Goal: Communication & Community: Answer question/provide support

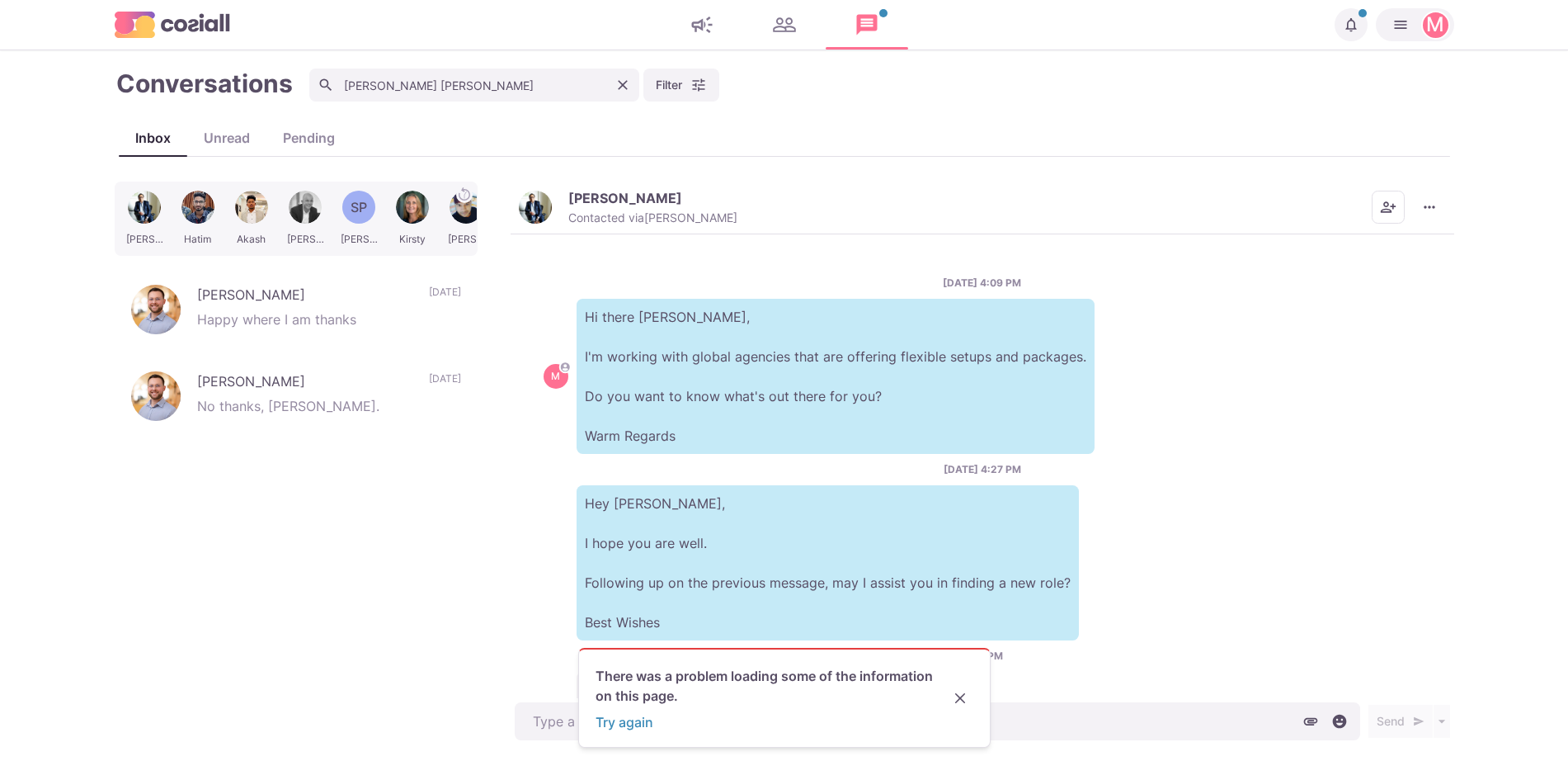
scroll to position [110, 0]
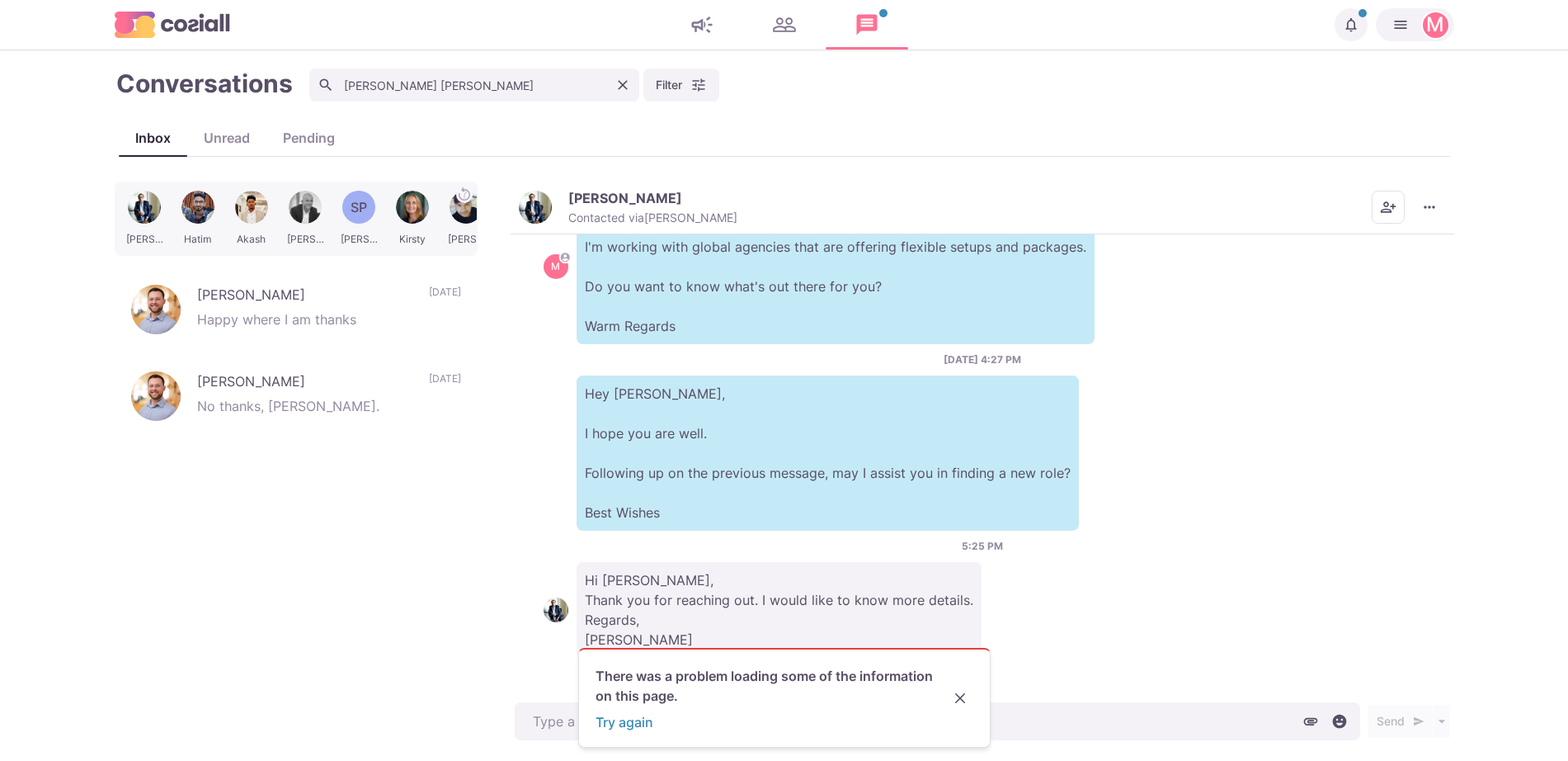
type textarea "x"
click at [625, 86] on icon "Clear" at bounding box center [623, 84] width 17 height 17
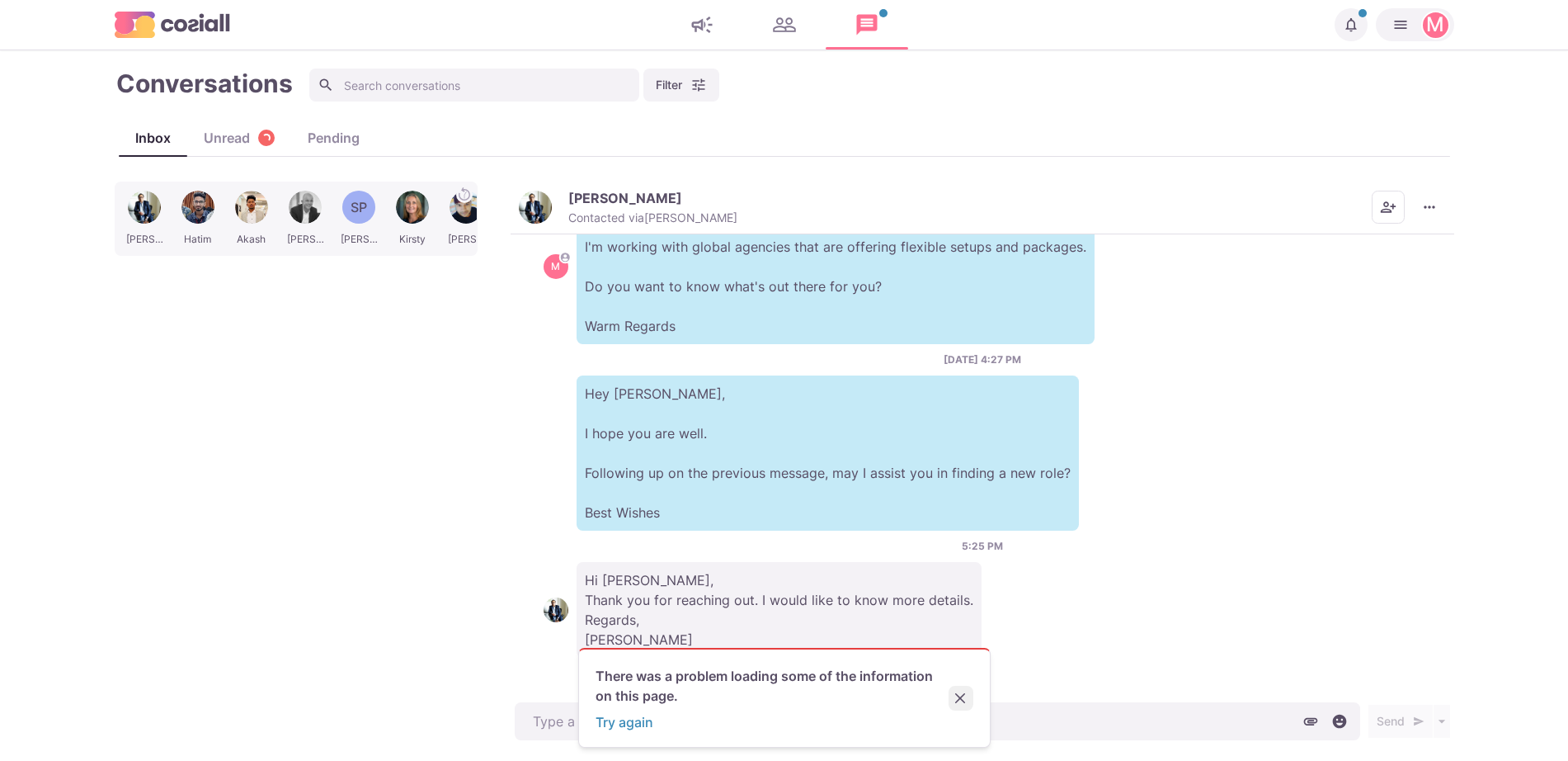
click at [957, 689] on button "Close" at bounding box center [960, 697] width 24 height 24
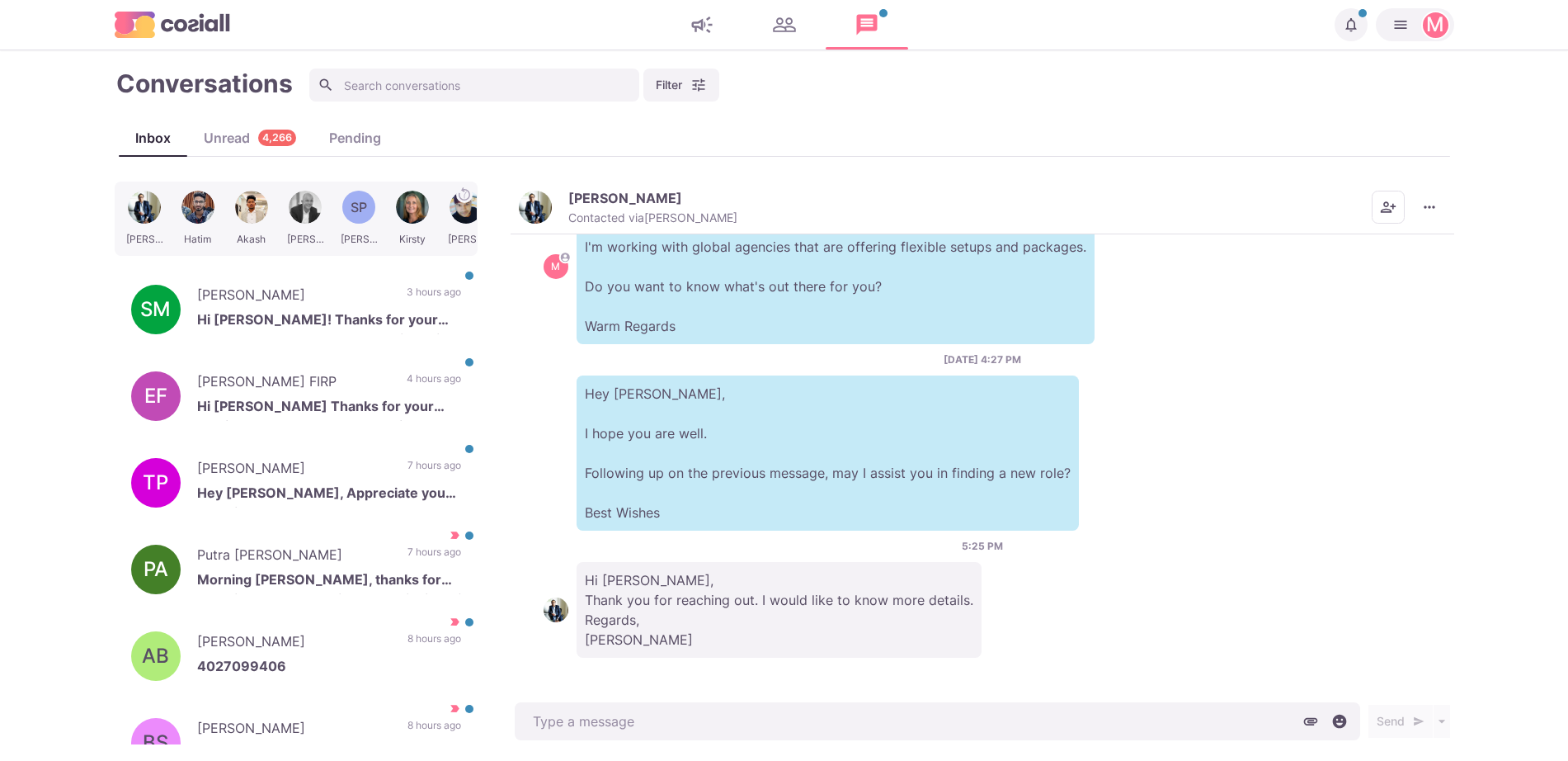
click at [407, 309] on p "3 hours ago" at bounding box center [435, 297] width 55 height 24
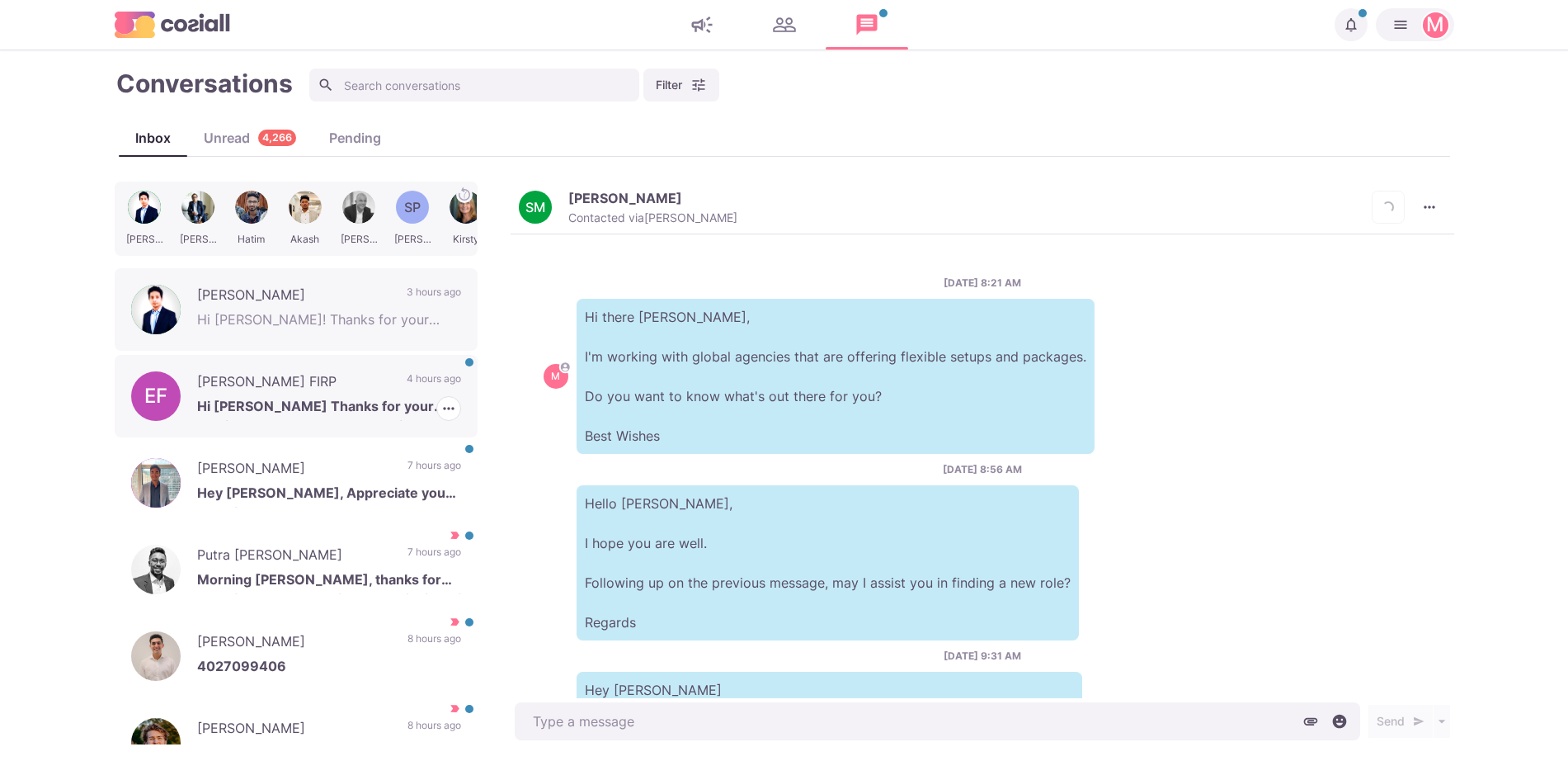
scroll to position [444, 0]
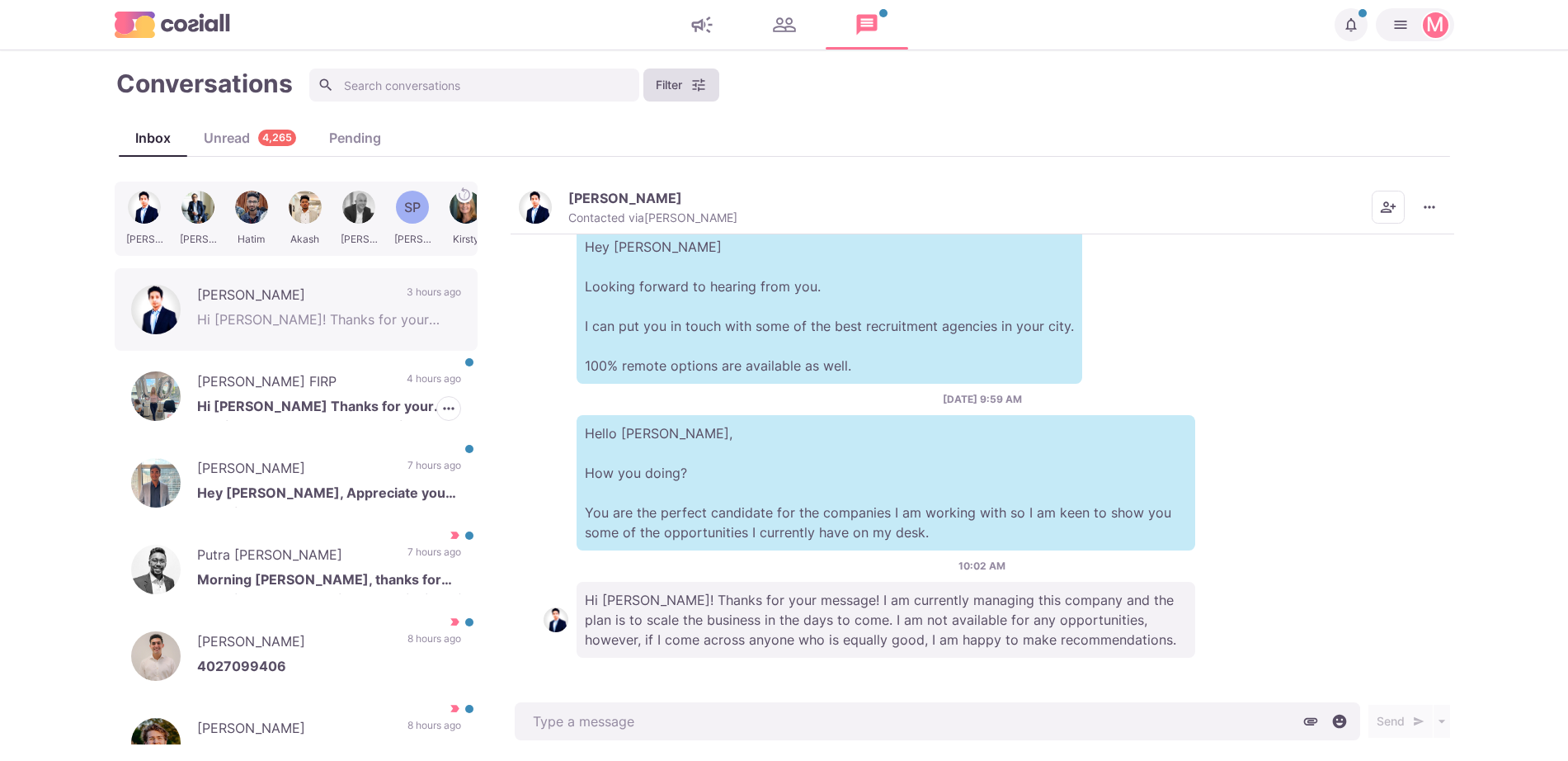
drag, startPoint x: 288, startPoint y: 380, endPoint x: 674, endPoint y: 72, distance: 493.8
click at [276, 374] on p "[PERSON_NAME] FIRP" at bounding box center [293, 383] width 193 height 24
click at [674, 71] on button "Filter" at bounding box center [681, 85] width 76 height 33
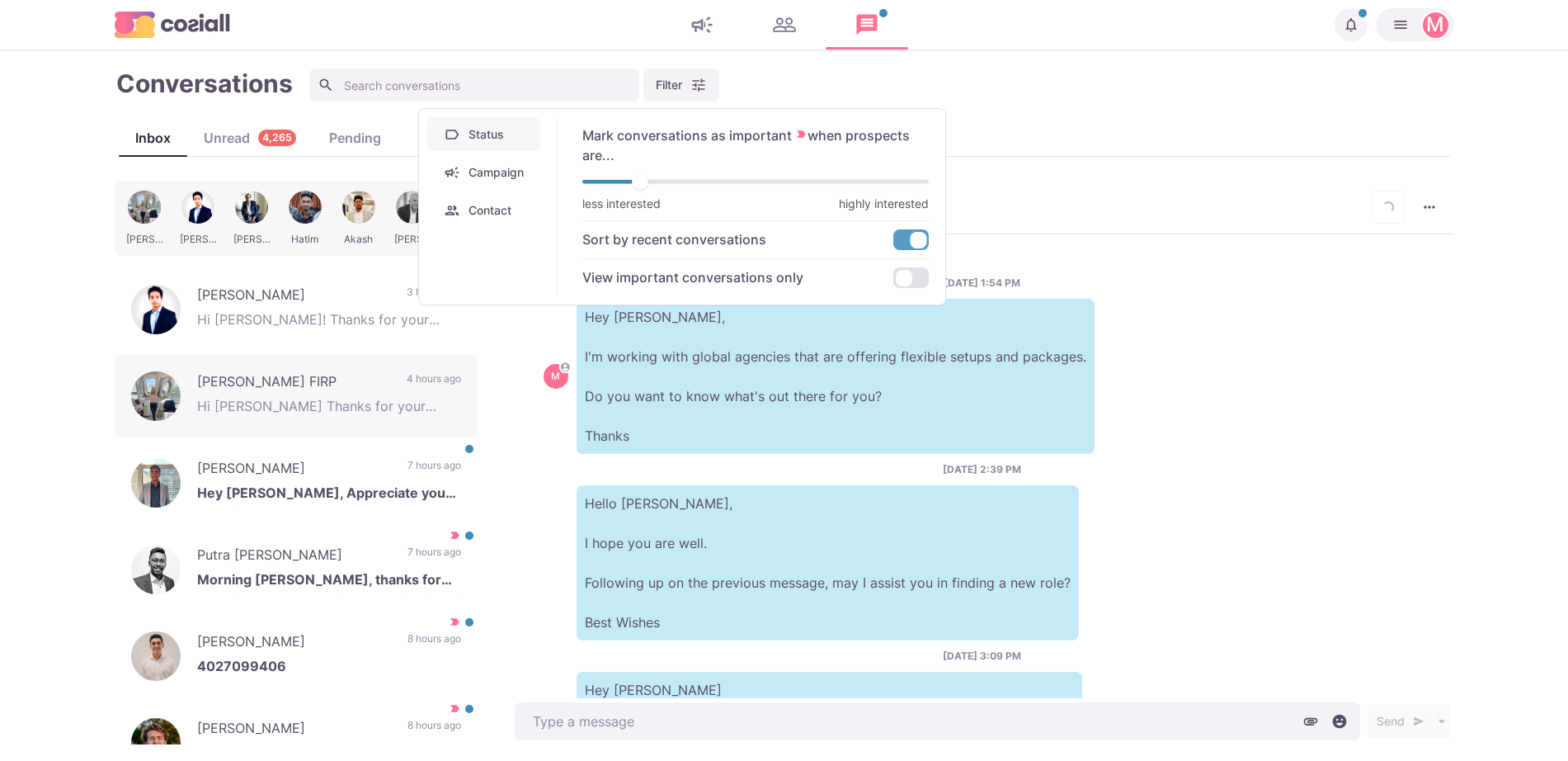
click at [502, 169] on button "Campaign" at bounding box center [484, 171] width 113 height 34
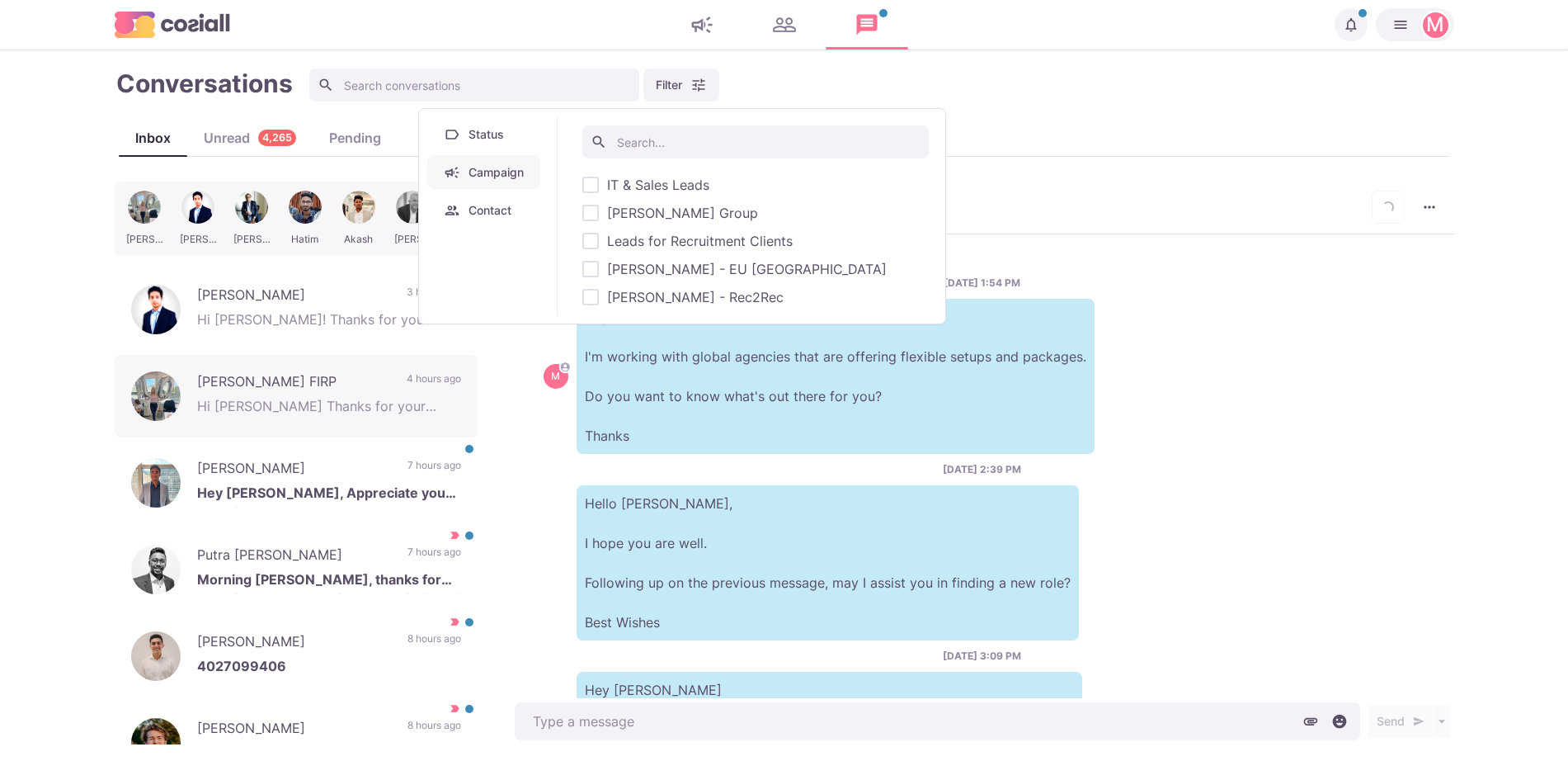
type textarea "x"
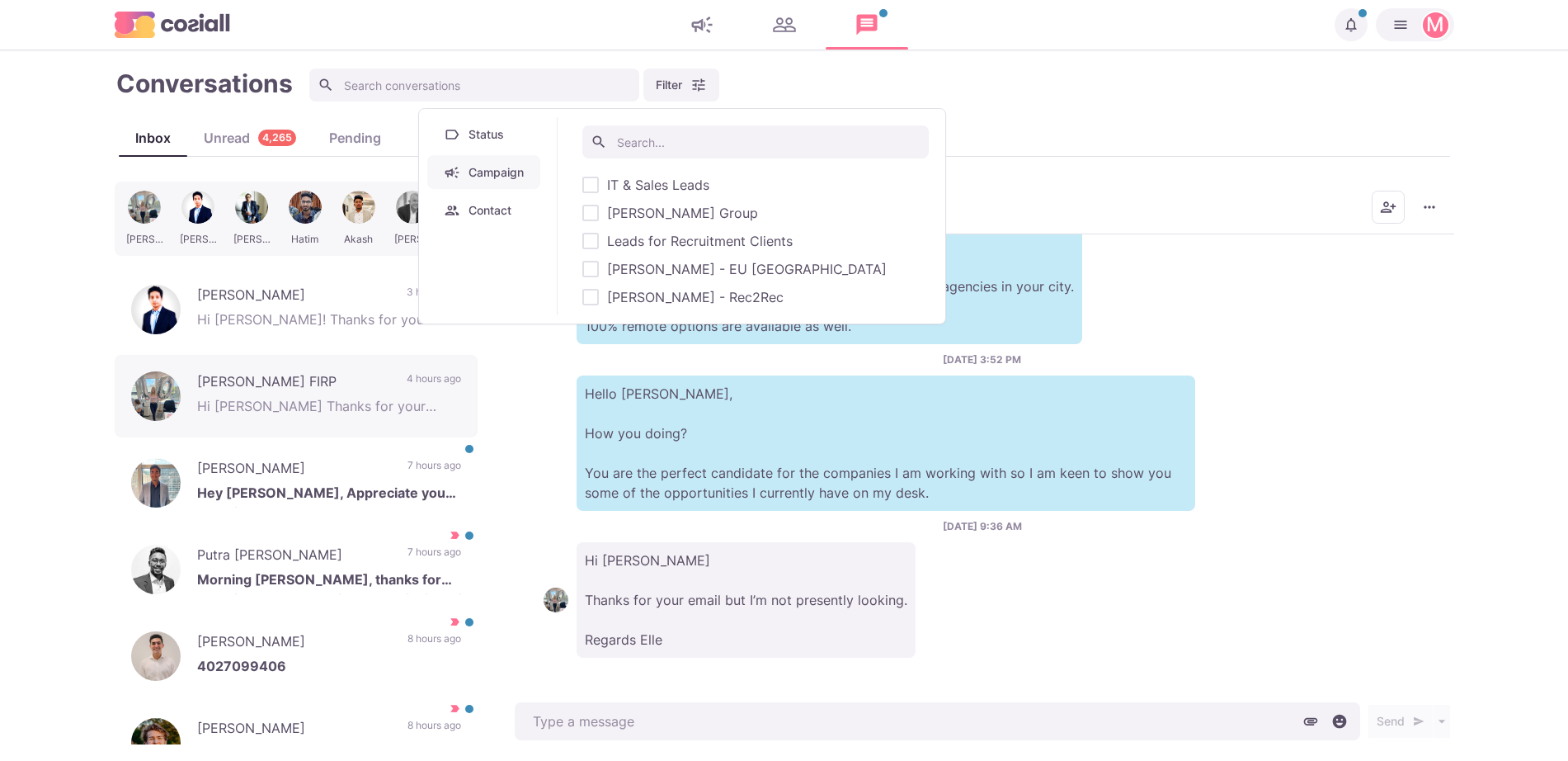
click at [627, 264] on span "[PERSON_NAME] - EU [GEOGRAPHIC_DATA]" at bounding box center [747, 269] width 280 height 20
click at [582, 269] on input "[PERSON_NAME] - EU [GEOGRAPHIC_DATA]" at bounding box center [581, 269] width 1 height 1
checkbox input "true"
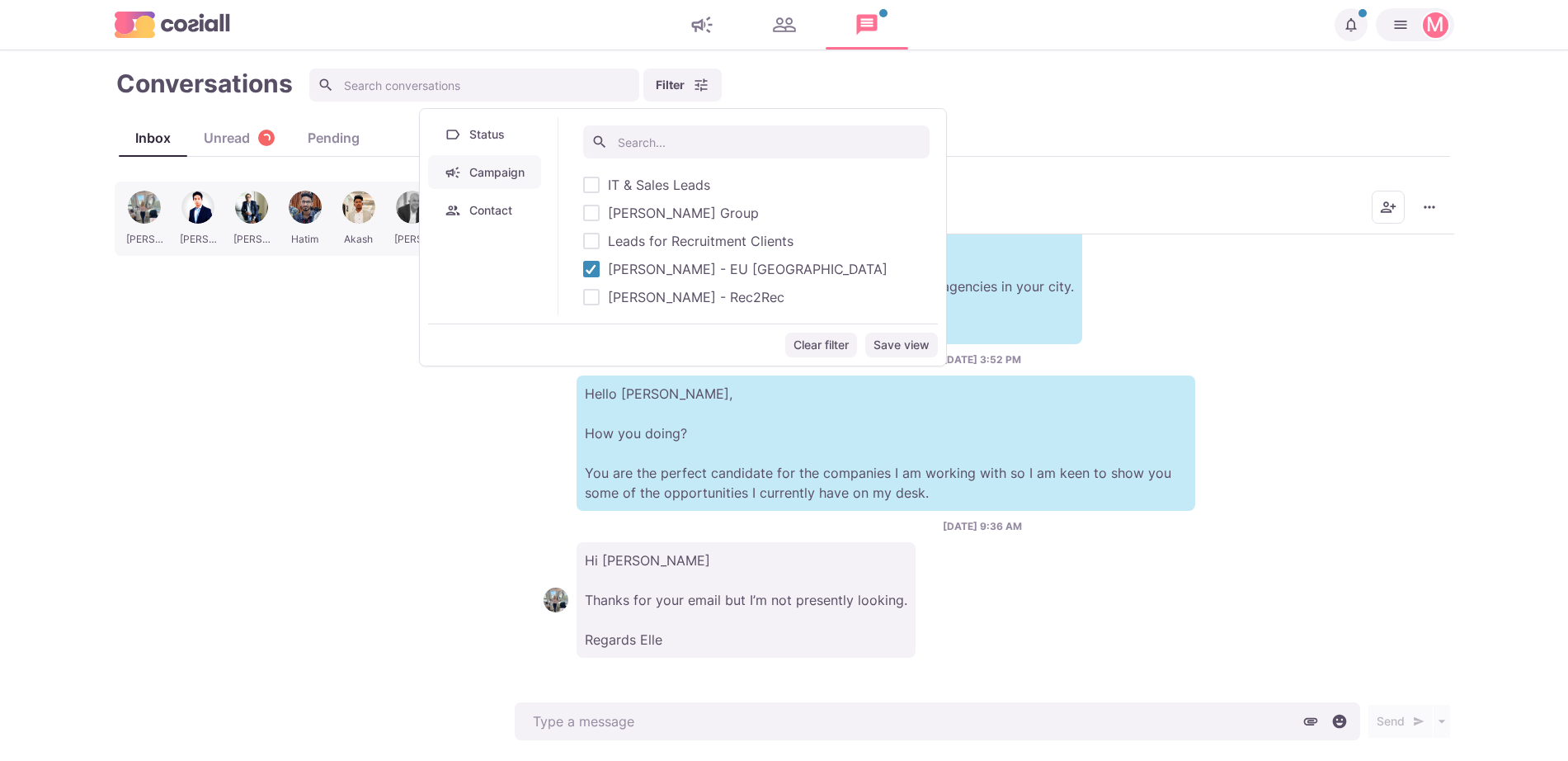
click at [683, 414] on p "Hello [PERSON_NAME], How you doing? You are the perfect candidate for the compa…" at bounding box center [886, 444] width 619 height 135
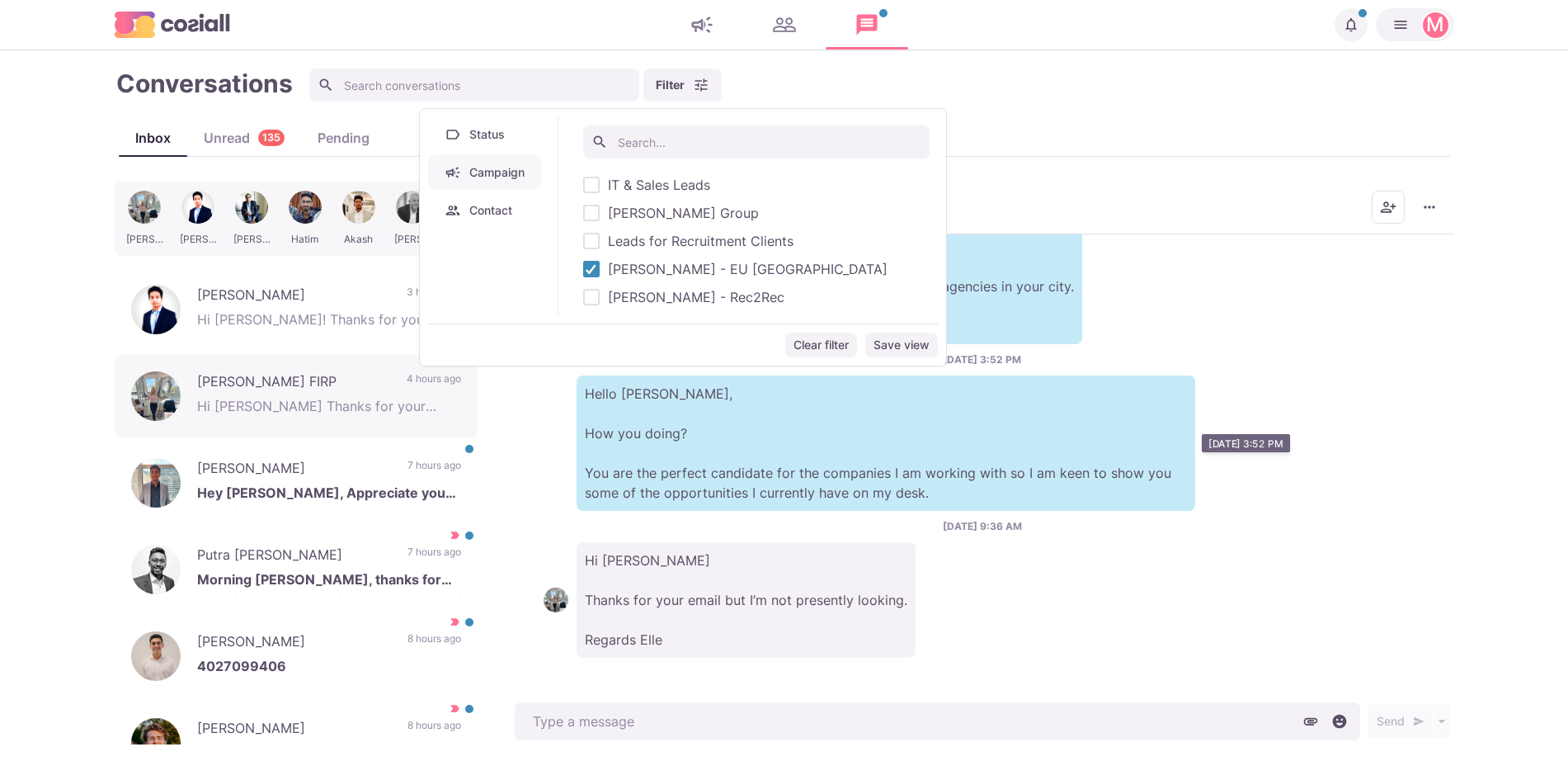
click at [716, 466] on p "Hello [PERSON_NAME], How you doing? You are the perfect candidate for the compa…" at bounding box center [886, 444] width 619 height 135
click at [292, 447] on div "[PERSON_NAME] Hey [PERSON_NAME], Appreciate you reaching out, but no thanks! I …" at bounding box center [296, 483] width 363 height 82
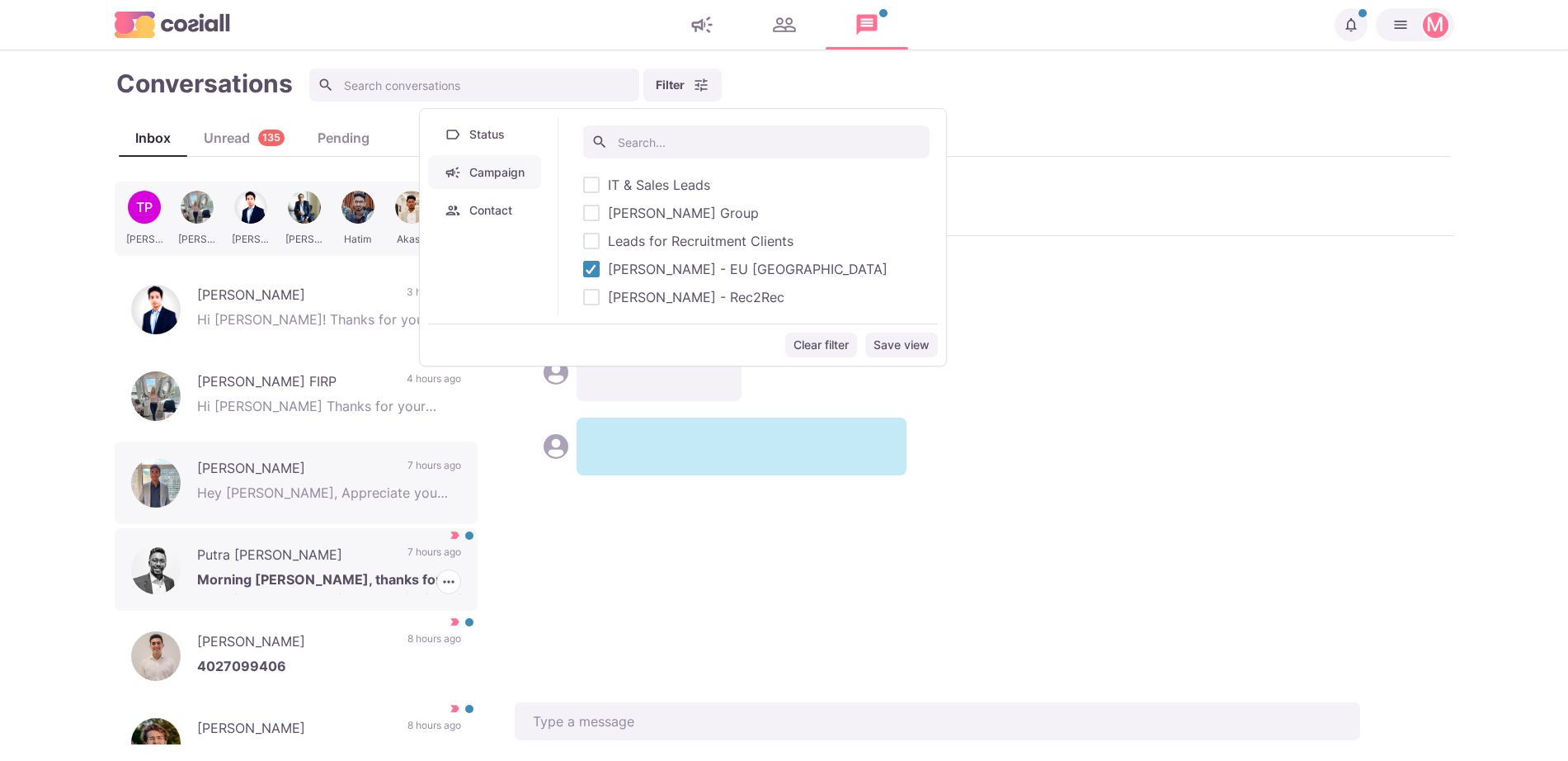
click at [271, 552] on p "Putra [PERSON_NAME]" at bounding box center [294, 556] width 194 height 24
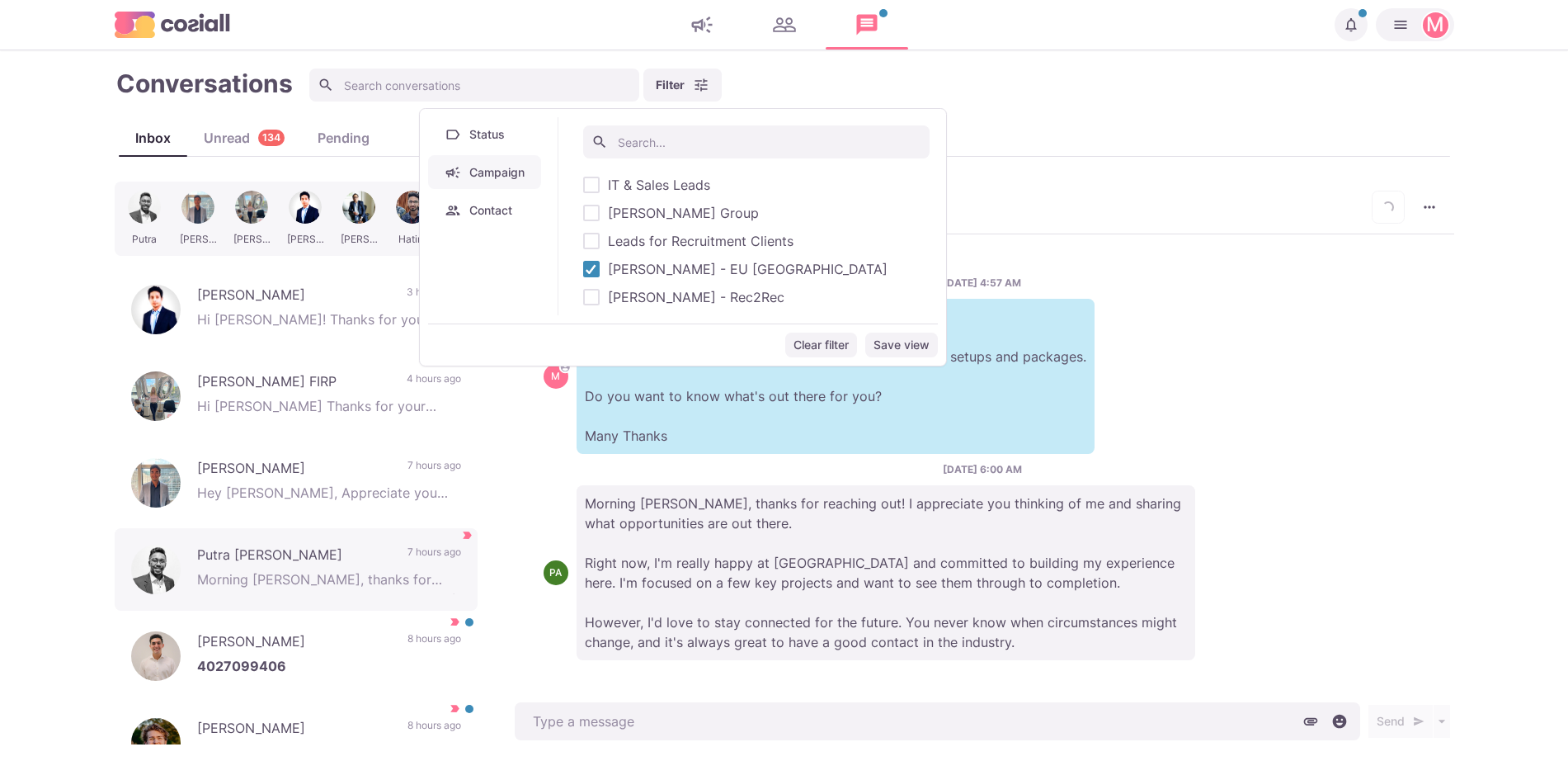
click at [702, 628] on p "Morning [PERSON_NAME], thanks for reaching out! I appreciate you thinking of me…" at bounding box center [886, 573] width 619 height 175
click at [823, 464] on div "[DATE] 6:00 AM Morning [PERSON_NAME], thanks for reaching out! I appreciate you…" at bounding box center [982, 558] width 878 height 198
click at [1432, 216] on button "More menu" at bounding box center [1430, 208] width 33 height 33
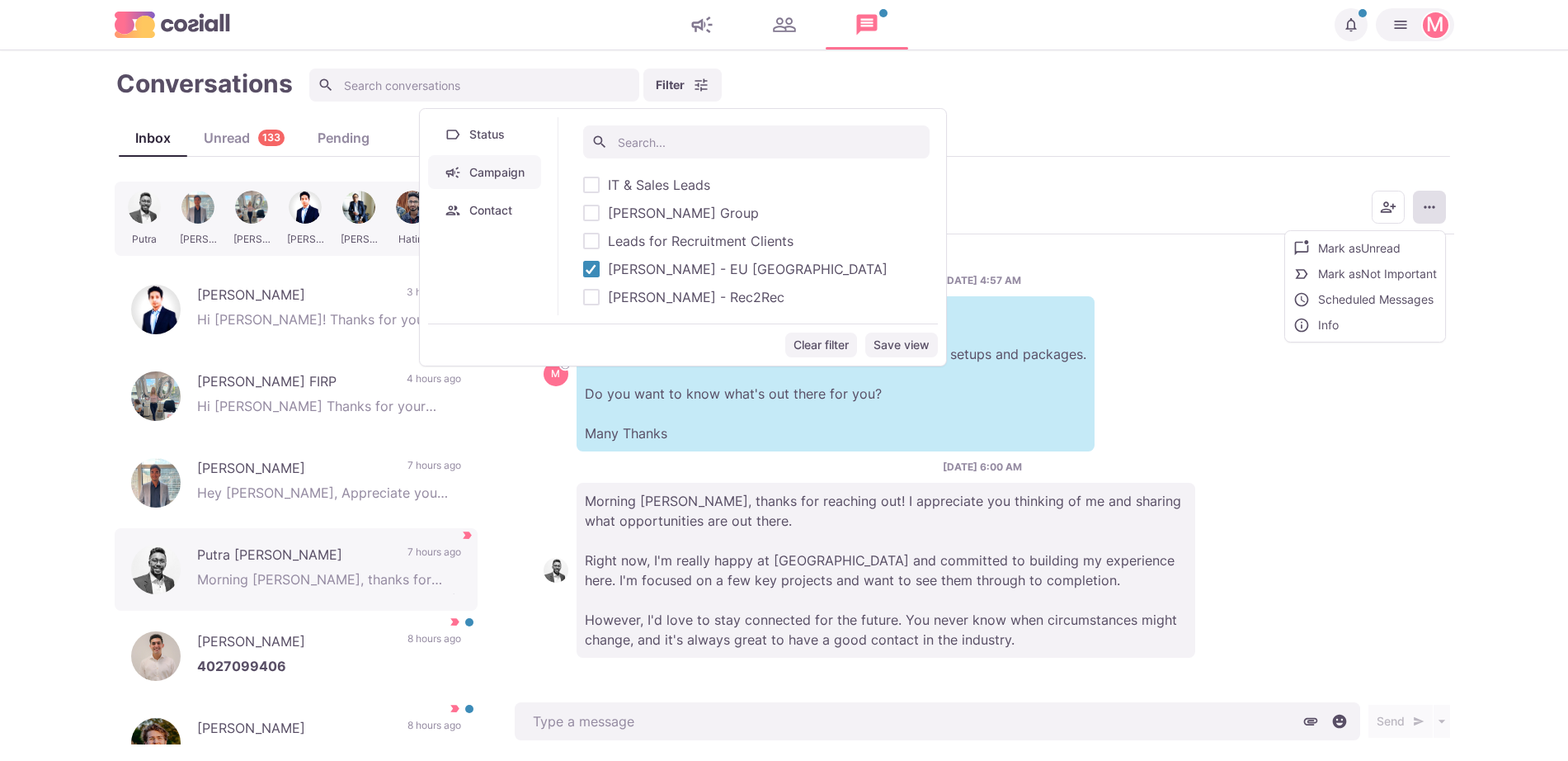
click at [1328, 342] on div "Mark as Unread Mark as Not Important Scheduled Messages Info" at bounding box center [1364, 286] width 161 height 113
click at [1319, 334] on button "Info" at bounding box center [1365, 325] width 161 height 25
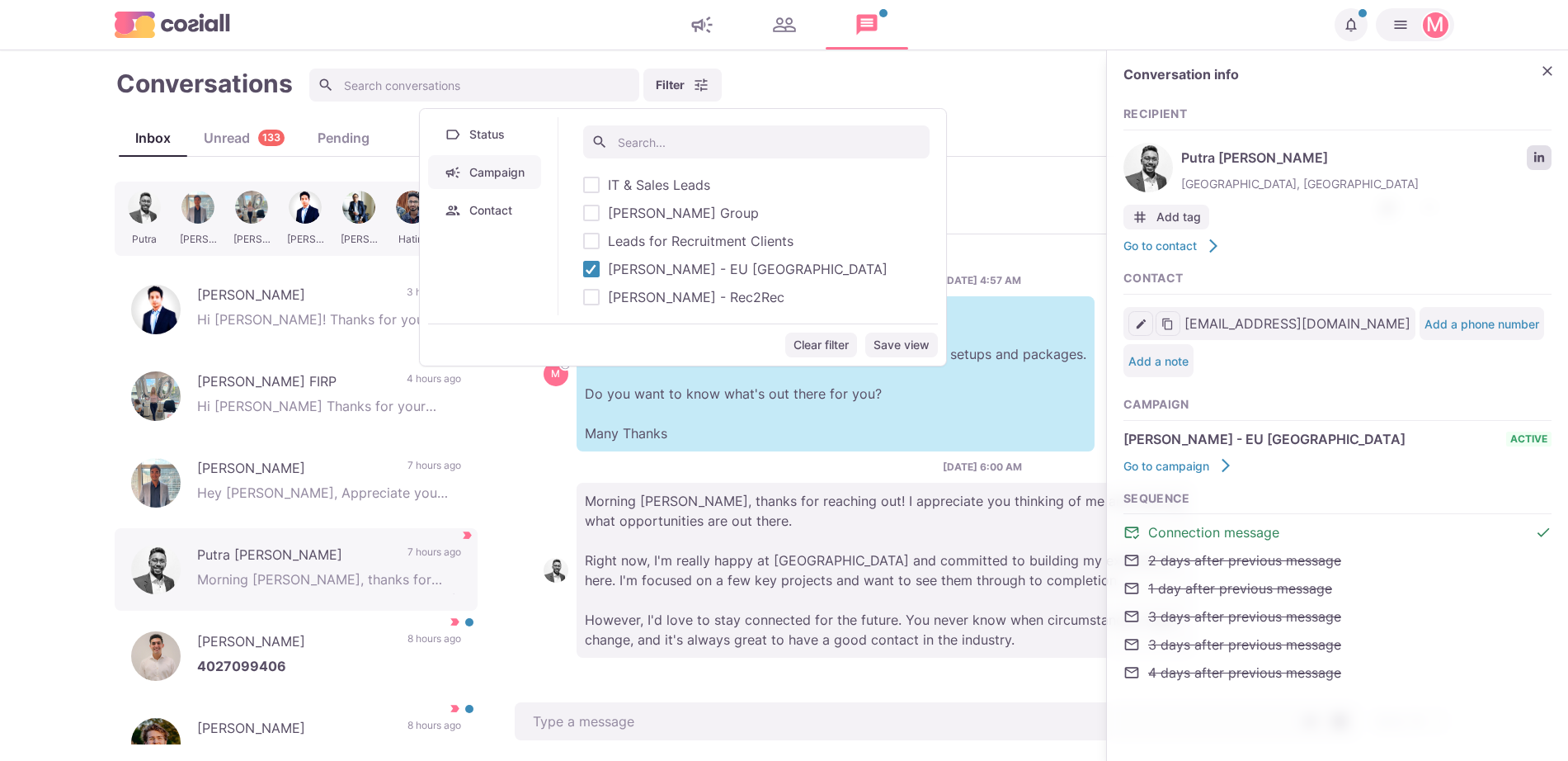
click at [1540, 166] on link "LinkedIn profile link" at bounding box center [1539, 157] width 24 height 24
click at [570, 542] on div "Morning [PERSON_NAME], thanks for reaching out! I appreciate you thinking of me…" at bounding box center [982, 570] width 878 height 175
click at [440, 590] on icon "button" at bounding box center [448, 582] width 17 height 17
click at [376, 637] on button "Mark as Not Important" at bounding box center [381, 644] width 161 height 25
click at [335, 675] on p "4027099406" at bounding box center [329, 668] width 264 height 24
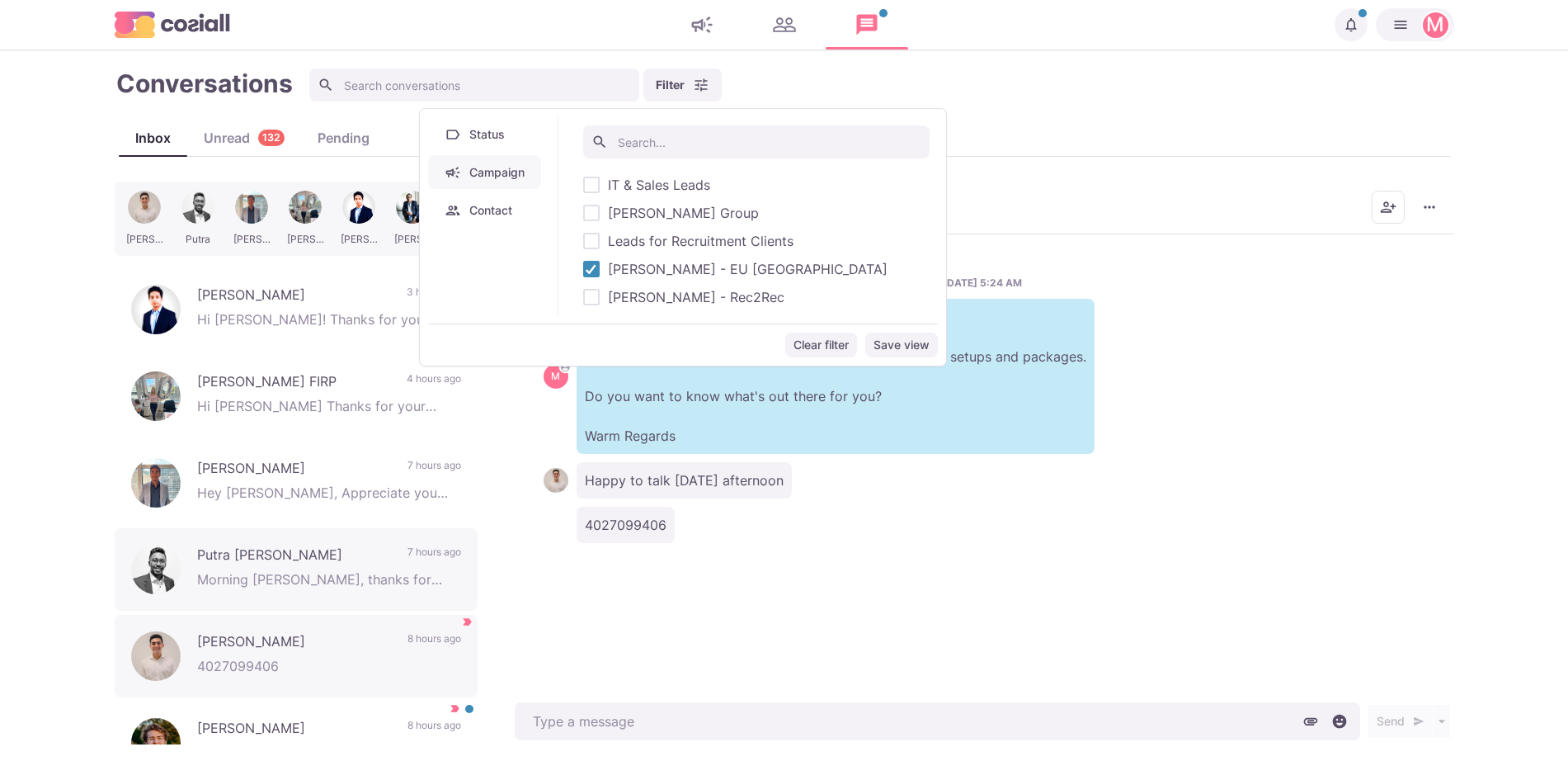
click at [1000, 675] on div "[DATE] 5:24 AM M Hi [PERSON_NAME], I'm working with global agencies that are of…" at bounding box center [983, 466] width 944 height 465
click at [706, 83] on button "Filter" at bounding box center [682, 85] width 78 height 33
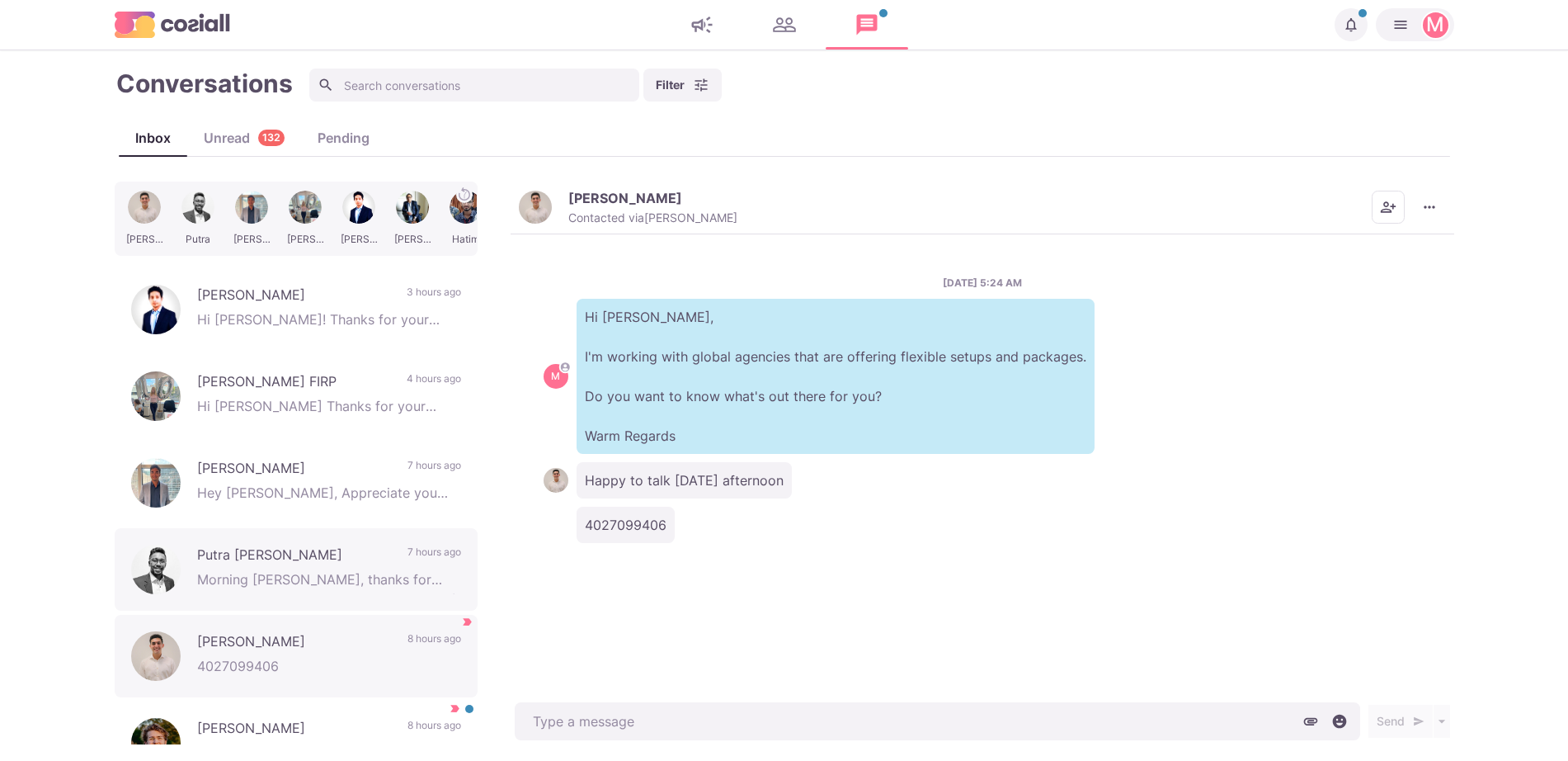
click at [513, 200] on div "[PERSON_NAME] Contacted via [PERSON_NAME] [PERSON_NAME] as Unread Mark as Not I…" at bounding box center [983, 208] width 944 height 53
click at [518, 192] on div "[PERSON_NAME] Contacted via [PERSON_NAME] [PERSON_NAME] as Unread Mark as Not I…" at bounding box center [983, 208] width 944 height 53
click at [520, 203] on button "[PERSON_NAME] Contacted via [PERSON_NAME]" at bounding box center [627, 208] width 218 height 35
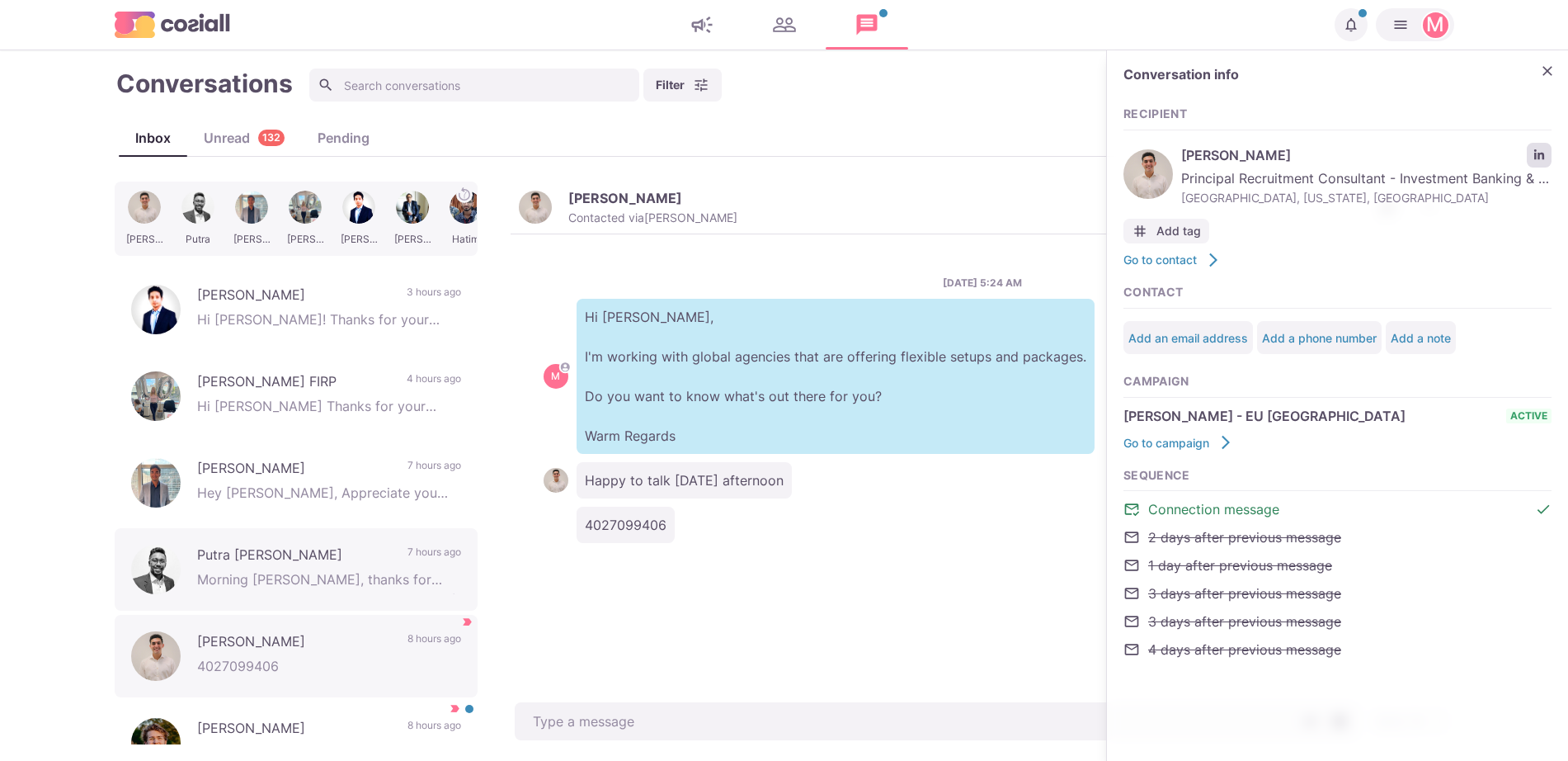
click at [1538, 149] on link "LinkedIn profile link" at bounding box center [1539, 155] width 24 height 24
click at [764, 458] on div "[DATE] 5:24 AM M Hi [PERSON_NAME], I'm working with global agencies that are of…" at bounding box center [983, 466] width 944 height 465
click at [628, 546] on div "[DATE] 5:24 AM M Hi [PERSON_NAME], I'm working with global agencies that are of…" at bounding box center [983, 466] width 944 height 465
click at [623, 528] on p "4027099406" at bounding box center [625, 525] width 98 height 36
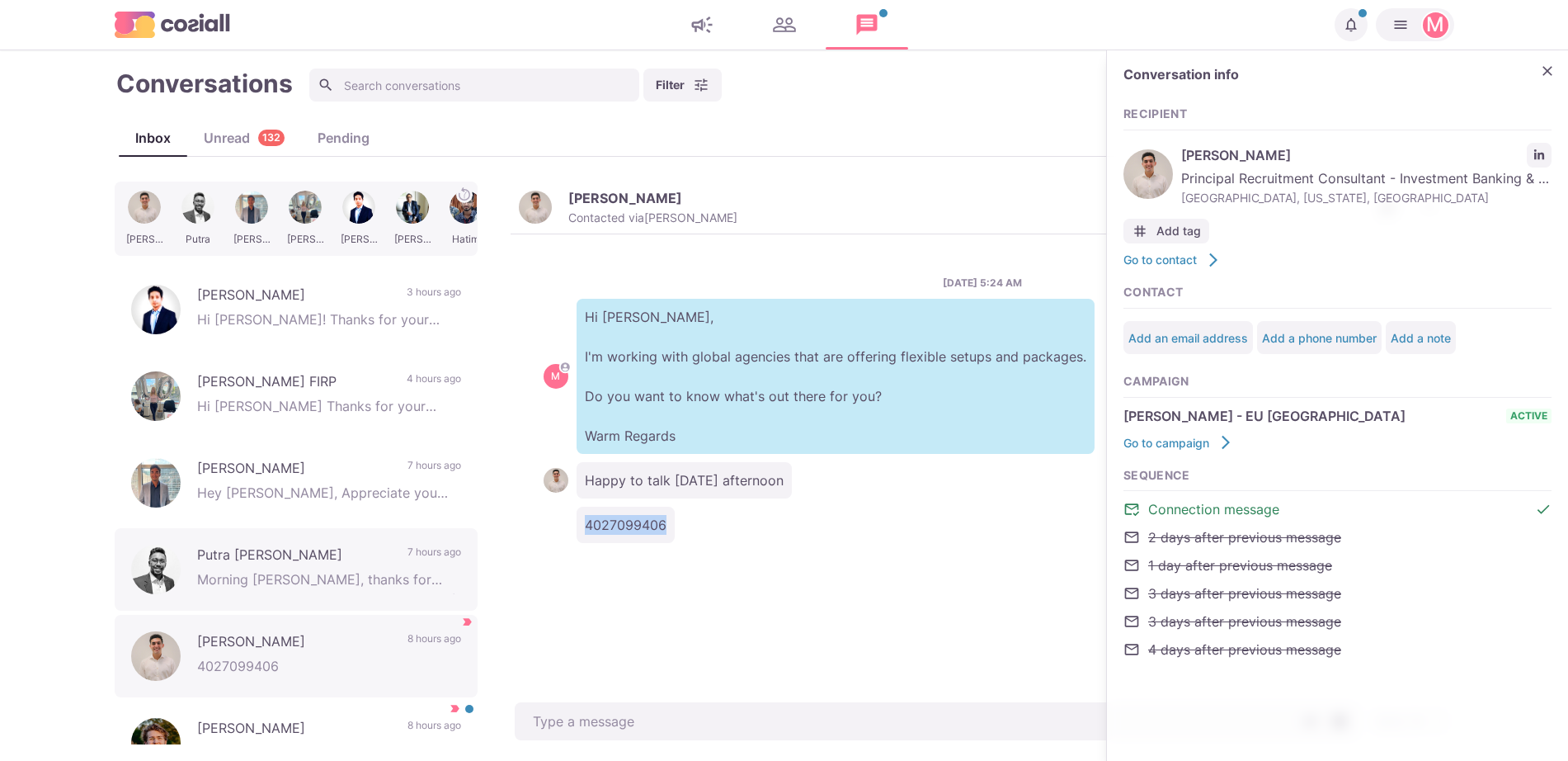
copy p "4027099406"
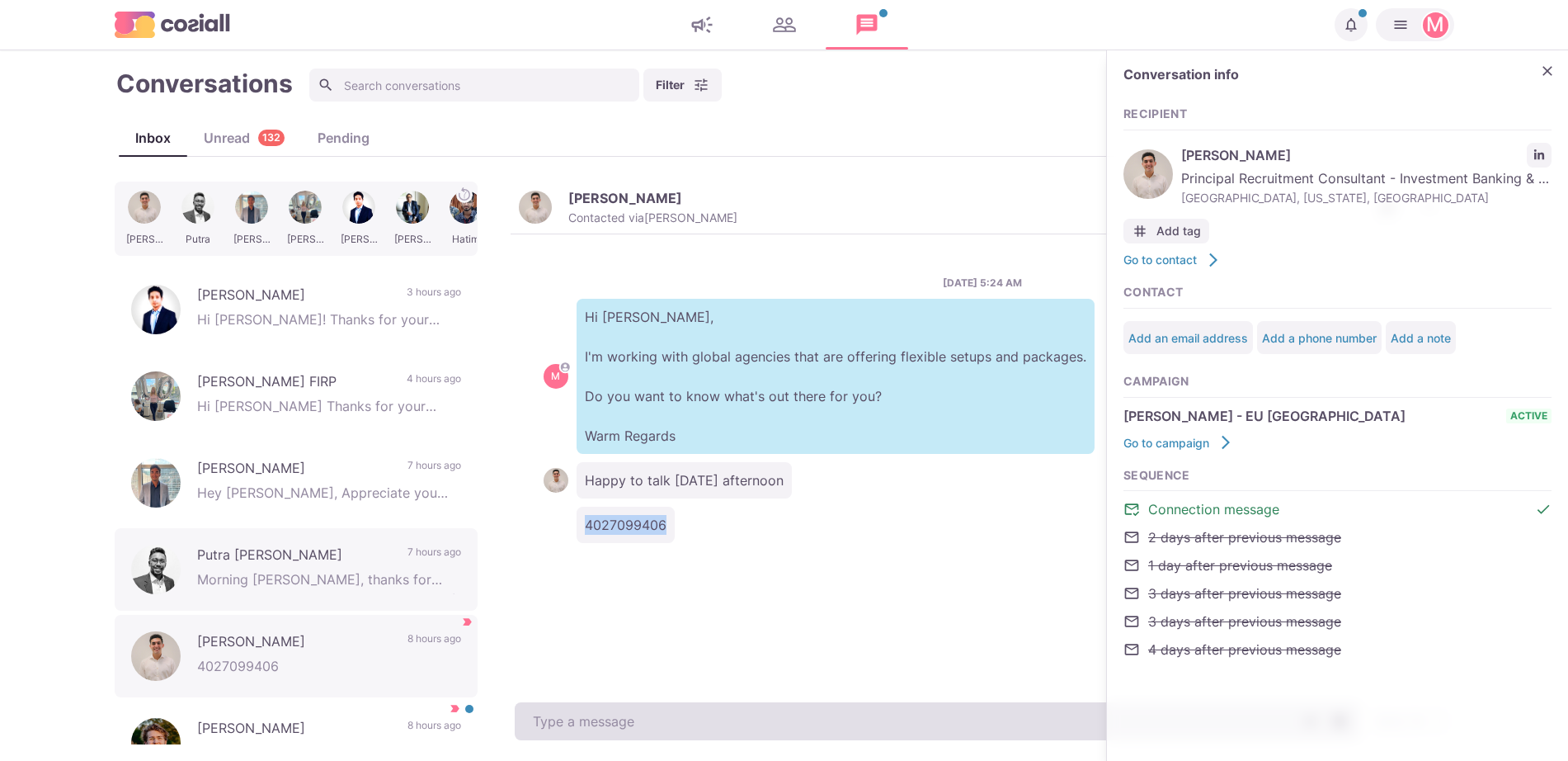
type textarea "x"
click at [748, 733] on textarea at bounding box center [938, 721] width 846 height 38
type textarea "A"
type textarea "x"
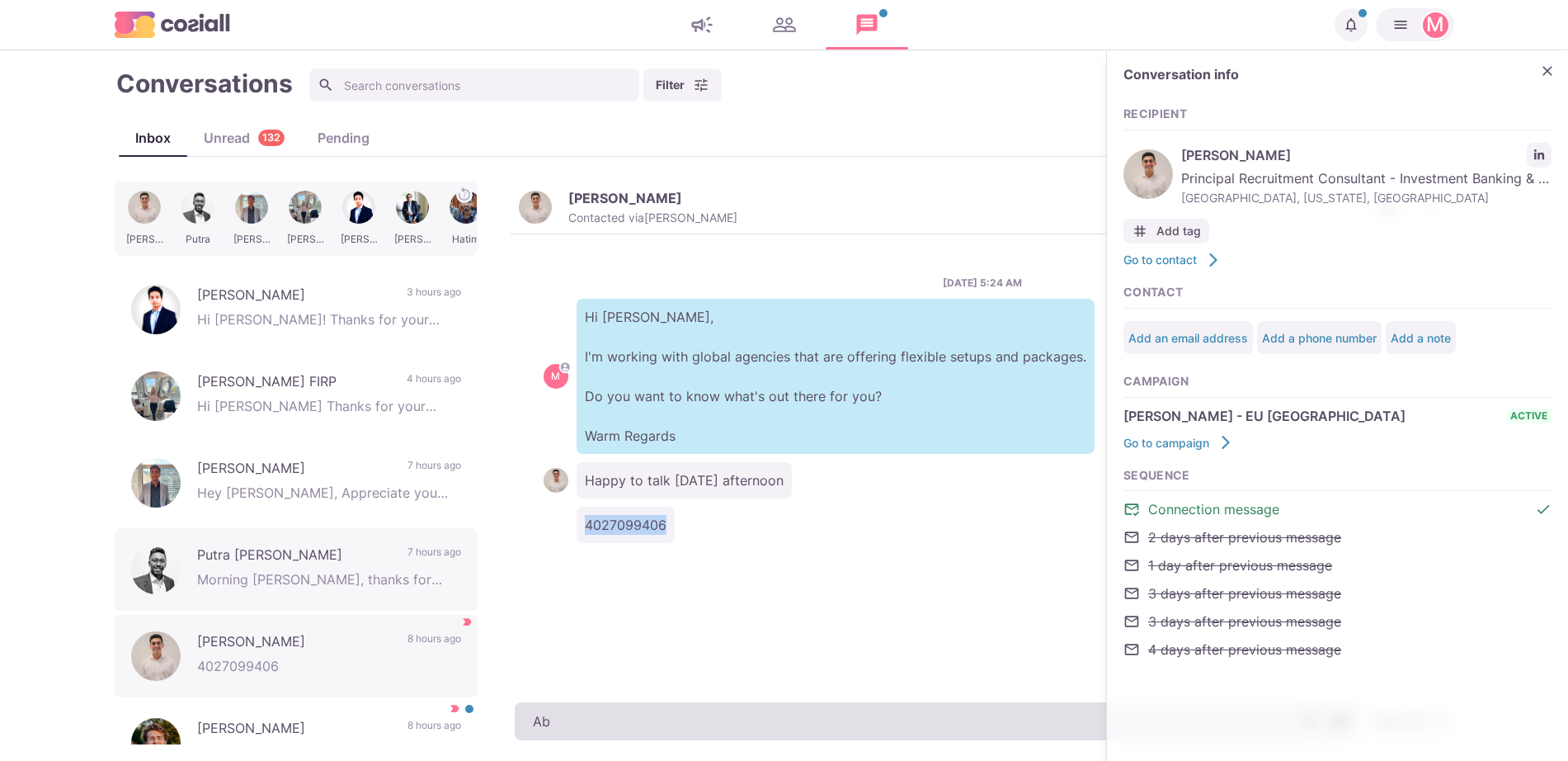
type textarea "Abs"
type textarea "x"
type textarea "Abso"
type textarea "x"
type textarea "Absol"
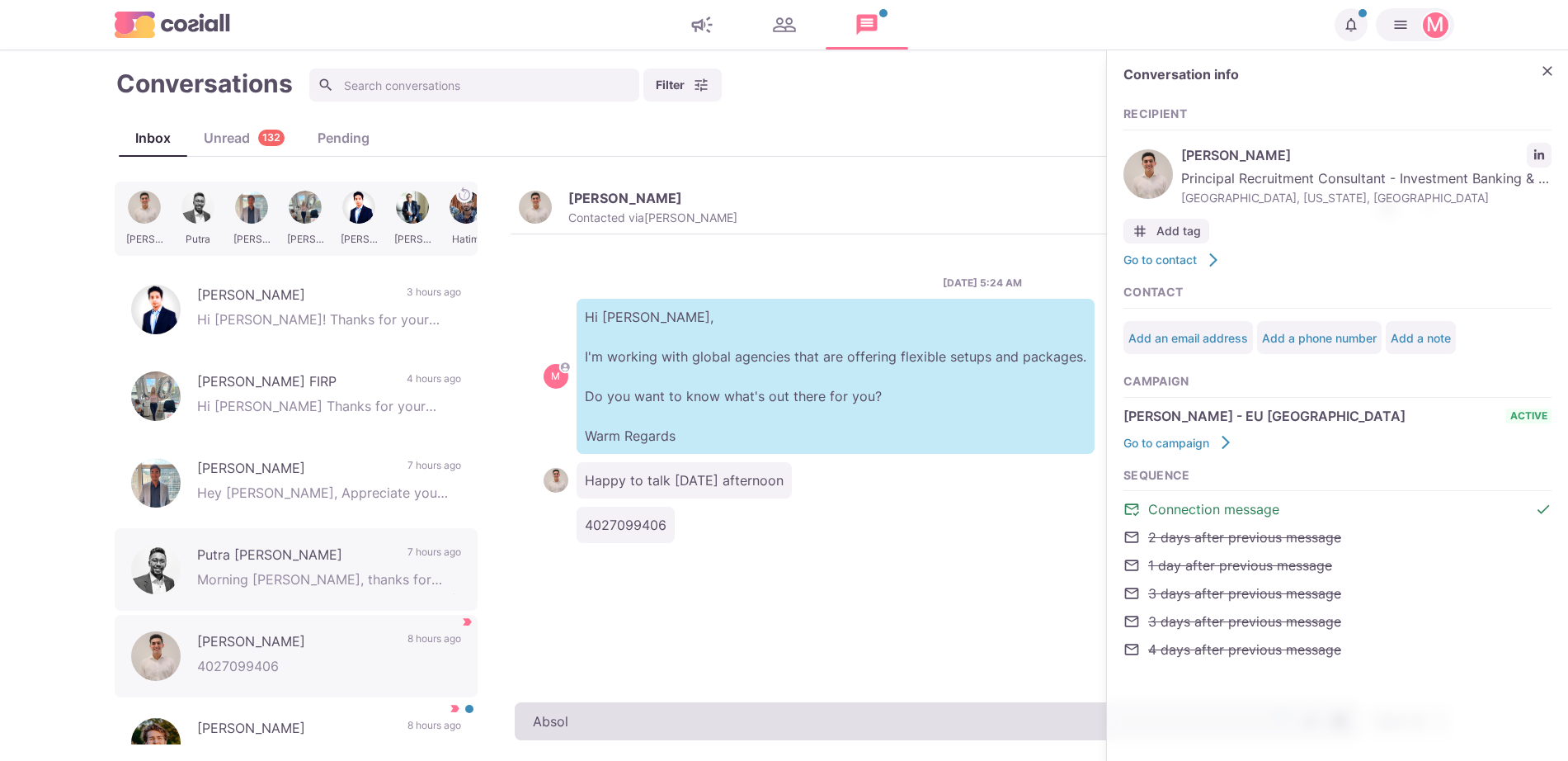
type textarea "x"
type textarea "Absolute"
type textarea "x"
type textarea "Absolutely"
type textarea "x"
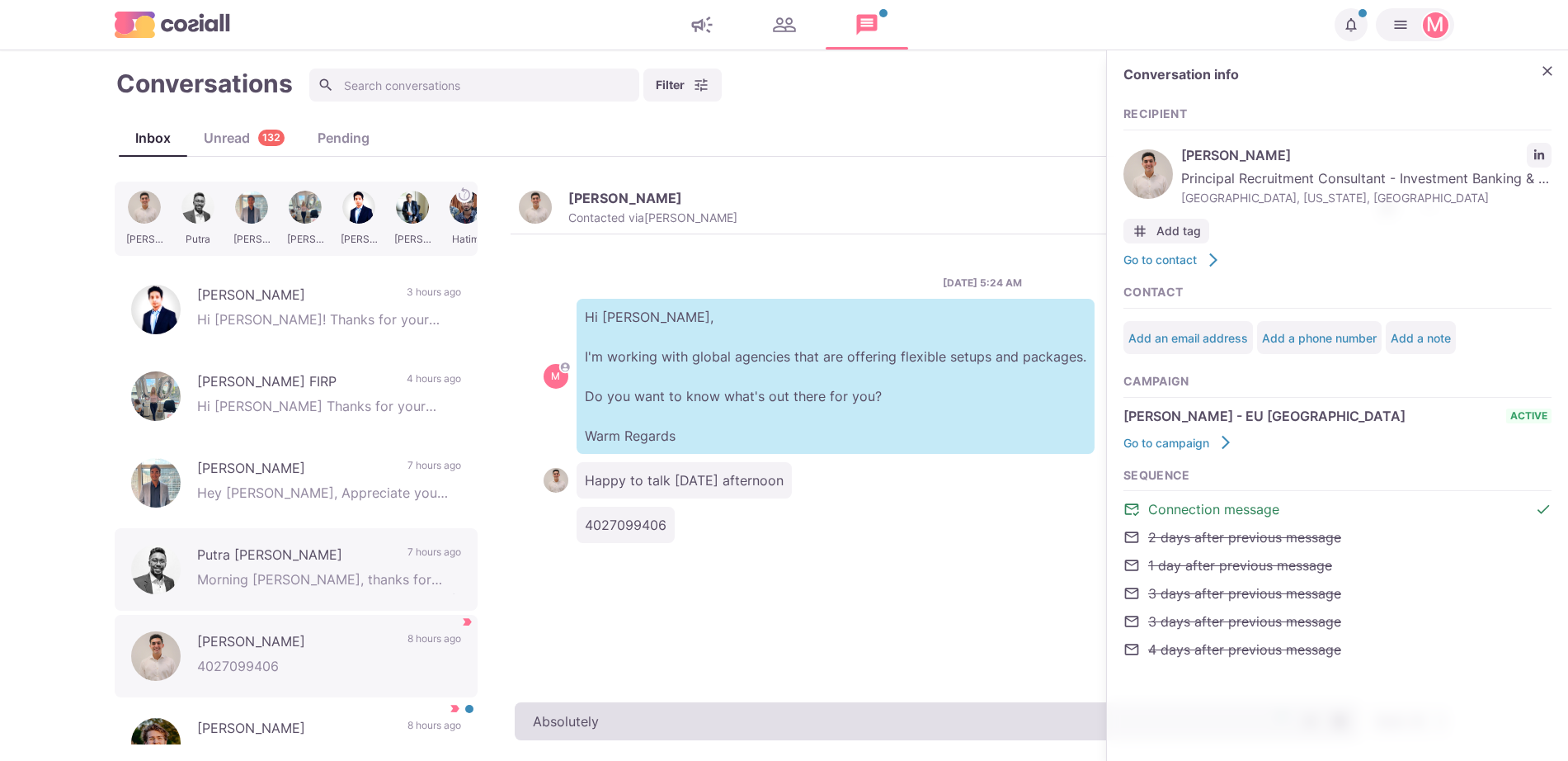
type textarea "Absolutely"
type textarea "x"
type textarea "Absolutely s"
type textarea "x"
type textarea "Absolutely sir"
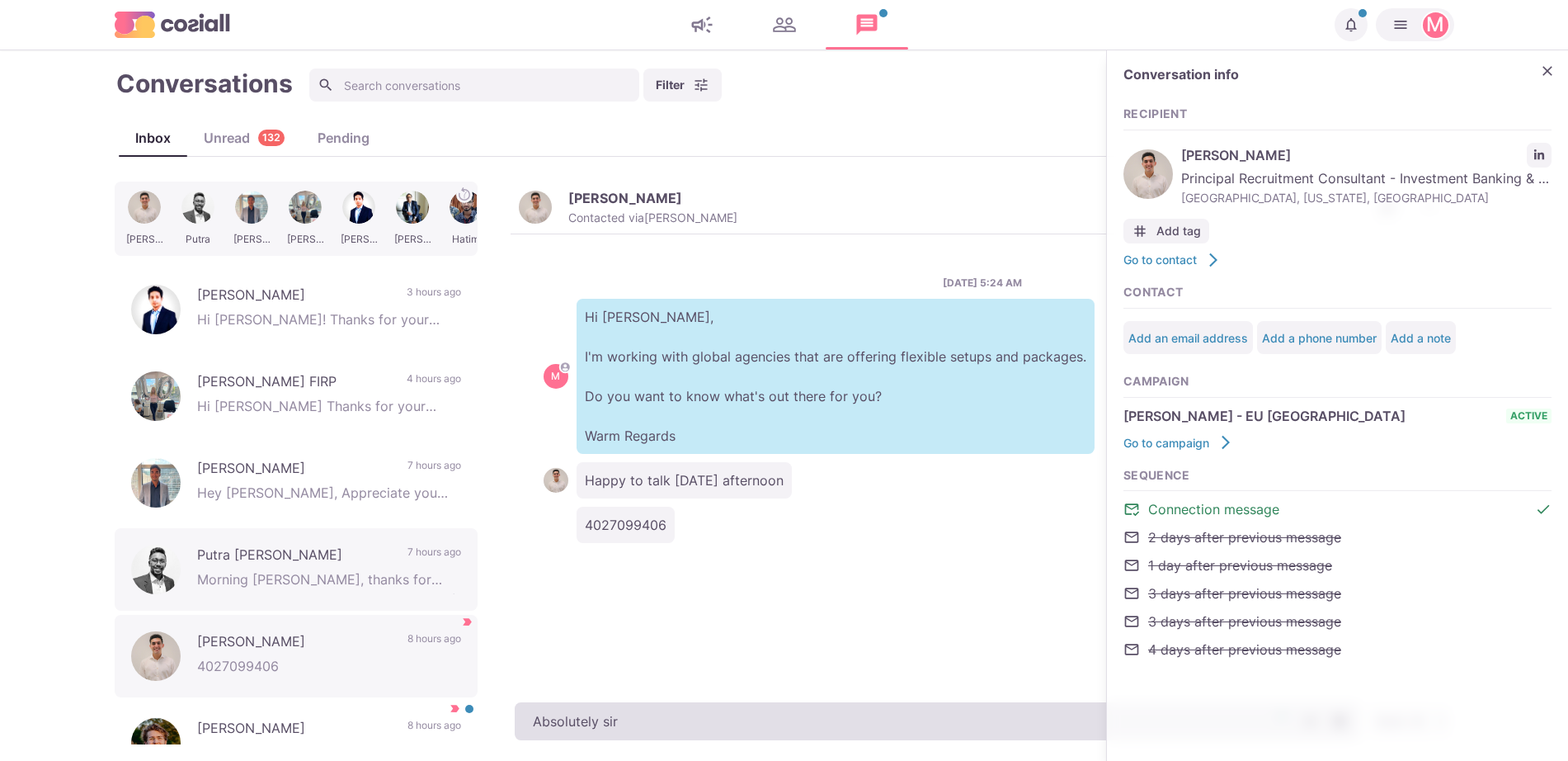
type textarea "x"
type textarea "Absolutely sir,"
type textarea "x"
type textarea "Absolutely sir,"
type textarea "x"
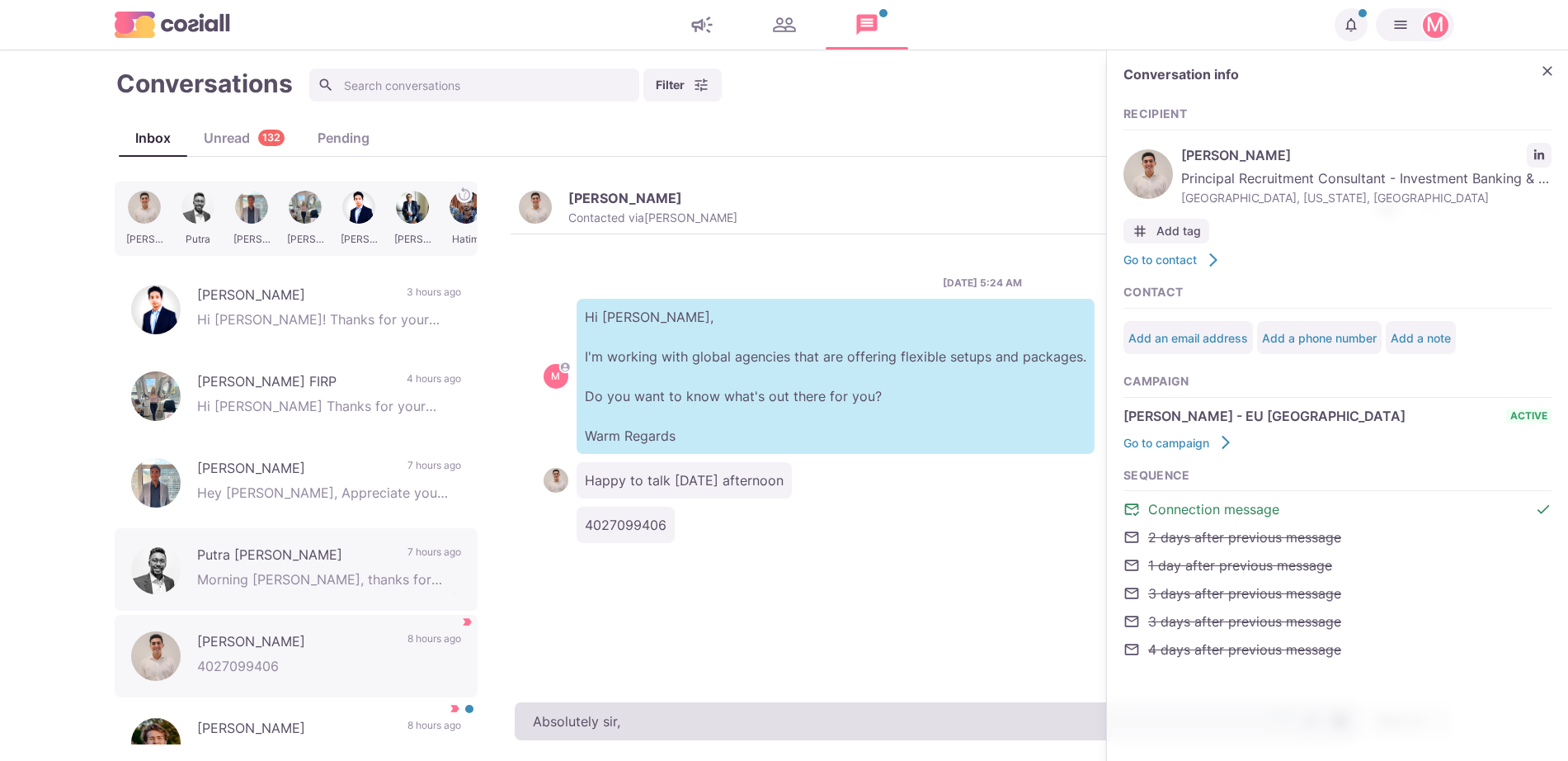
type textarea "Absolutely sir,"
type textarea "x"
type textarea "Absolutely sir"
type textarea "x"
type textarea "Absolutely si"
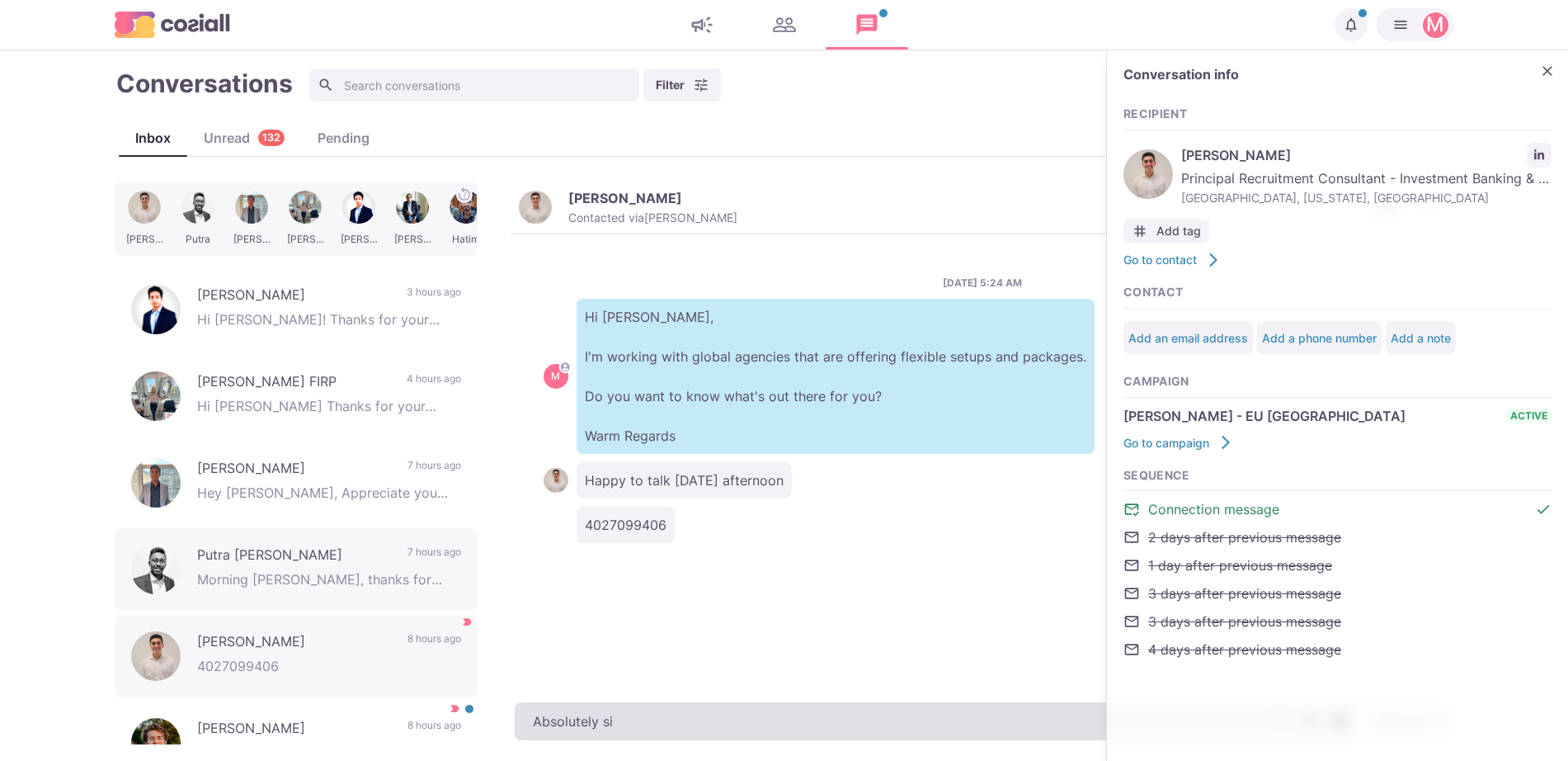
type textarea "x"
type textarea "Absolutely s"
type textarea "x"
type textarea "Absolutely"
type textarea "x"
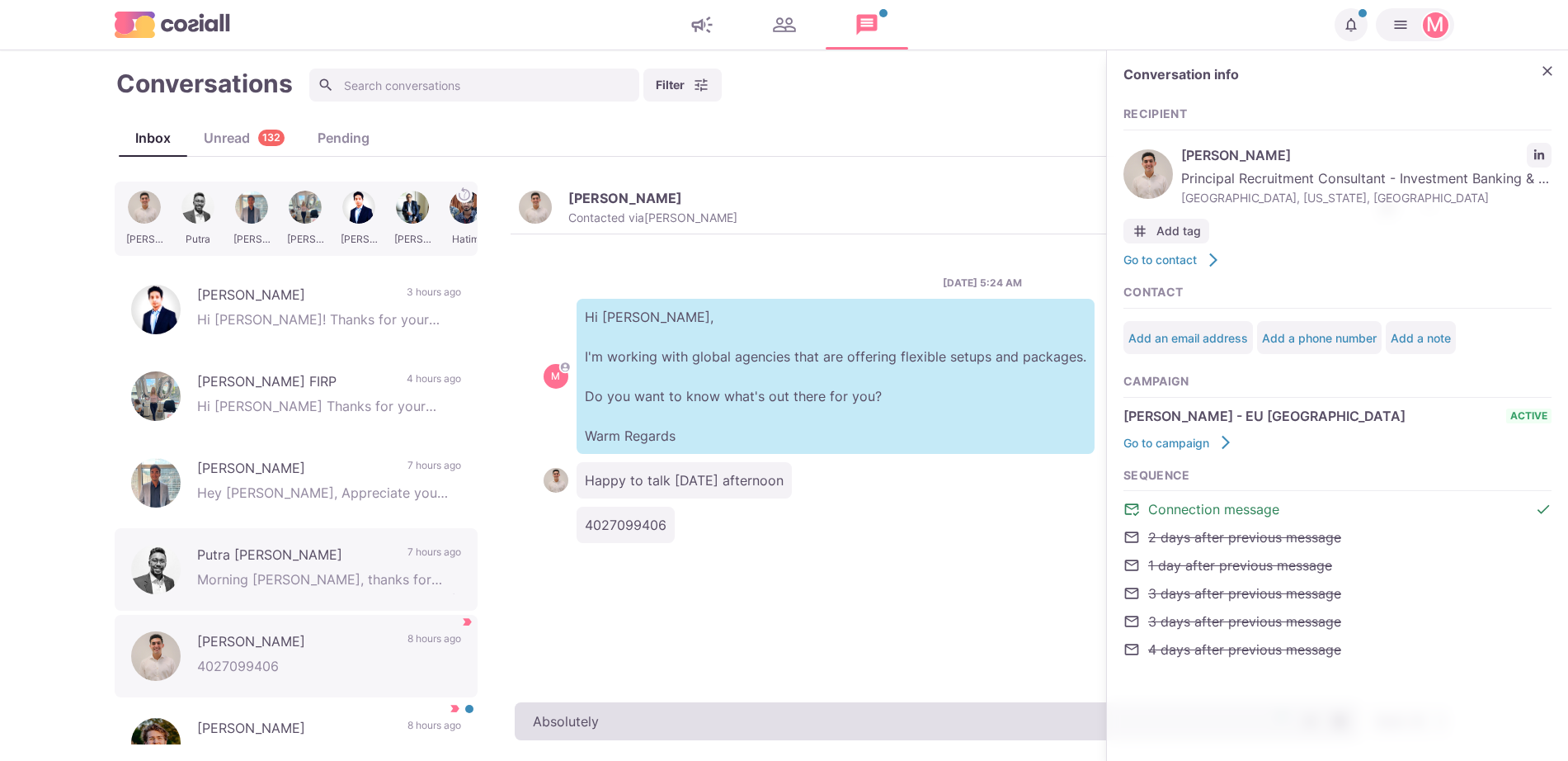
type textarea "Absolutely"
type textarea "x"
type textarea "Absolutely,"
type textarea "x"
type textarea "Absolutely, I"
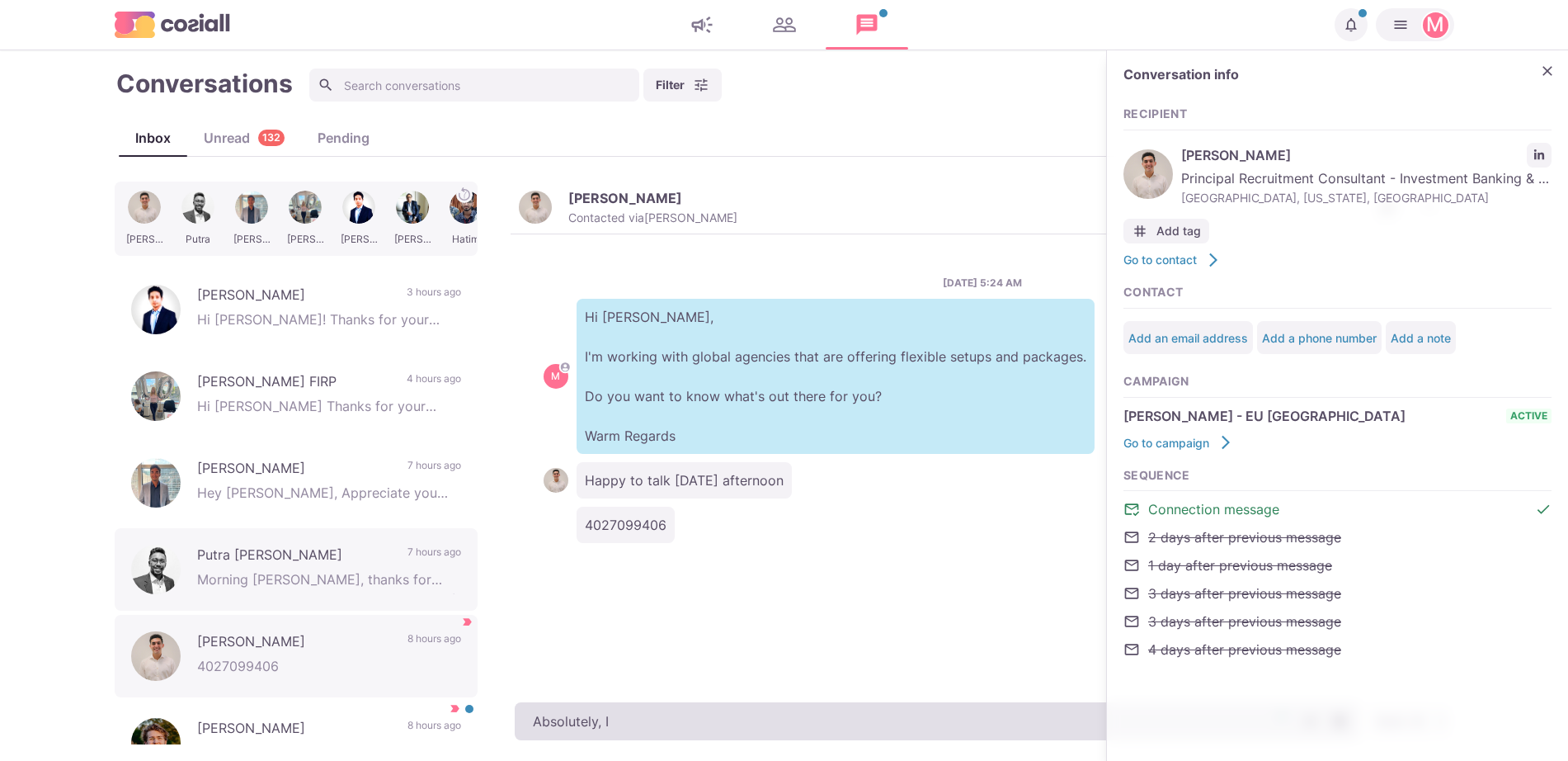
type textarea "x"
type textarea "Absolutely, I will g"
type textarea "x"
type textarea "Absolutely, I will giv"
type textarea "x"
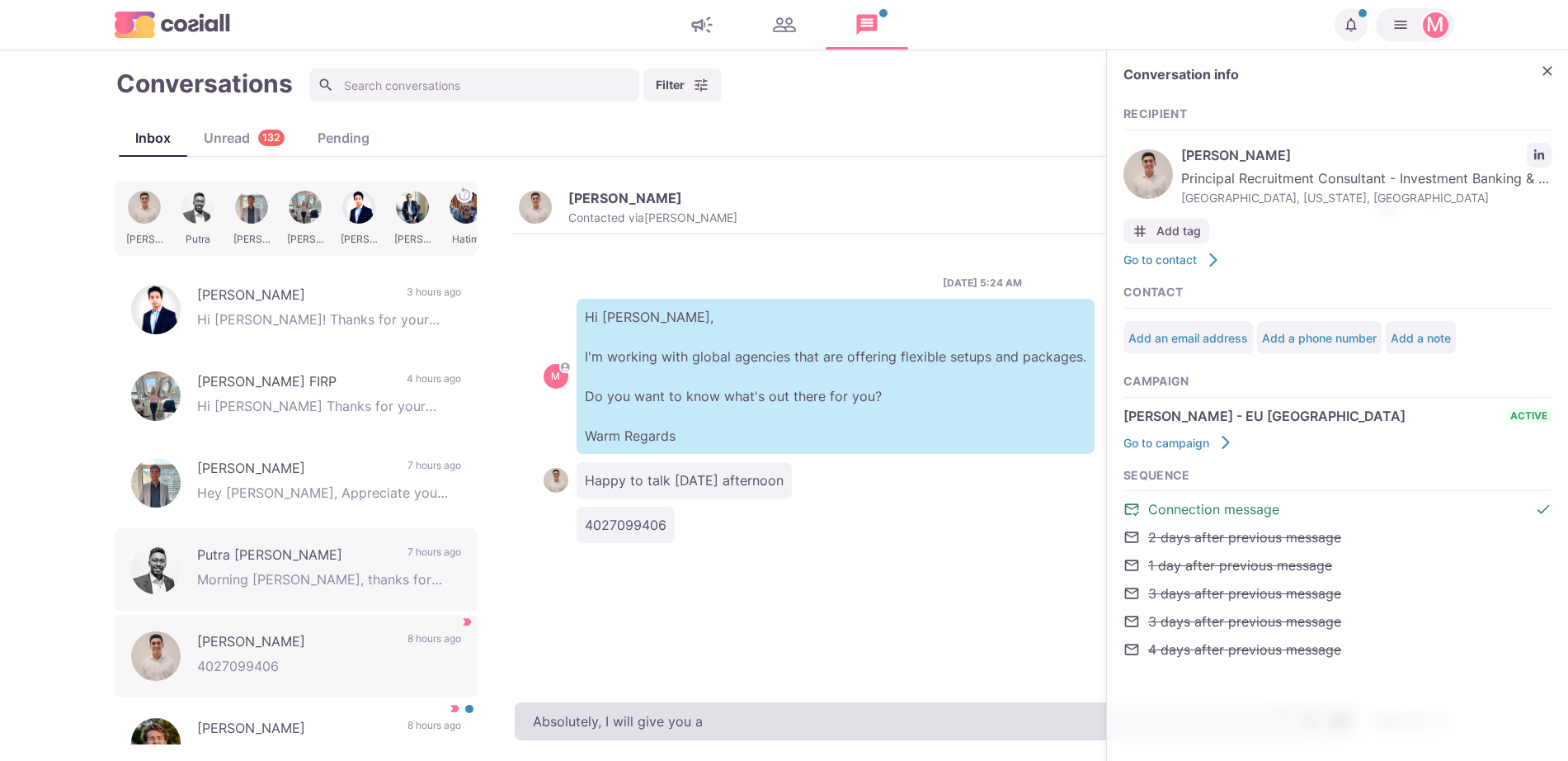
type textarea "Absolutely, I will give you a"
type textarea "x"
type textarea "Absolutely, I will give you a call a"
type textarea "x"
type textarea "Absolutely, I will give you a call at"
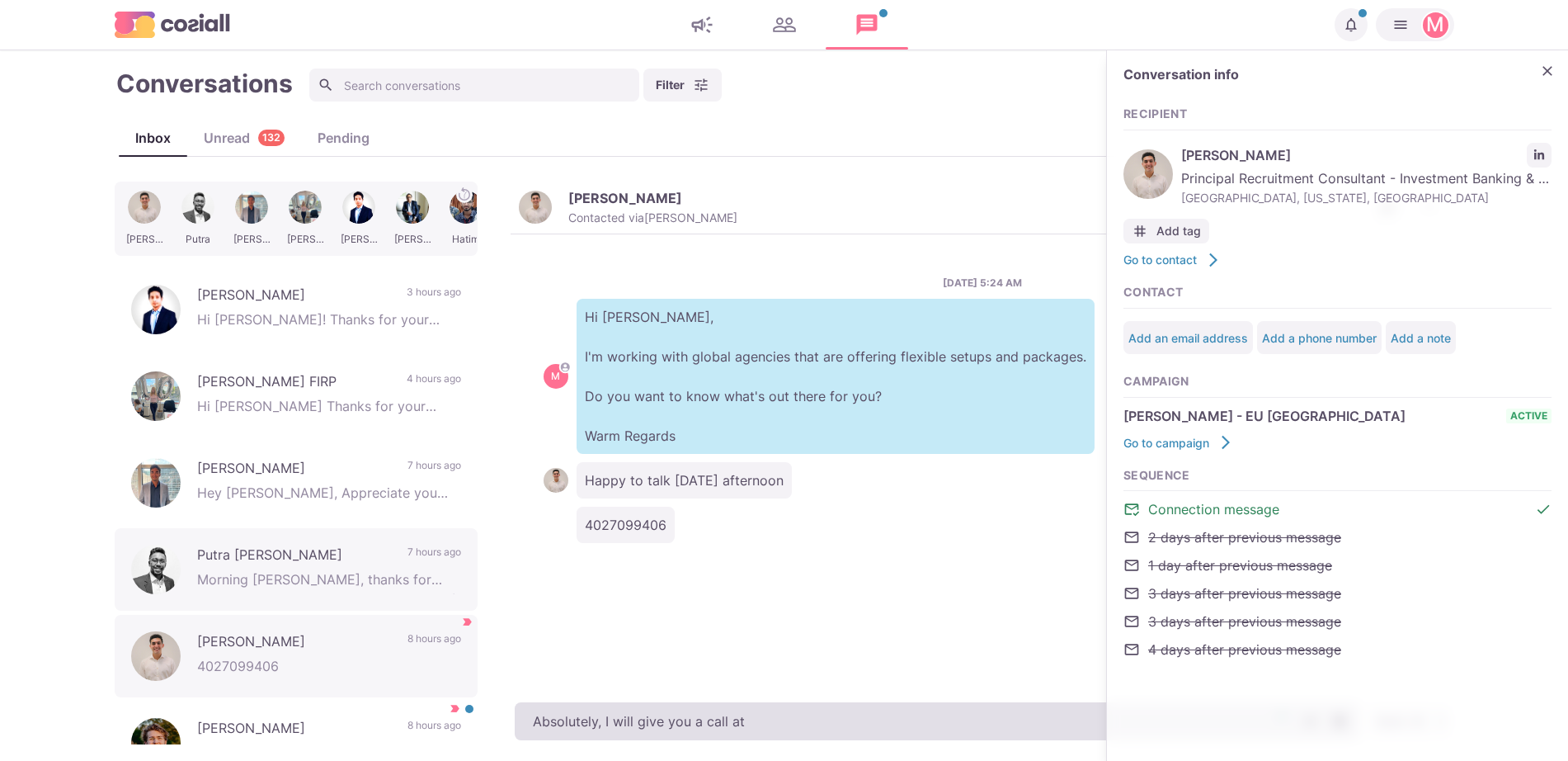
type textarea "x"
type textarea "Absolutely, I will give you a call at about"
type textarea "x"
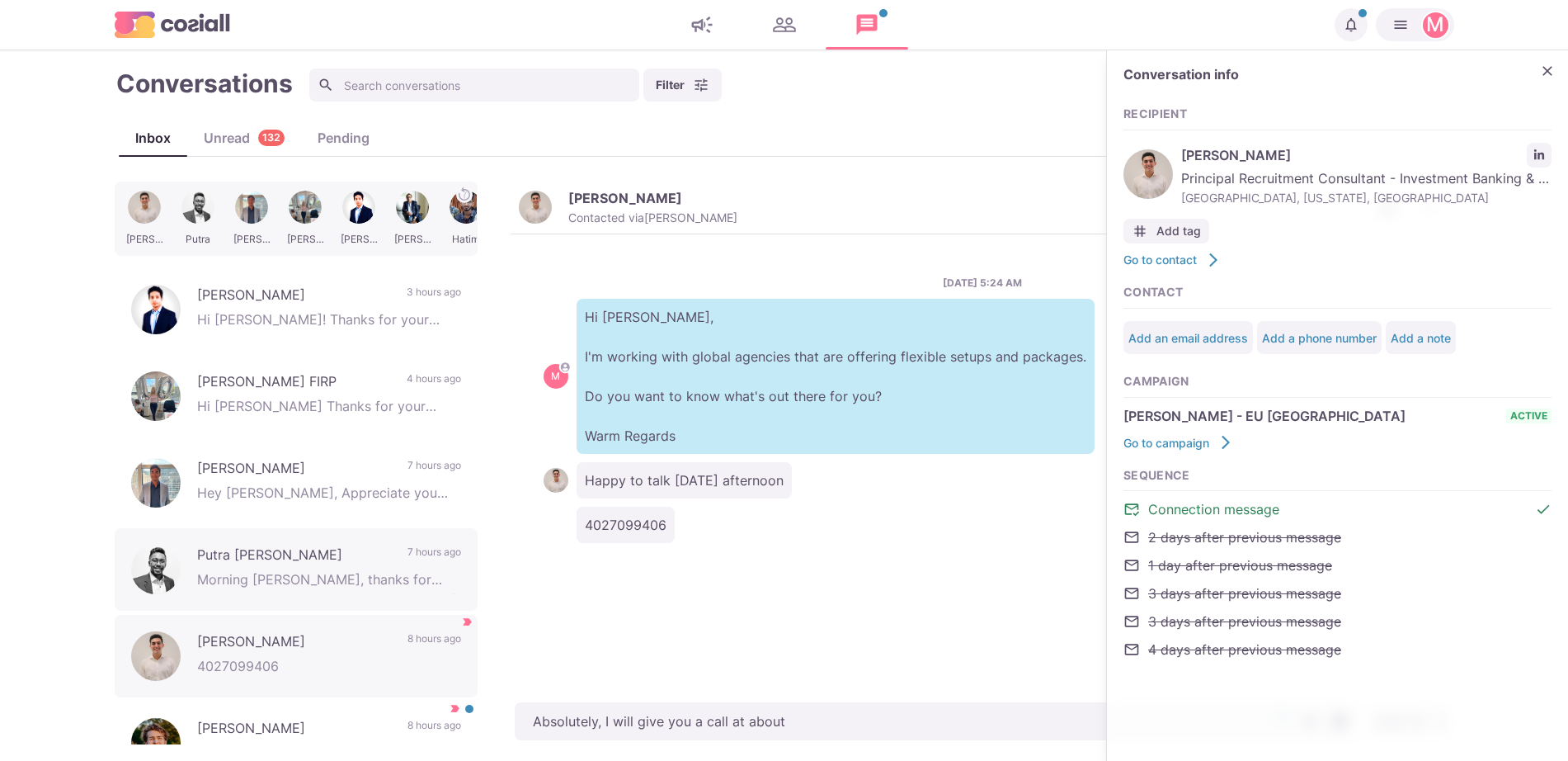
type textarea "Absolutely, I will give you a call at about"
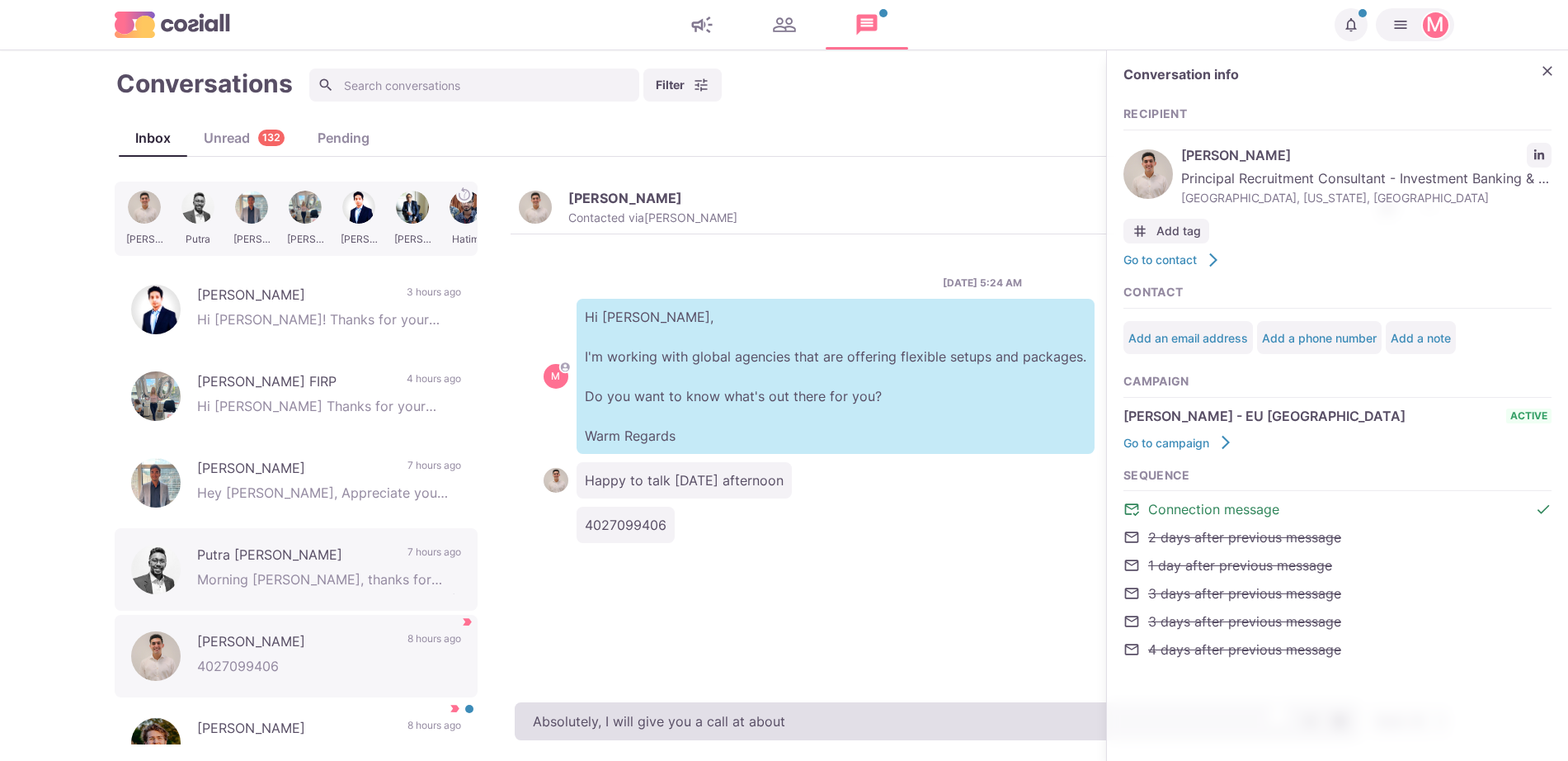
type textarea "x"
type textarea "Absolutely, I will give you a call at about 2"
type textarea "x"
type textarea "Absolutely, I will give you a call at about 2"
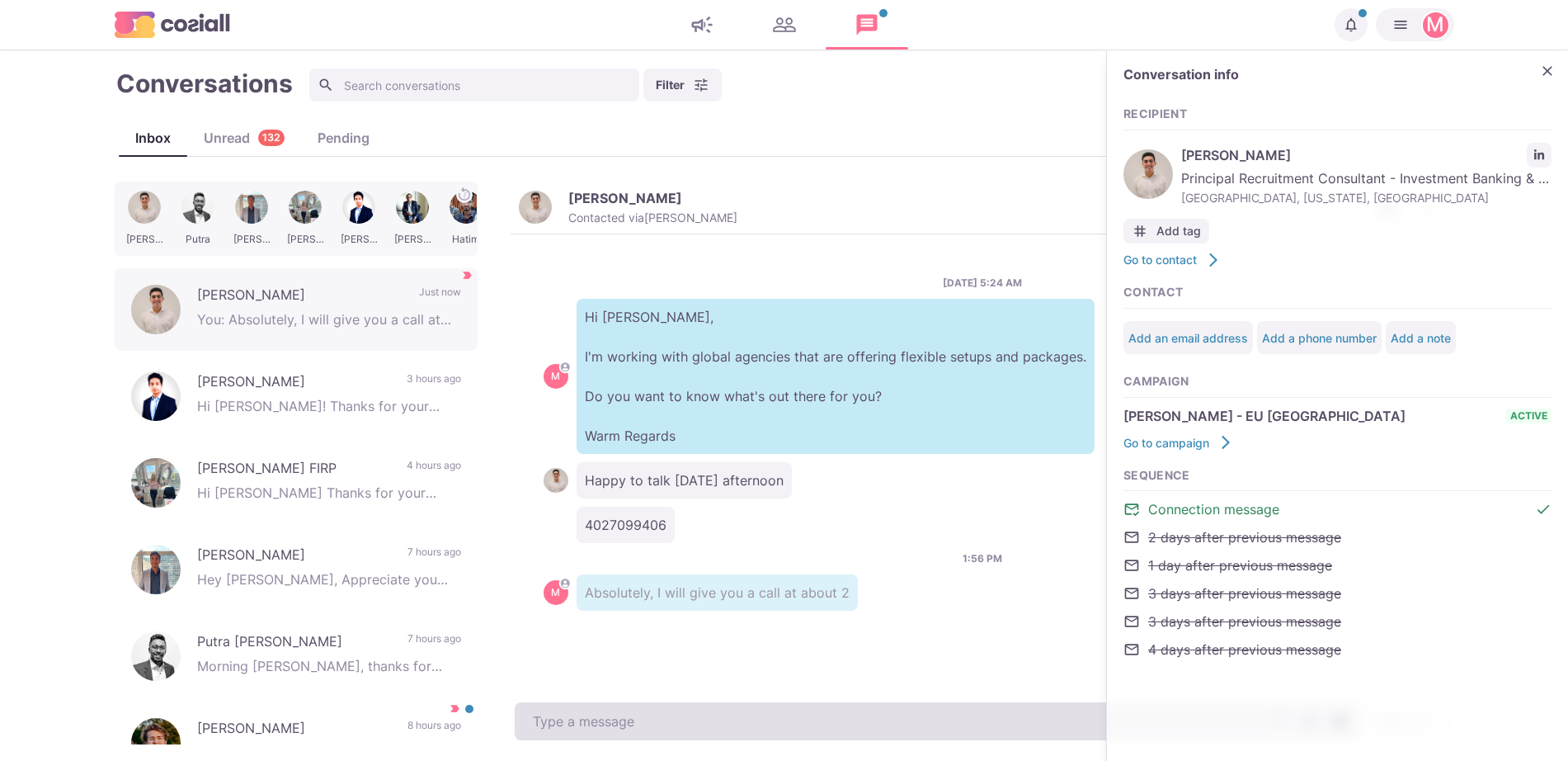
type textarea "x"
click at [715, 435] on p "Hi [PERSON_NAME], I'm working with global agencies that are offering flexible s…" at bounding box center [835, 376] width 518 height 155
type textarea "x"
click at [687, 733] on textarea "To enrich screen reader interactions, please activate Accessibility in Grammarl…" at bounding box center [938, 721] width 846 height 38
type textarea "2"
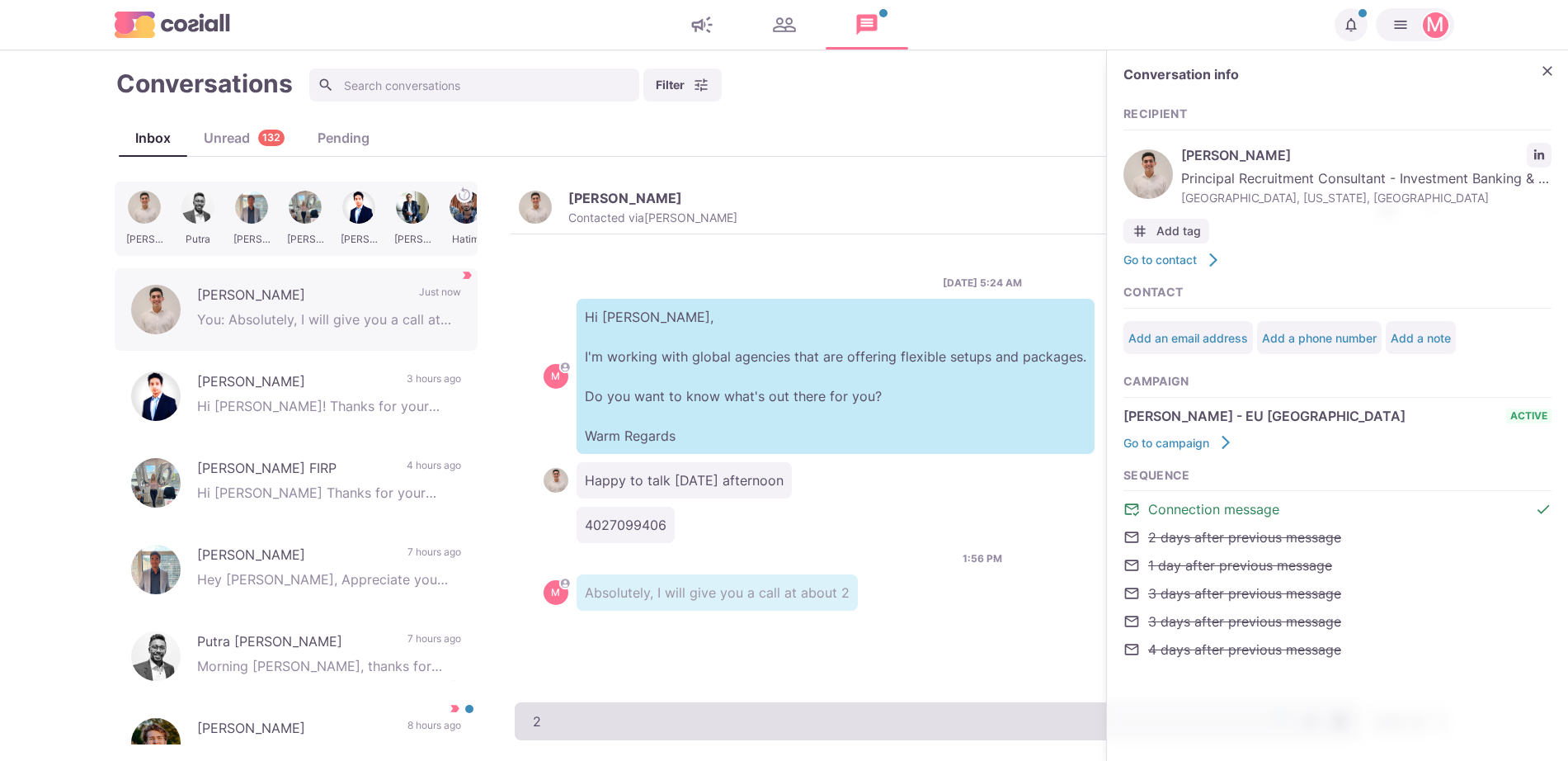
type textarea "x"
type textarea "2 PM CD"
type textarea "x"
type textarea "2 PM CDT"
type textarea "x"
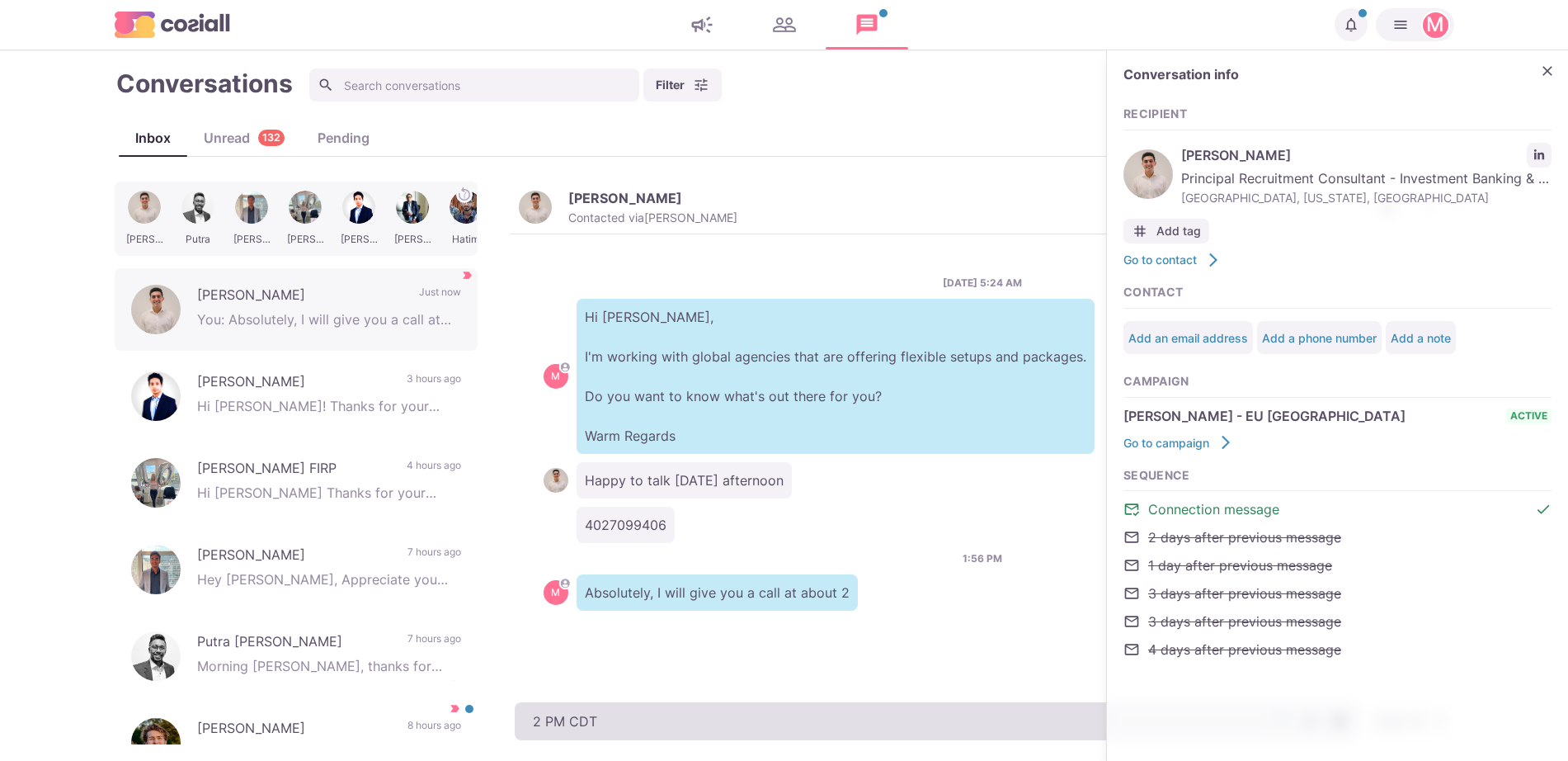
type textarea "2 PM CDT t"
type textarea "x"
type textarea "2 PM CDT tha"
type textarea "x"
type textarea "2 PM CDT that is"
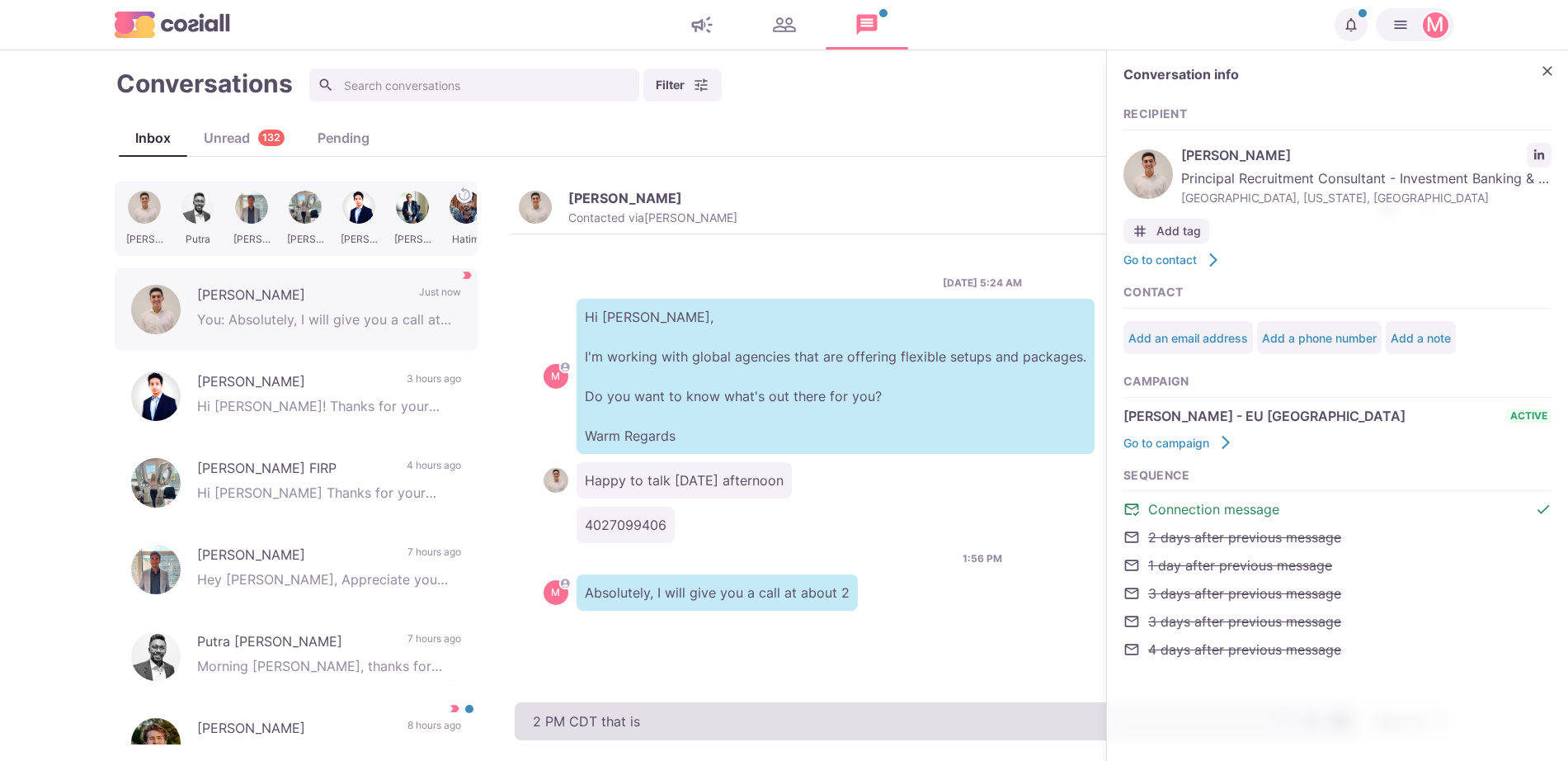
type textarea "x"
type textarea "2 PM CDT that is"
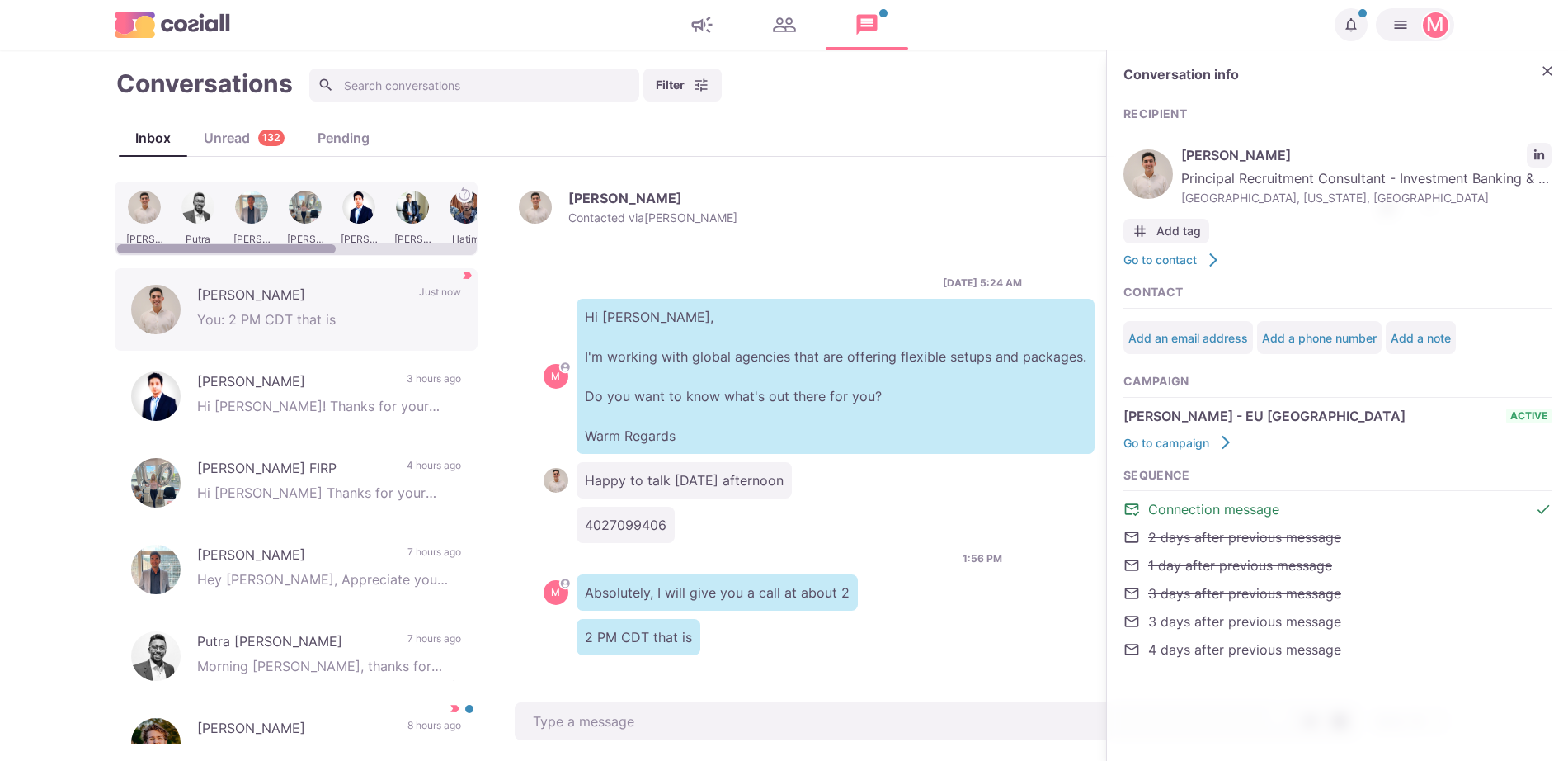
click at [213, 126] on div "Inbox Unread 132 Pending" at bounding box center [784, 137] width 1331 height 36
drag, startPoint x: 220, startPoint y: 140, endPoint x: 863, endPoint y: 208, distance: 646.6
click at [220, 141] on div "Unread 132" at bounding box center [244, 138] width 114 height 20
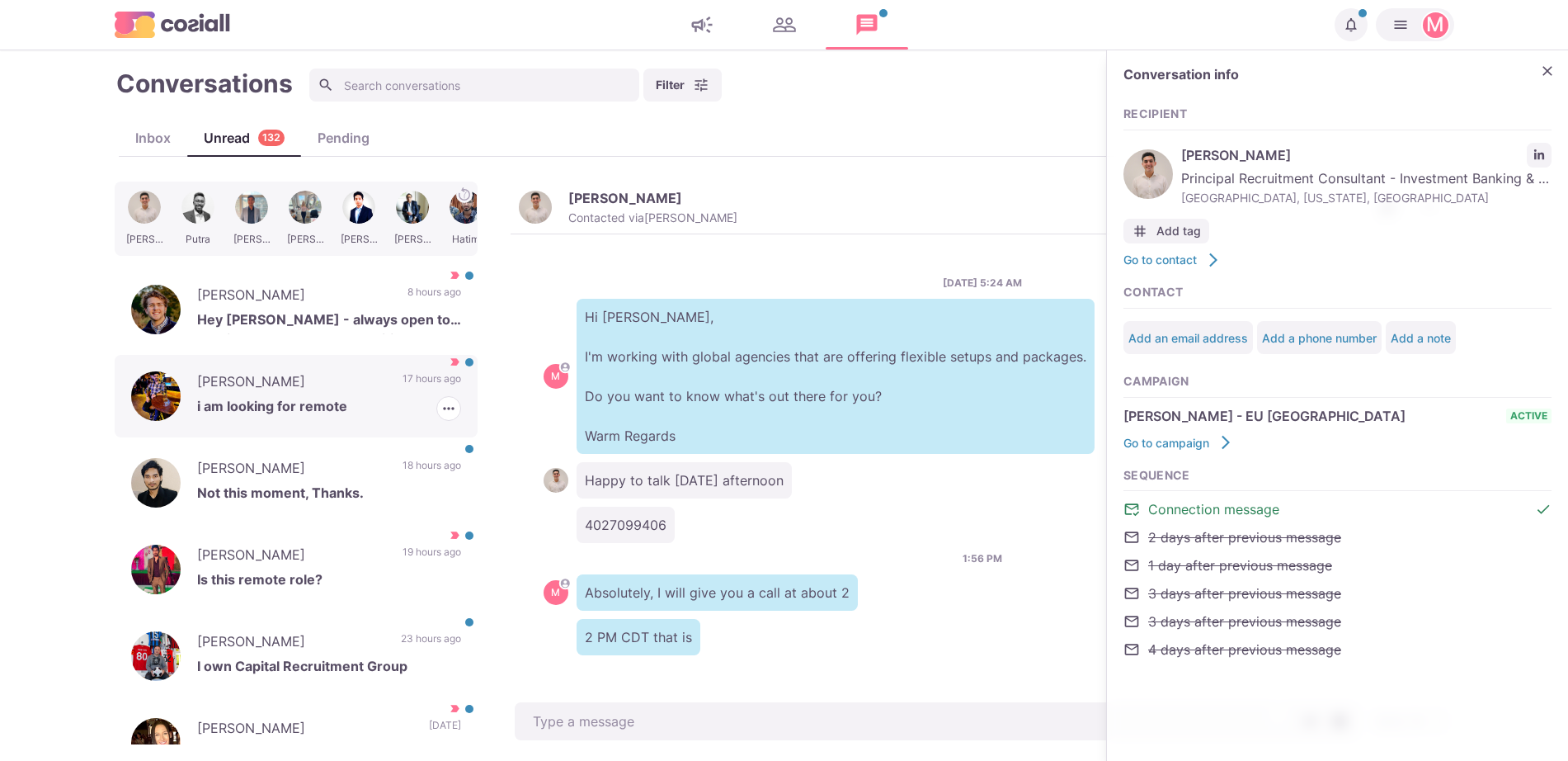
click at [344, 397] on p "i am looking for remote" at bounding box center [329, 408] width 264 height 24
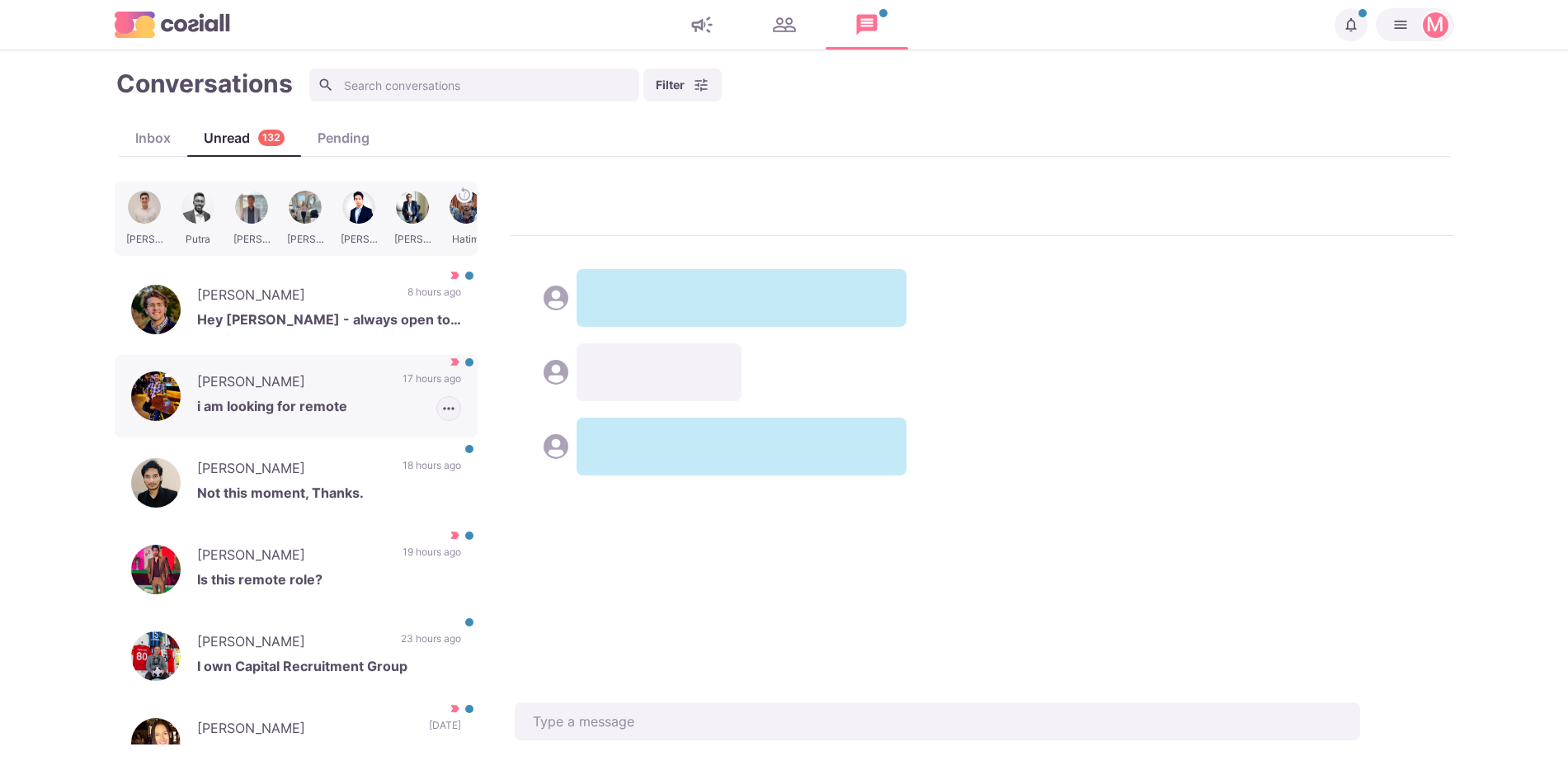
click at [440, 412] on icon "button" at bounding box center [448, 408] width 17 height 17
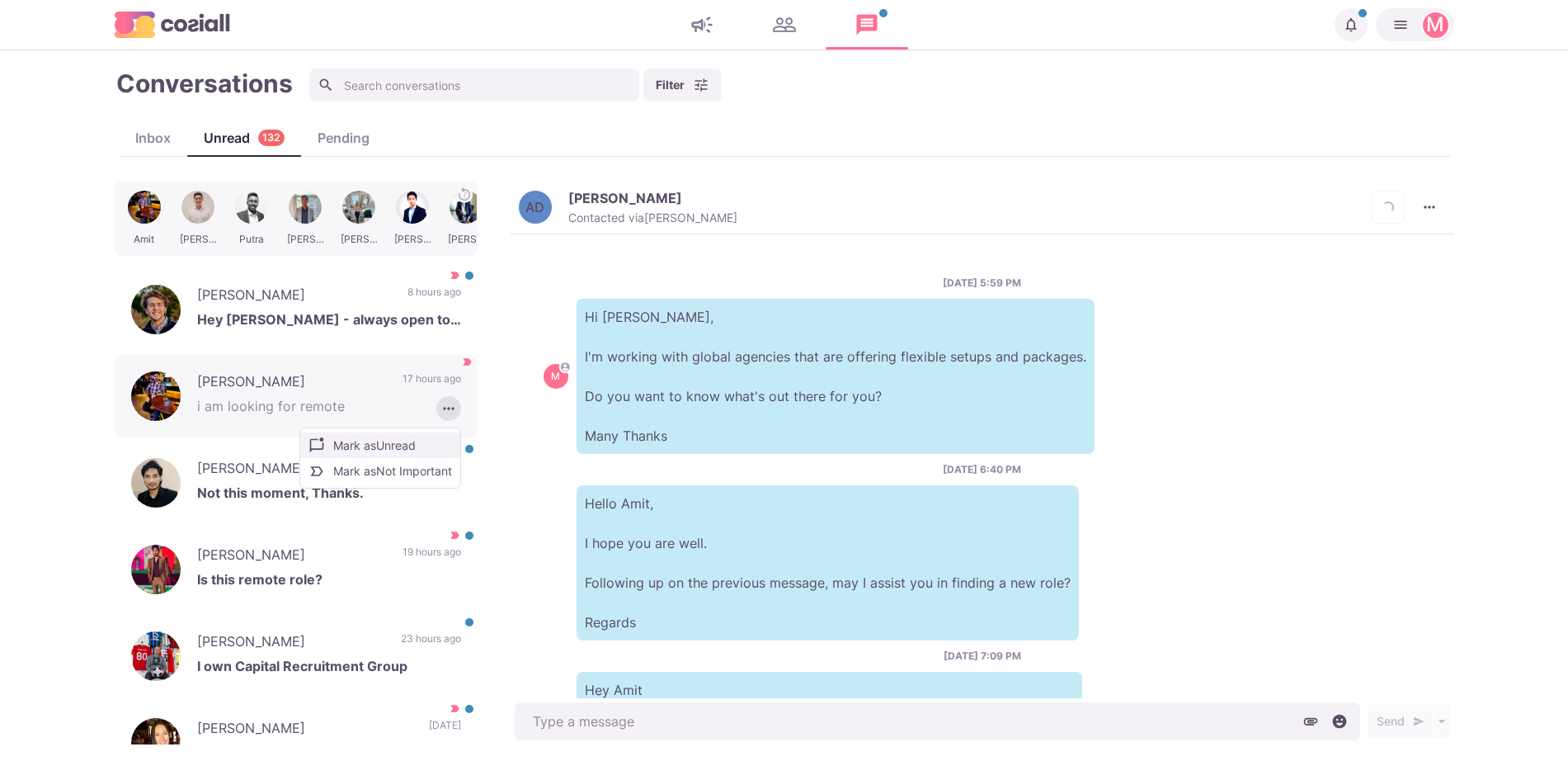
click at [394, 445] on button "Mark as Unread" at bounding box center [381, 446] width 161 height 25
drag, startPoint x: 346, startPoint y: 485, endPoint x: 524, endPoint y: 45, distance: 474.6
click at [346, 481] on div "[PERSON_NAME] Not this moment, Thanks. 18 hours ago" at bounding box center [296, 483] width 363 height 82
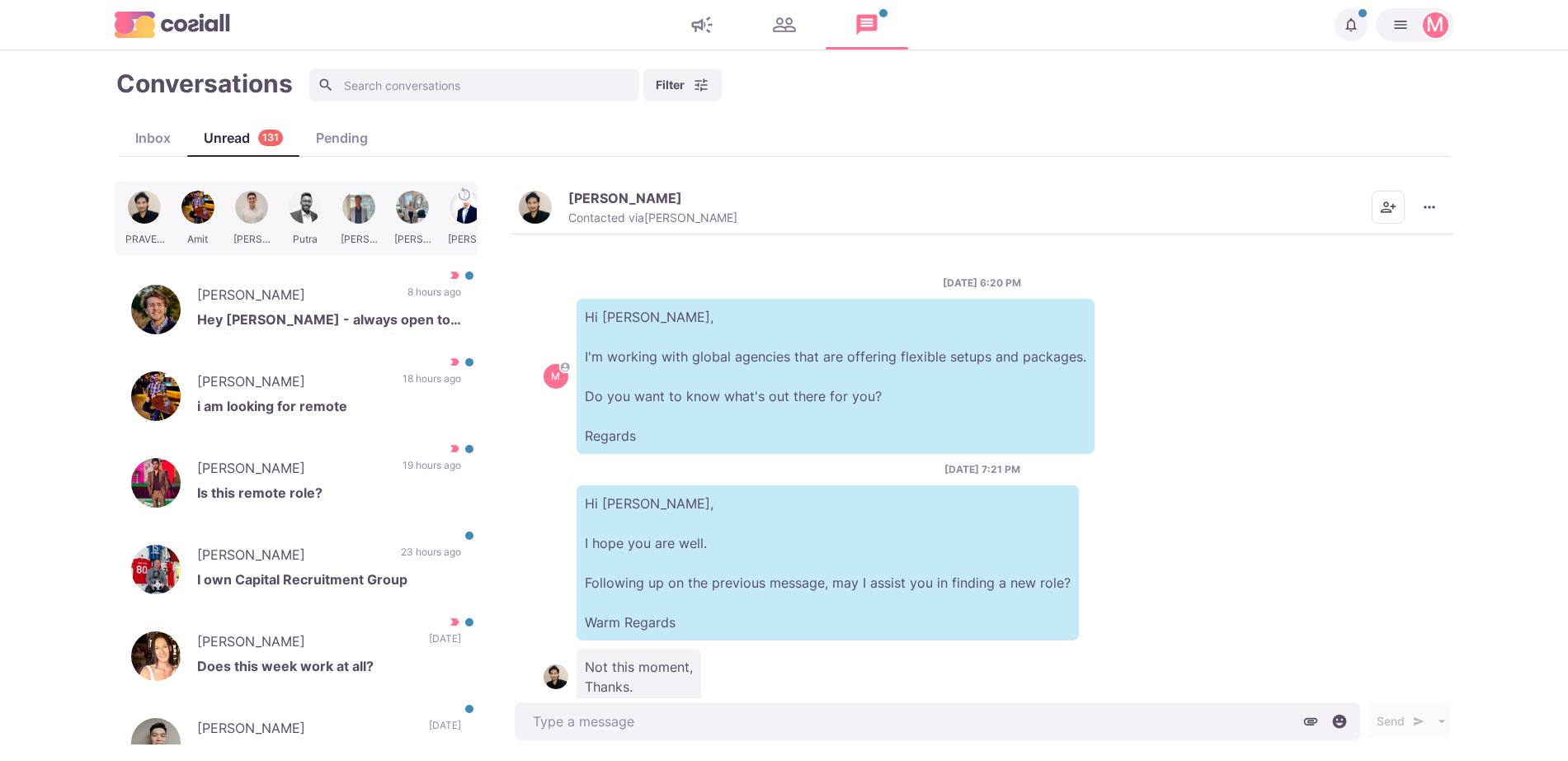
scroll to position [47, 0]
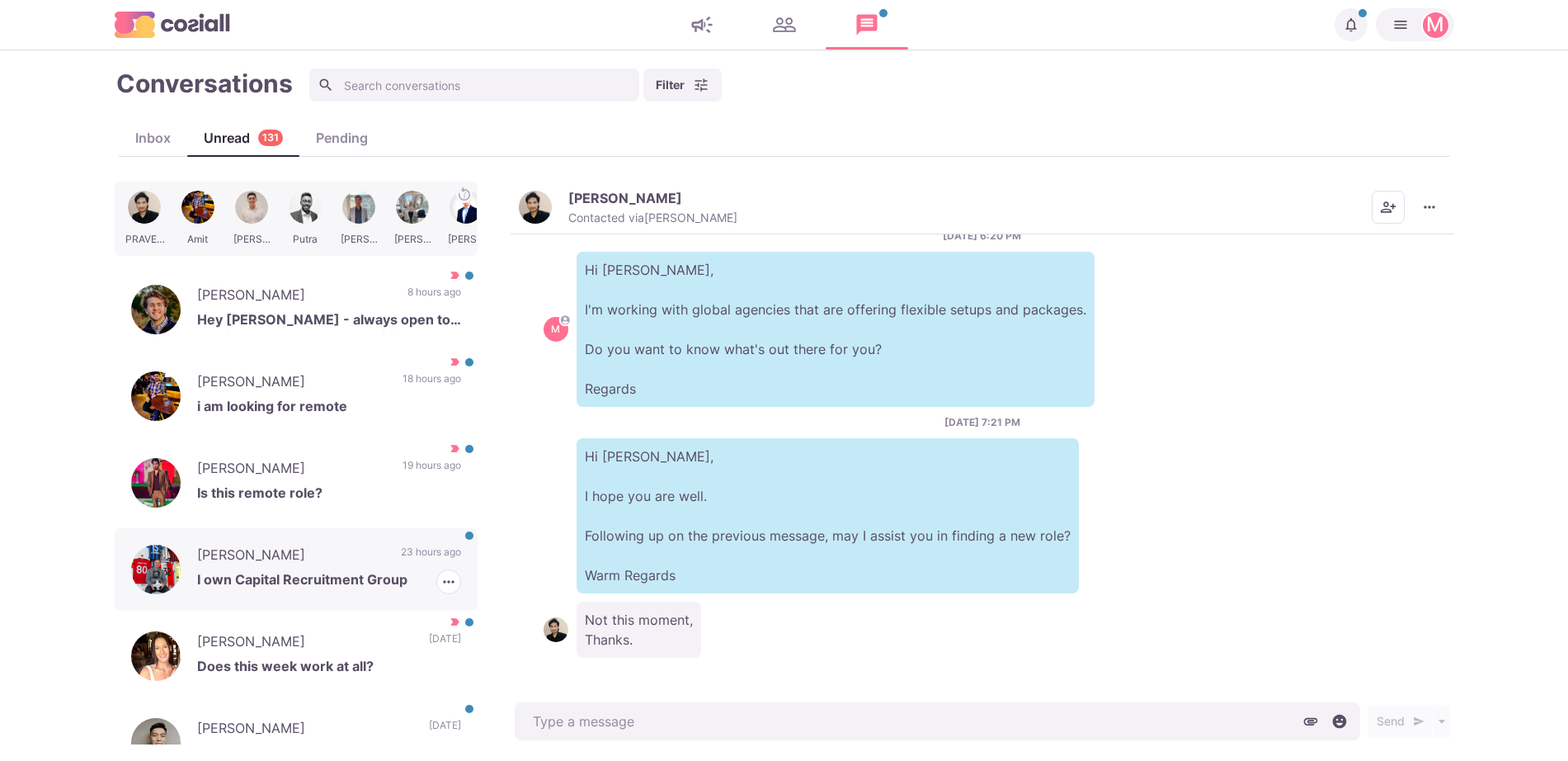
click at [318, 529] on div "[PERSON_NAME] I own Capital Recruitment Group 23 hours ago [PERSON_NAME] as Rea…" at bounding box center [296, 569] width 363 height 82
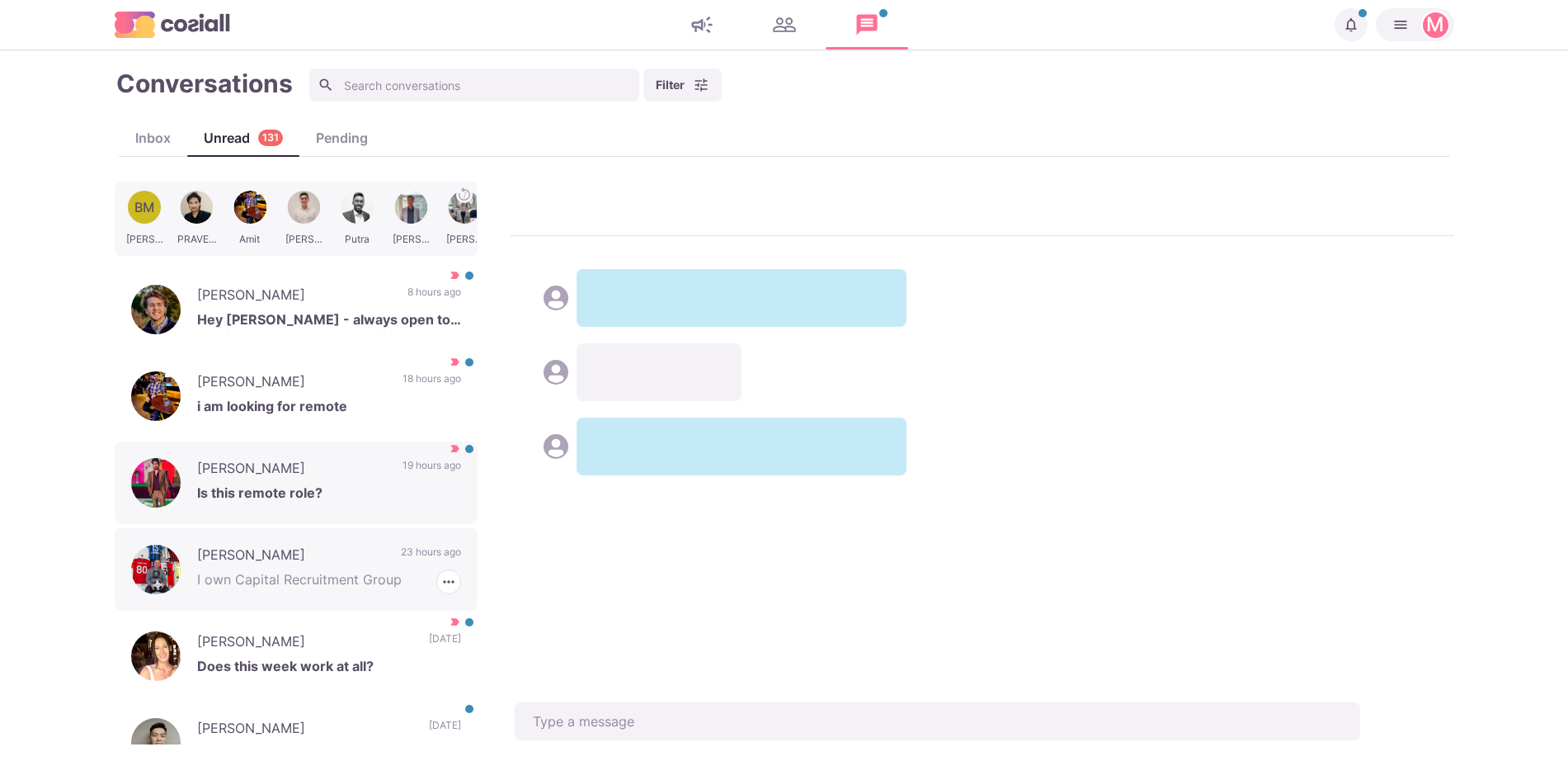
click at [368, 444] on div "[PERSON_NAME] Is this remote role? 19 hours ago" at bounding box center [296, 483] width 363 height 82
click at [440, 494] on icon "button" at bounding box center [448, 495] width 17 height 17
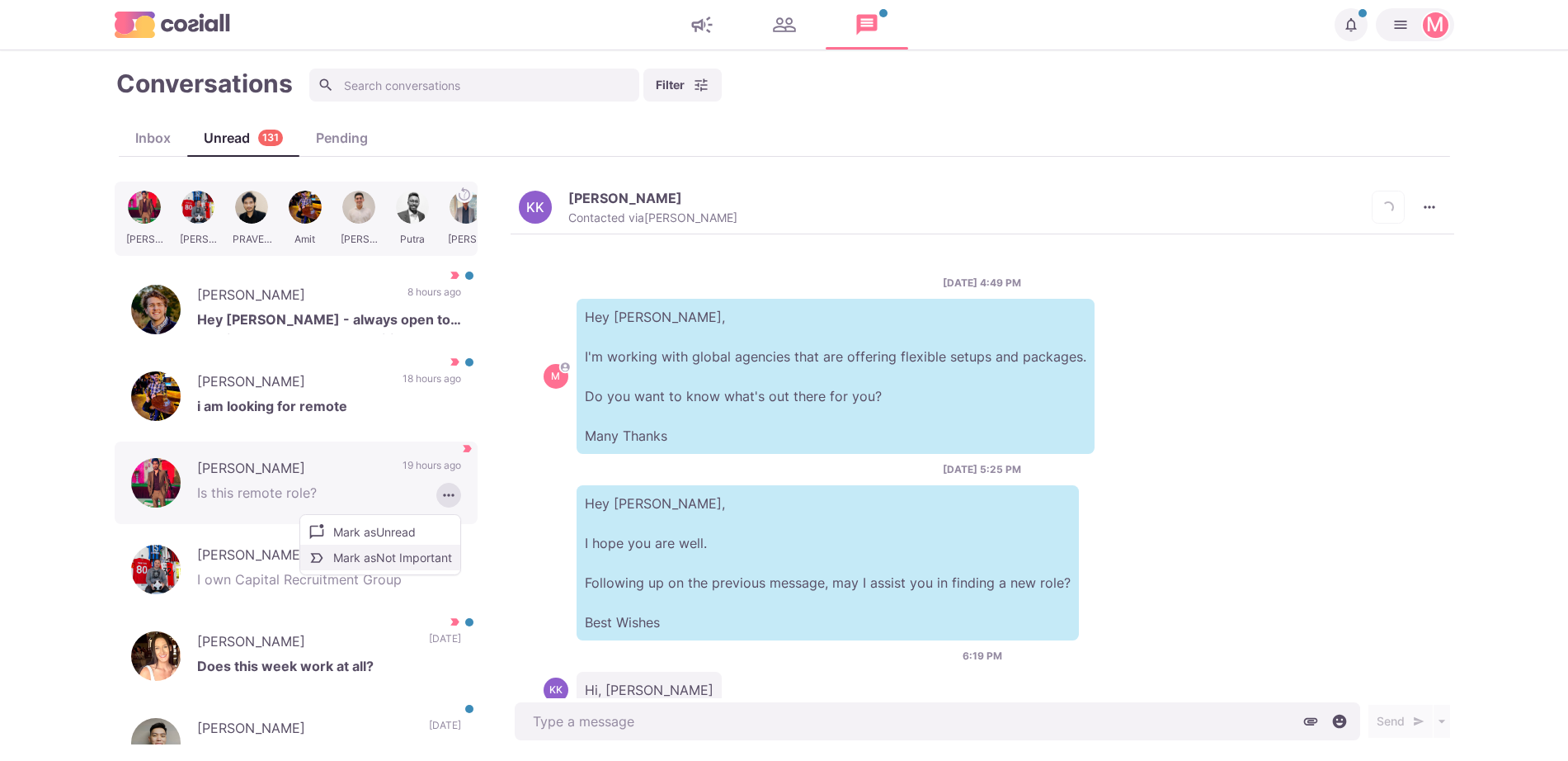
click at [375, 557] on button "Mark as Not Important" at bounding box center [381, 557] width 161 height 25
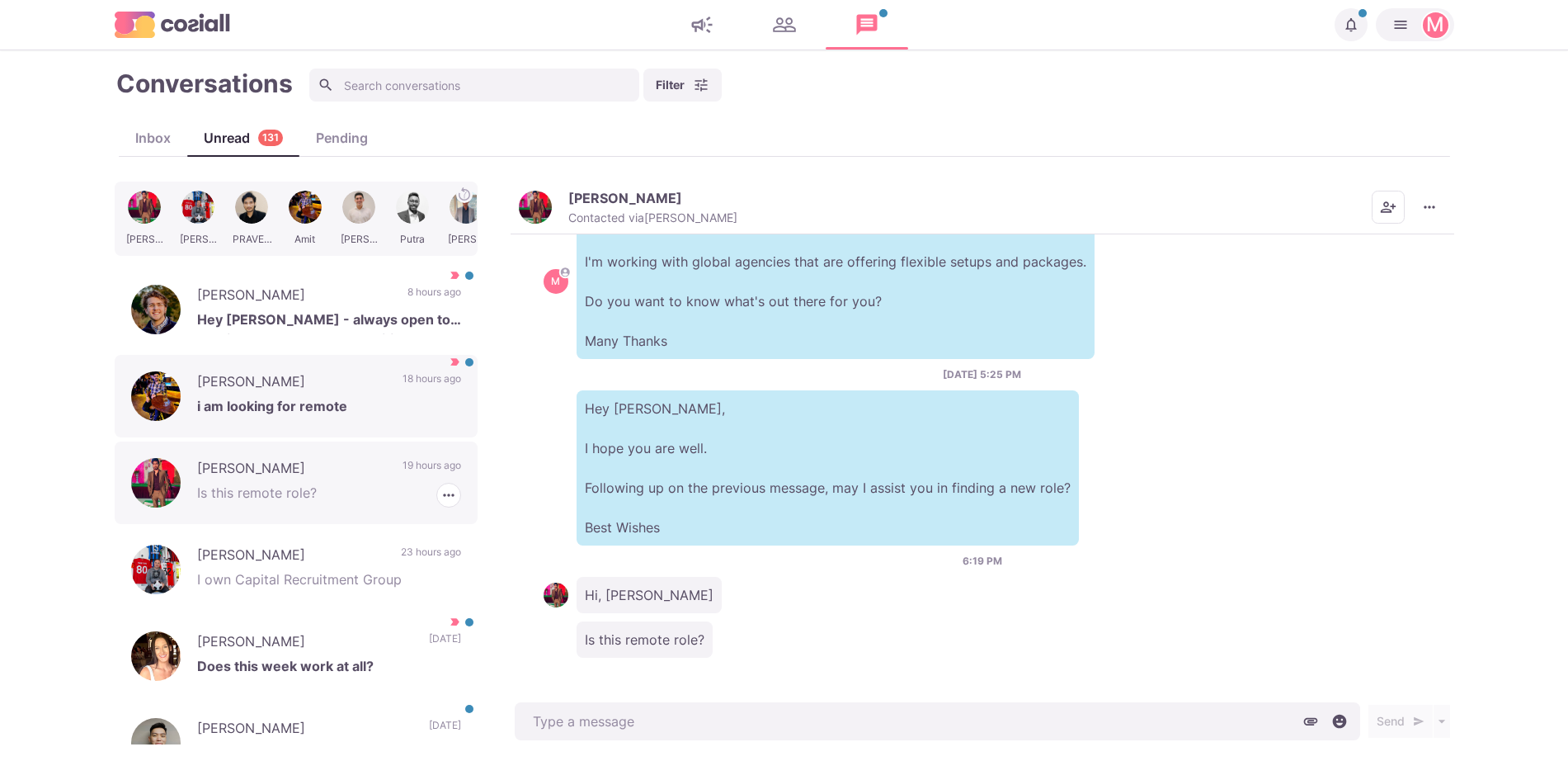
click at [400, 365] on div "[PERSON_NAME] i am looking for remote 18 hours ago" at bounding box center [296, 396] width 363 height 82
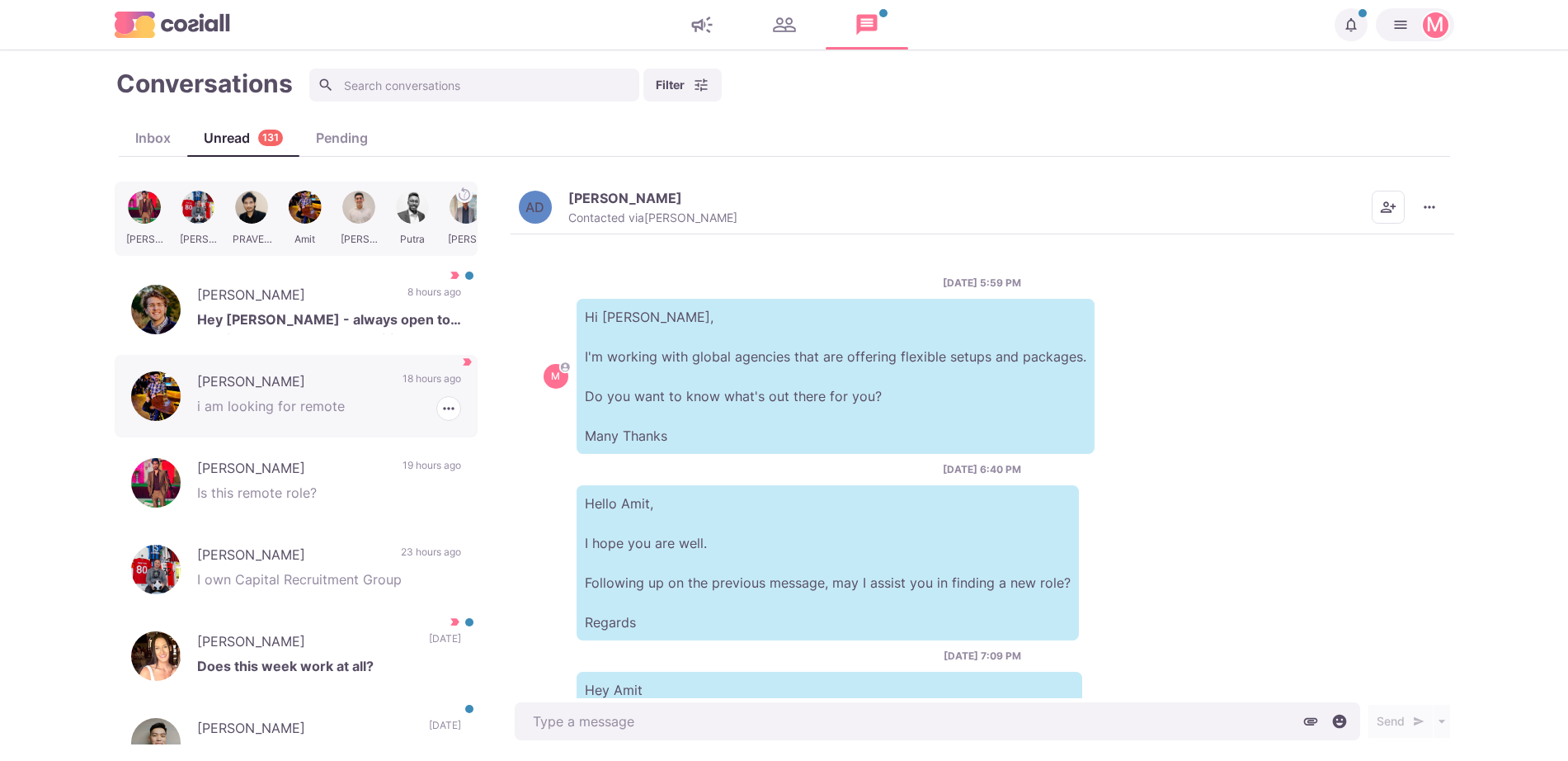
click at [440, 407] on icon "button" at bounding box center [448, 408] width 17 height 17
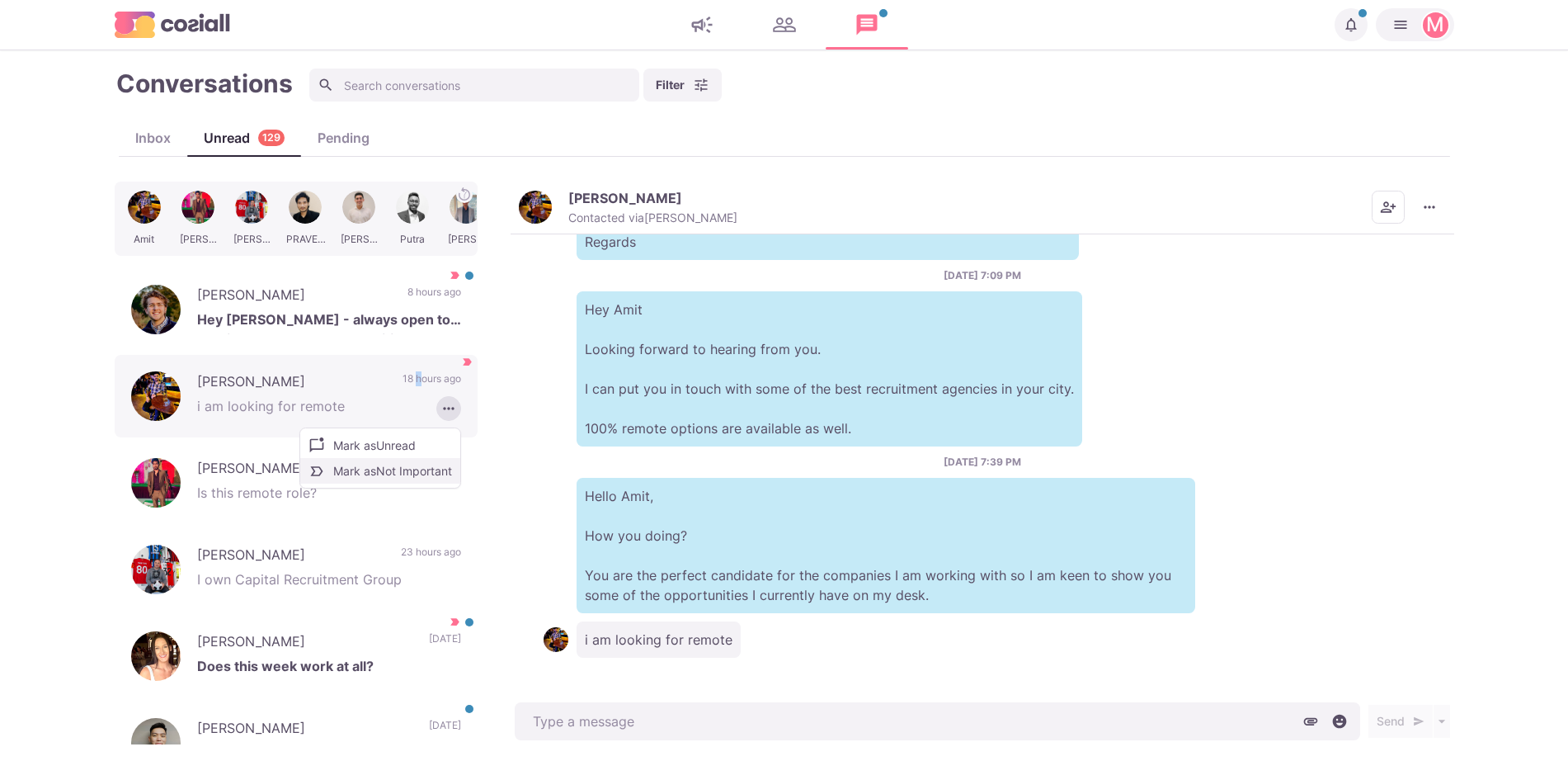
click at [396, 473] on button "Mark as Not Important" at bounding box center [381, 471] width 161 height 25
click at [348, 325] on p "Hey [PERSON_NAME] - always open to hearing about new opportunities!" at bounding box center [329, 321] width 264 height 24
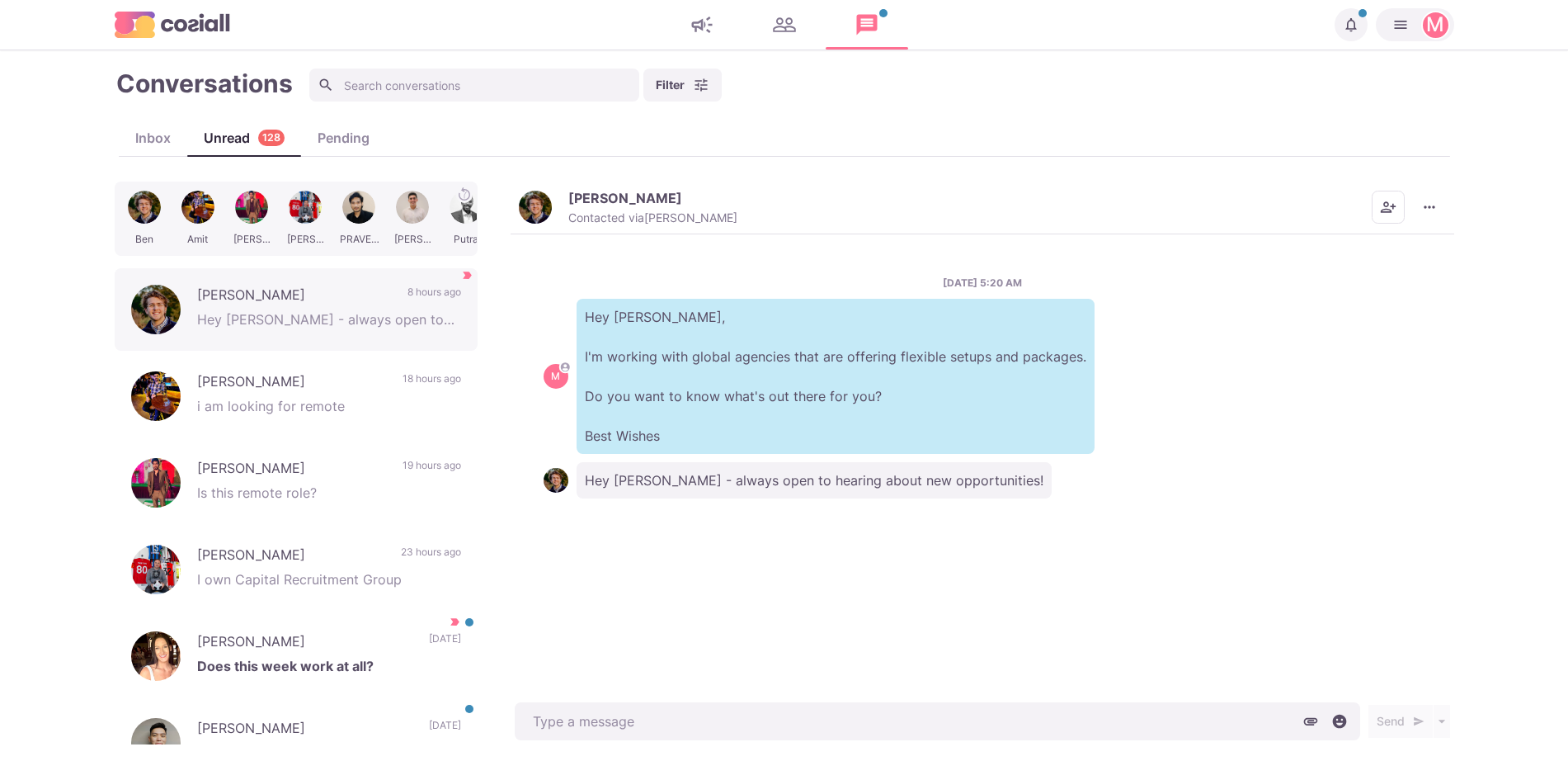
click at [558, 210] on button "[PERSON_NAME] Contacted via [PERSON_NAME]" at bounding box center [627, 208] width 218 height 35
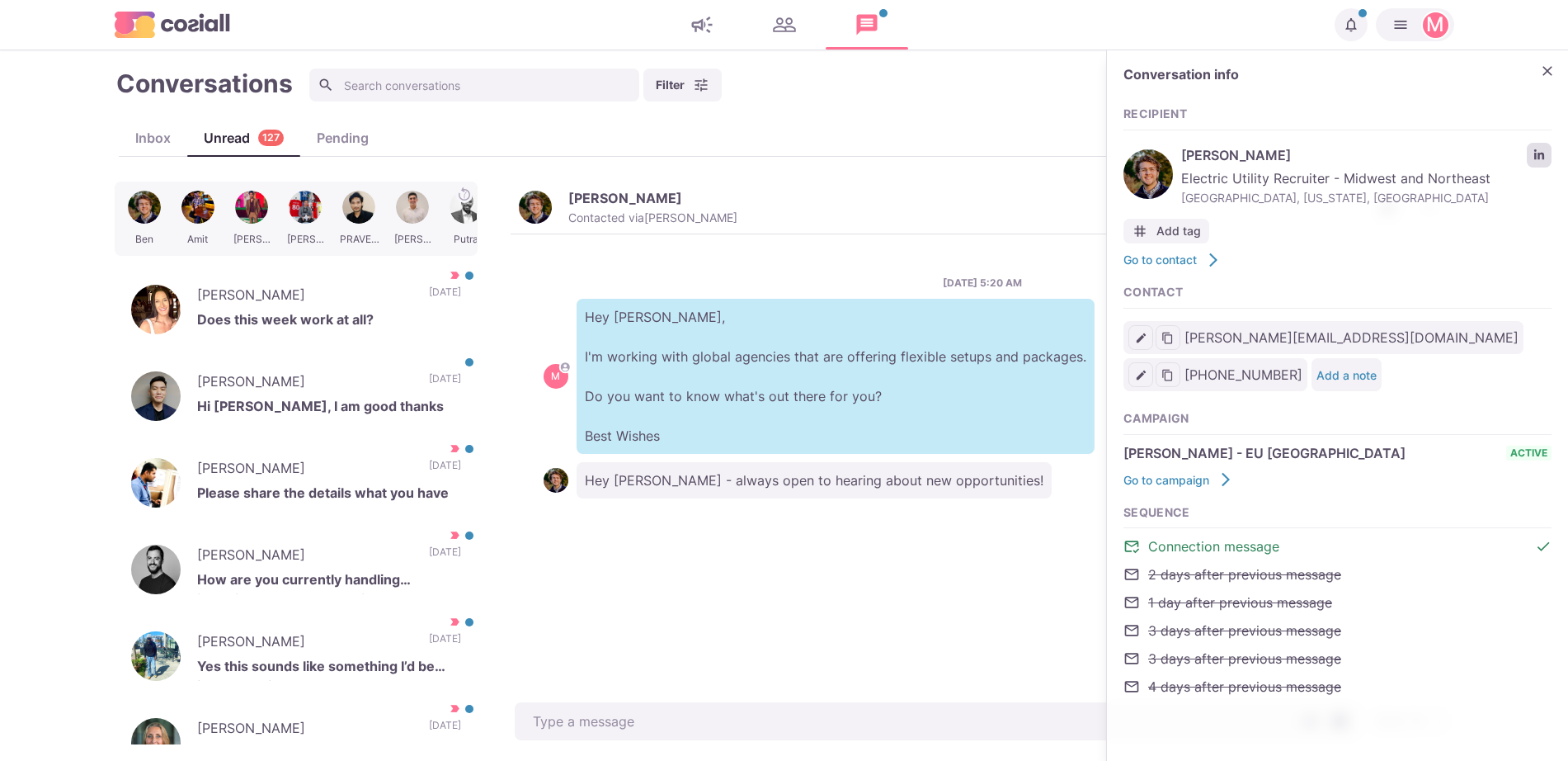
click at [1532, 163] on link "LinkedIn profile link" at bounding box center [1539, 155] width 24 height 24
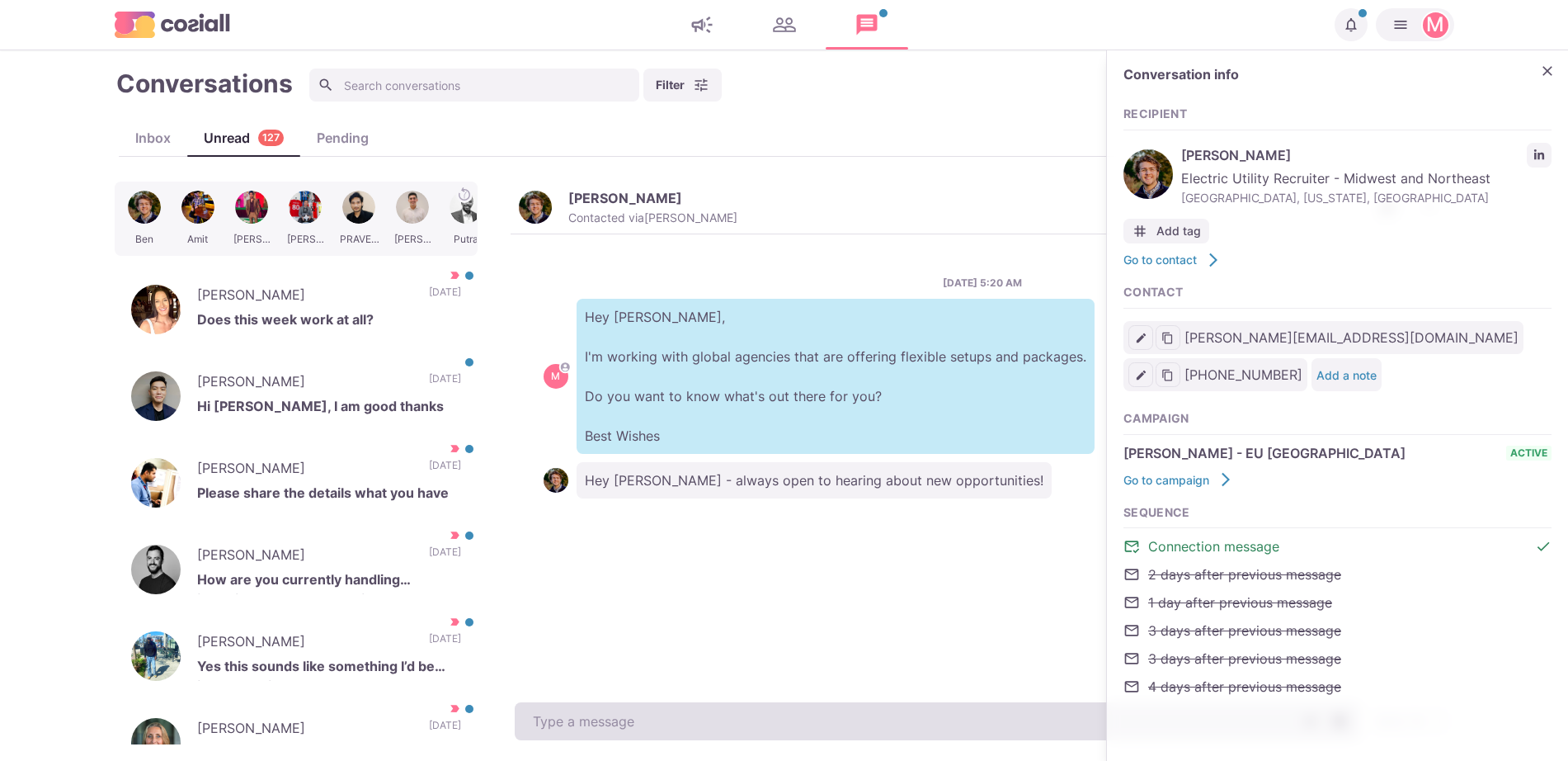
type textarea "x"
click at [674, 732] on textarea at bounding box center [938, 721] width 846 height 38
paste textarea "I work with around 500 agencies across the [GEOGRAPHIC_DATA], [GEOGRAPHIC_DATA]…"
type textarea "I work with around 500 agencies across the [GEOGRAPHIC_DATA], [GEOGRAPHIC_DATA]…"
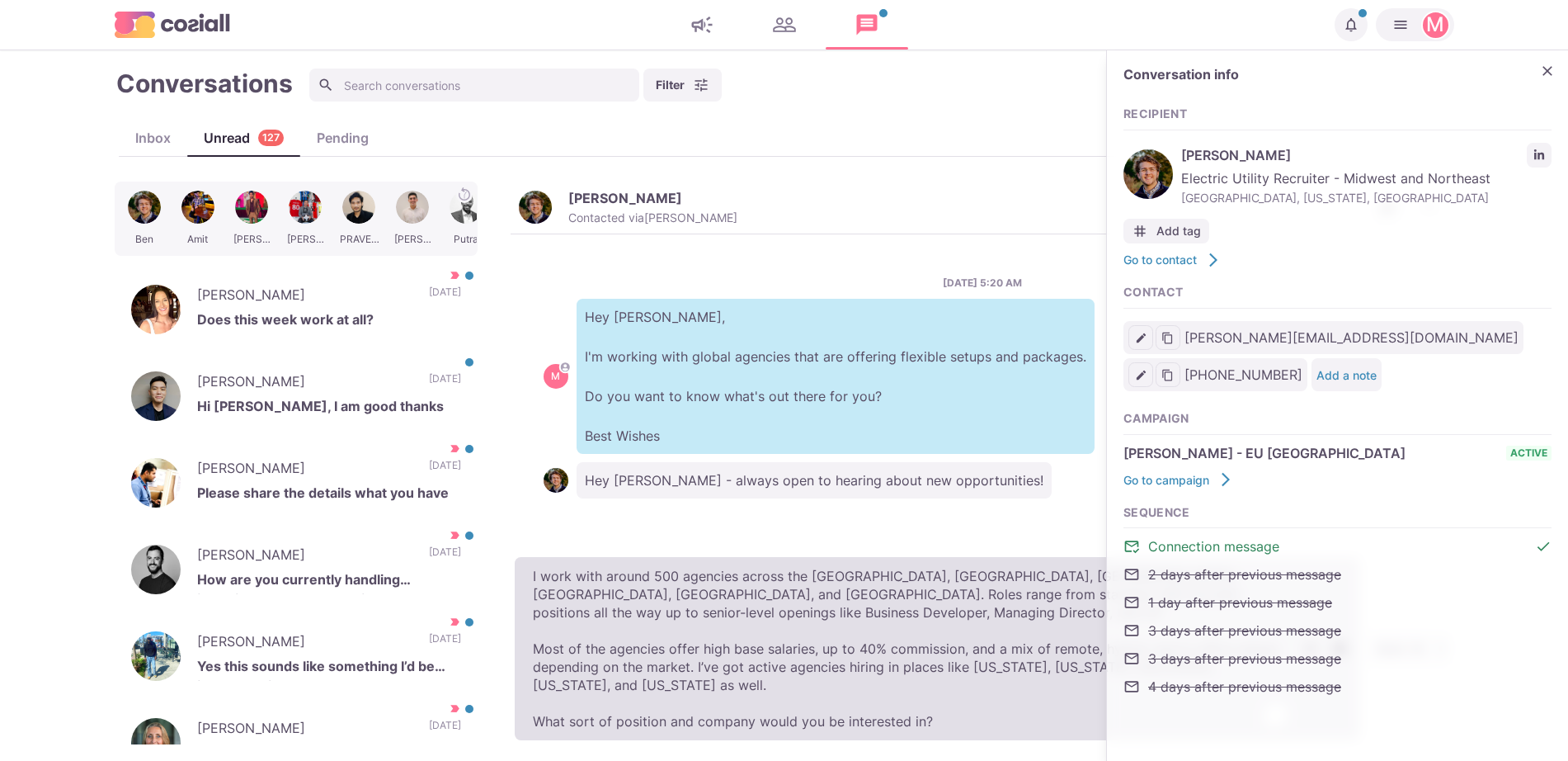
type textarea "x"
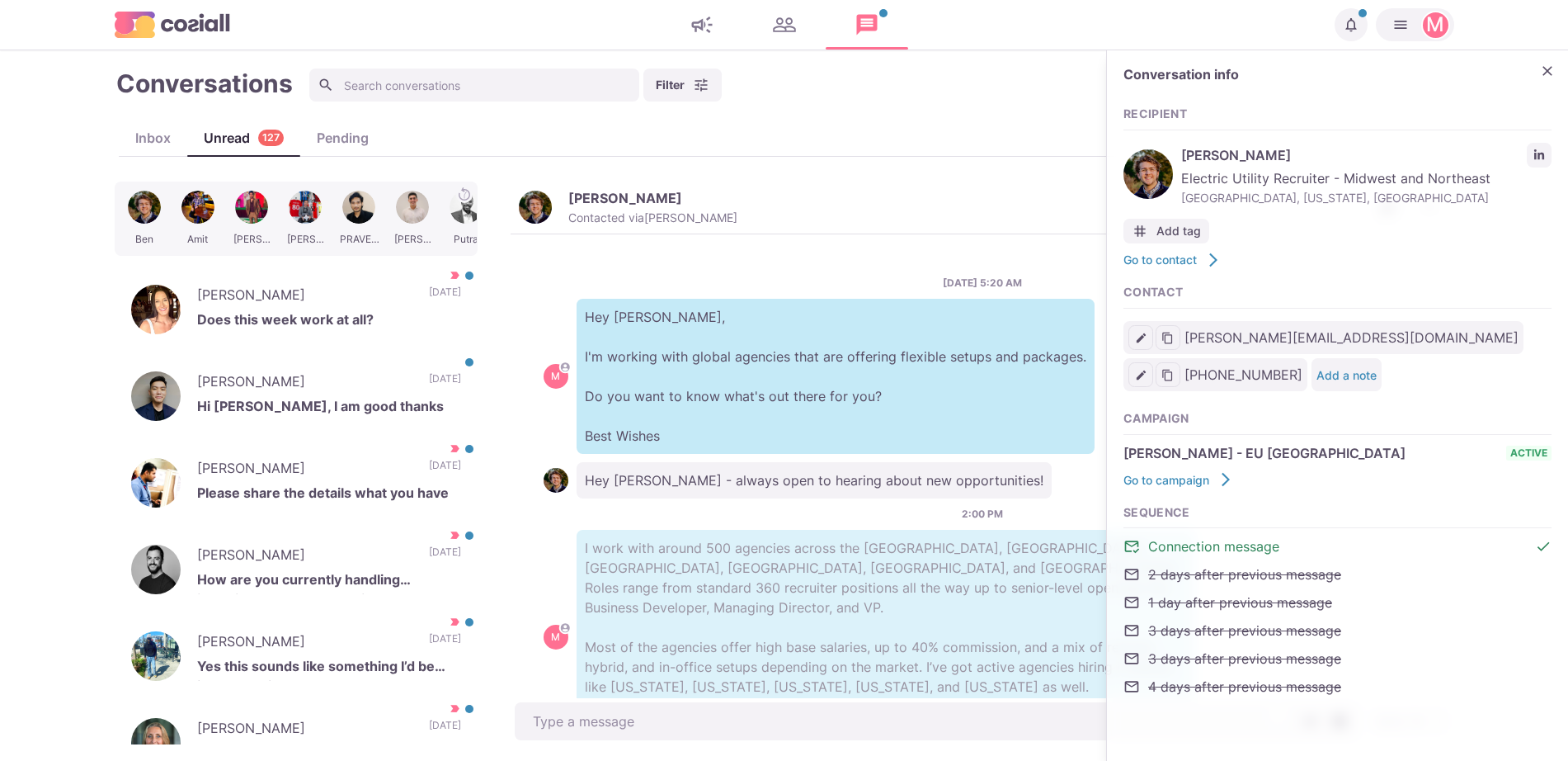
scroll to position [67, 0]
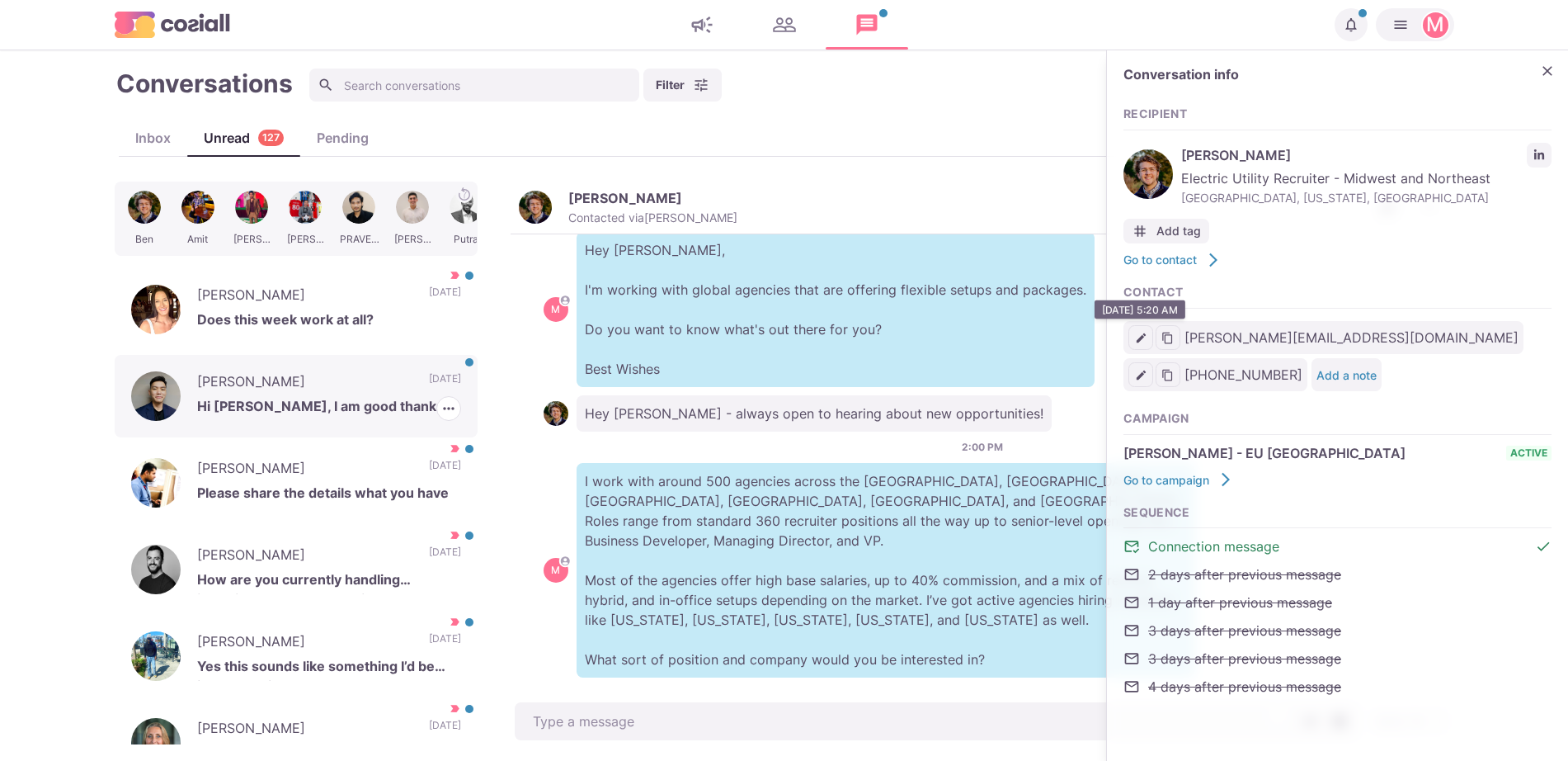
click at [363, 379] on p "[PERSON_NAME]" at bounding box center [304, 383] width 215 height 24
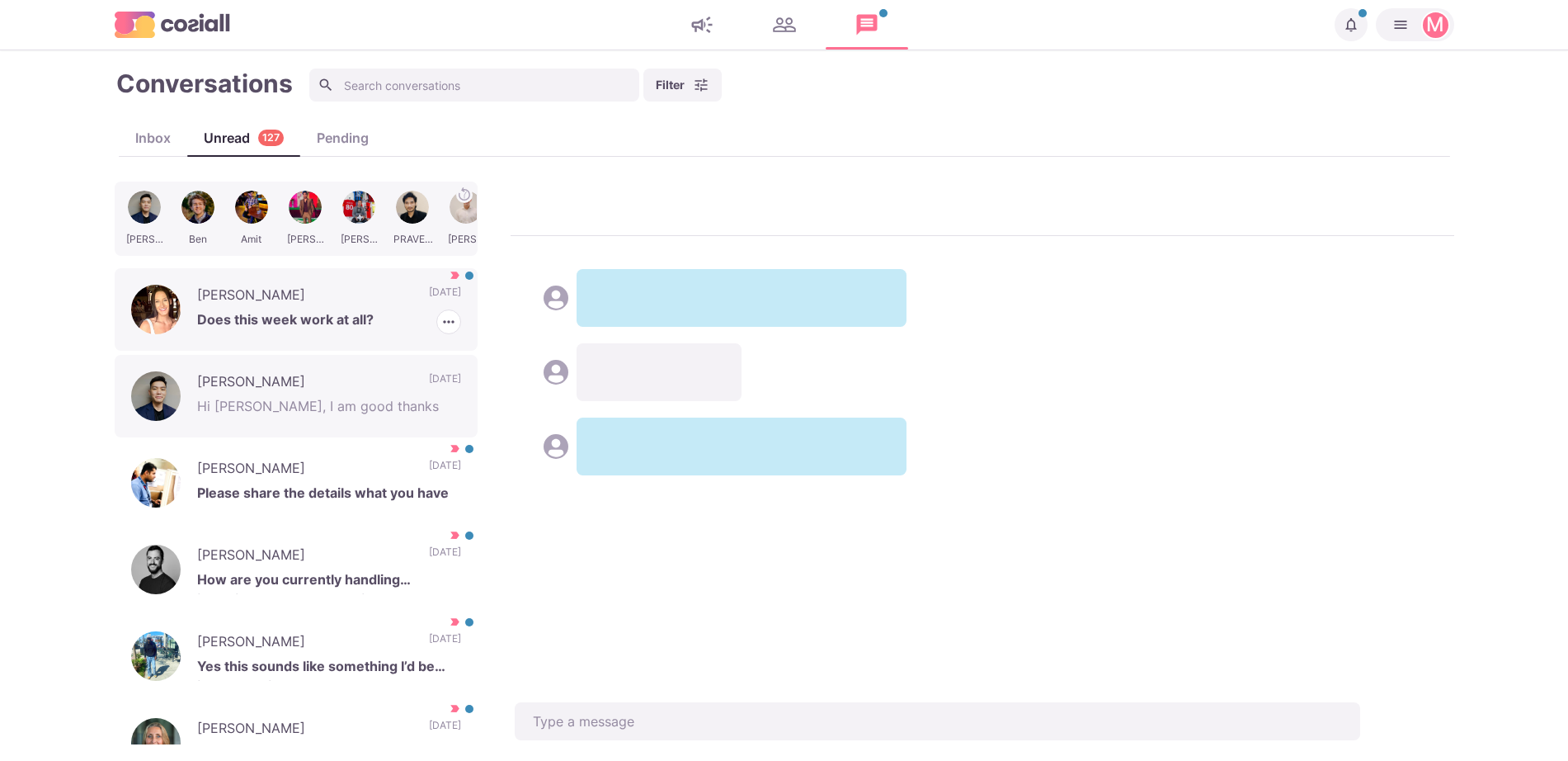
click at [347, 316] on p "Does this week work at all?" at bounding box center [329, 321] width 264 height 24
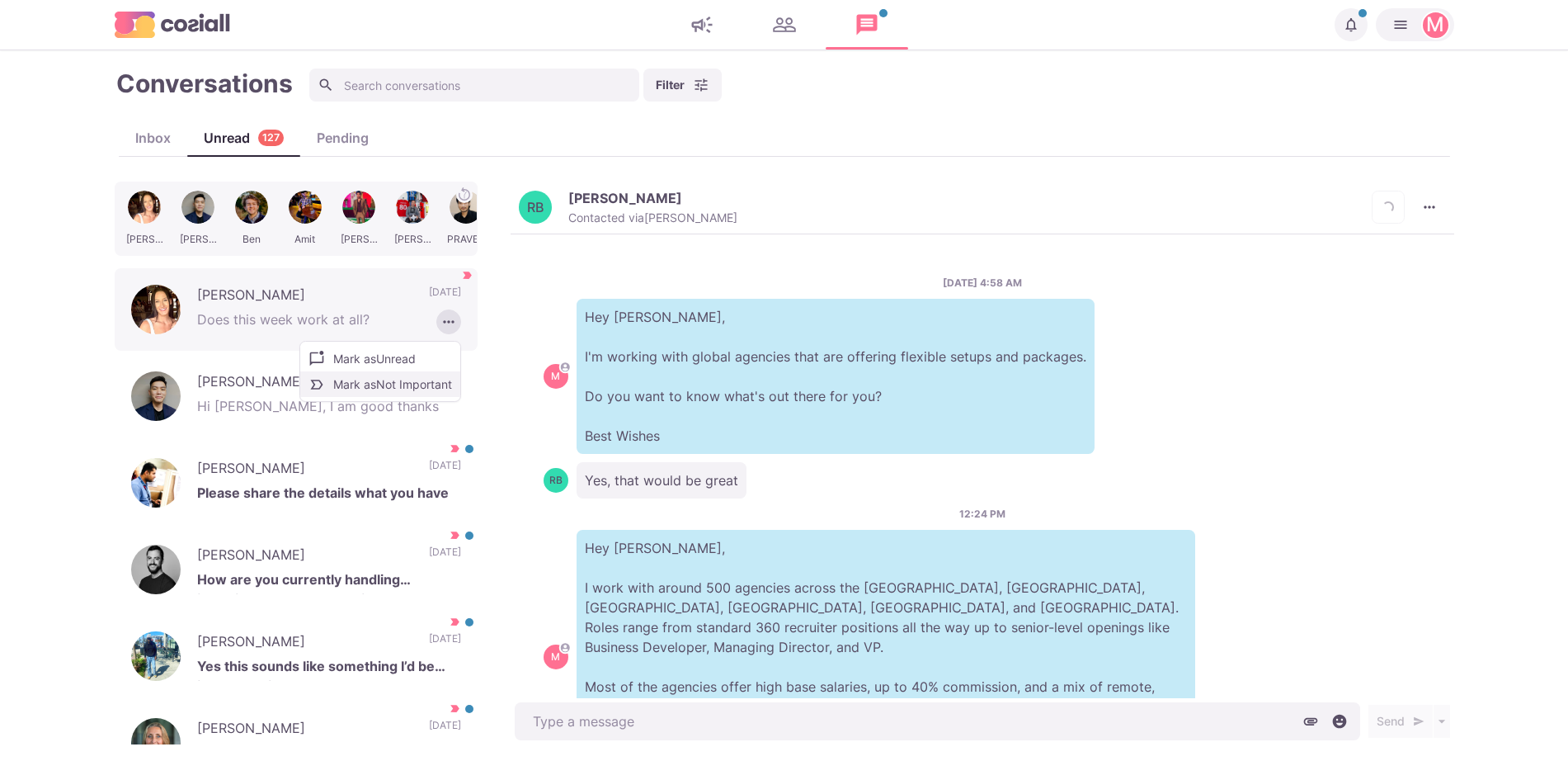
click at [409, 382] on button "Mark as Not Important" at bounding box center [381, 384] width 161 height 25
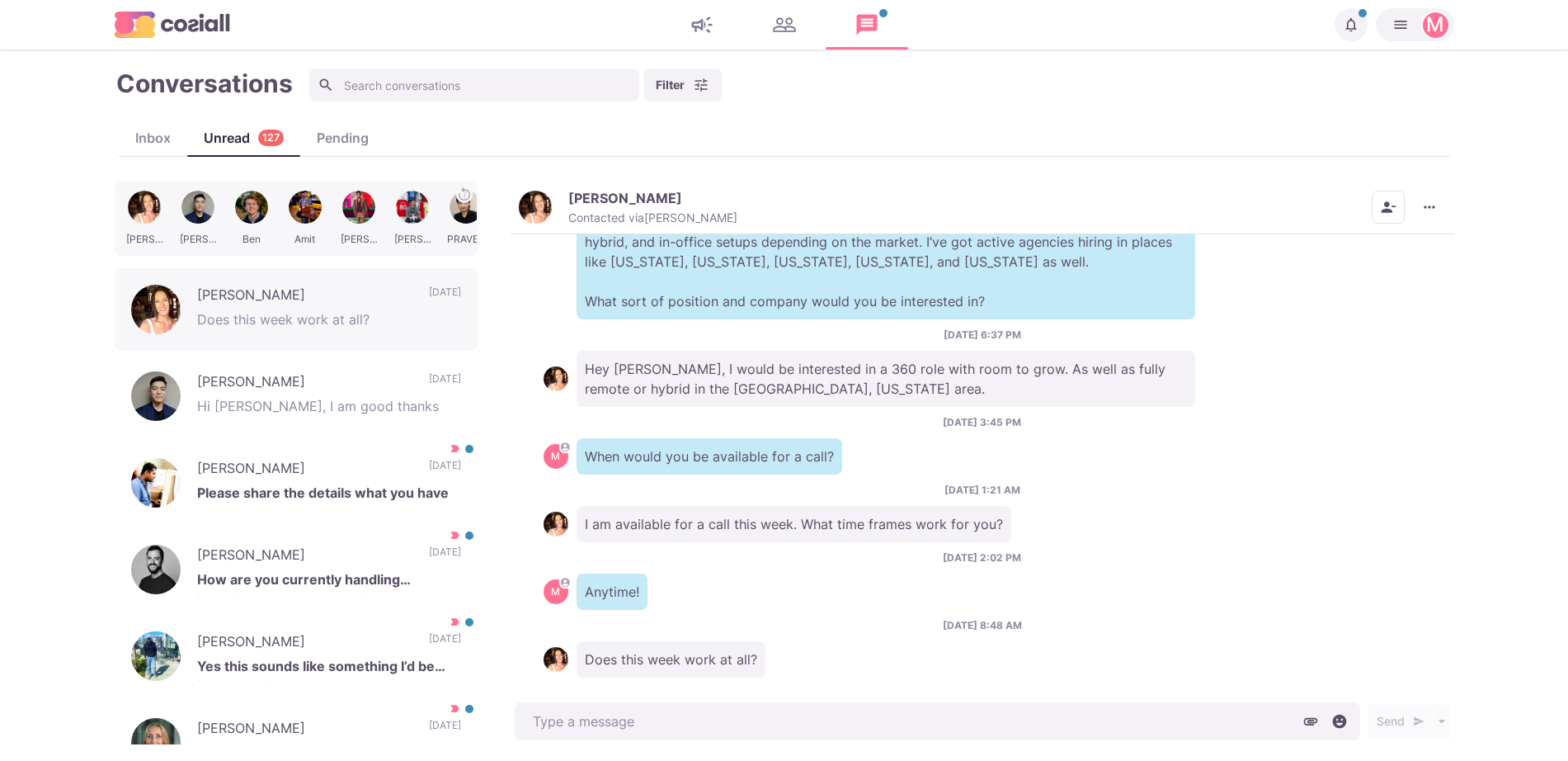
click at [854, 528] on div "[DATE] 4:58 AM M Hey [PERSON_NAME], I'm working with global agencies that are o…" at bounding box center [983, 466] width 944 height 465
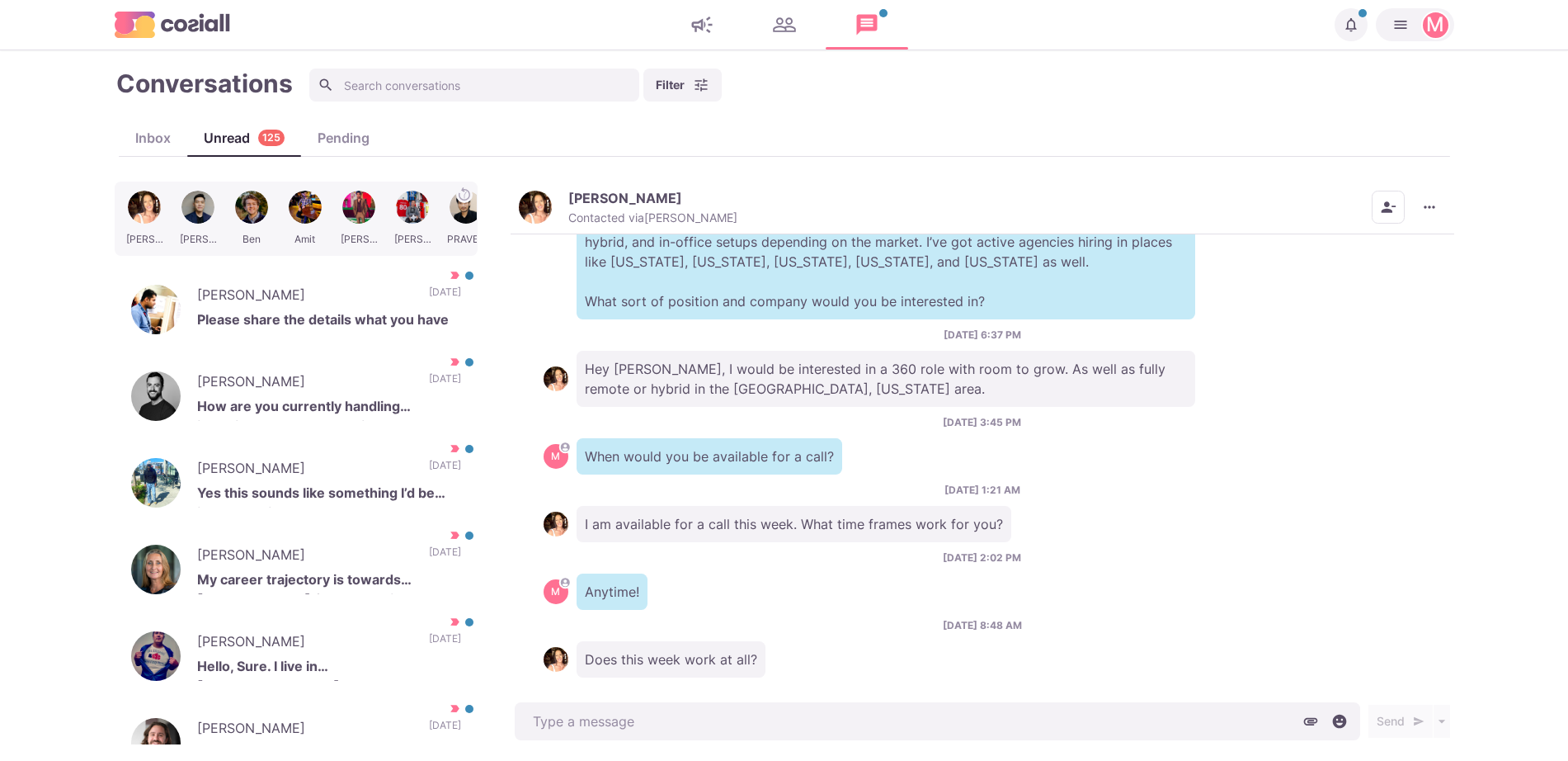
click at [533, 185] on div "[PERSON_NAME] Contacted via [PERSON_NAME] [PERSON_NAME] as Unread Mark as Not I…" at bounding box center [983, 208] width 944 height 53
click at [528, 206] on img "button" at bounding box center [535, 208] width 33 height 33
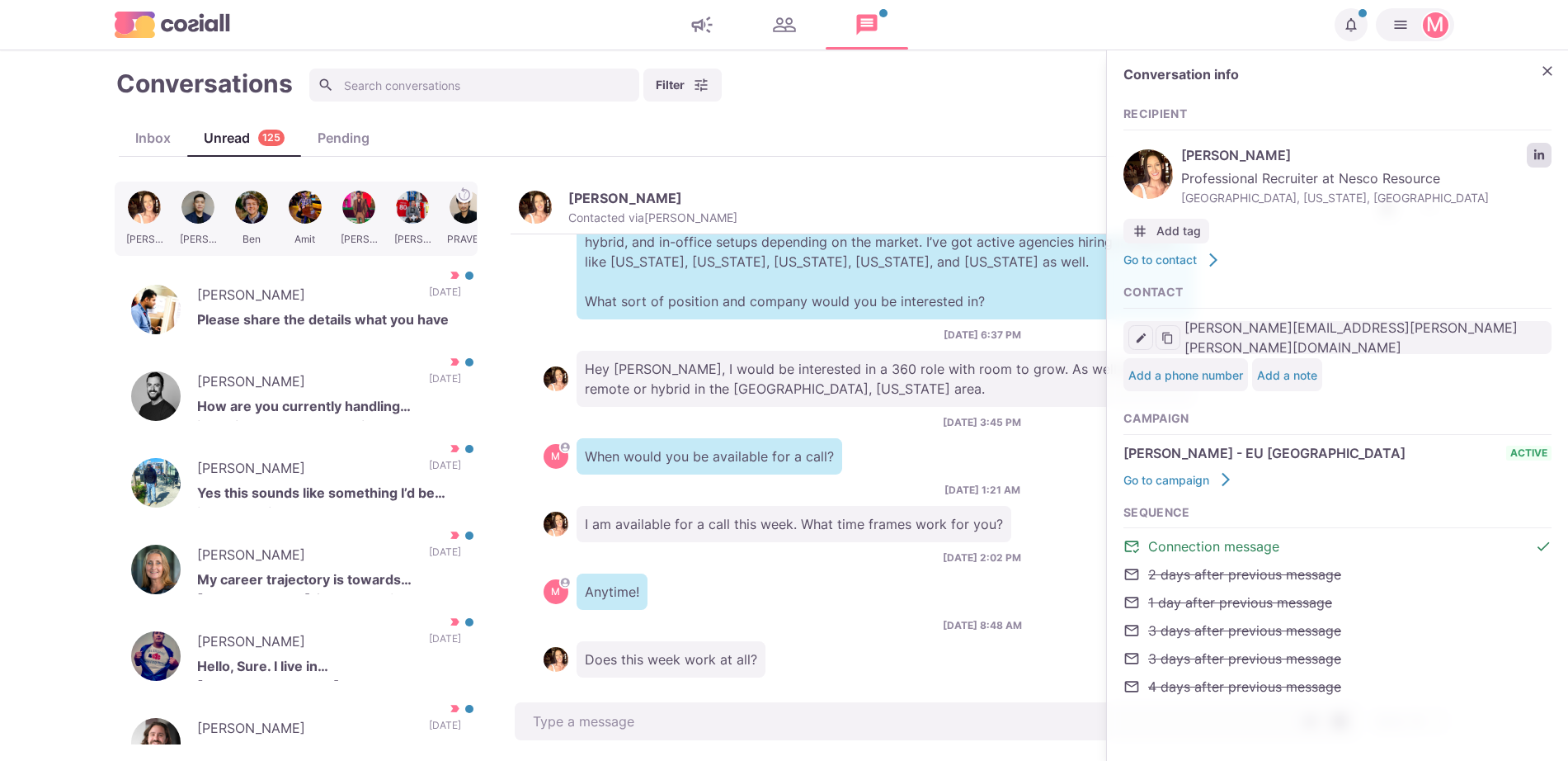
click at [1543, 151] on icon "LinkedIn profile link" at bounding box center [1540, 156] width 12 height 12
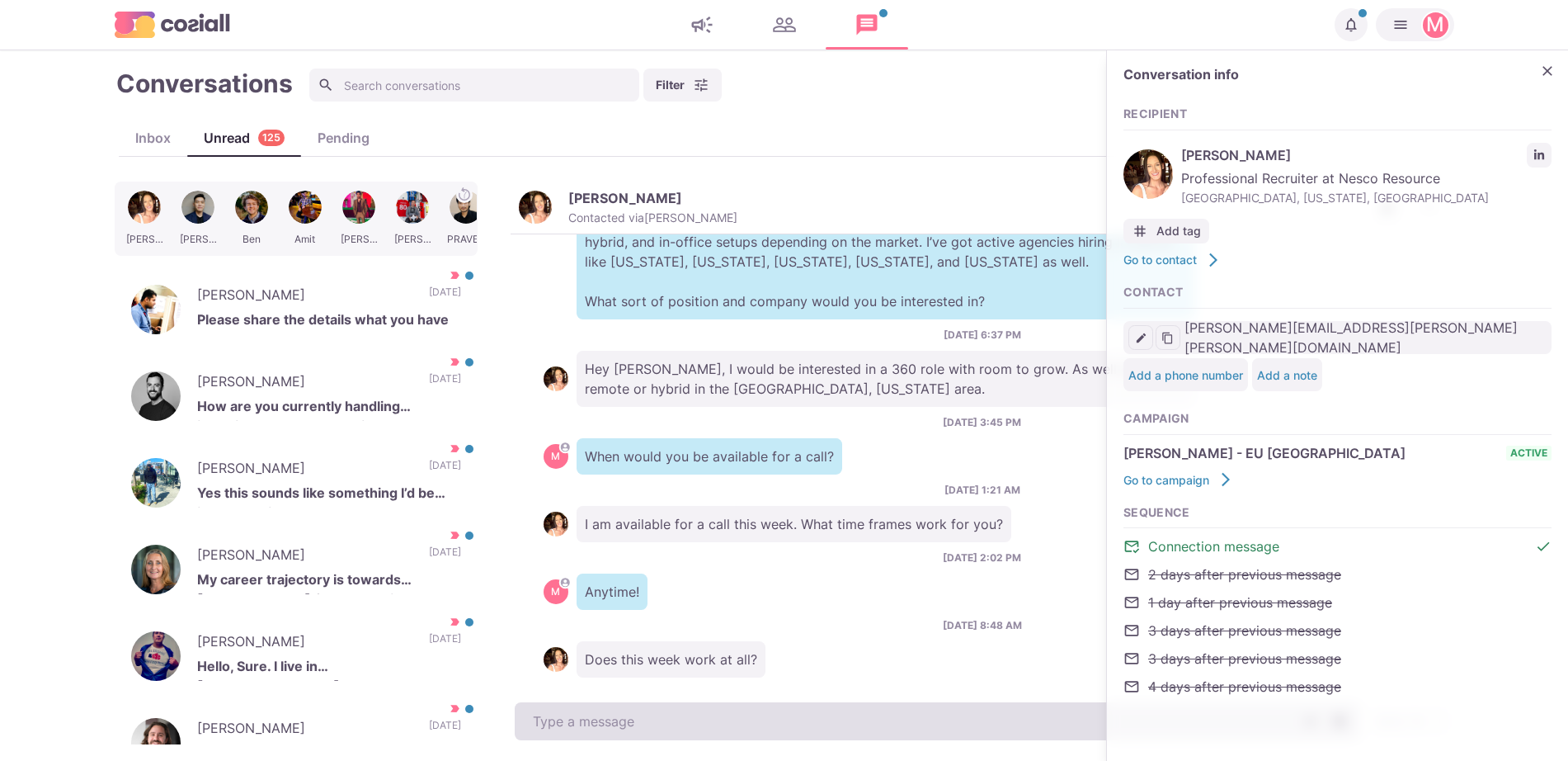
click at [689, 723] on textarea at bounding box center [938, 721] width 846 height 38
type textarea "x"
type textarea "I"
type textarea "x"
type textarea "I ca"
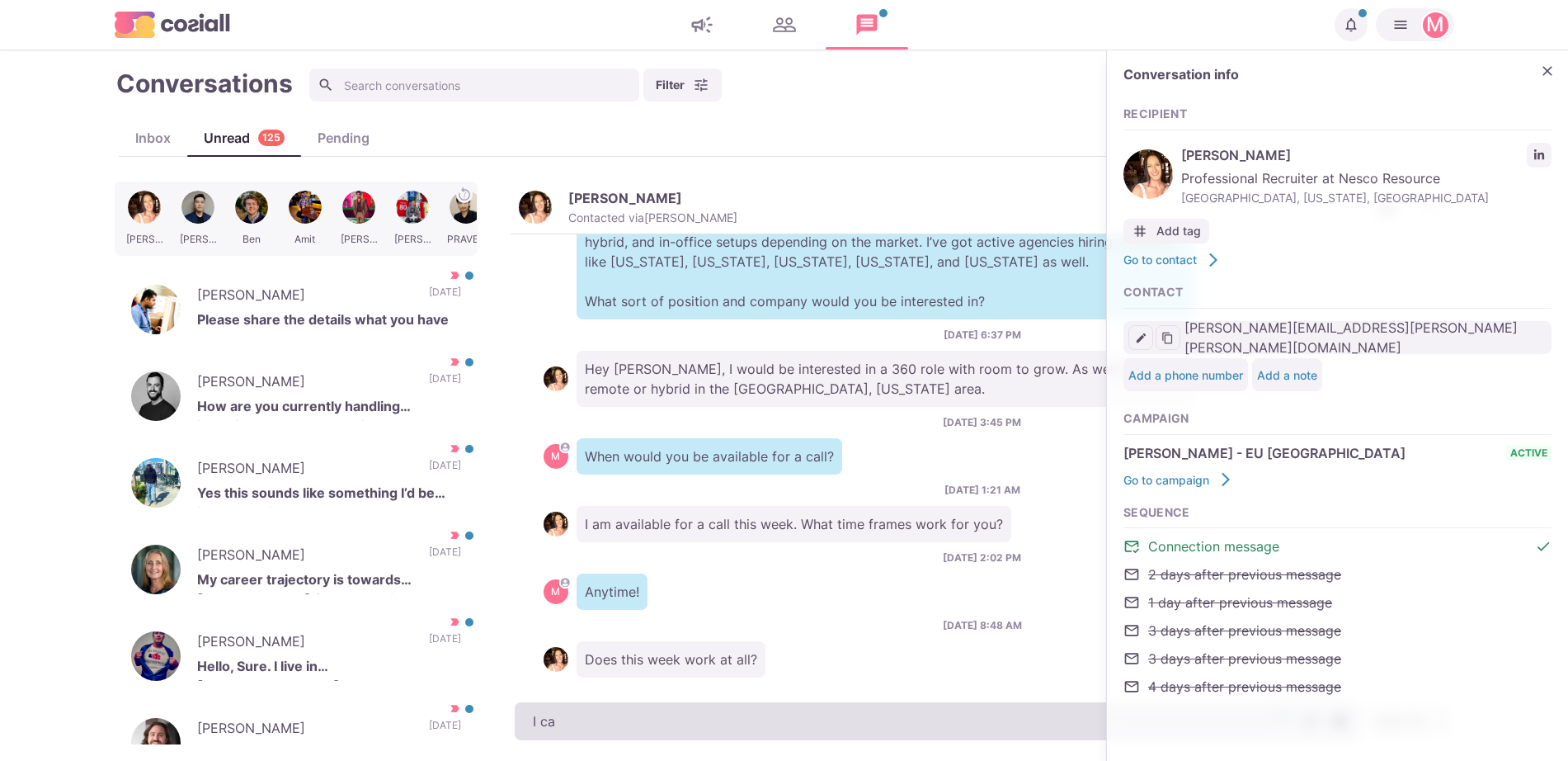
type textarea "x"
type textarea "I can"
type textarea "x"
type textarea "I can"
type textarea "x"
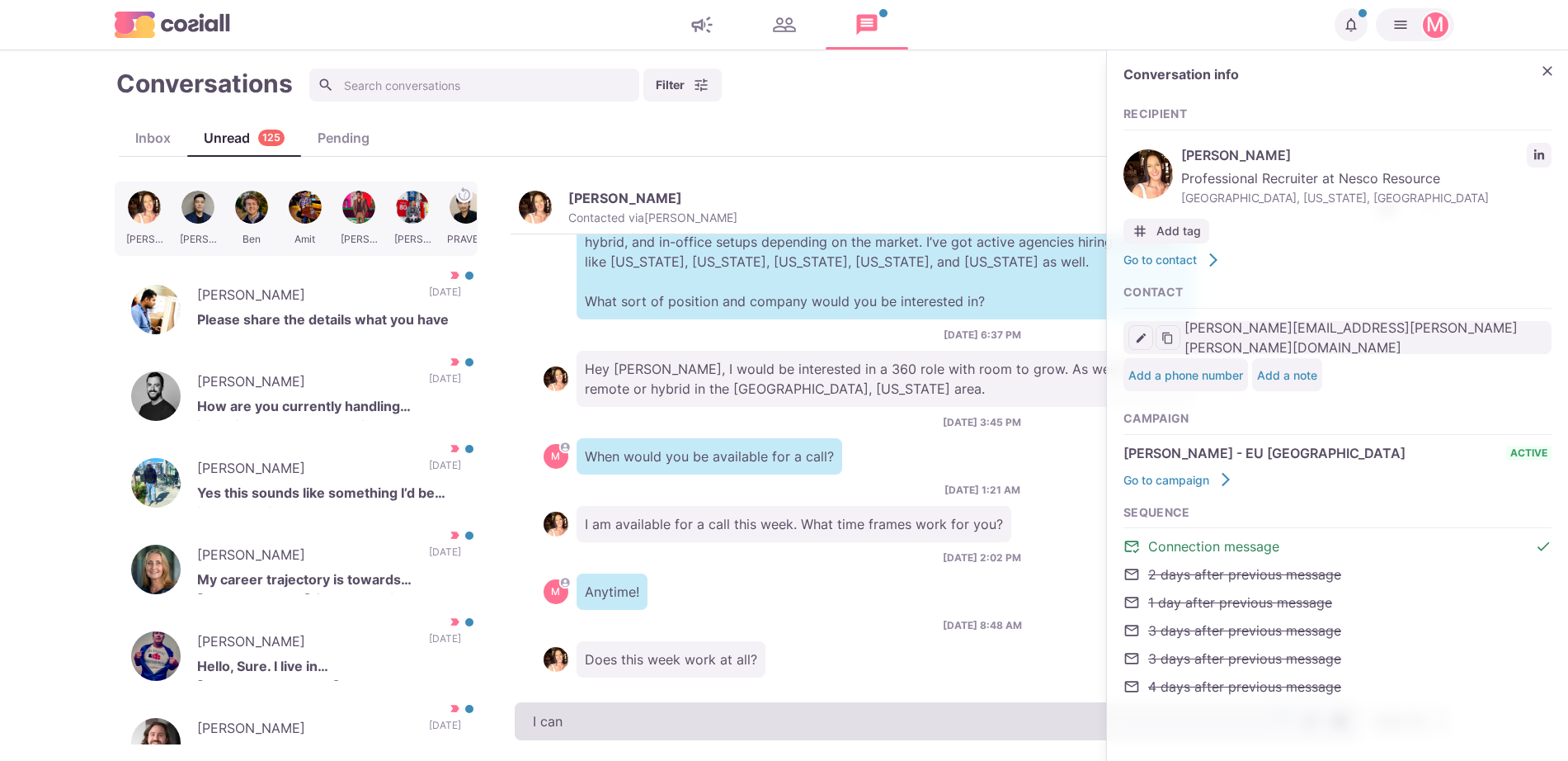
type textarea "I can g"
type textarea "x"
type textarea "I can gi"
type textarea "x"
type textarea "I can give"
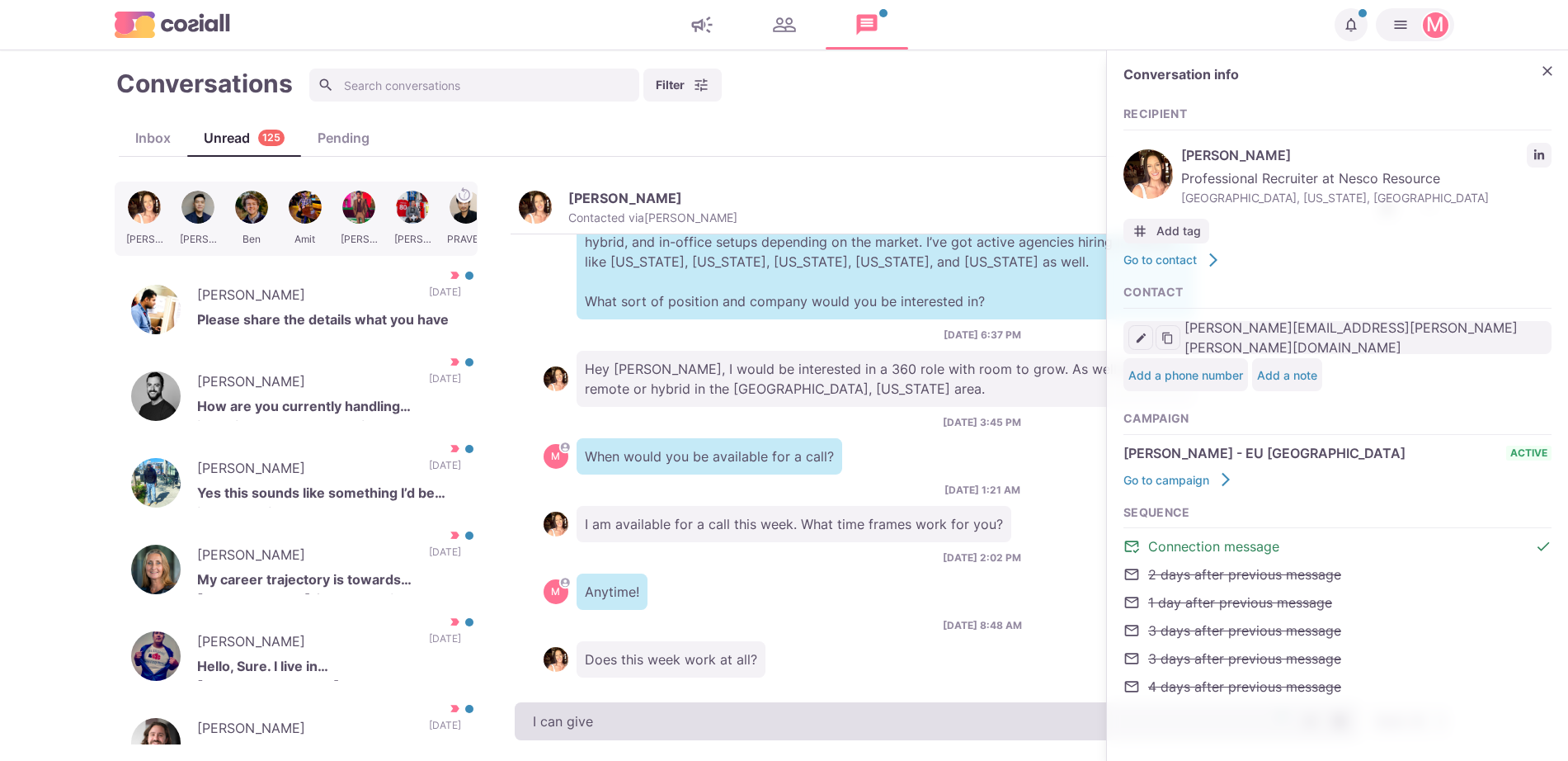
type textarea "x"
type textarea "I can give"
type textarea "x"
type textarea "I can give yo"
type textarea "x"
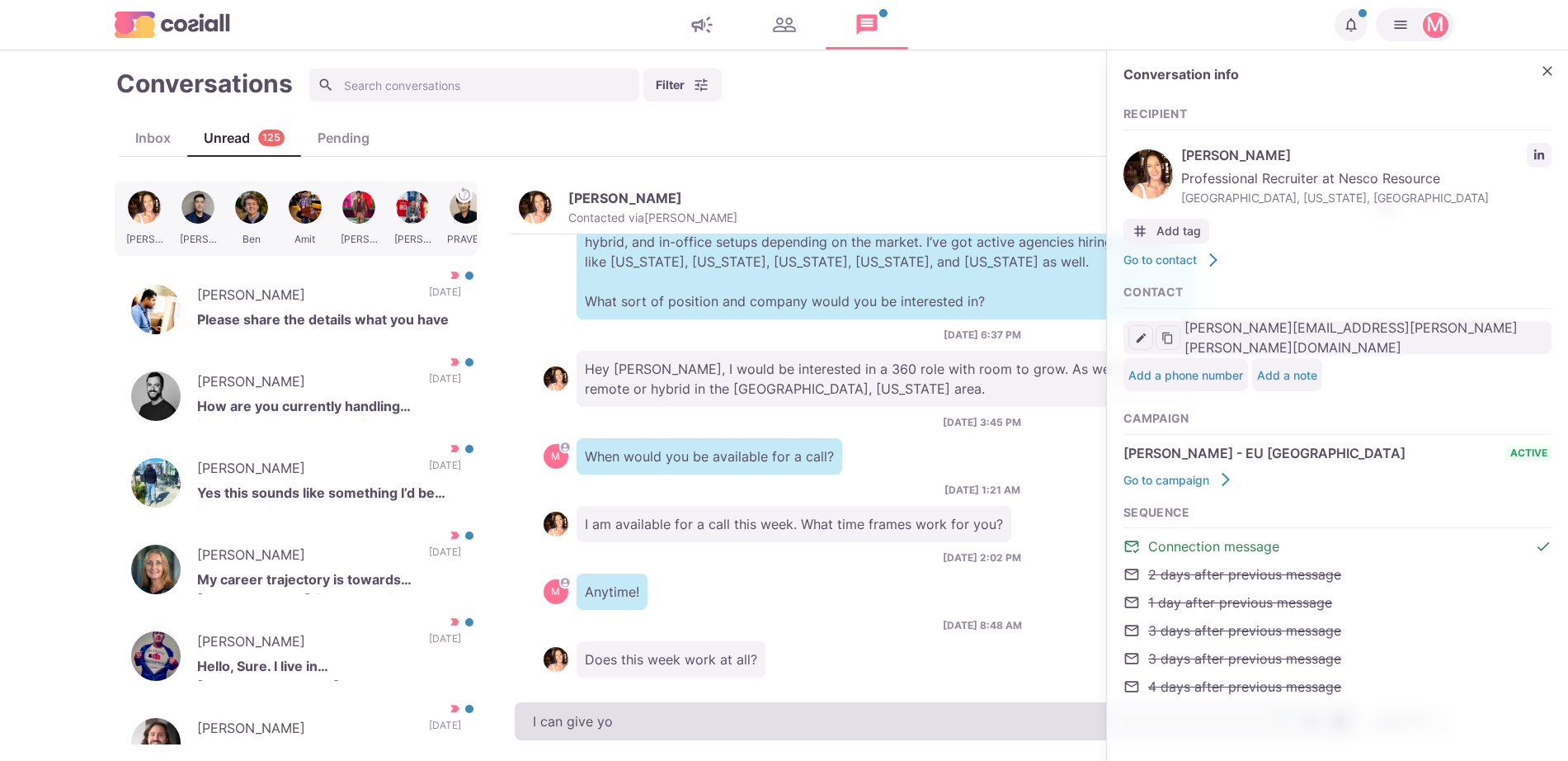
type textarea "I can give you"
type textarea "x"
type textarea "I can give you a"
type textarea "x"
type textarea "I can give you a c"
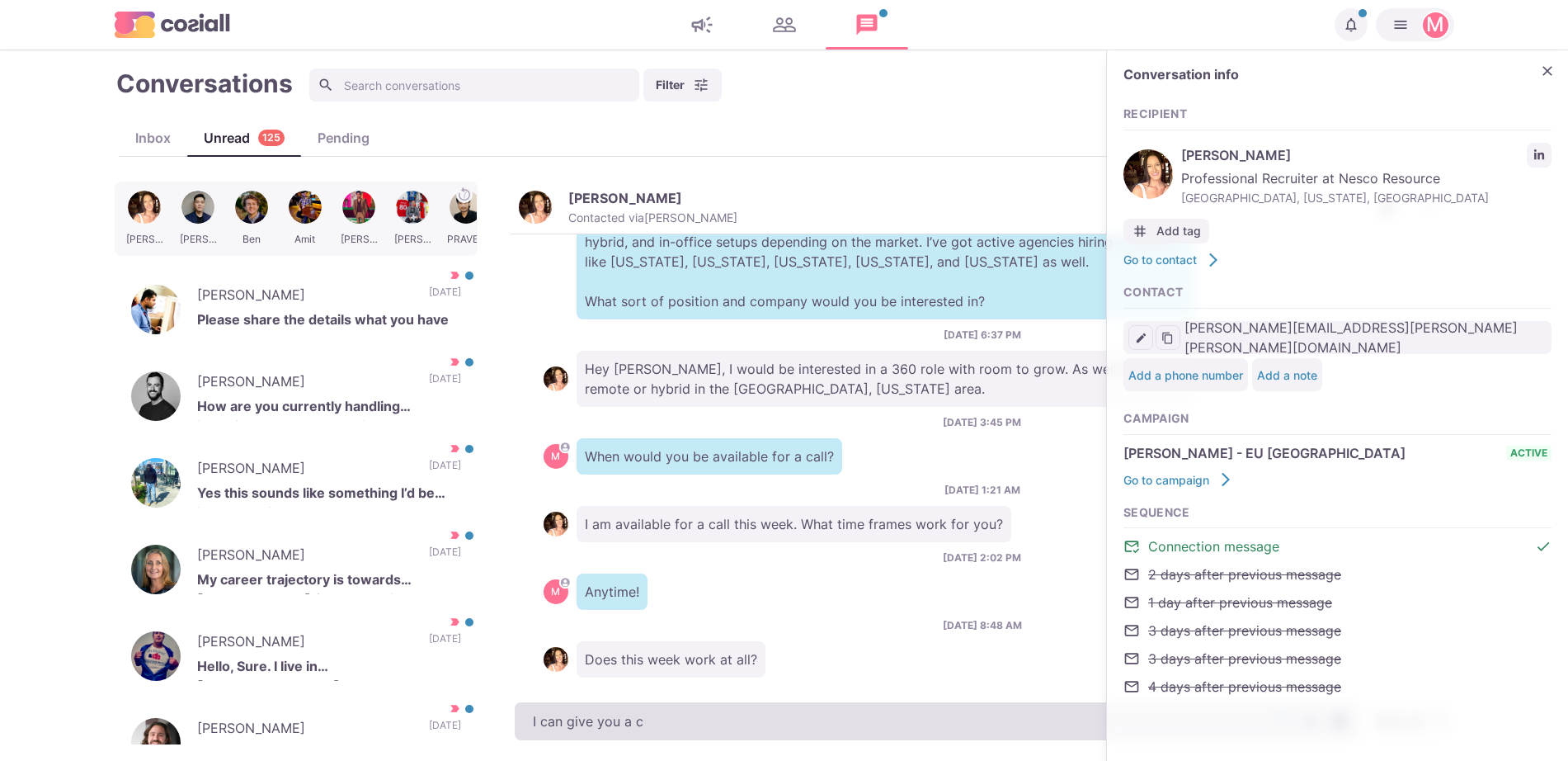
type textarea "x"
type textarea "I can give you a cal"
type textarea "x"
type textarea "I can give you a call"
type textarea "x"
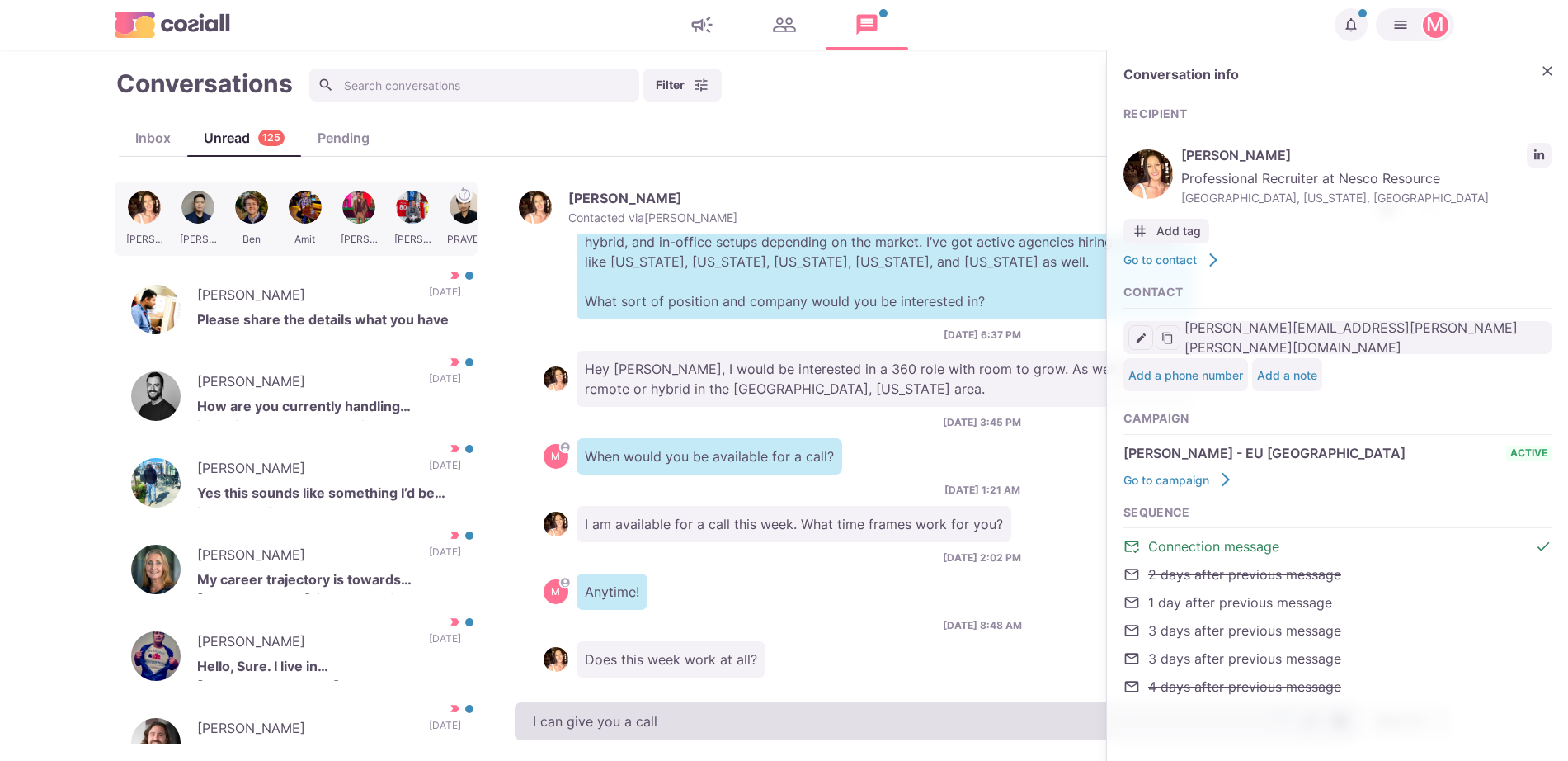
type textarea "I can give you a call"
type textarea "x"
type textarea "I can give you a call a"
type textarea "x"
type textarea "I can give you a call at"
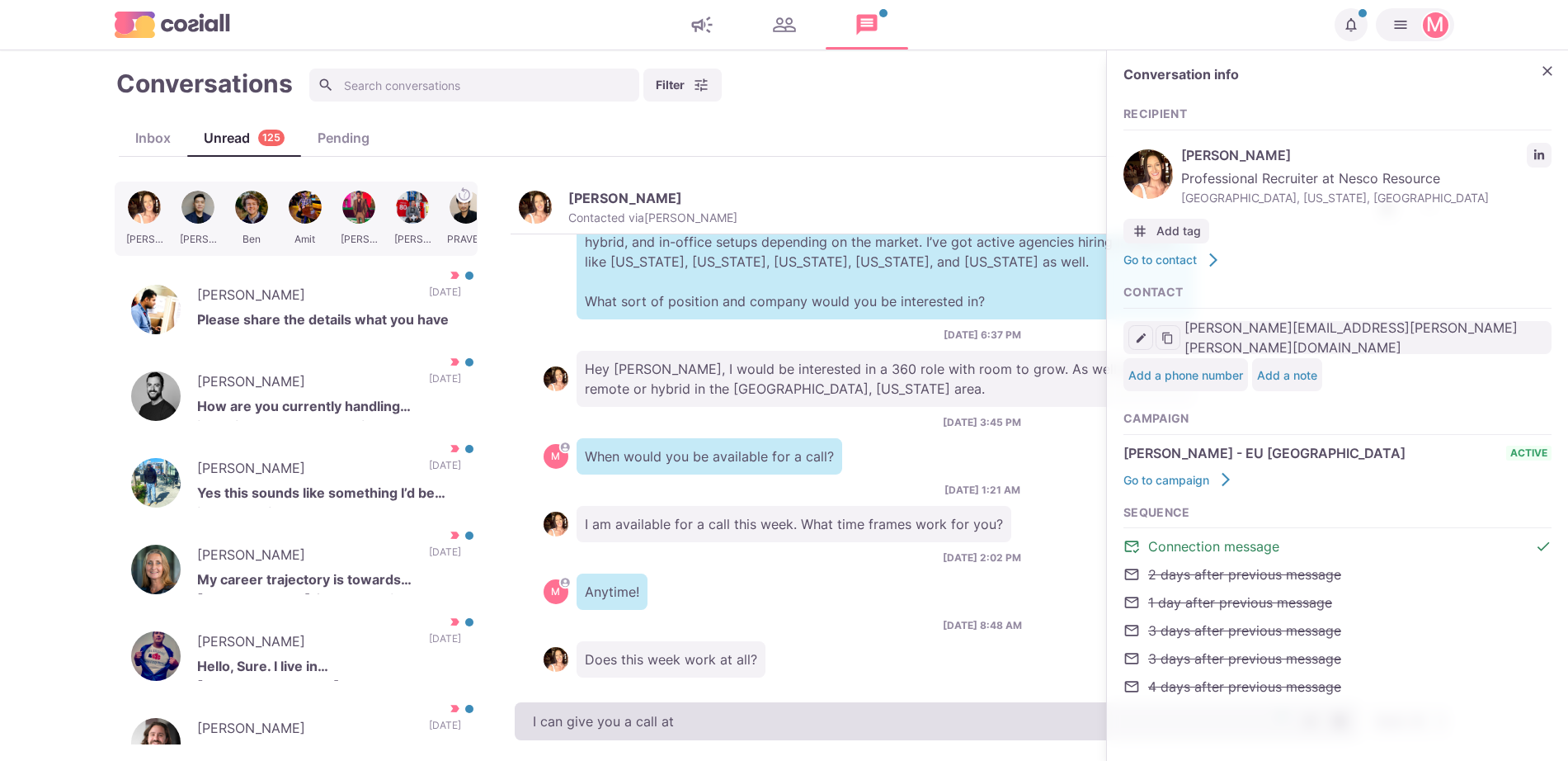
type textarea "x"
type textarea "I can give you a call at a"
type textarea "x"
type textarea "I can give you a call at ab"
type textarea "x"
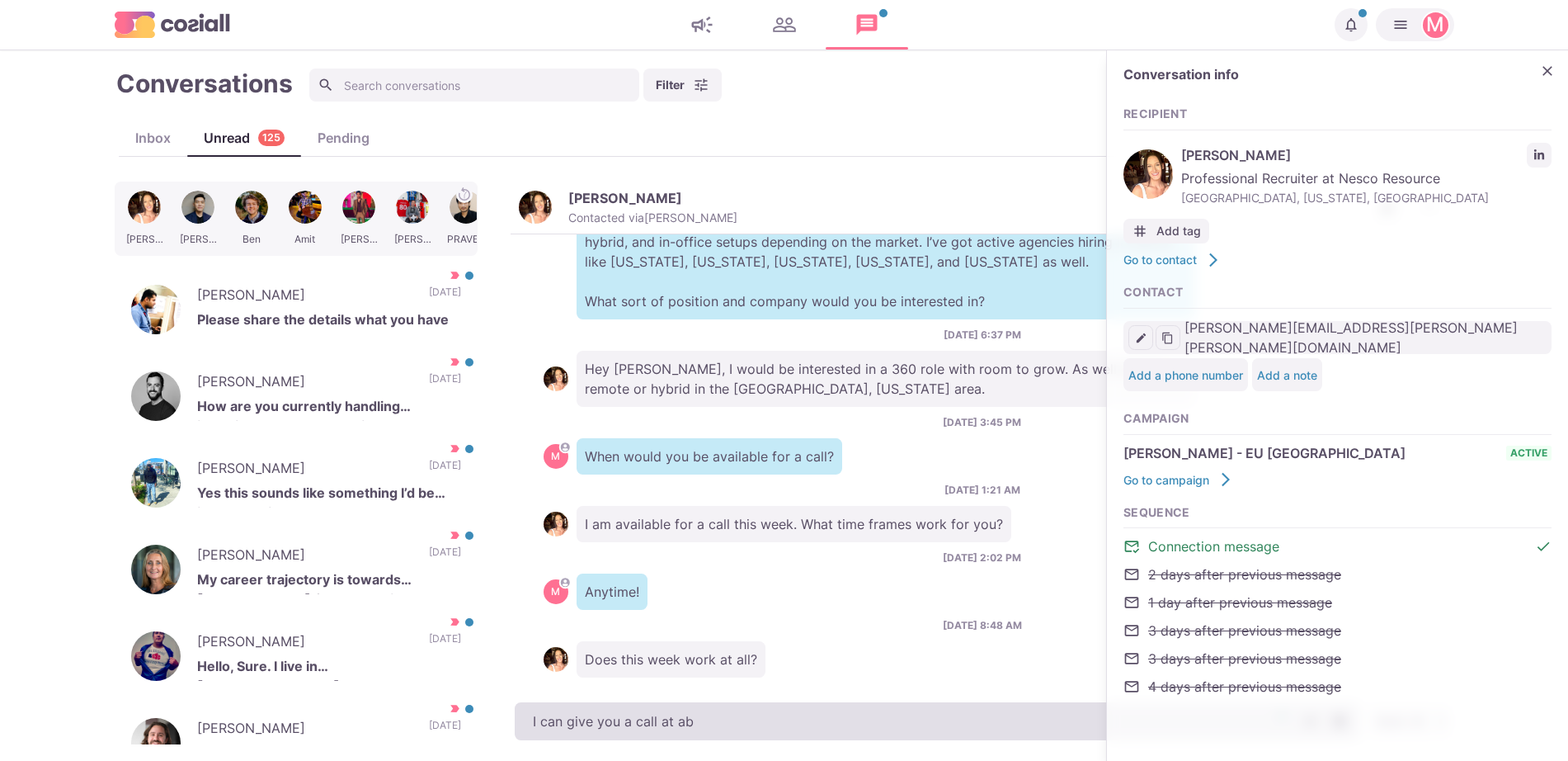
type textarea "I can give you a call at abo"
type textarea "x"
type textarea "I can give you a call at about"
type textarea "x"
type textarea "I can give you a call at about"
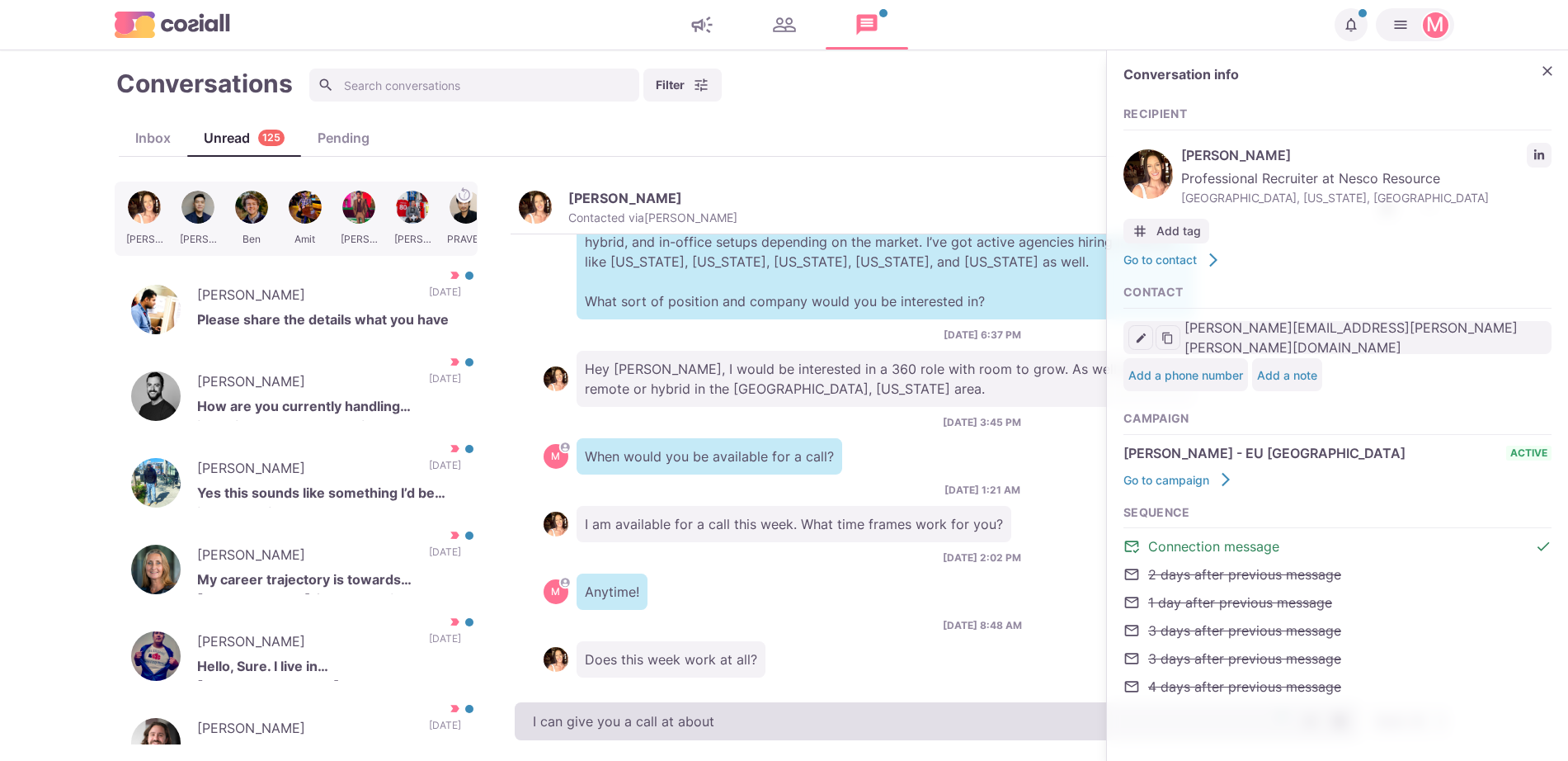
type textarea "x"
type textarea "I can give you a call at about 1"
type textarea "x"
type textarea "I can give you a call at about 1 P"
type textarea "x"
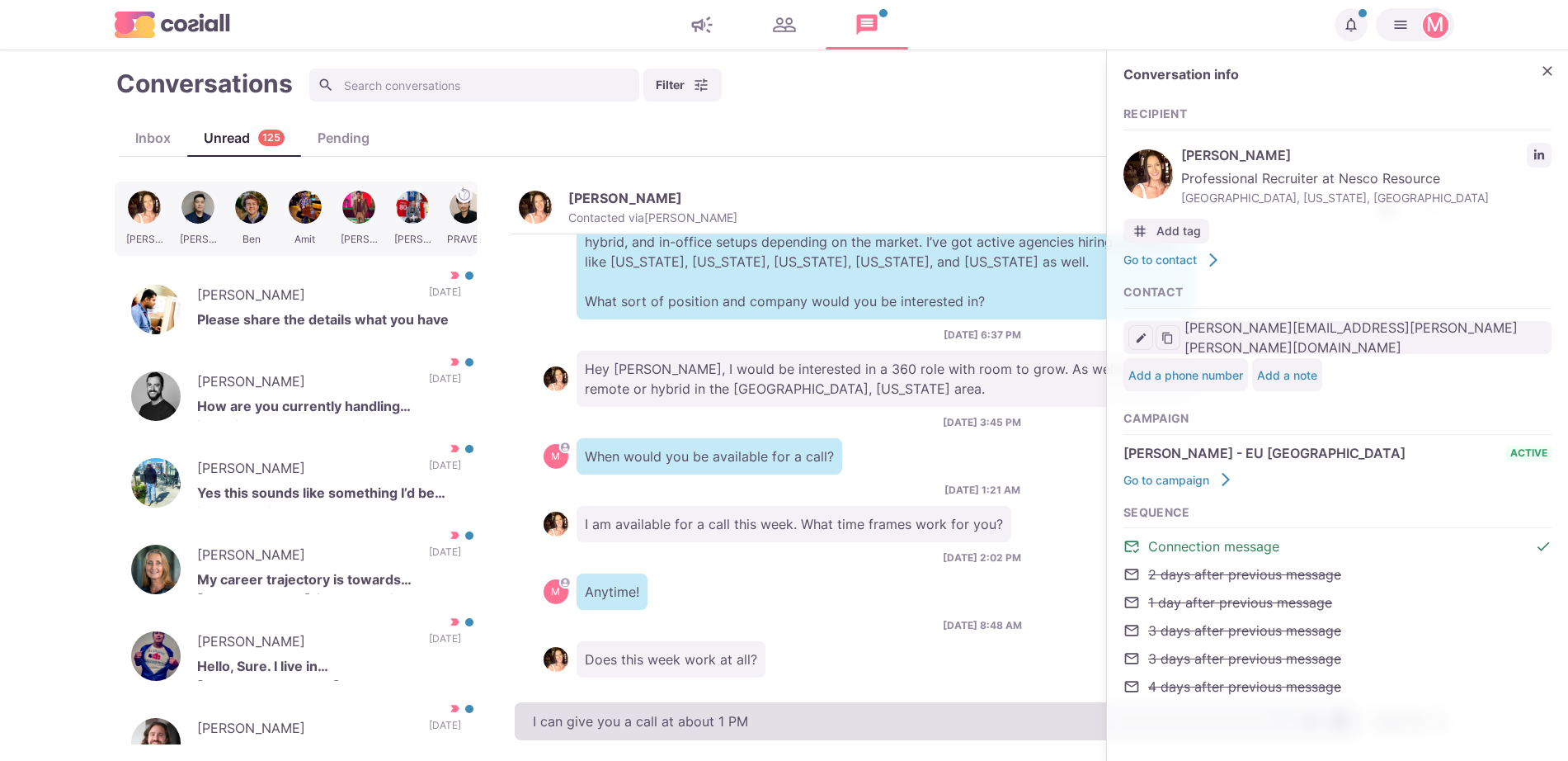
type textarea "I can give you a call at about 1 PM"
type textarea "x"
type textarea "I can give you a call at about 1 PM to"
type textarea "x"
type textarea "I can give you a call at about 1 PM [PERSON_NAME]"
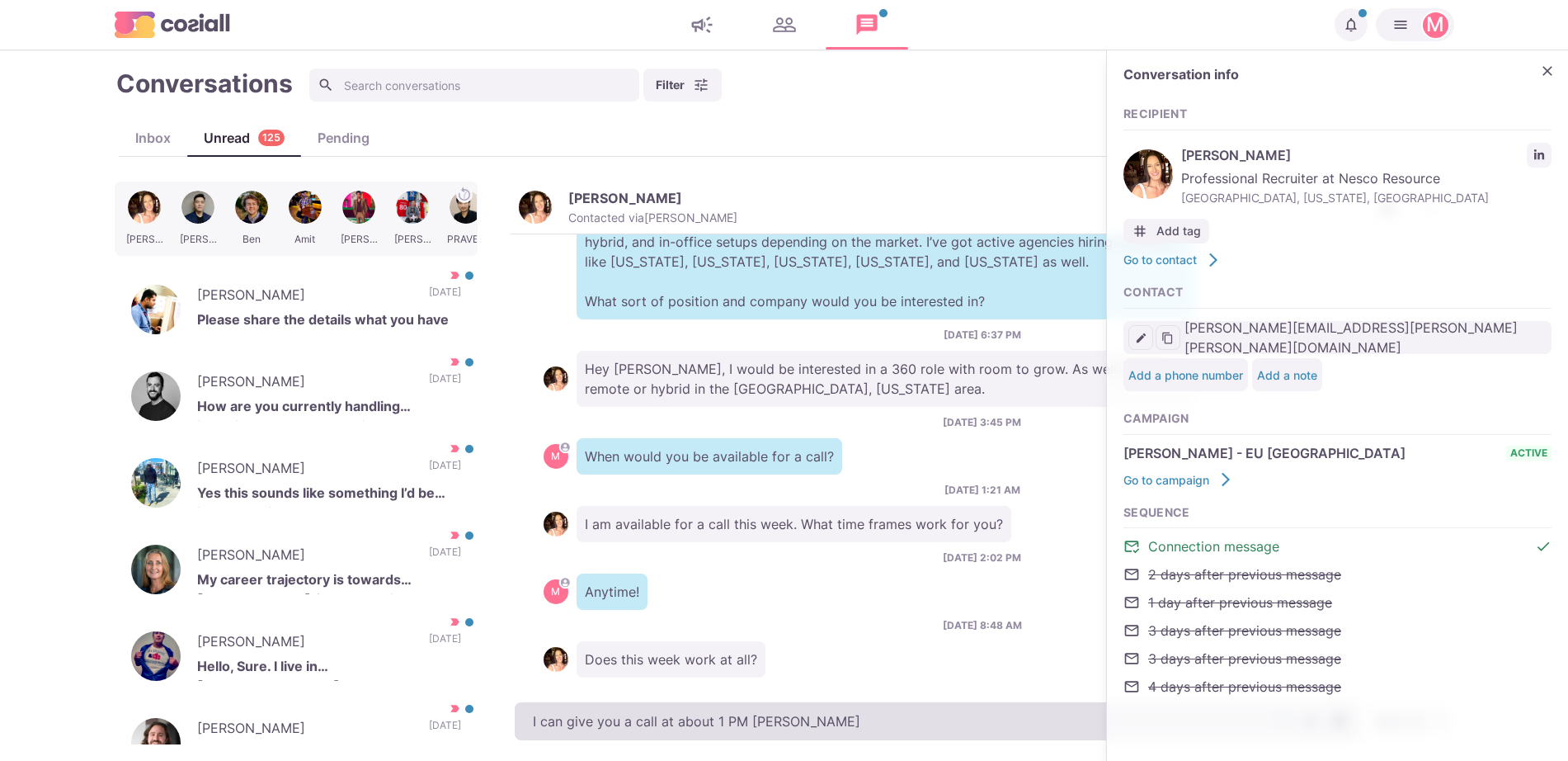
type textarea "x"
type textarea "I can give you a call at about 1 PM [DATE]"
type textarea "x"
type textarea "I can give you a call at about 1 PM [DATE]"
type textarea "x"
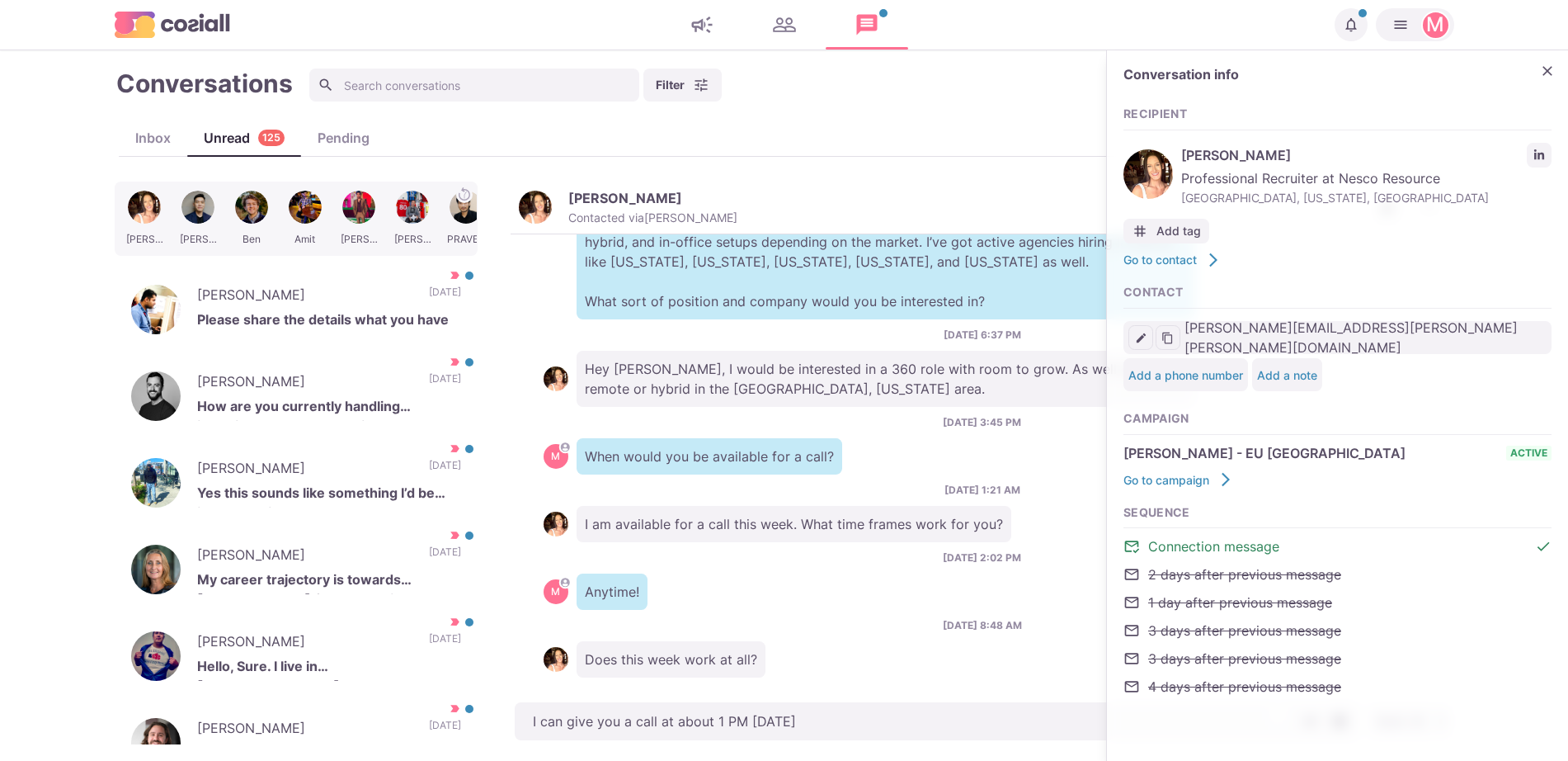
type textarea "I can give you a call at about 1 PM [DATE]"
type textarea "x"
type textarea "I can give you a call at about 1 PM [DATE] C"
type textarea "x"
type textarea "I can give you a call at about 1 PM [DATE] CDT"
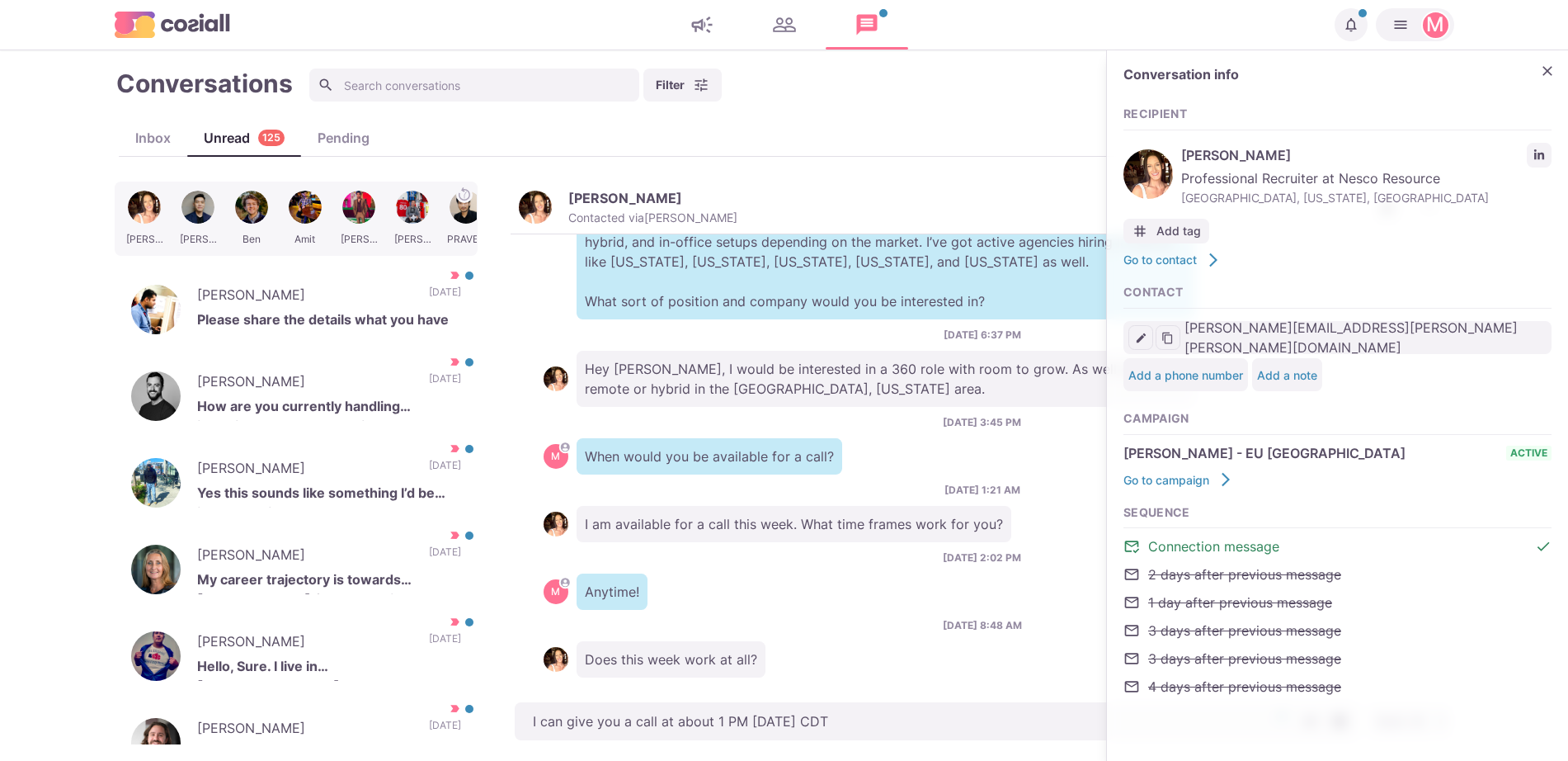
type textarea "x"
type textarea "I can give you a call at about 1 PM [DATE] CDT"
type textarea "x"
type textarea "I can give you a call at about 1 PM [DATE] CDT i"
type textarea "x"
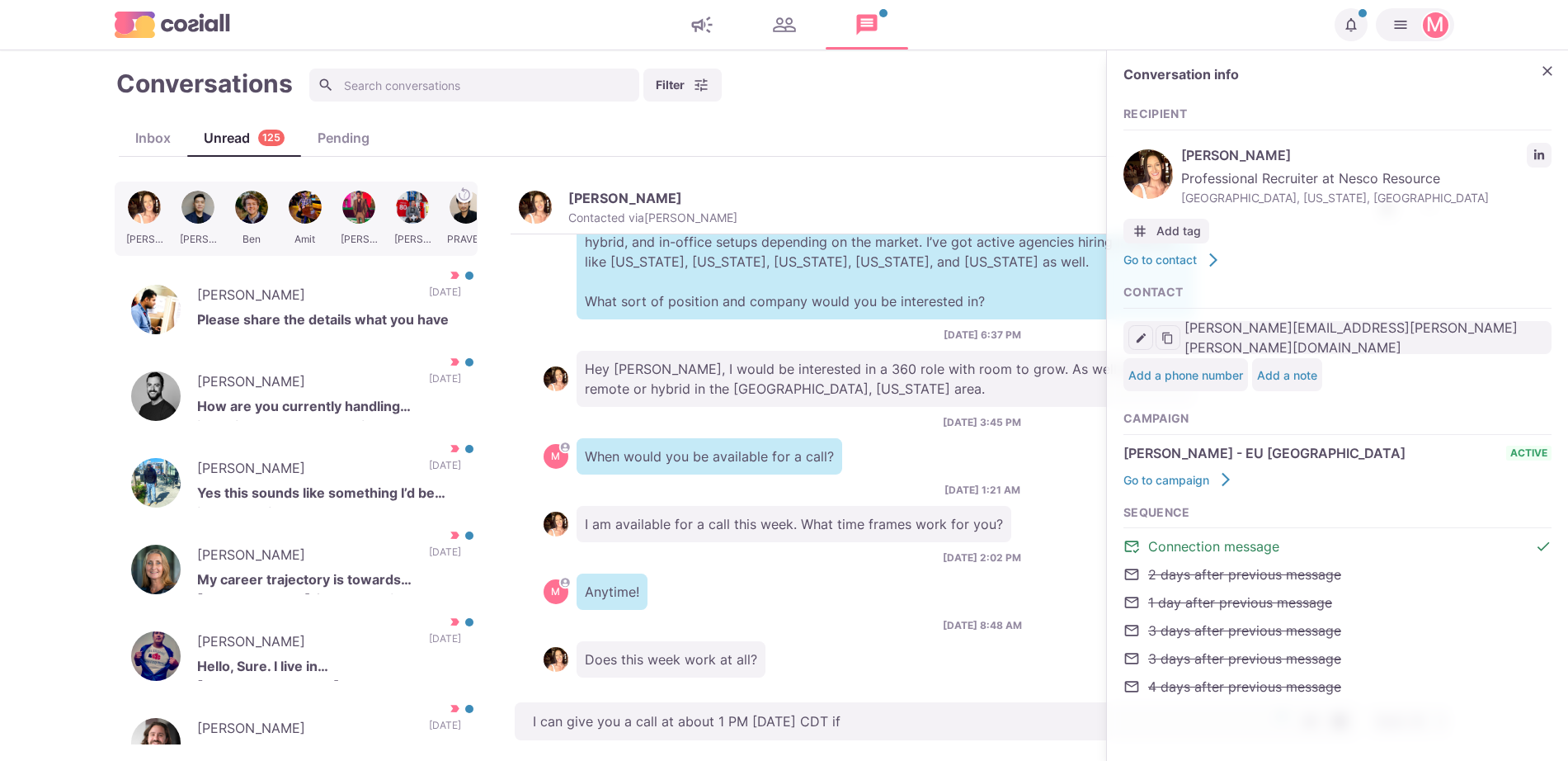
type textarea "I can give you a call at about 1 PM [DATE] CDT if"
type textarea "x"
type textarea "I can give you a call at about 1 PM [DATE] CDT if y"
type textarea "x"
type textarea "I can give you a call at about 1 PM [DATE] CDT if yo"
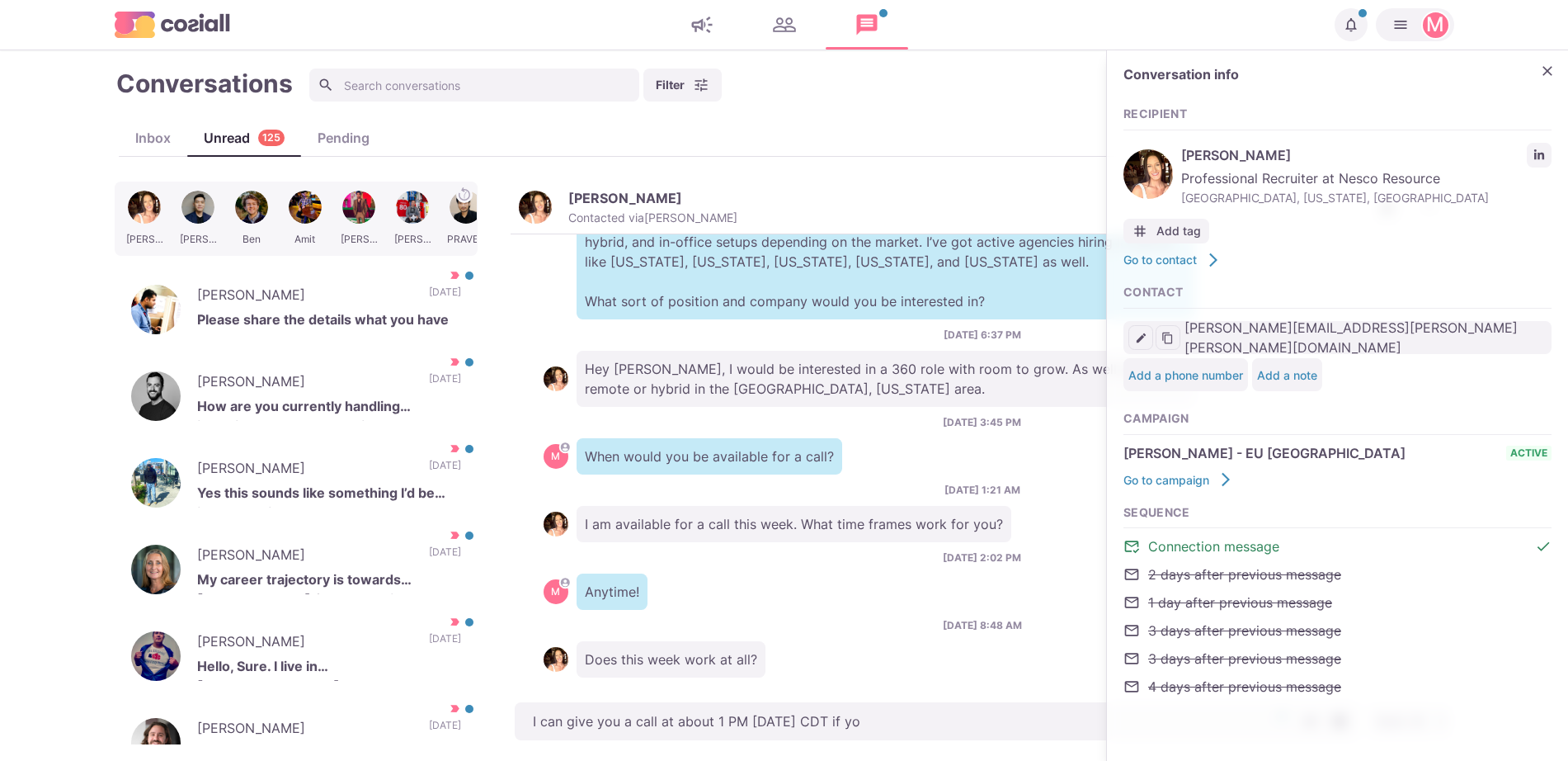
type textarea "x"
type textarea "I can give you a call at about 1 PM [DATE] CDT if you"
type textarea "x"
type textarea "I can give you a call at about 1 PM [DATE] CDT if you c"
type textarea "x"
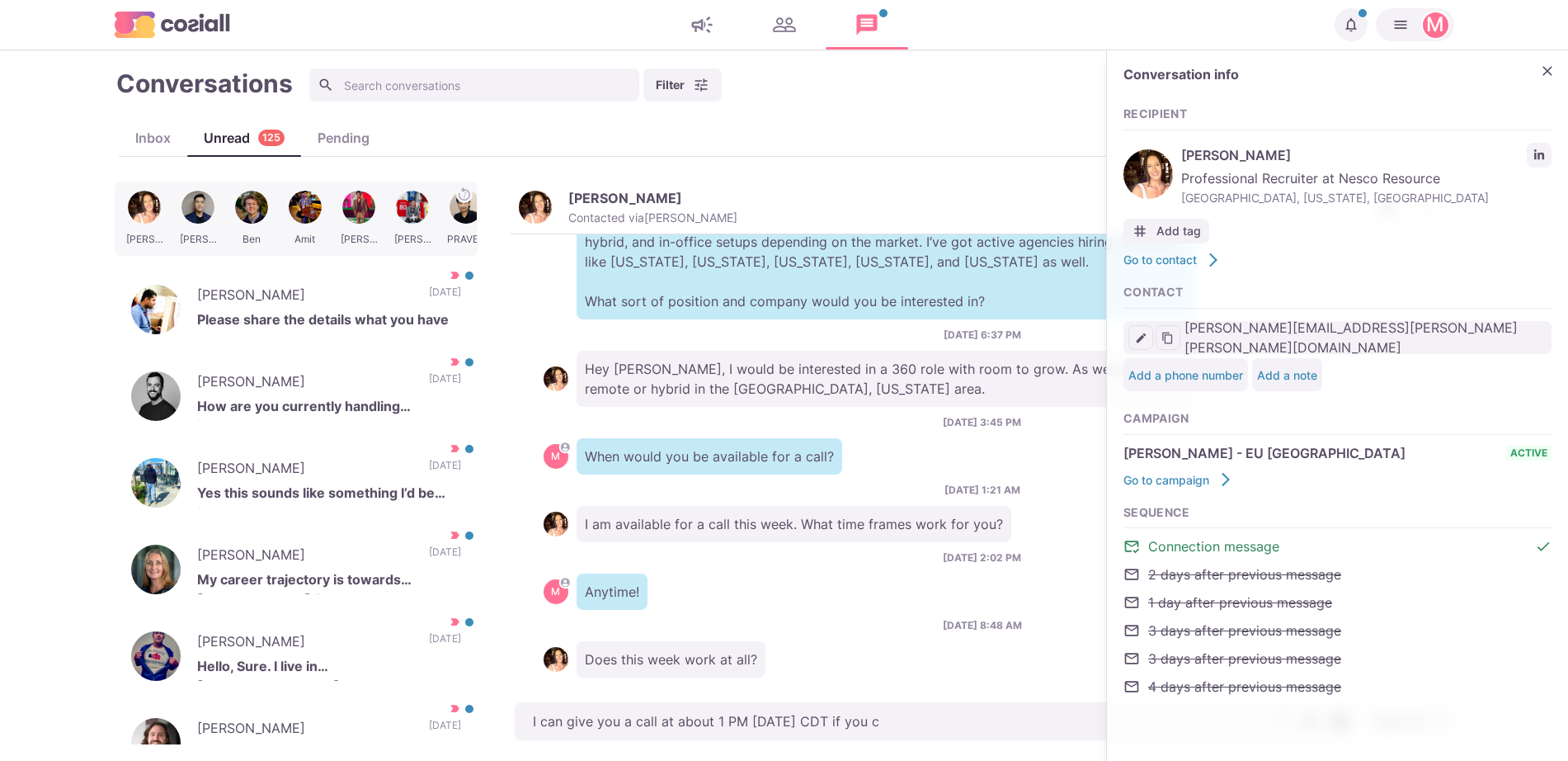
type textarea "I can give you a call at about 1 PM [DATE] CDT if you ca"
type textarea "x"
type textarea "I can give you a call at about 1 PM [DATE] CDT if you can"
type textarea "x"
type textarea "I can give you a call at about 1 PM [DATE] CDT if you can j"
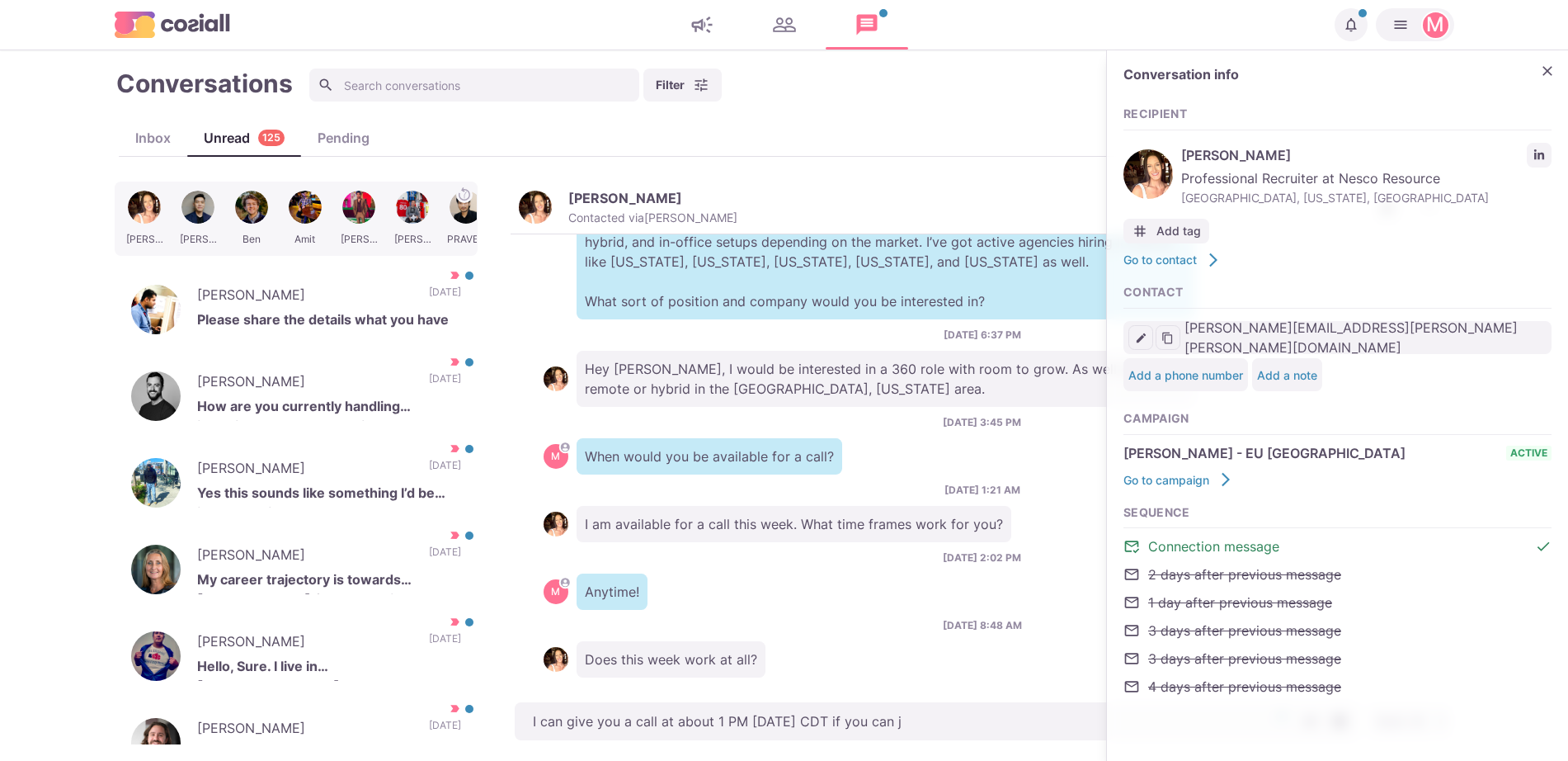
type textarea "x"
type textarea "I can give you a call at about 1 PM [DATE] CDT if you can ju"
type textarea "x"
type textarea "I can give you a call at about 1 PM [DATE] CDT if you can just"
type textarea "x"
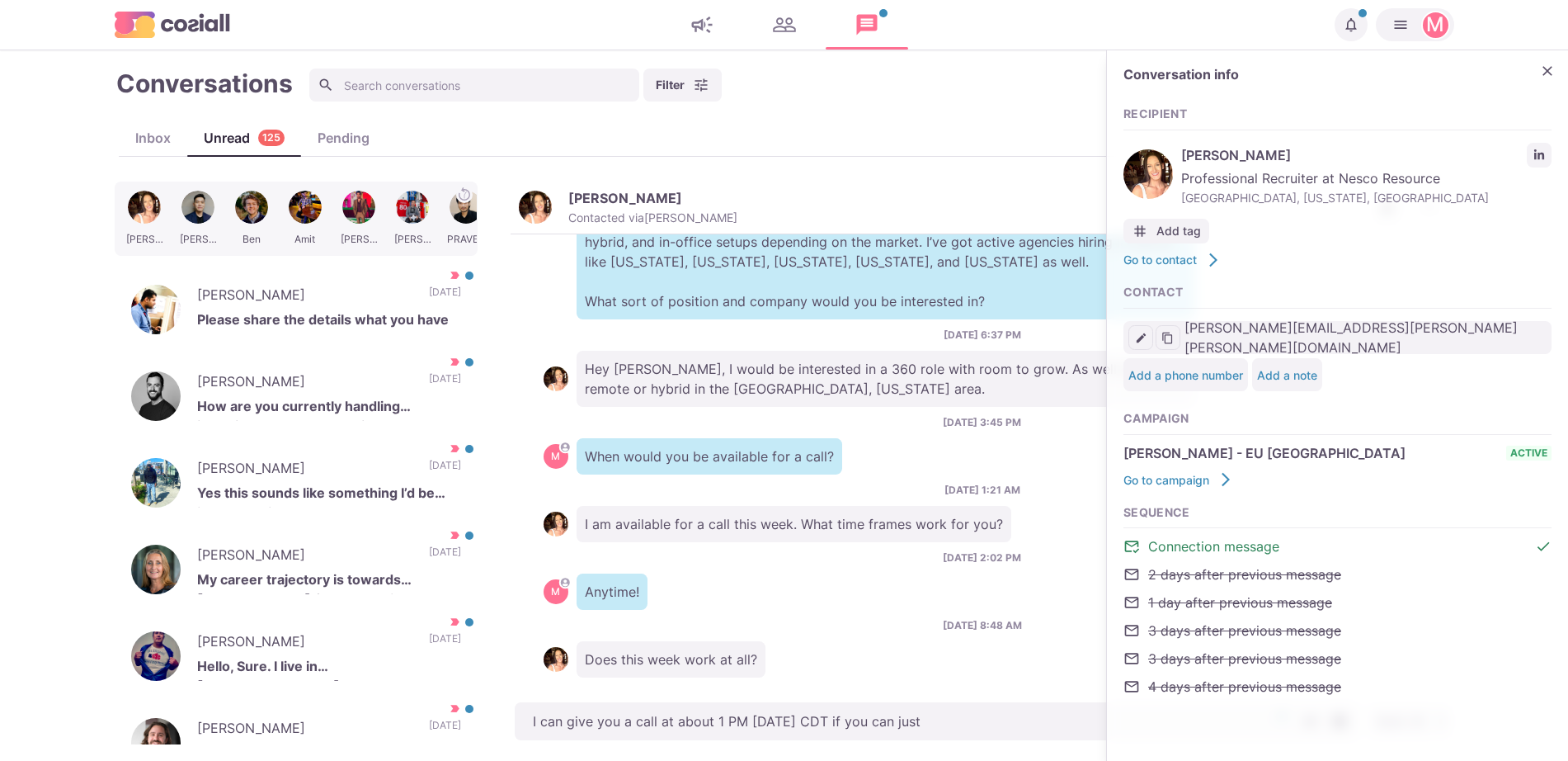
type textarea "I can give you a call at about 1 PM [DATE] CDT if you can just"
type textarea "x"
type textarea "I can give you a call at about 1 PM [DATE] CDT if you can just dr"
type textarea "x"
type textarea "I can give you a call at about 1 PM [DATE] CDT if you can just drop"
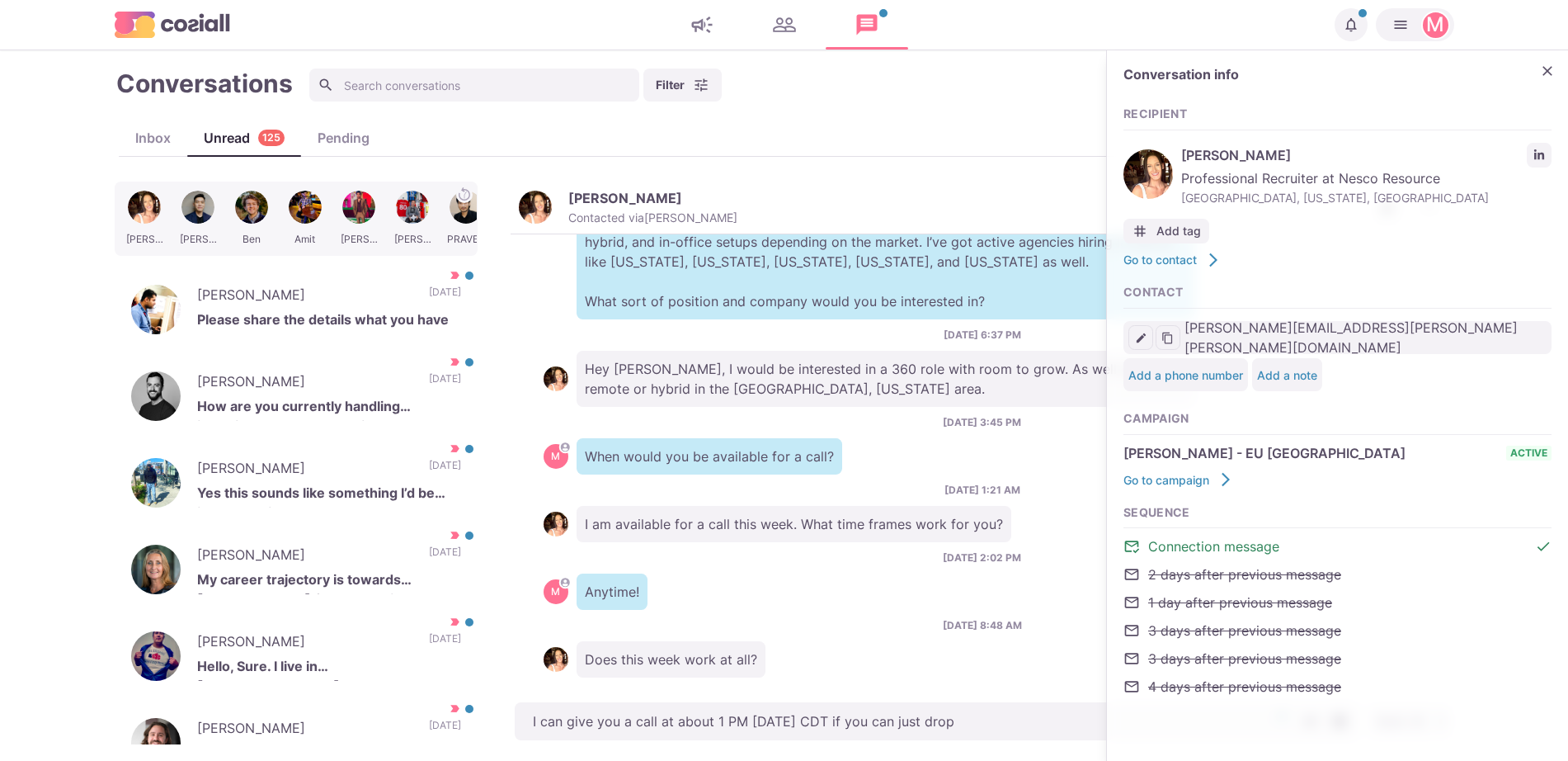
type textarea "x"
type textarea "I can give you a call at about 1 PM [DATE] CDT if you can just drop"
type textarea "x"
type textarea "I can give you a call at about 1 PM [DATE] CDT if you can just drop m"
type textarea "x"
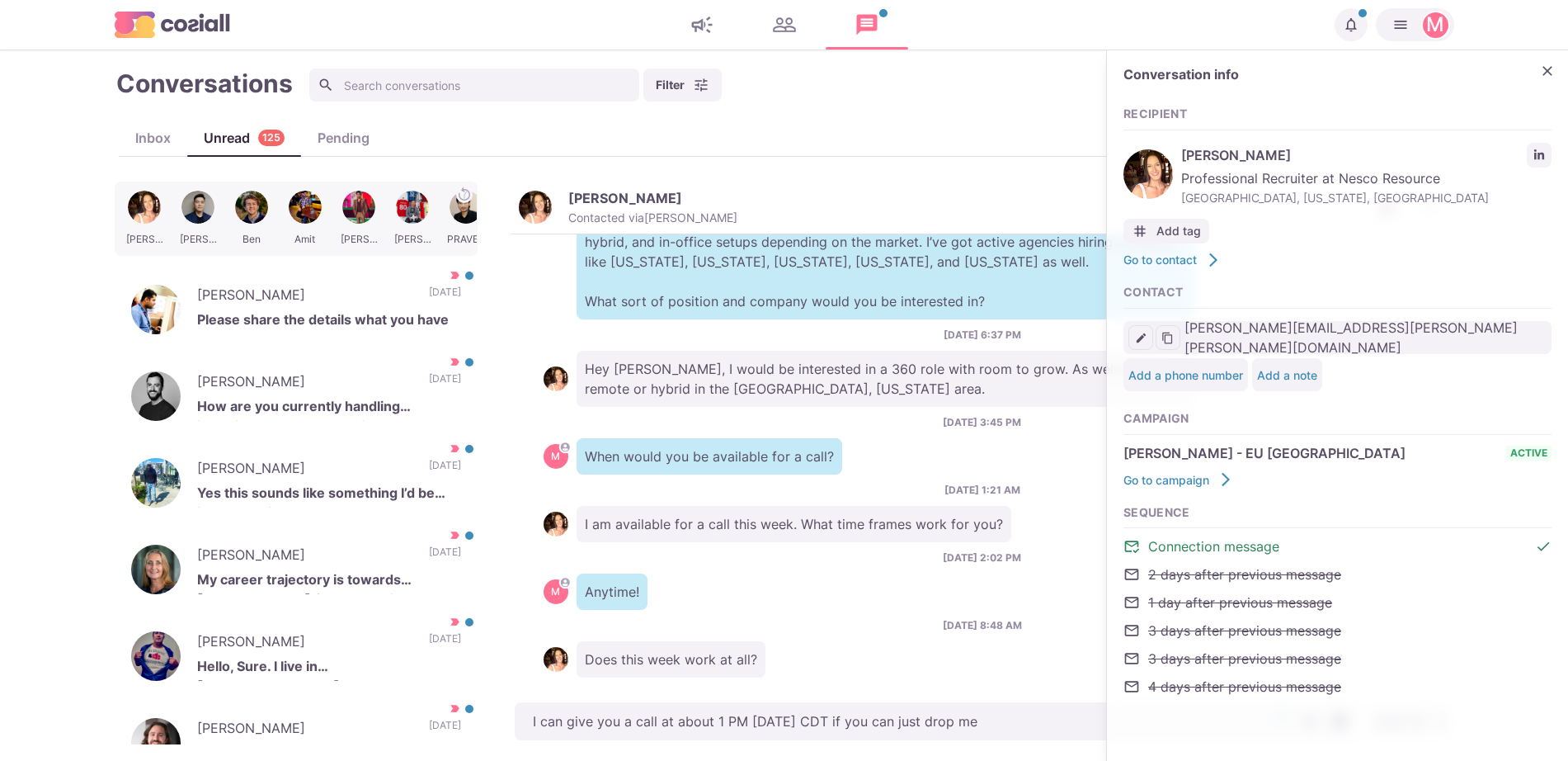
type textarea "I can give you a call at about 1 PM [DATE] CDT if you can just drop me"
type textarea "x"
type textarea "I can give you a call at about 1 PM [DATE] CDT if you can just drop me y"
type textarea "x"
type textarea "I can give you a call at about 1 PM [DATE] CDT if you can just drop me yo"
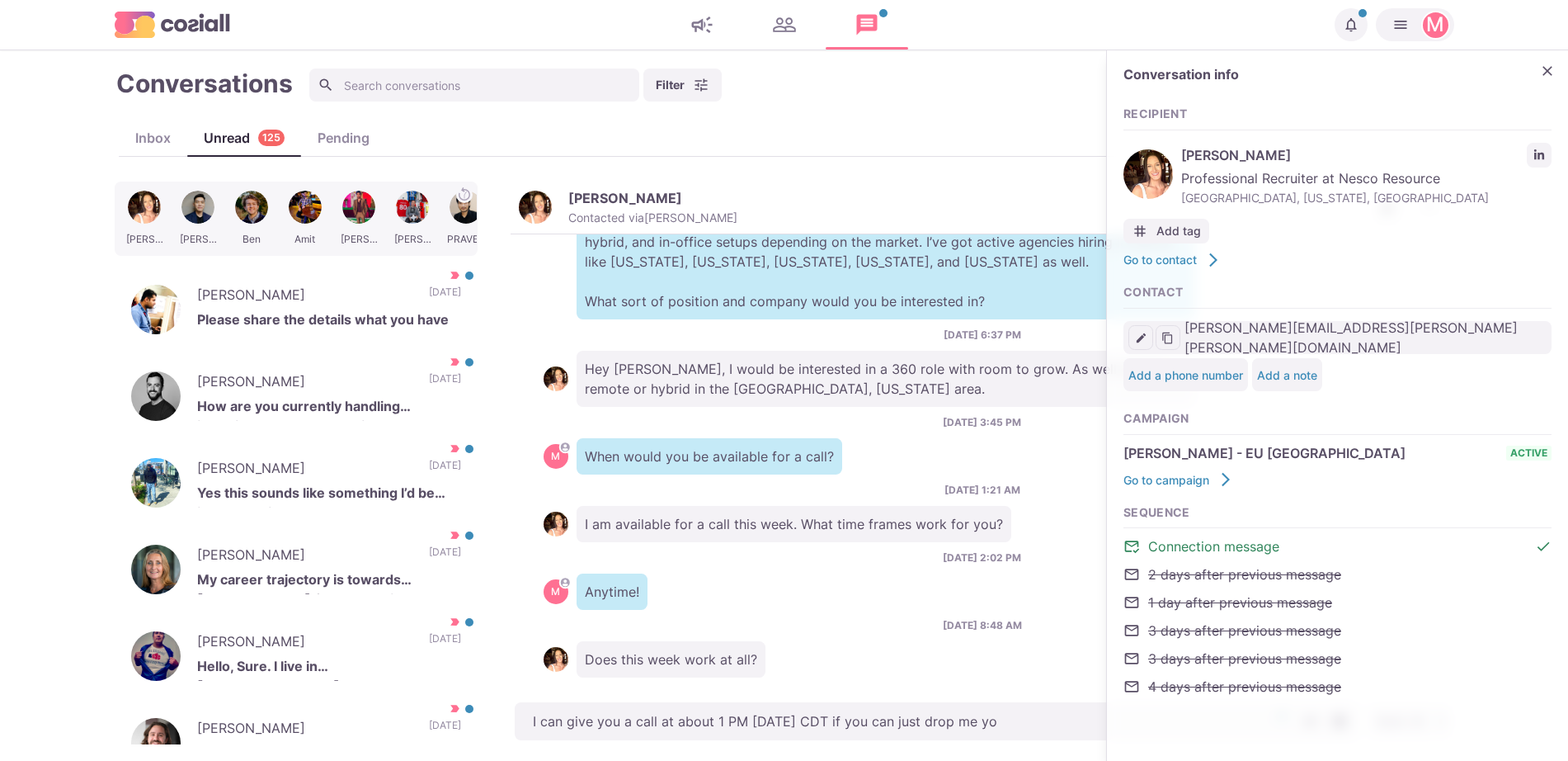
type textarea "x"
type textarea "I can give you a call at about 1 PM [DATE] CDT if you can just drop me your"
type textarea "x"
type textarea "I can give you a call at about 1 PM [DATE] CDT if you can just drop me your p"
type textarea "x"
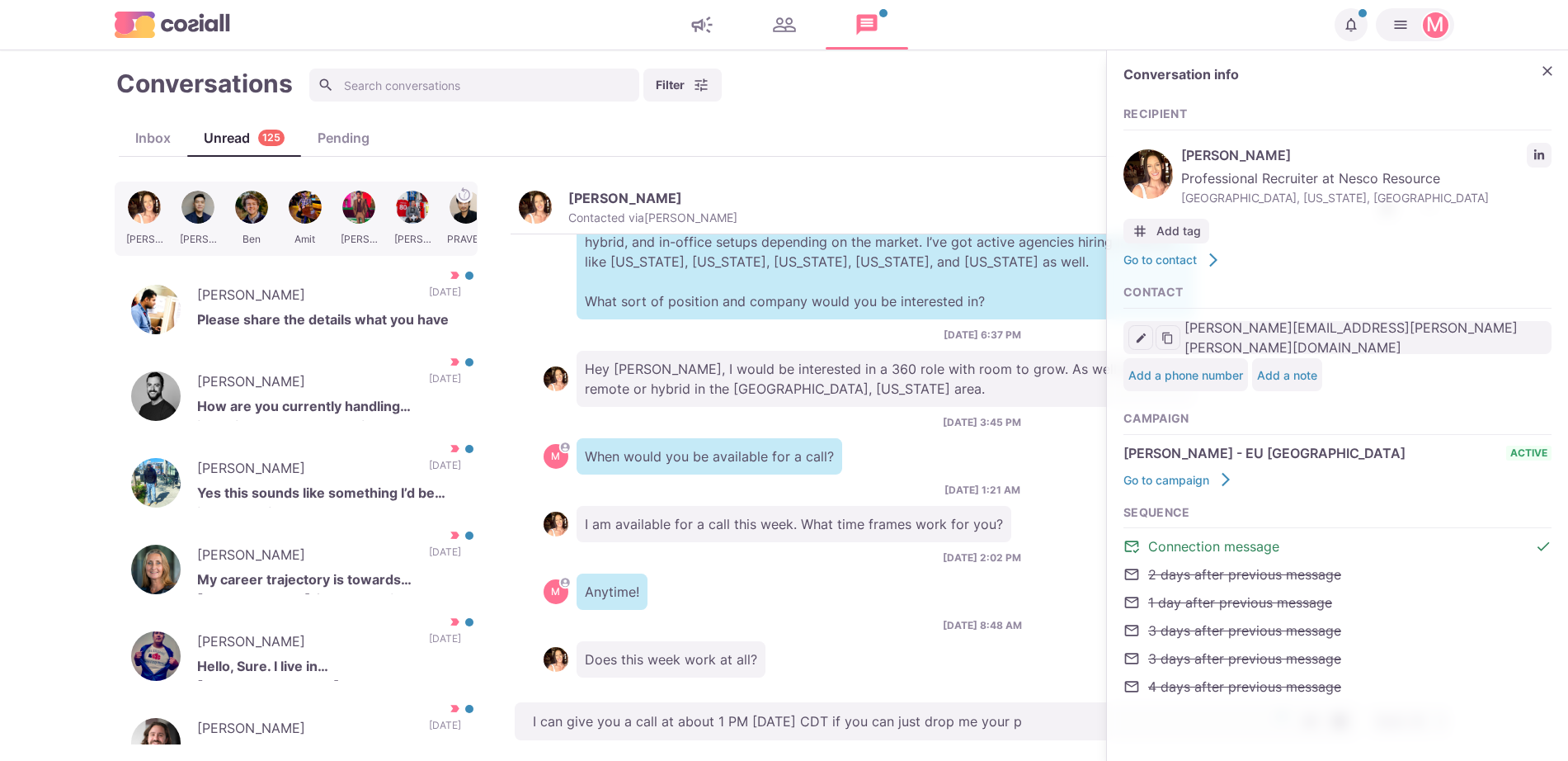
type textarea "I can give you a call at about 1 PM [DATE] CDT if you can just drop me your ph"
type textarea "x"
type textarea "I can give you a call at about 1 PM [DATE] CDT if you can just drop me your pho"
type textarea "x"
type textarea "I can give you a call at about 1 PM [DATE] CDT if you can just drop me your phon"
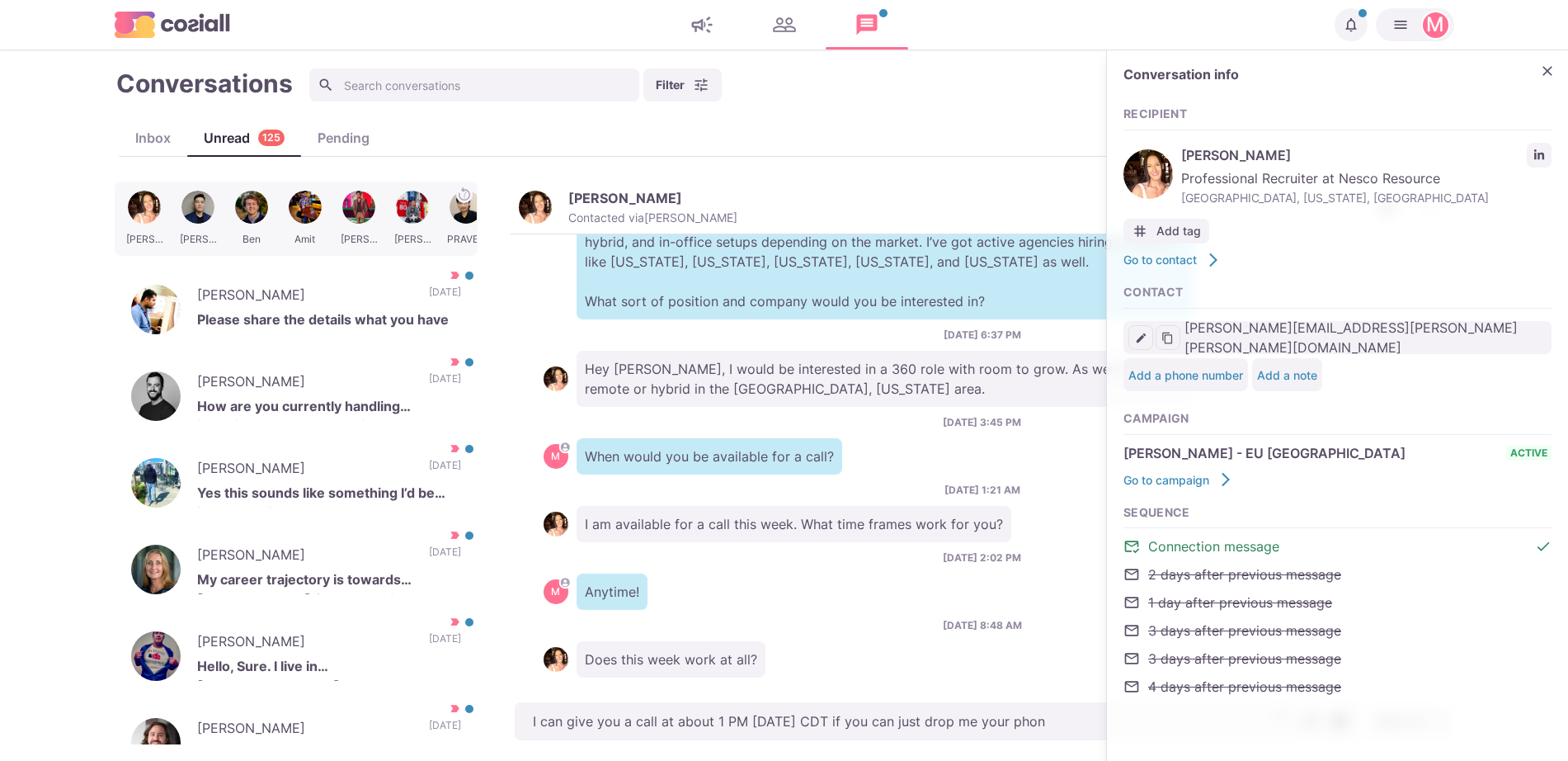
type textarea "x"
type textarea "I can give you a call at about 1 PM [DATE] CDT if you can just drop me your pho…"
type textarea "x"
type textarea "I can give you a call at about 1 PM [DATE] CDT if you can just drop me your pho…"
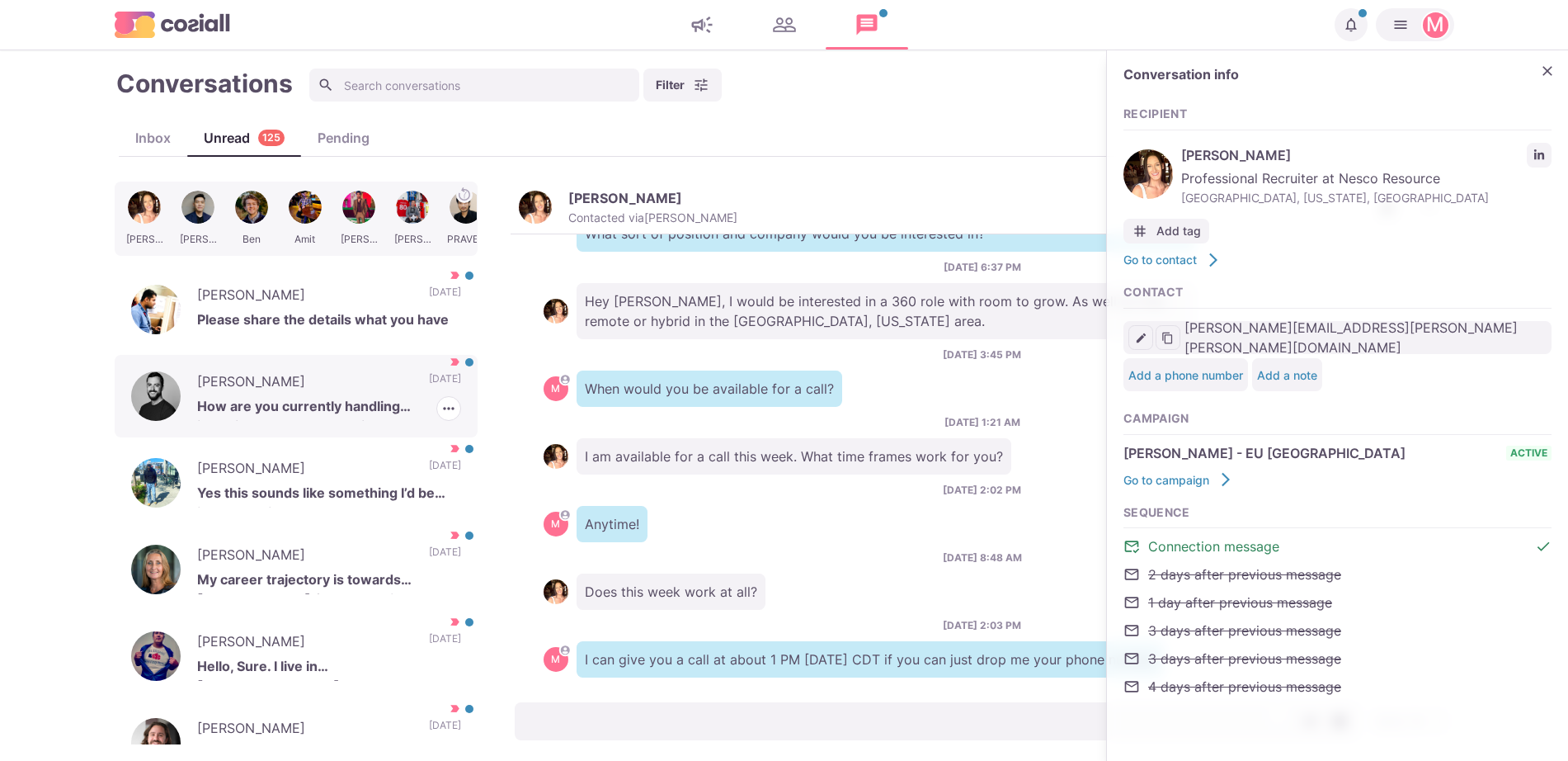
click at [365, 406] on p "How are you currently handling interviews between candidates and clients? Do yo…" at bounding box center [329, 408] width 264 height 24
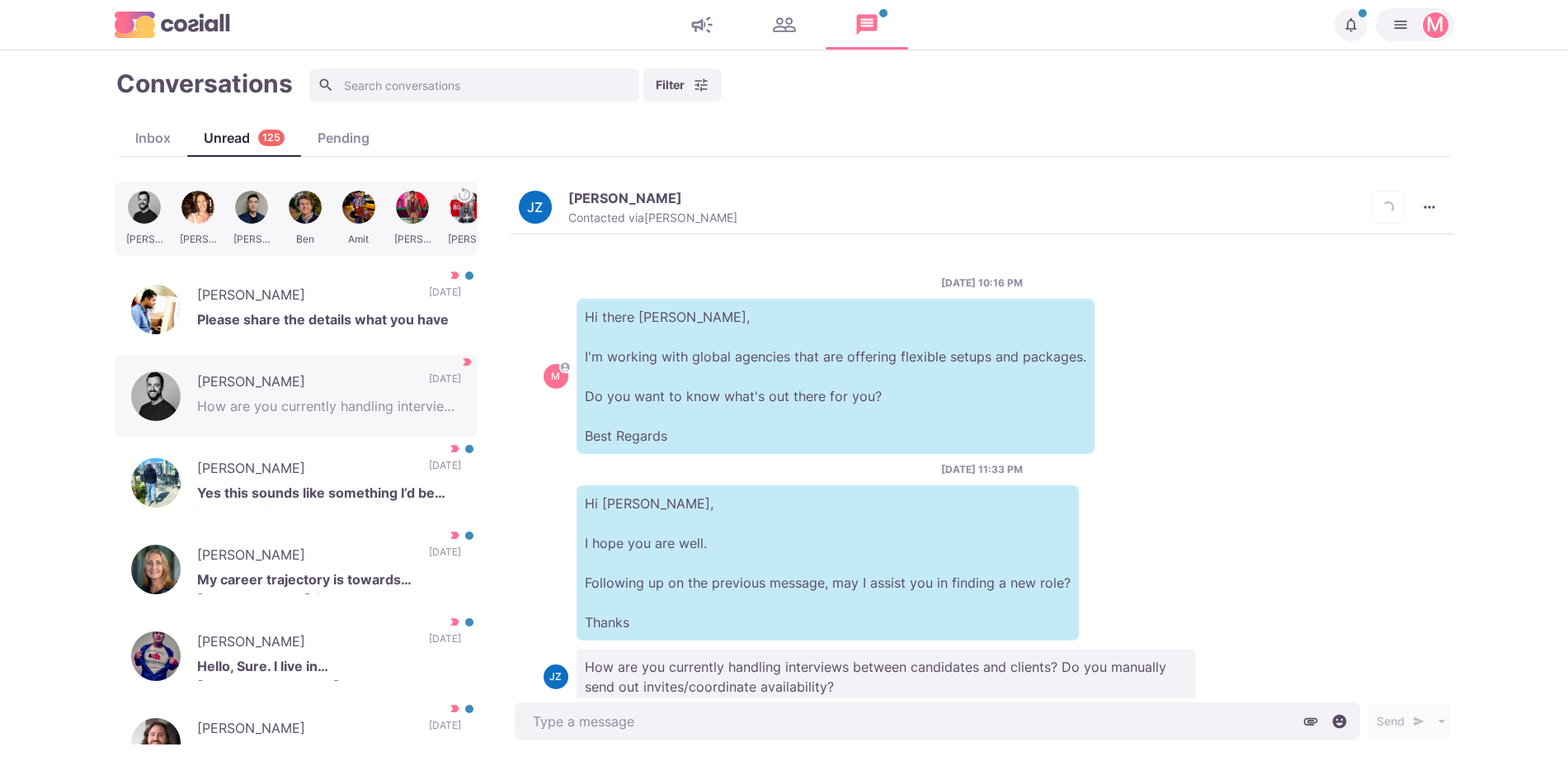
scroll to position [47, 0]
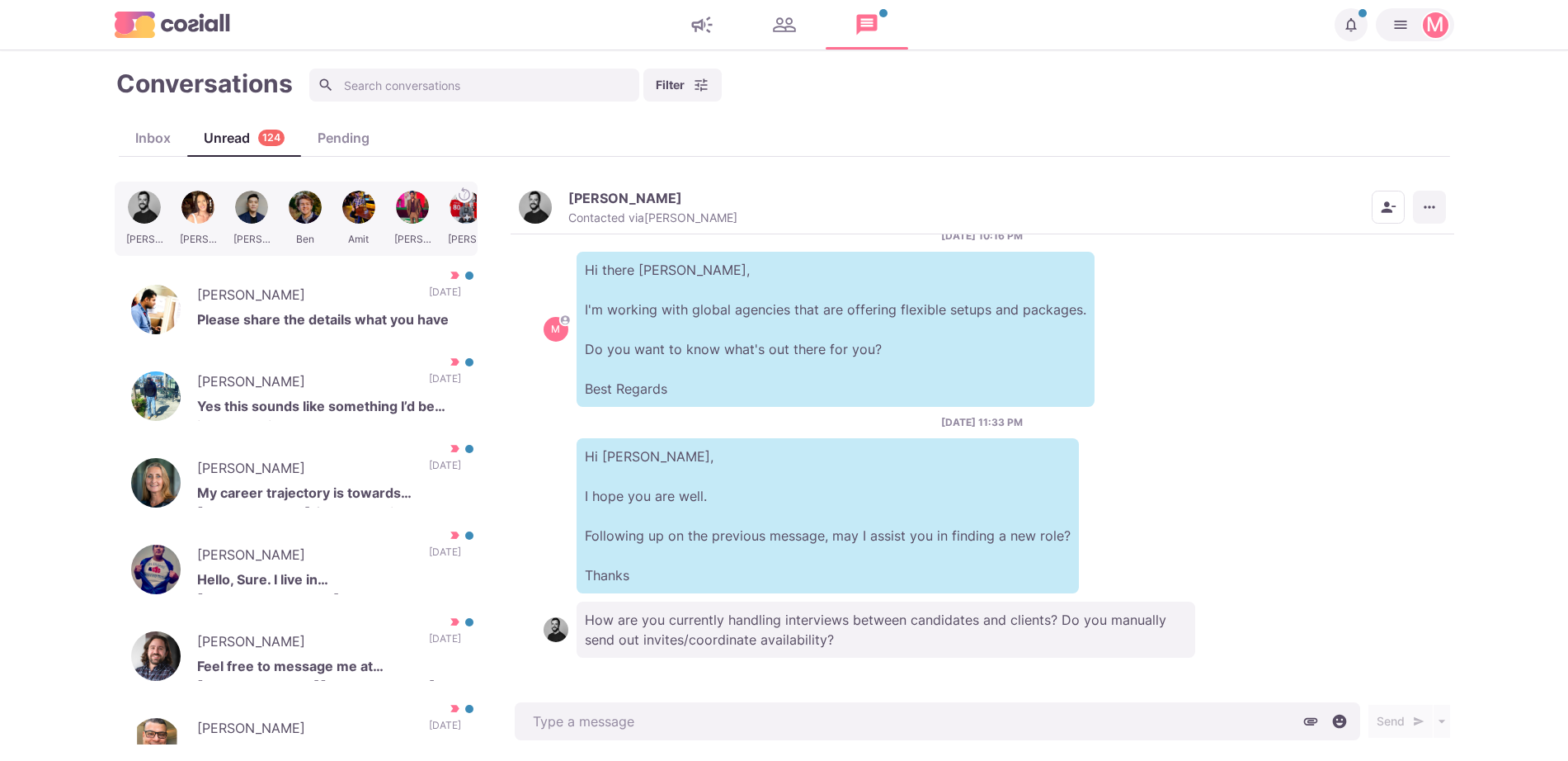
click at [1432, 205] on icon "More menu" at bounding box center [1429, 207] width 17 height 17
click at [1364, 276] on button "Mark as Not Important" at bounding box center [1365, 273] width 161 height 25
click at [614, 205] on div "[PERSON_NAME] Contacted via [PERSON_NAME]" at bounding box center [653, 208] width 169 height 35
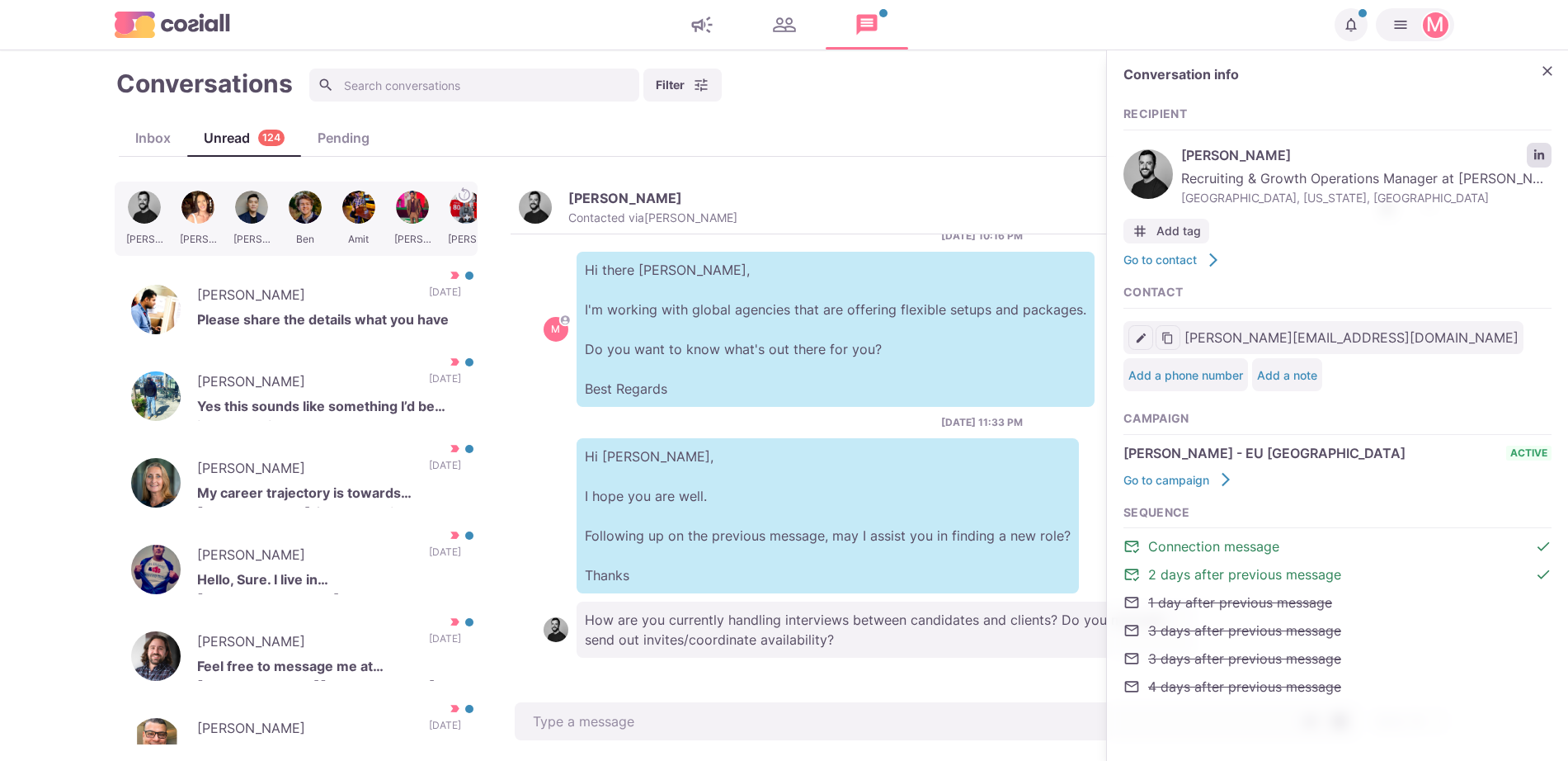
click at [1544, 156] on icon "LinkedIn profile link" at bounding box center [1540, 155] width 10 height 10
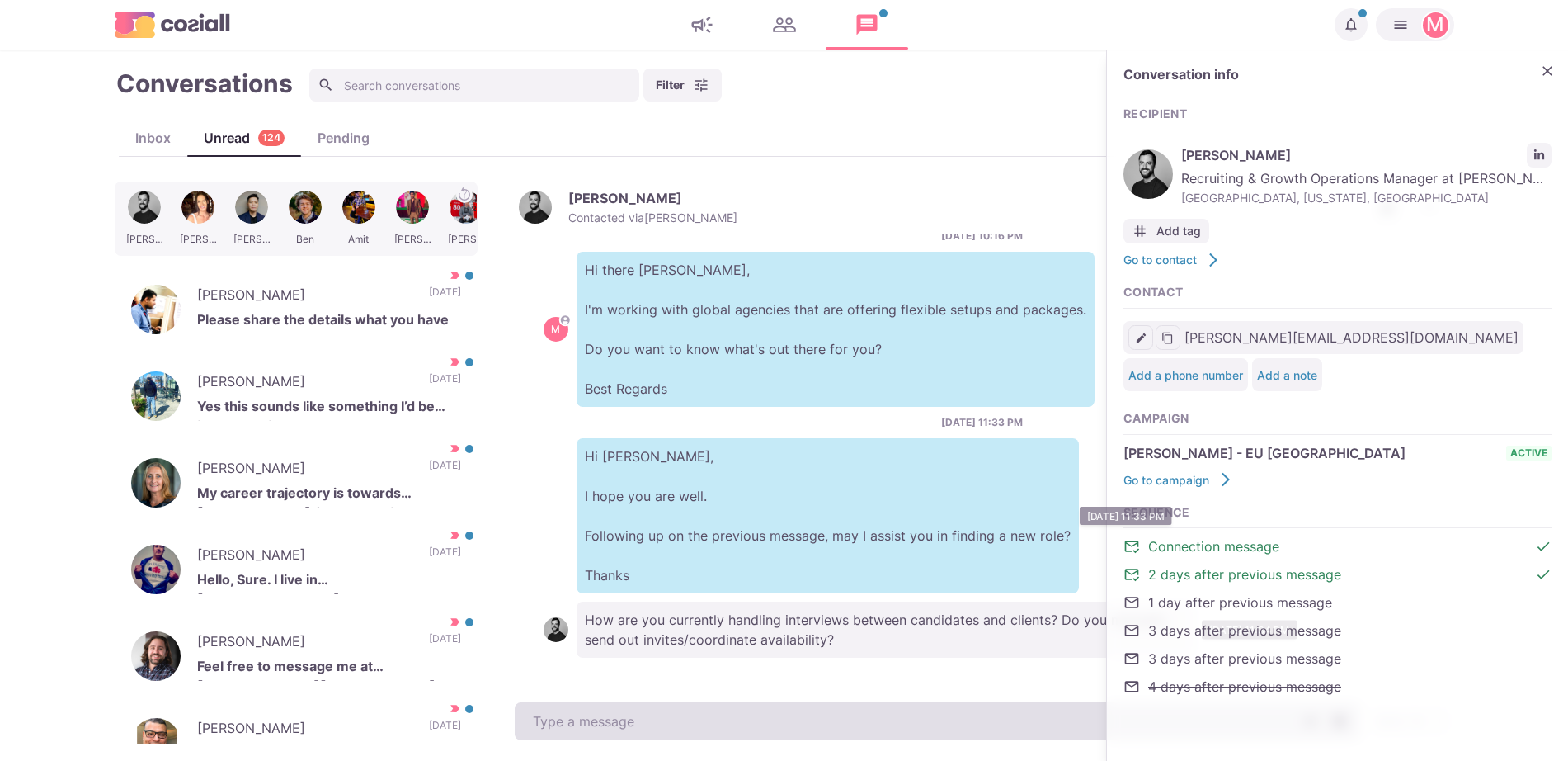
click at [727, 709] on textarea at bounding box center [938, 721] width 846 height 38
click at [727, 719] on textarea "To enrich screen reader interactions, please activate Accessibility in Grammarl…" at bounding box center [938, 721] width 846 height 38
click at [1008, 712] on textarea "Yep, as a R2R I'm the one booking the interviews for my candidate" at bounding box center [938, 721] width 846 height 38
click at [1010, 715] on textarea "Yep, as a R2R I'm the one booking the interviews for my candidate" at bounding box center [938, 721] width 846 height 38
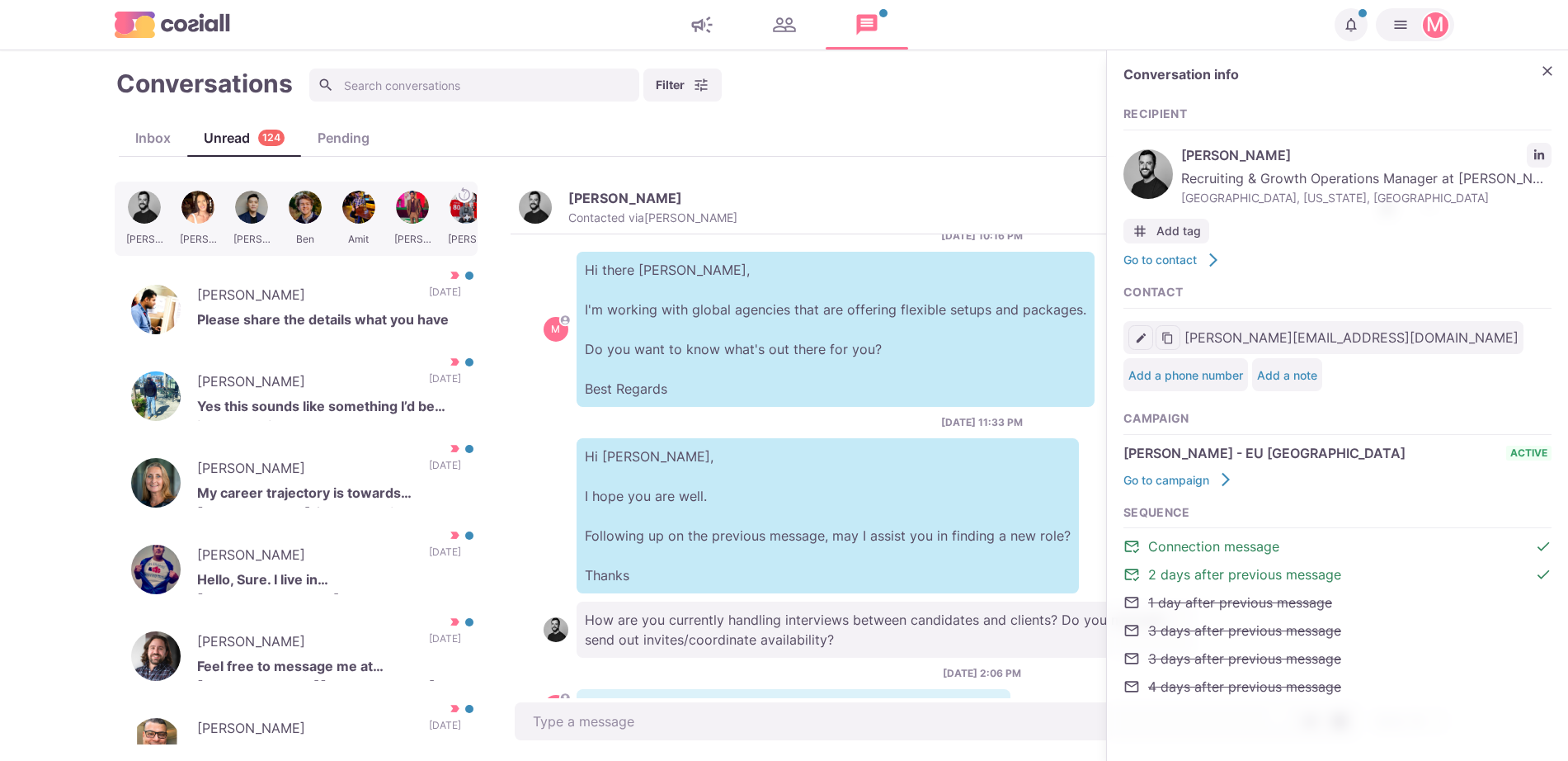
scroll to position [115, 0]
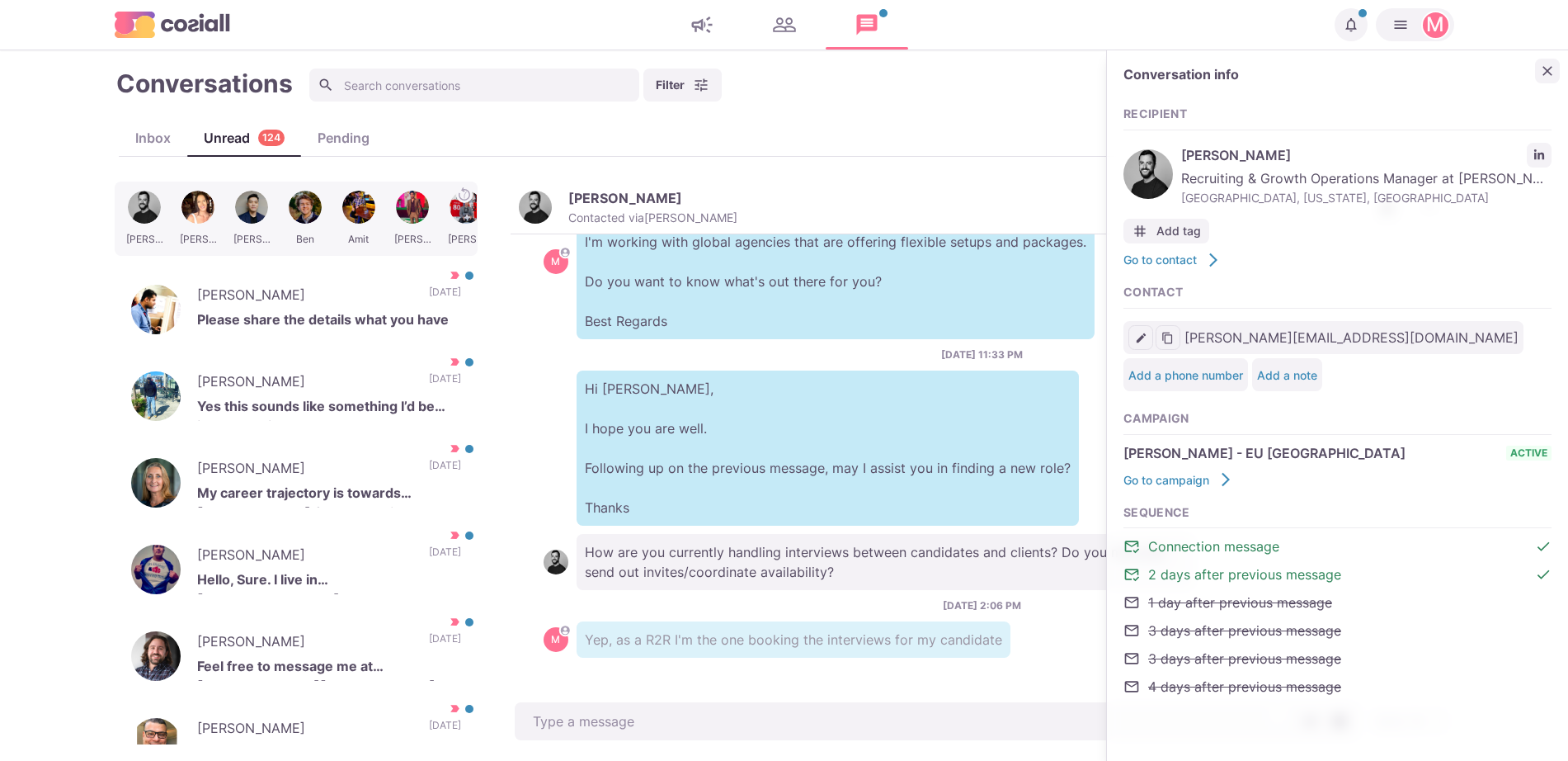
click at [1537, 67] on button "Close" at bounding box center [1547, 71] width 24 height 24
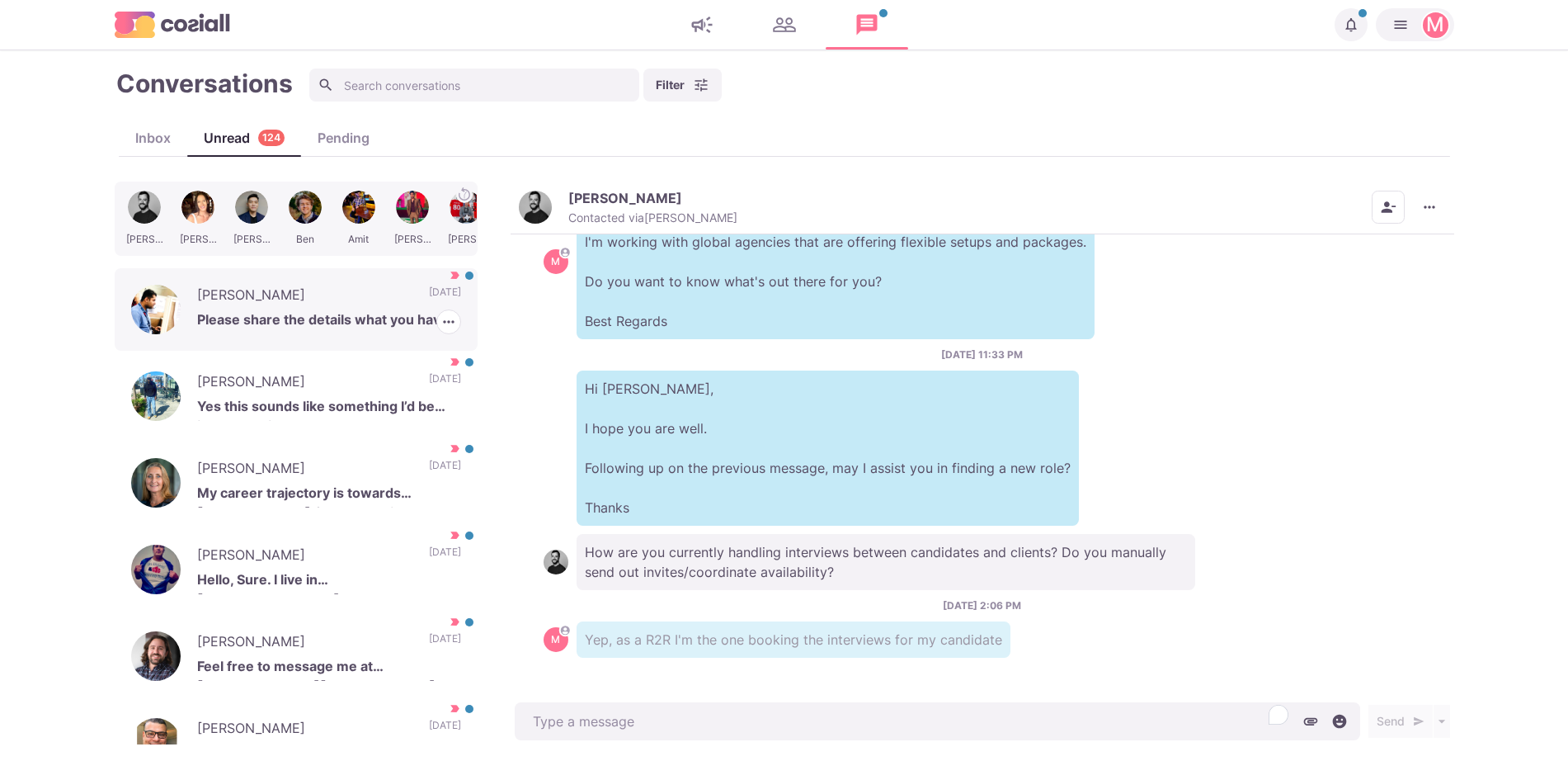
click at [283, 289] on p "[PERSON_NAME]" at bounding box center [304, 297] width 215 height 24
click at [440, 319] on icon "button" at bounding box center [448, 321] width 17 height 17
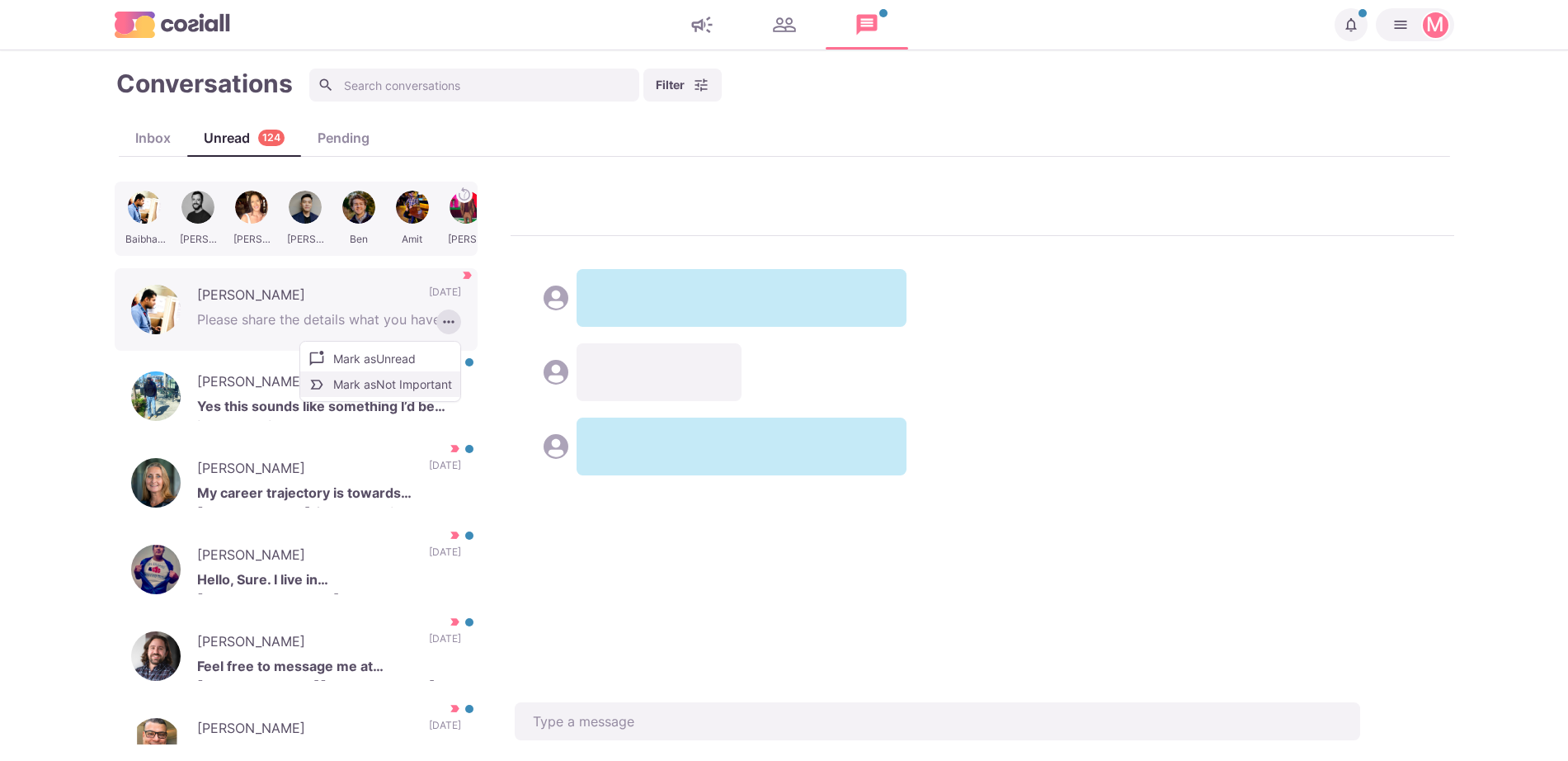
click at [392, 383] on button "Mark as Not Important" at bounding box center [381, 384] width 161 height 25
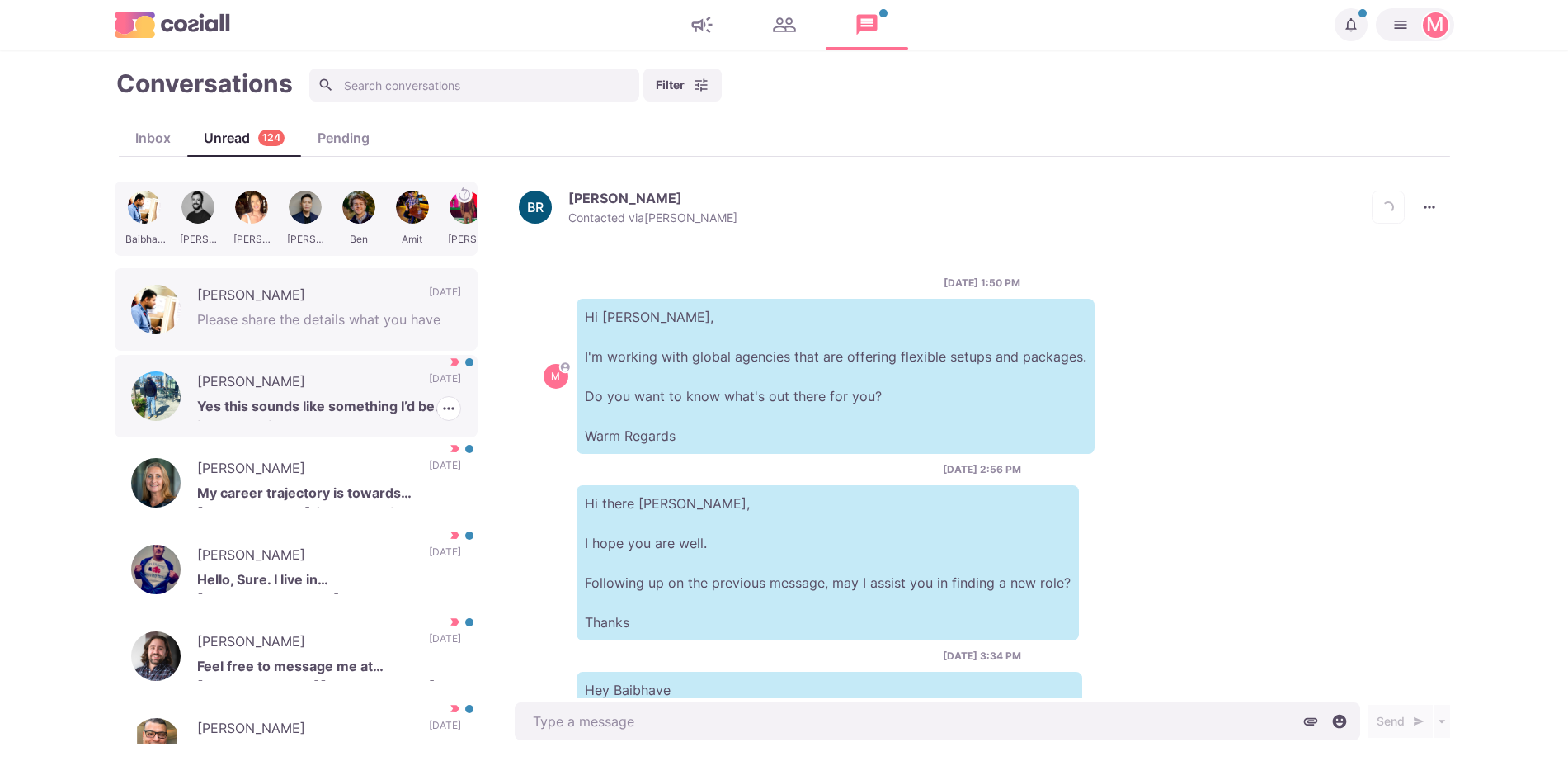
scroll to position [237, 0]
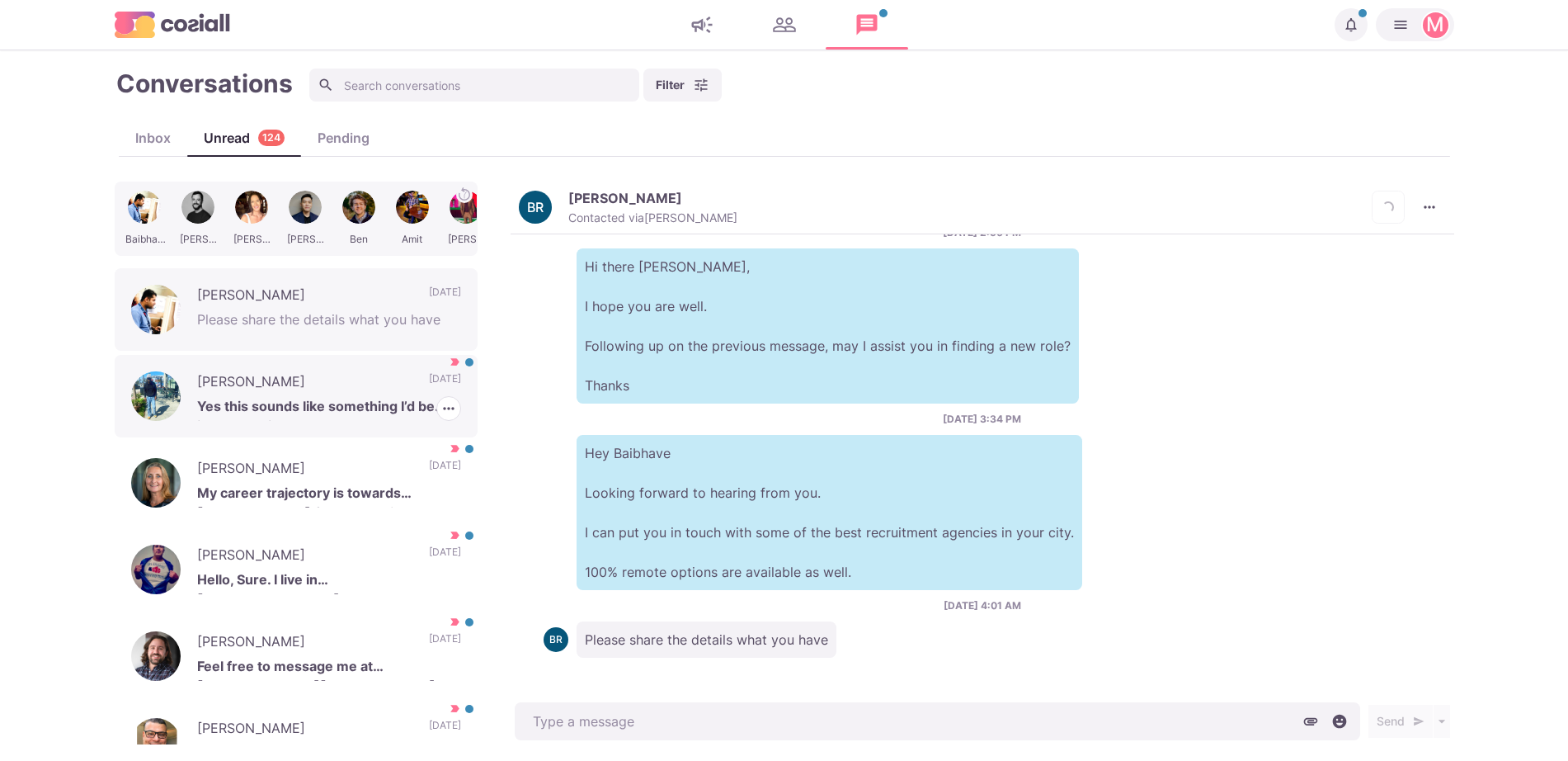
click at [362, 392] on p "[PERSON_NAME]" at bounding box center [304, 383] width 215 height 24
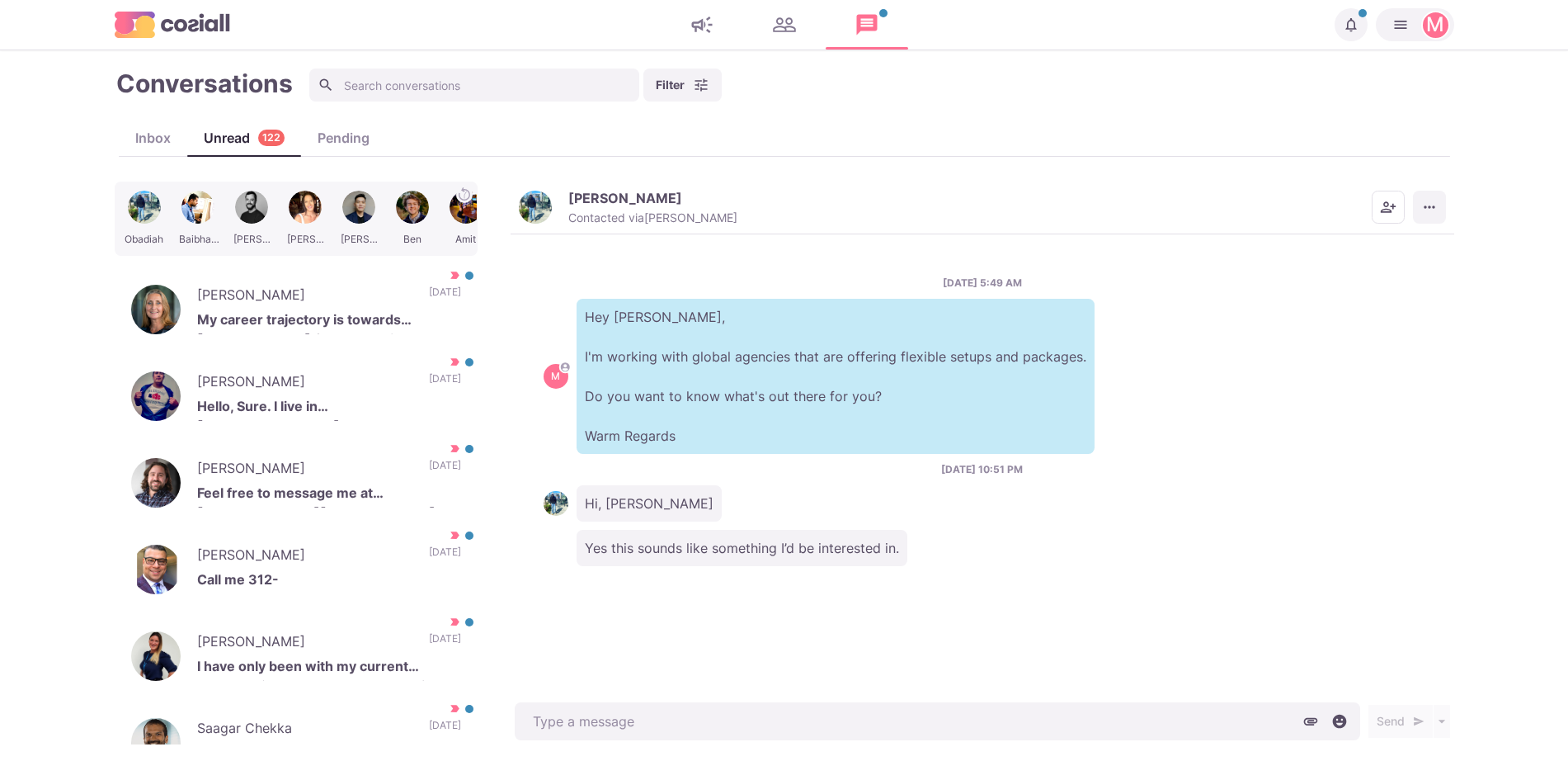
click at [1433, 208] on icon "More menu" at bounding box center [1429, 208] width 11 height 3
click at [1374, 263] on button "Mark as Not Important" at bounding box center [1365, 273] width 161 height 25
click at [550, 204] on img "button" at bounding box center [535, 208] width 33 height 33
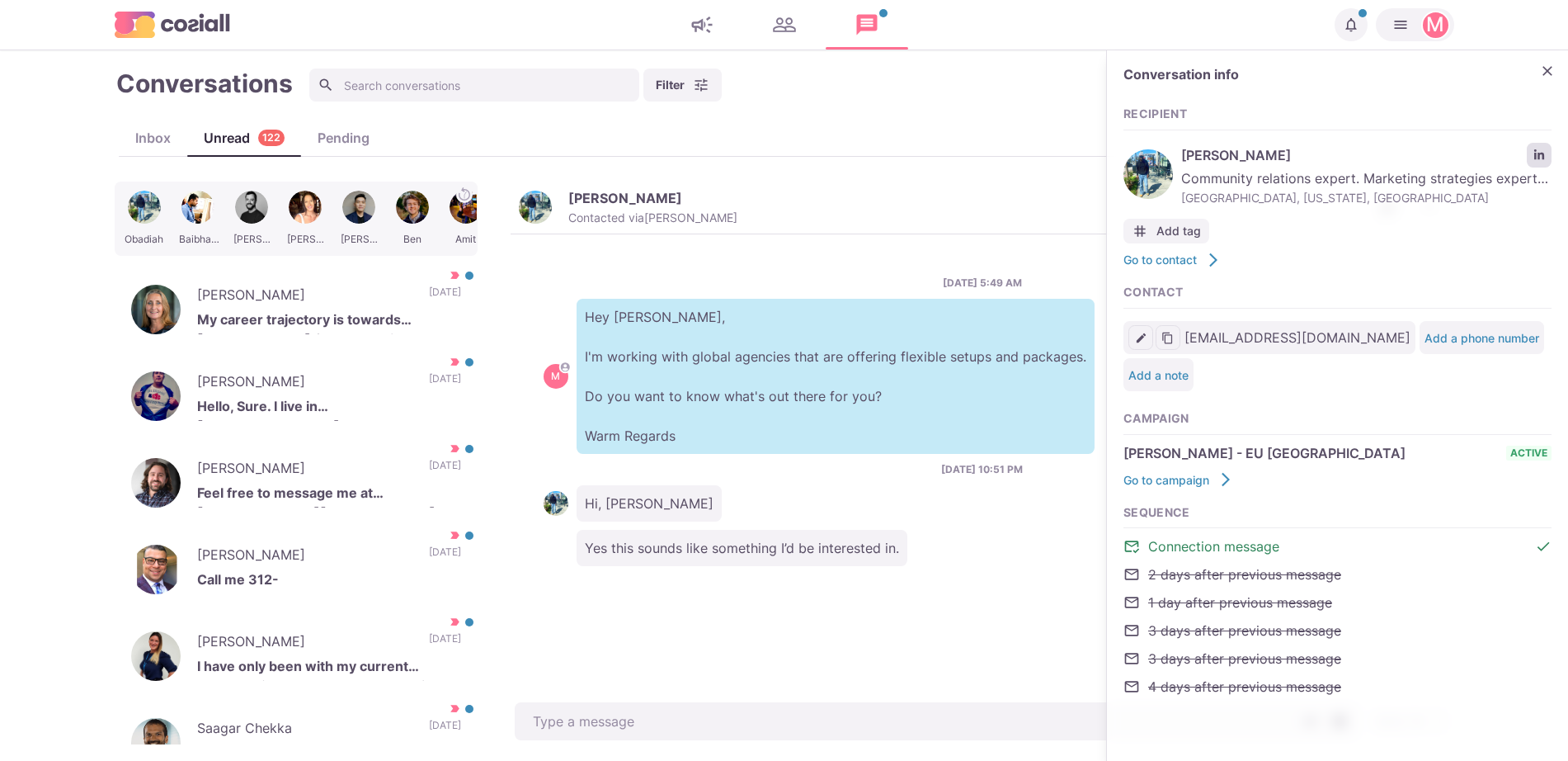
click at [1537, 162] on link "LinkedIn profile link" at bounding box center [1539, 155] width 24 height 24
click at [1550, 73] on icon "Close" at bounding box center [1547, 71] width 17 height 17
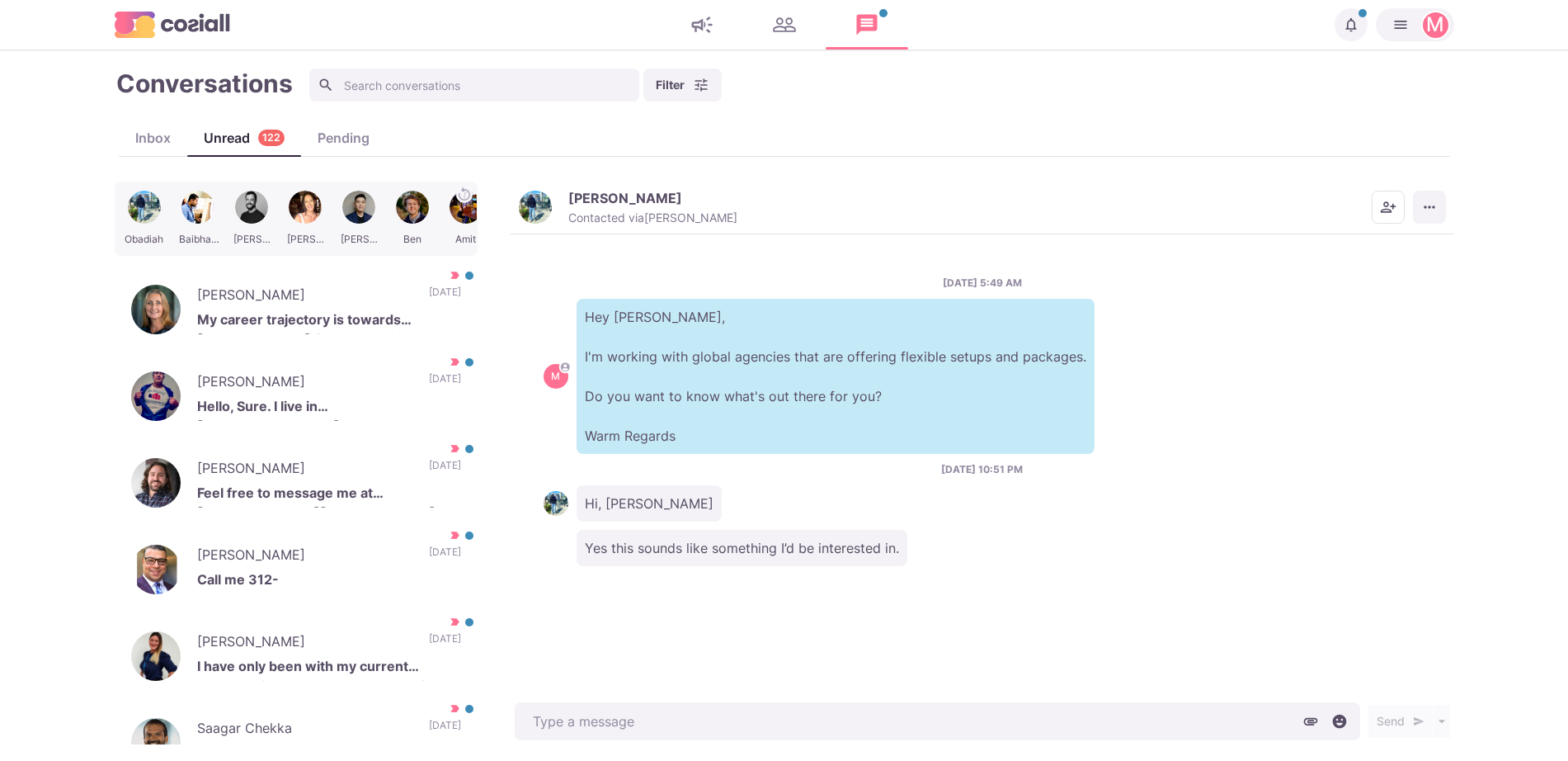
click at [1431, 214] on button "More menu" at bounding box center [1430, 208] width 33 height 33
click at [346, 392] on p "[PERSON_NAME]" at bounding box center [304, 383] width 215 height 24
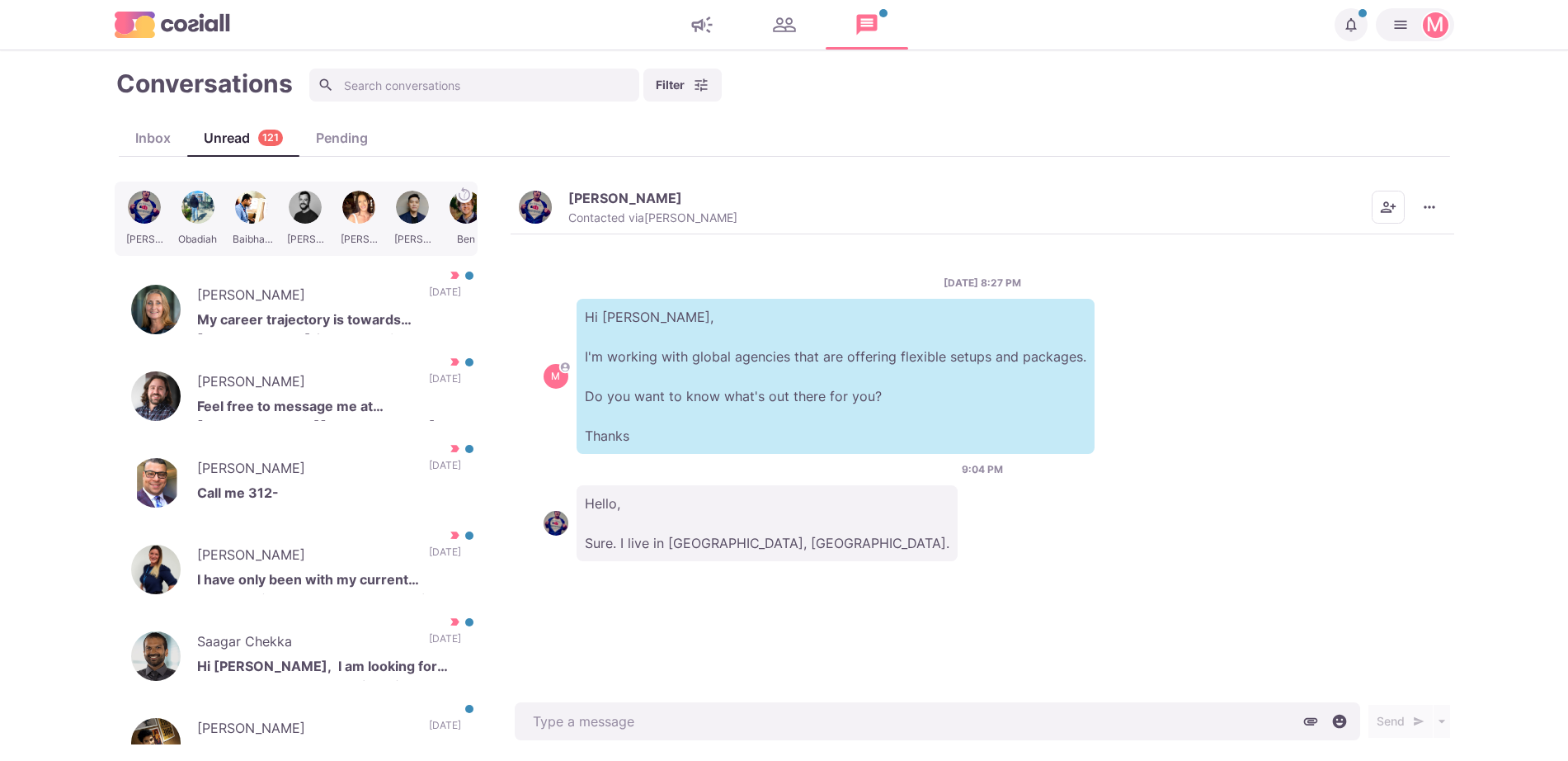
click at [532, 198] on img "button" at bounding box center [535, 208] width 33 height 33
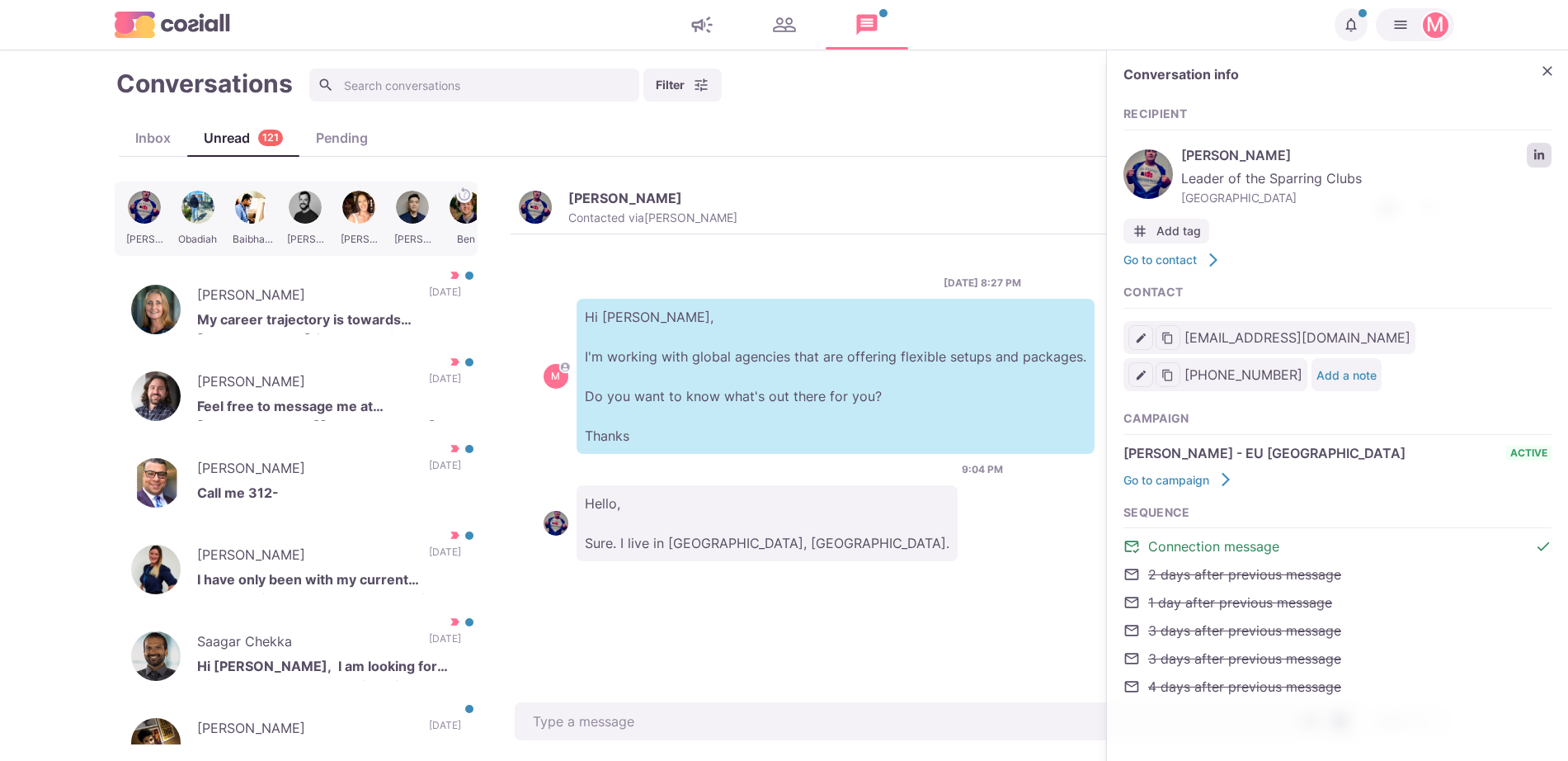
click at [1547, 154] on link "LinkedIn profile link" at bounding box center [1539, 155] width 24 height 24
click at [1547, 72] on icon "Close" at bounding box center [1547, 71] width 17 height 17
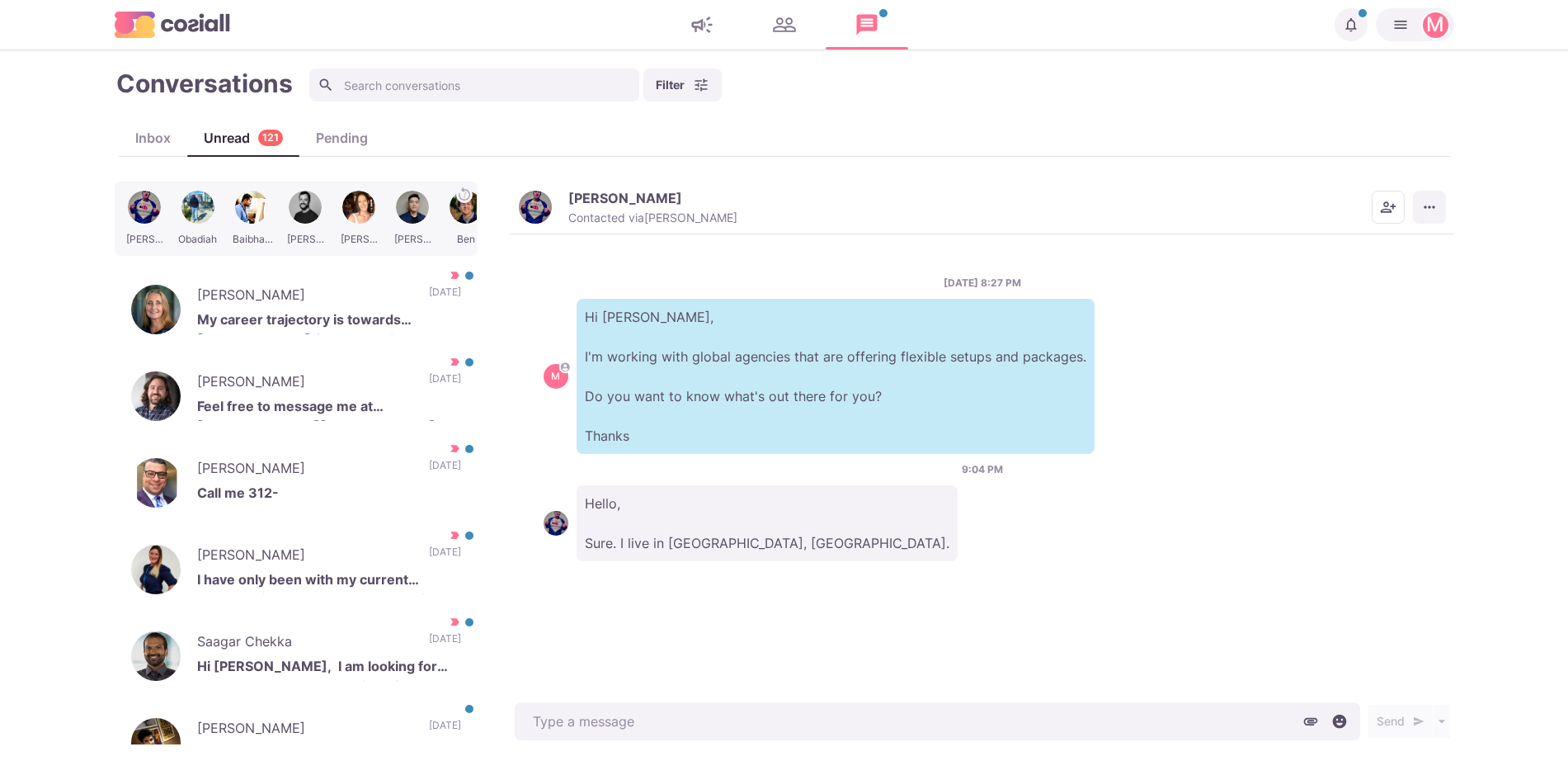
click at [1431, 200] on icon "More menu" at bounding box center [1429, 207] width 17 height 17
click at [1382, 286] on button "Scheduled Messages" at bounding box center [1365, 299] width 161 height 25
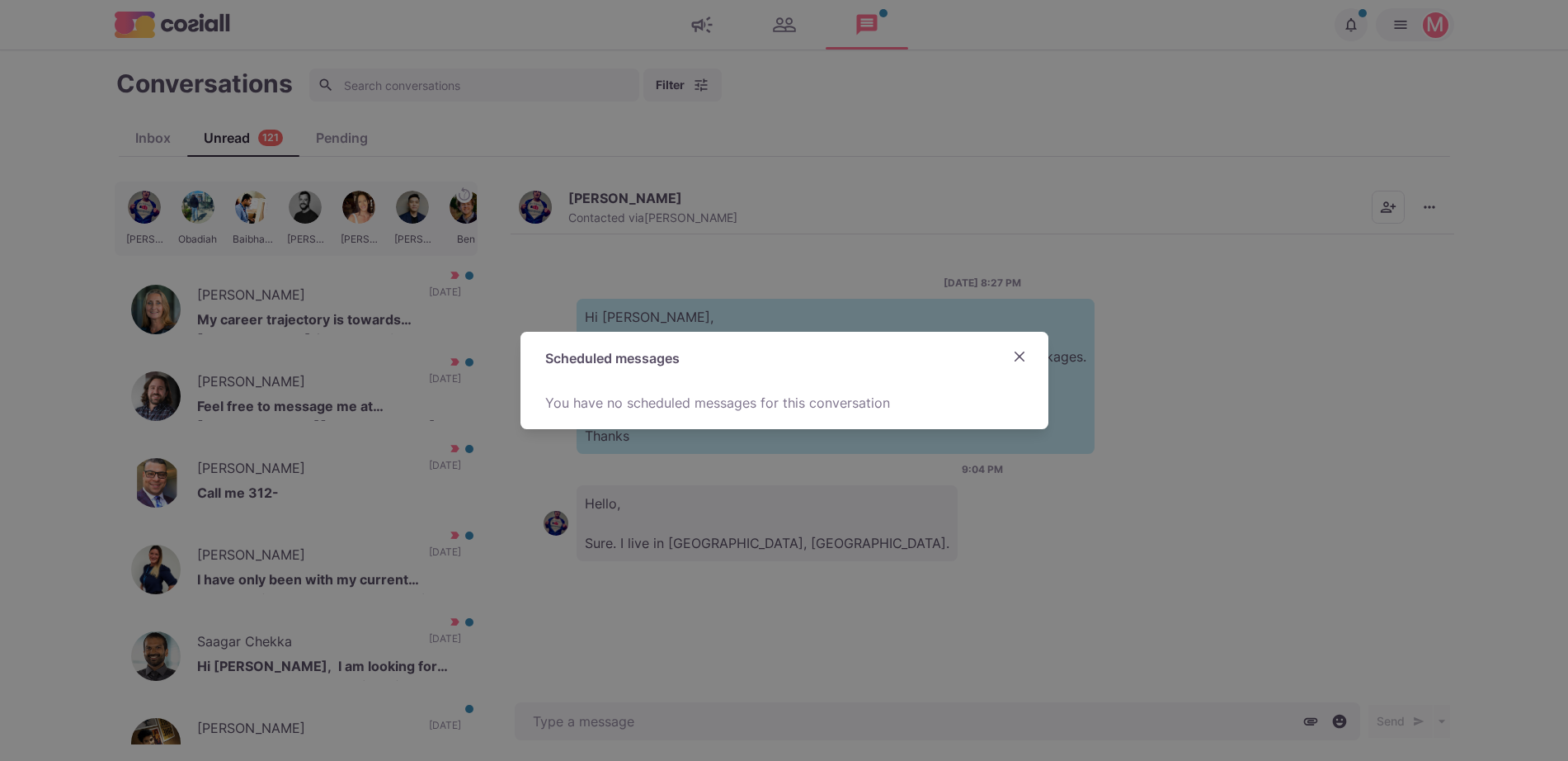
click at [864, 645] on div "Scheduled messages You have no scheduled messages for this conversation" at bounding box center [784, 380] width 1568 height 761
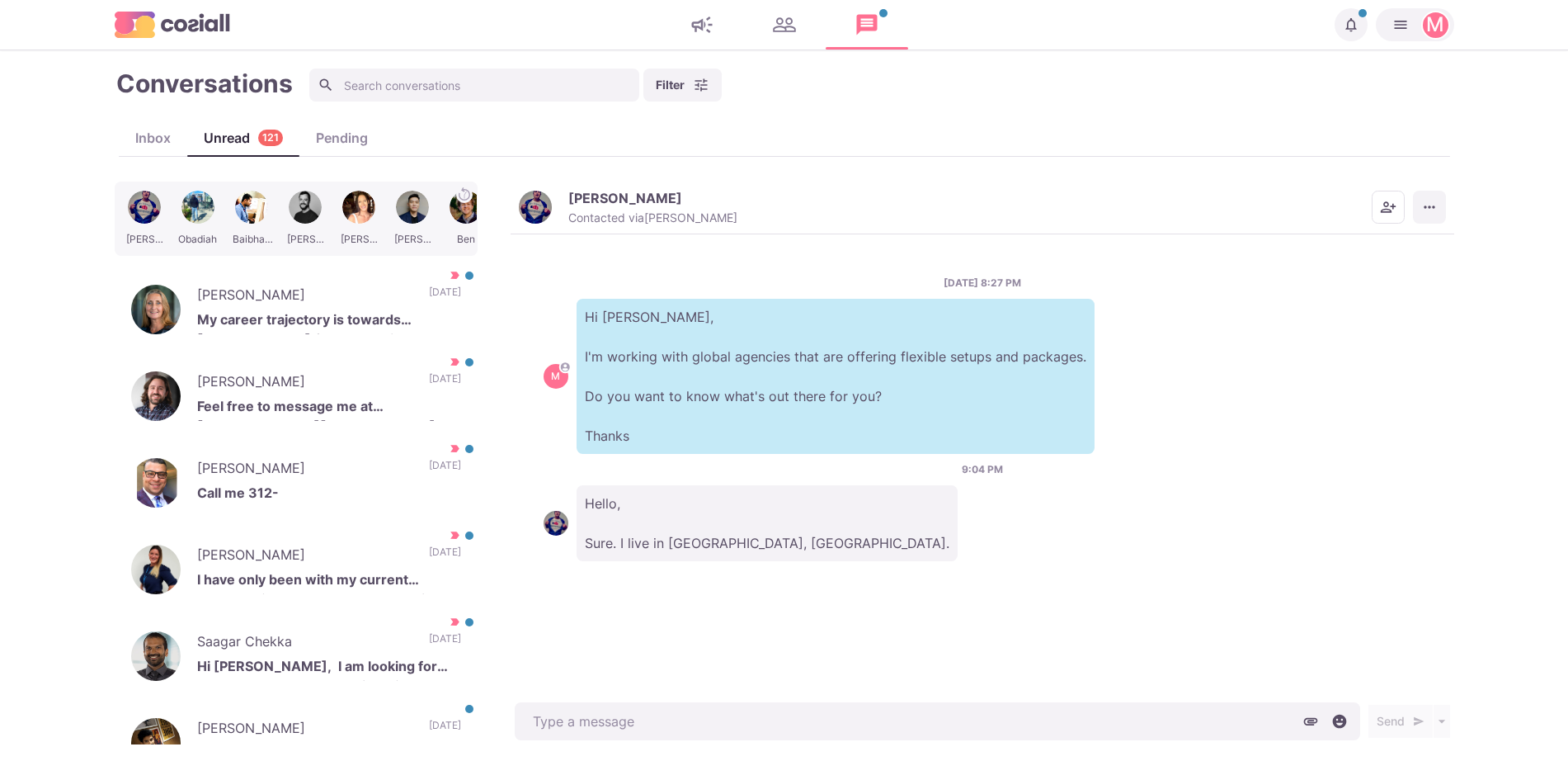
click at [1436, 193] on button "More menu" at bounding box center [1430, 208] width 33 height 33
click at [1409, 274] on button "Mark as Not Important" at bounding box center [1365, 273] width 161 height 25
click at [383, 584] on p "I have only been with my current company for 6 months and I'm setting up the Pr…" at bounding box center [329, 582] width 264 height 24
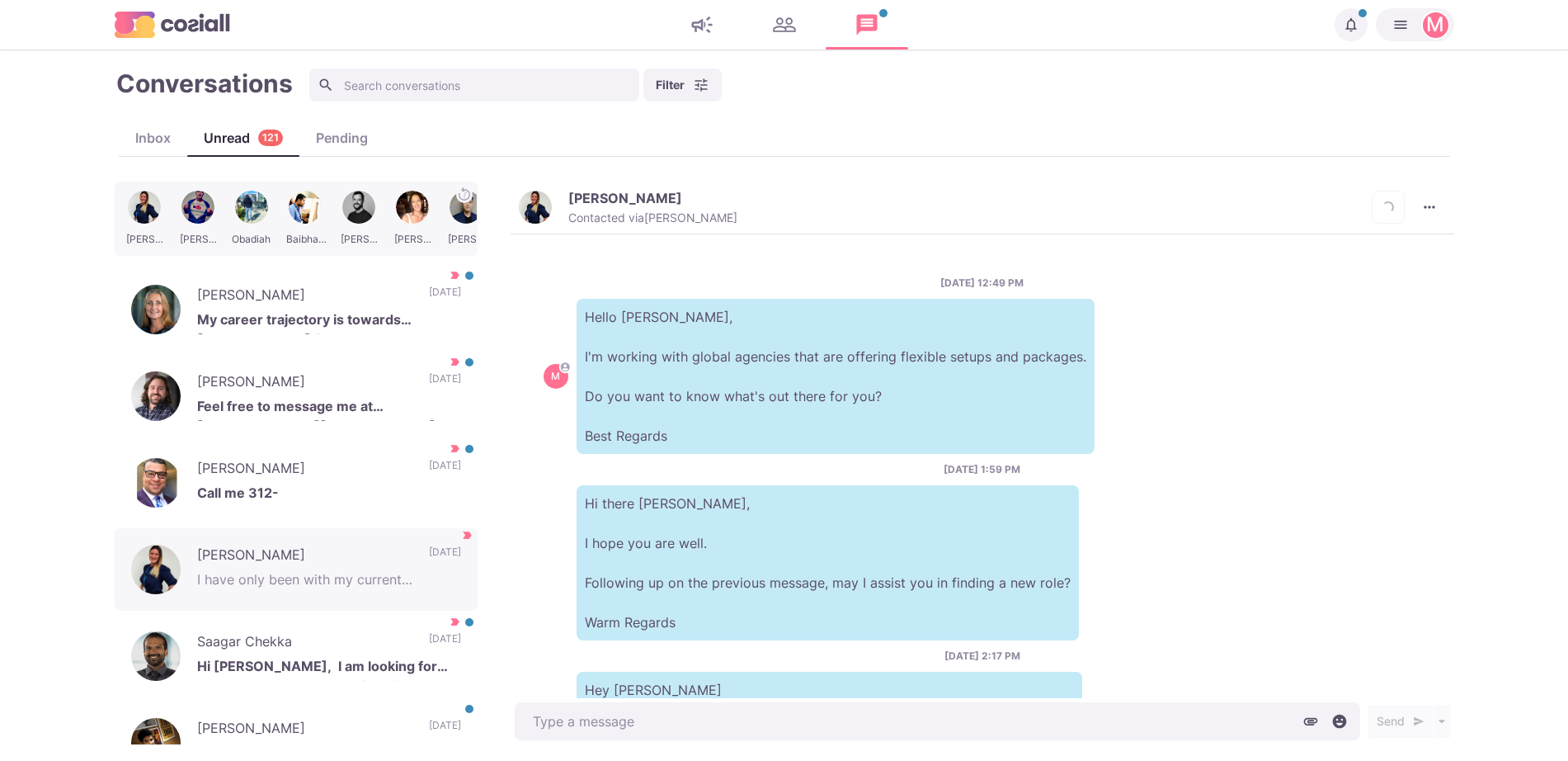
scroll to position [750, 0]
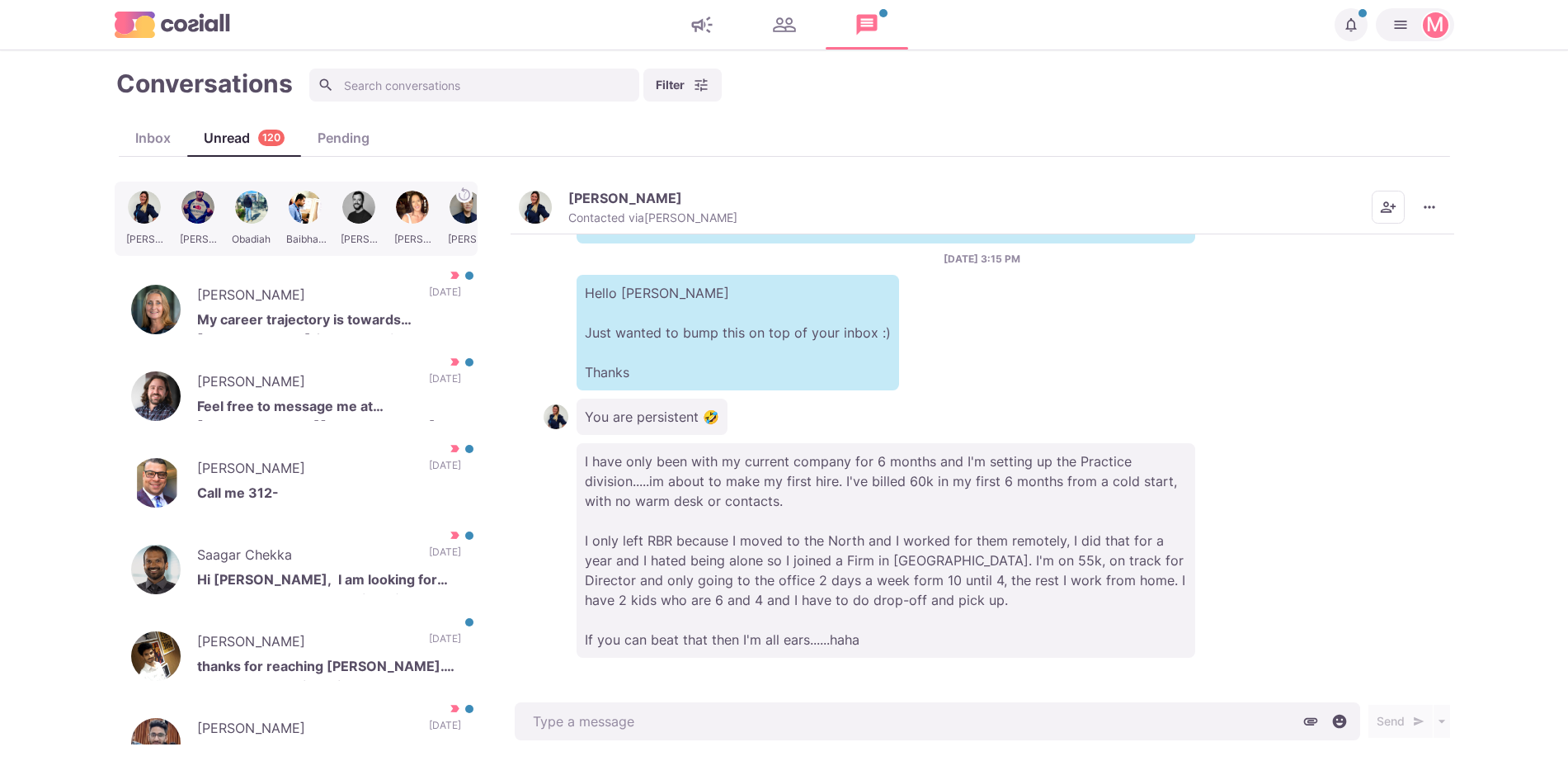
click at [536, 194] on img "button" at bounding box center [535, 208] width 33 height 33
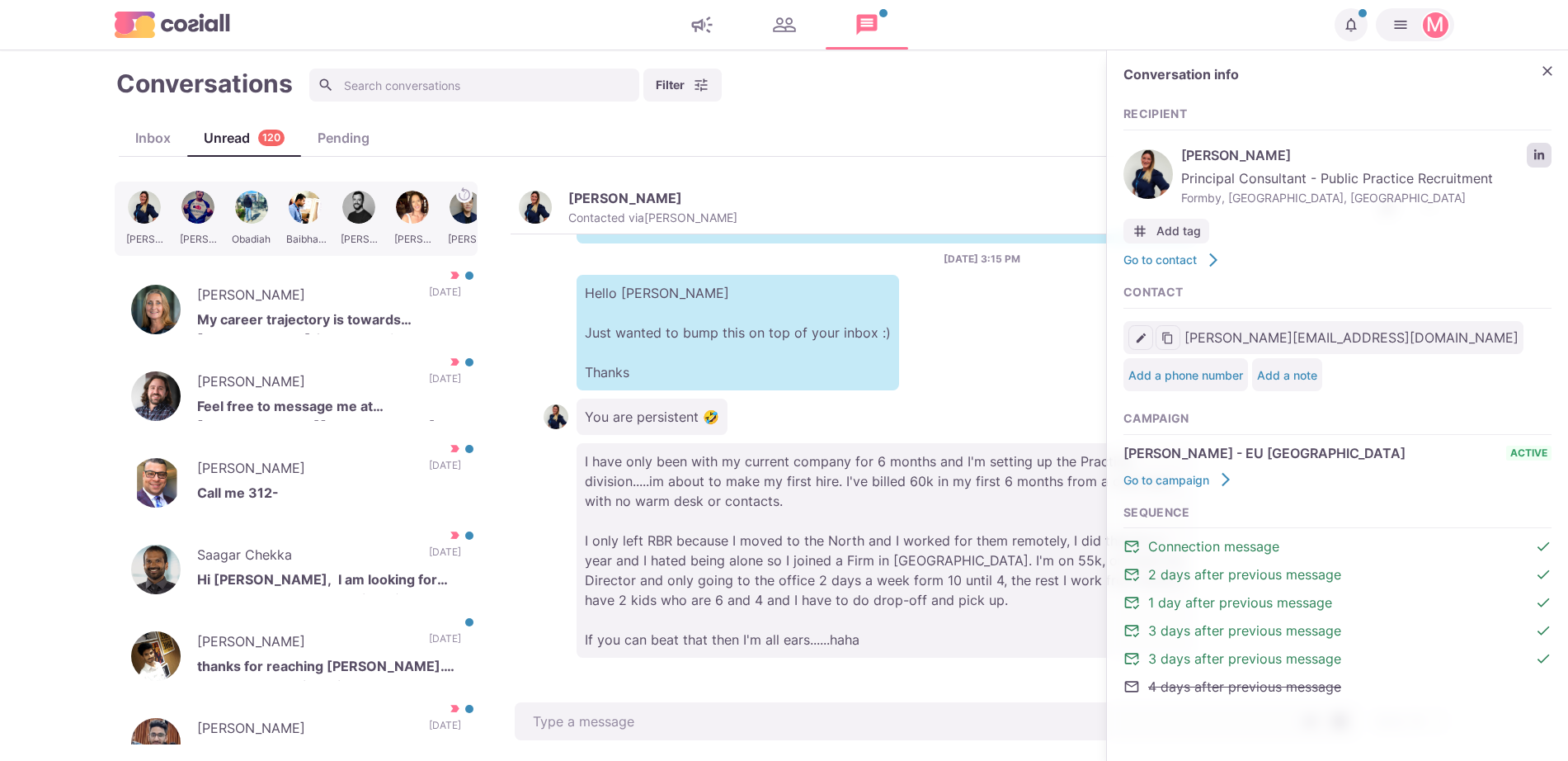
click at [1536, 155] on icon "LinkedIn profile link" at bounding box center [1540, 155] width 10 height 10
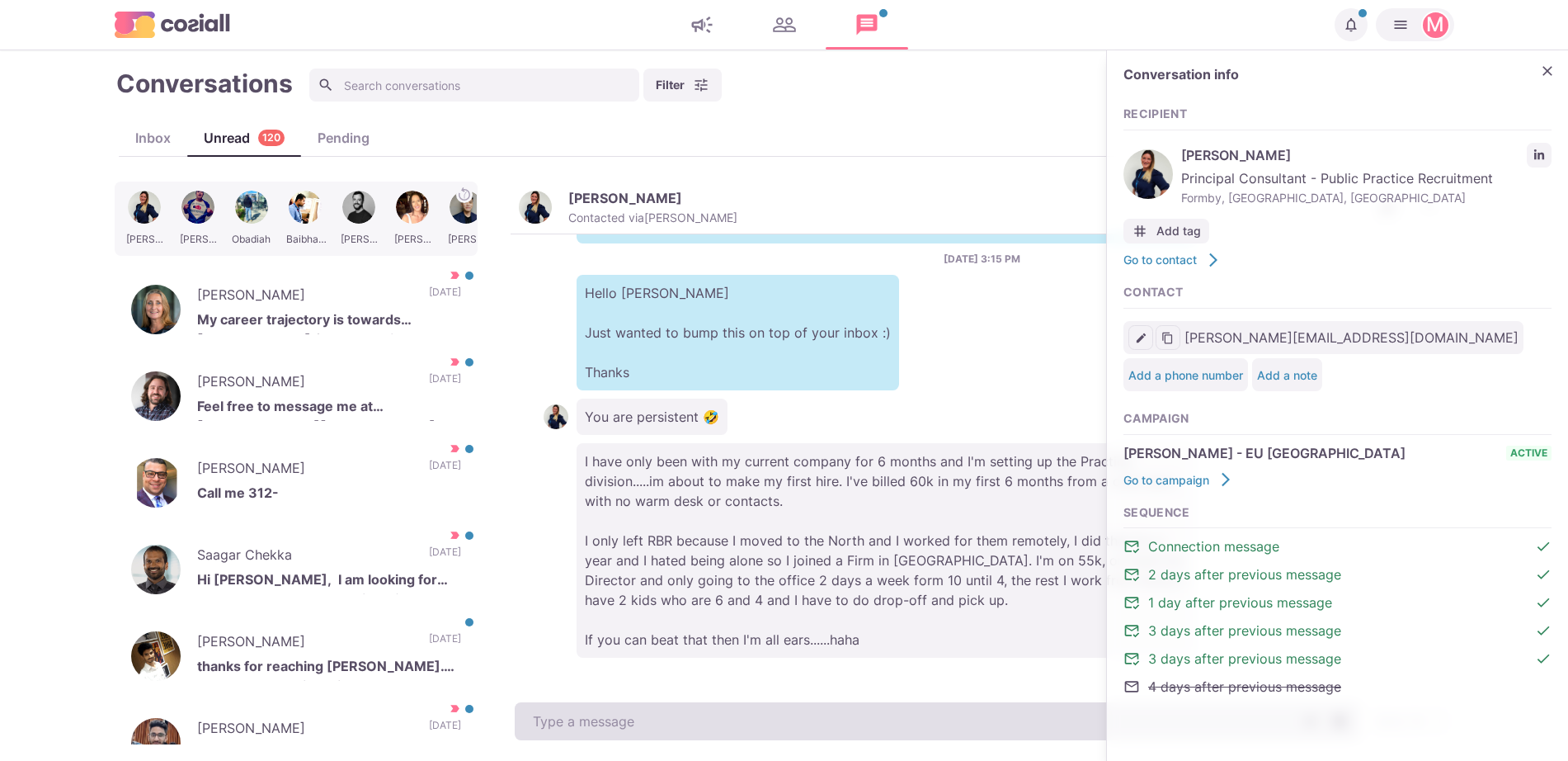
click at [639, 731] on textarea at bounding box center [938, 721] width 846 height 38
click at [639, 733] on textarea "To enrich screen reader interactions, please activate Accessibility in Grammarl…" at bounding box center [938, 721] width 846 height 38
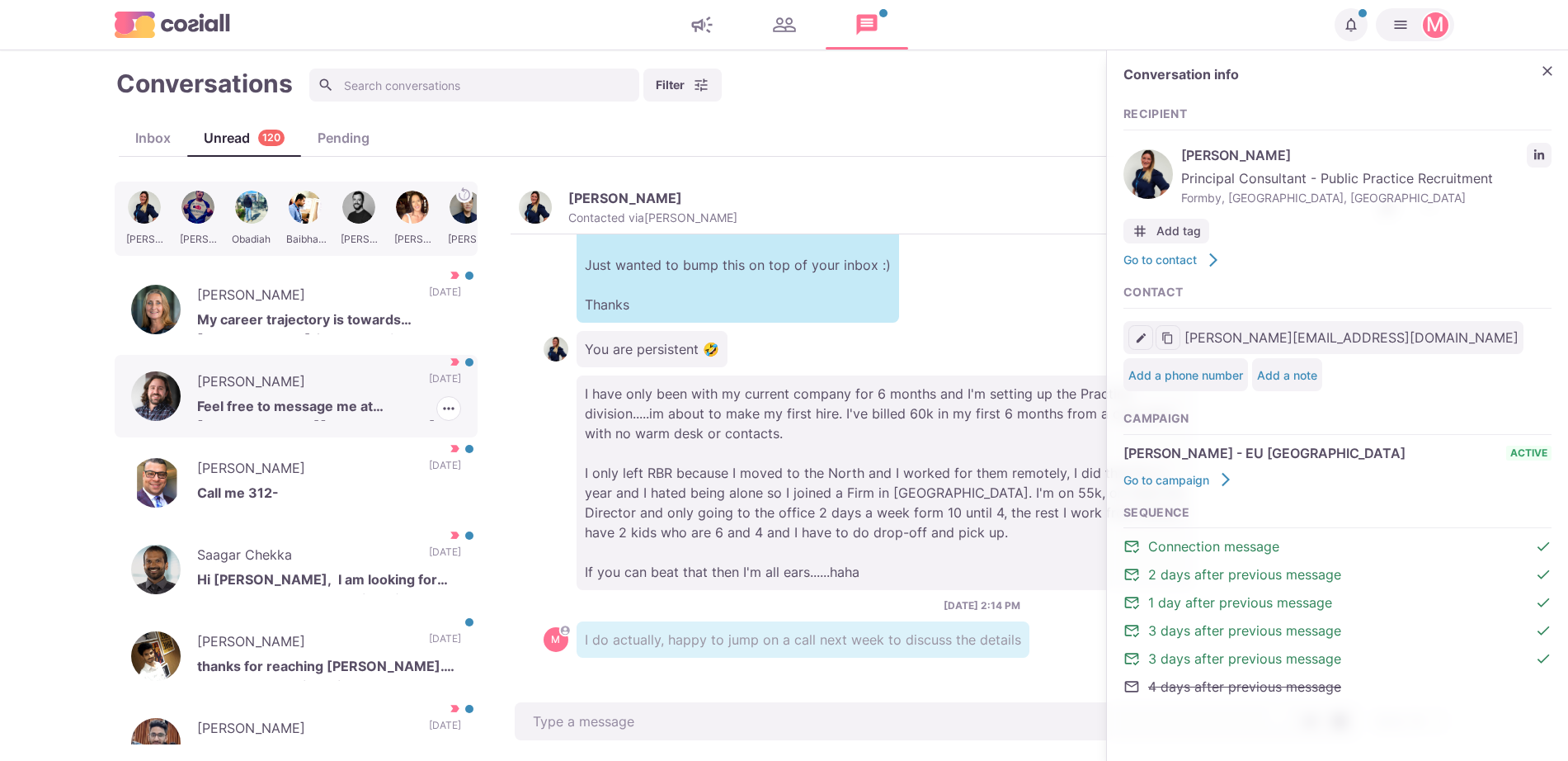
click at [318, 392] on p "[PERSON_NAME]" at bounding box center [304, 383] width 215 height 24
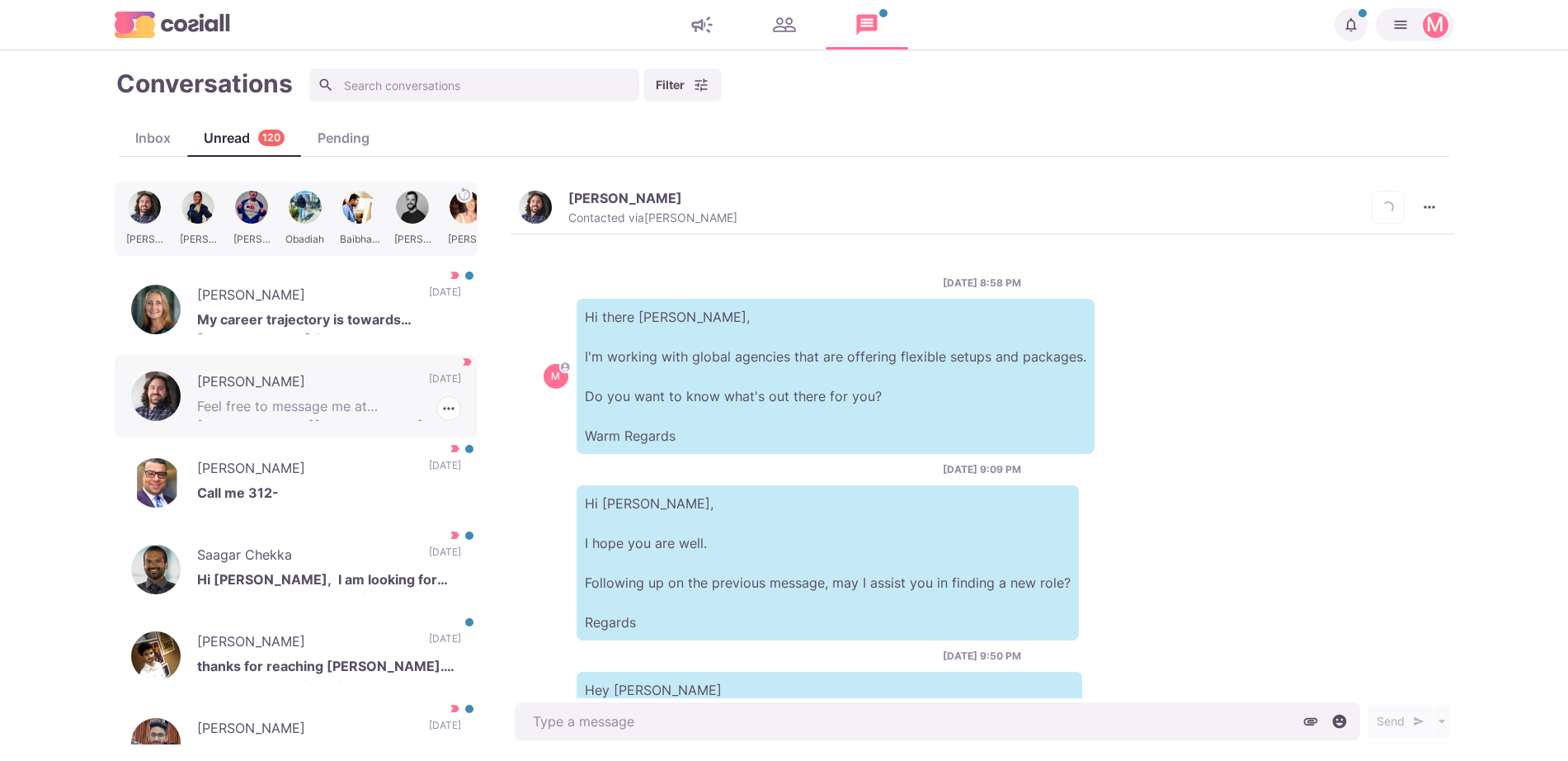
scroll to position [281, 0]
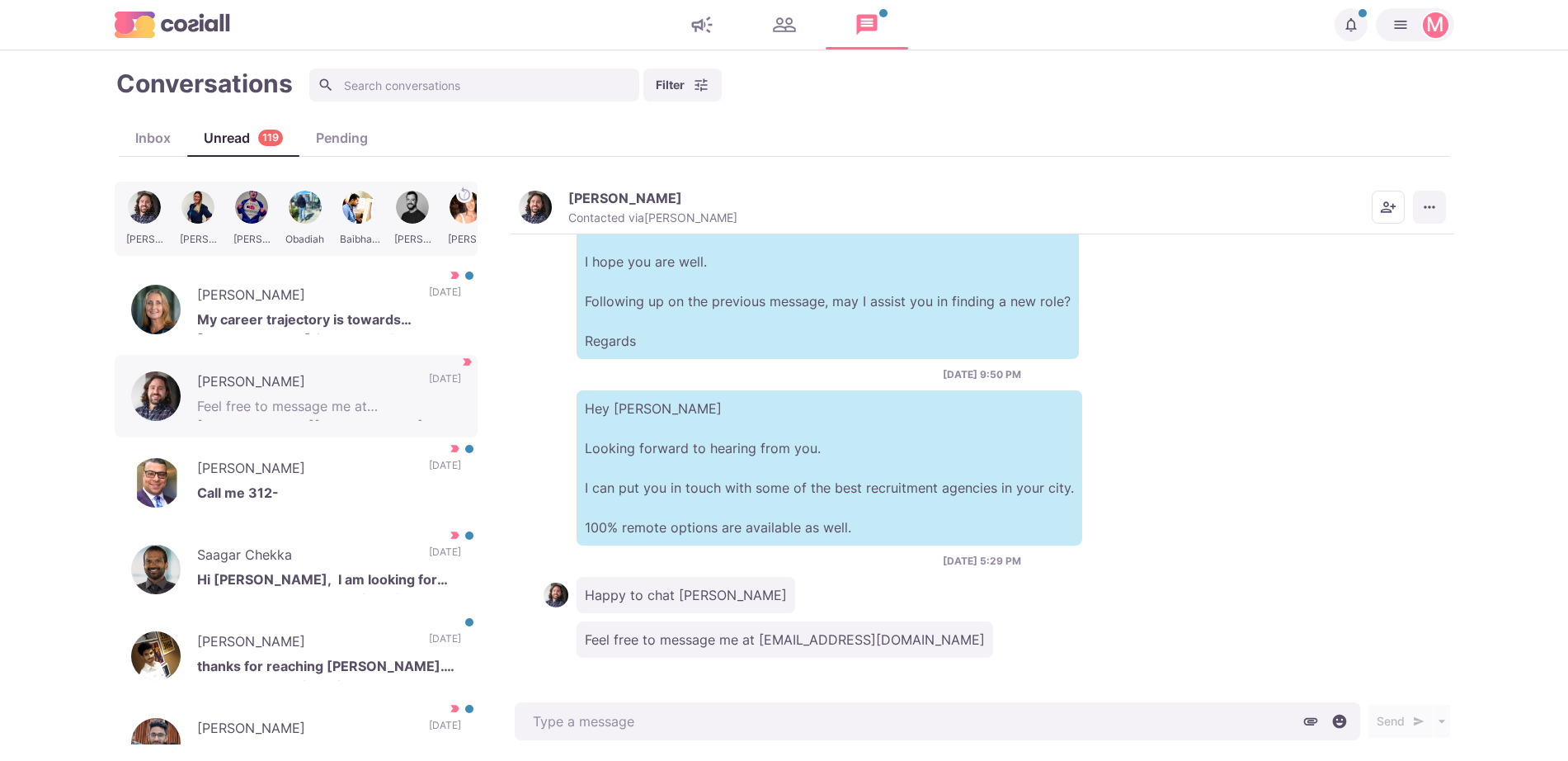
click at [1439, 219] on button "More menu" at bounding box center [1430, 208] width 33 height 33
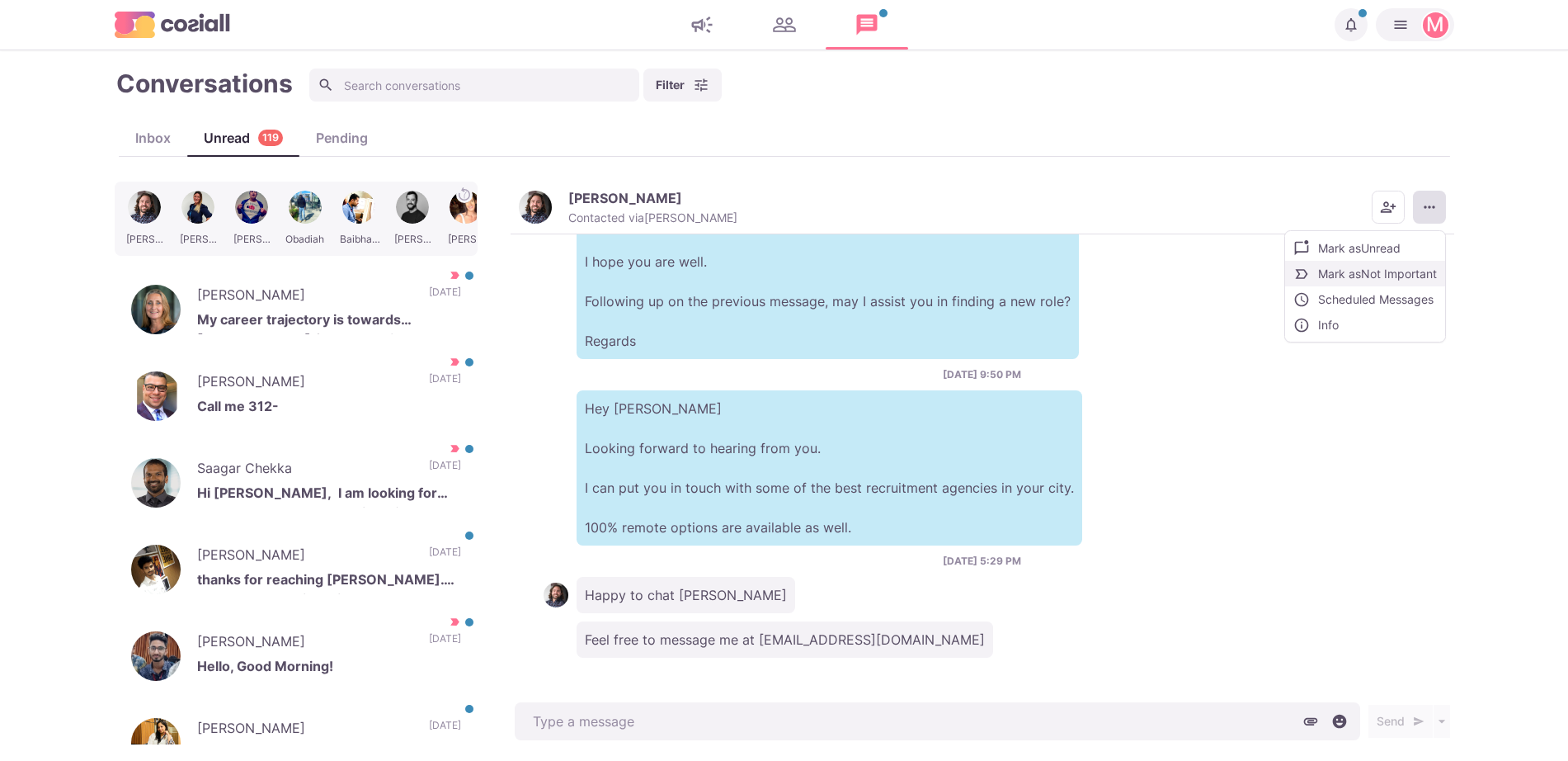
click at [1394, 272] on button "Mark as Not Important" at bounding box center [1365, 273] width 161 height 25
click at [542, 213] on img "button" at bounding box center [535, 208] width 33 height 33
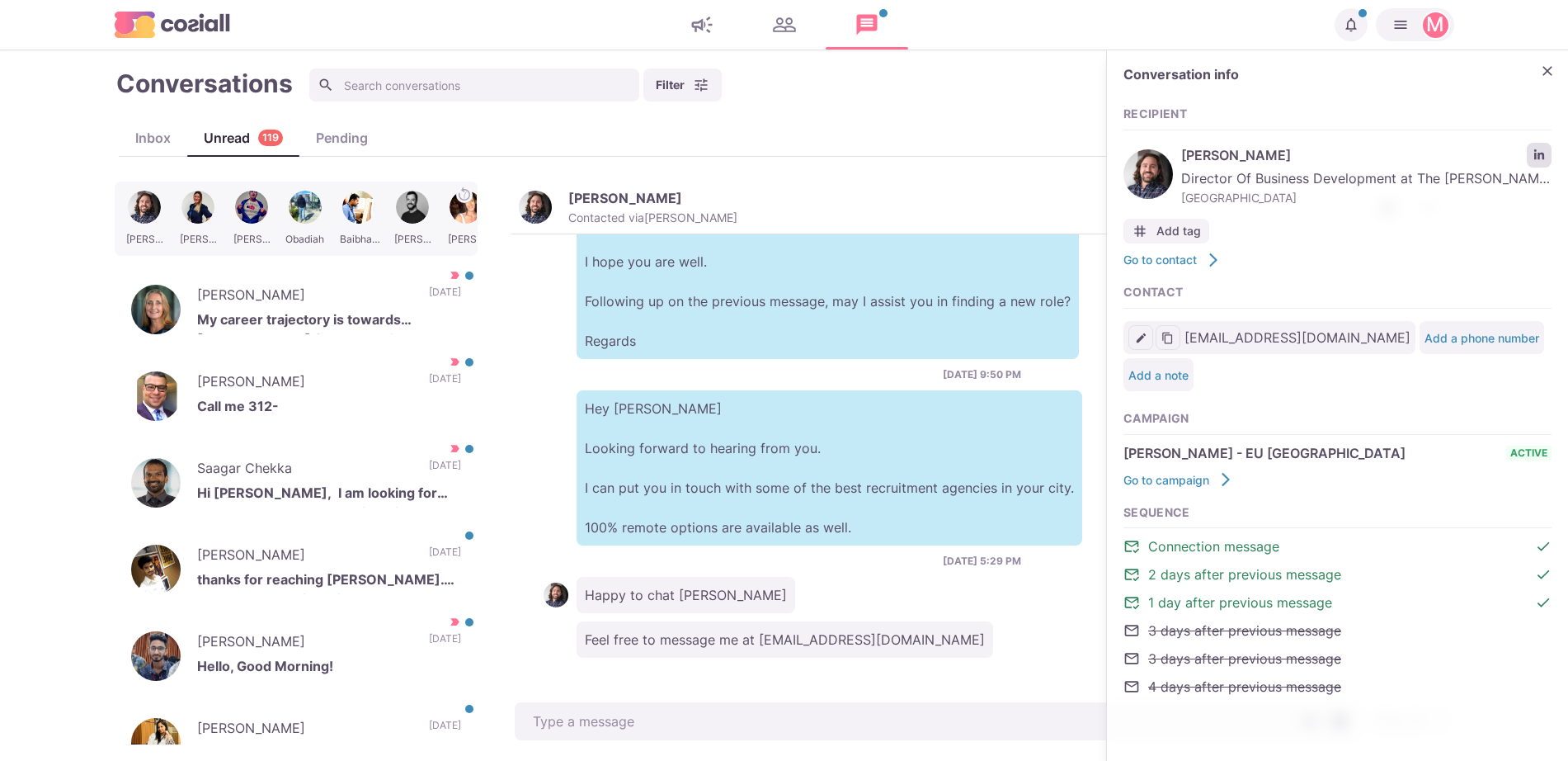
click at [1546, 157] on link "LinkedIn profile link" at bounding box center [1539, 155] width 24 height 24
click at [1542, 74] on icon "Close" at bounding box center [1547, 71] width 17 height 17
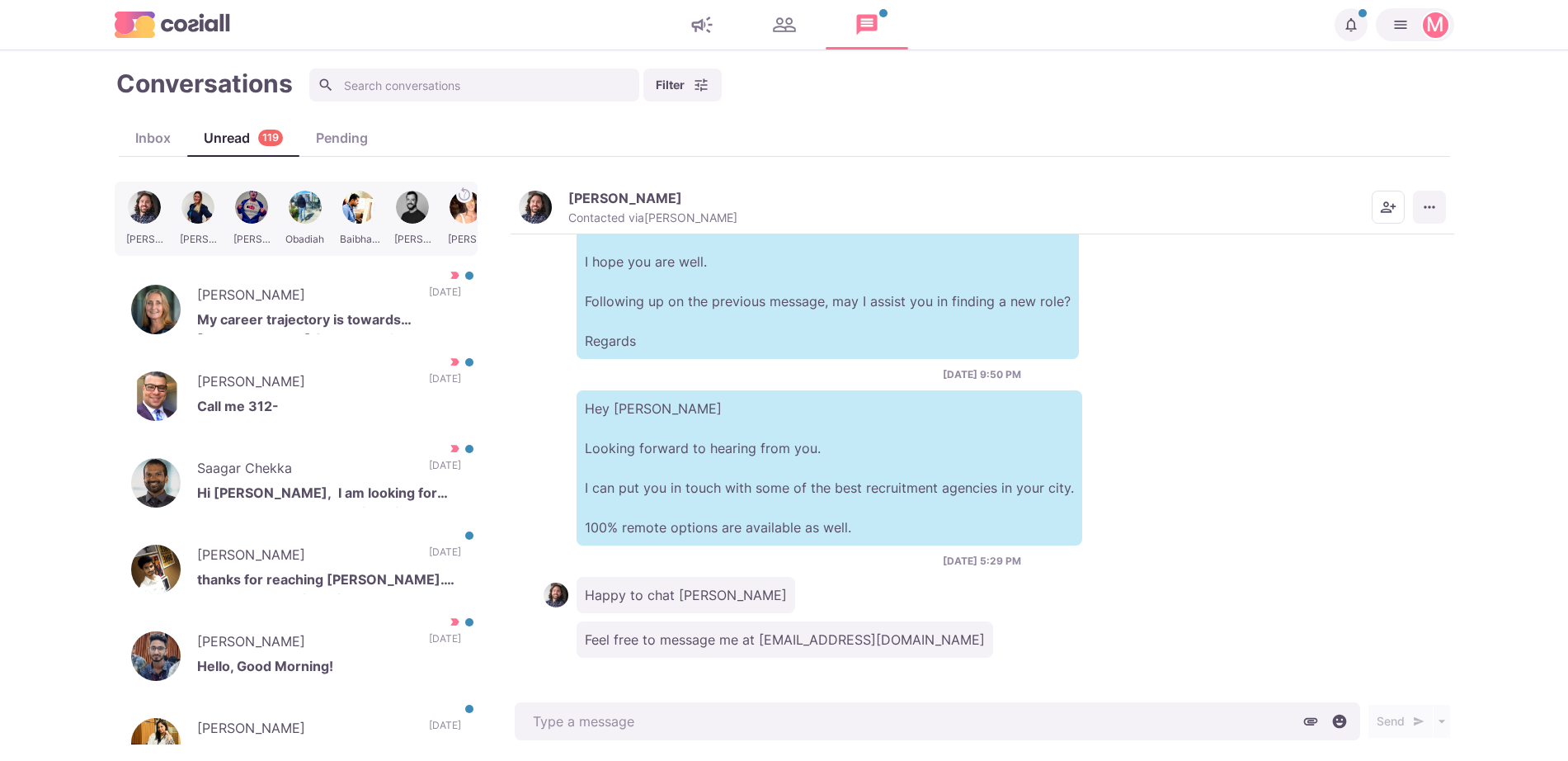
click at [1415, 202] on button "More menu" at bounding box center [1430, 208] width 33 height 33
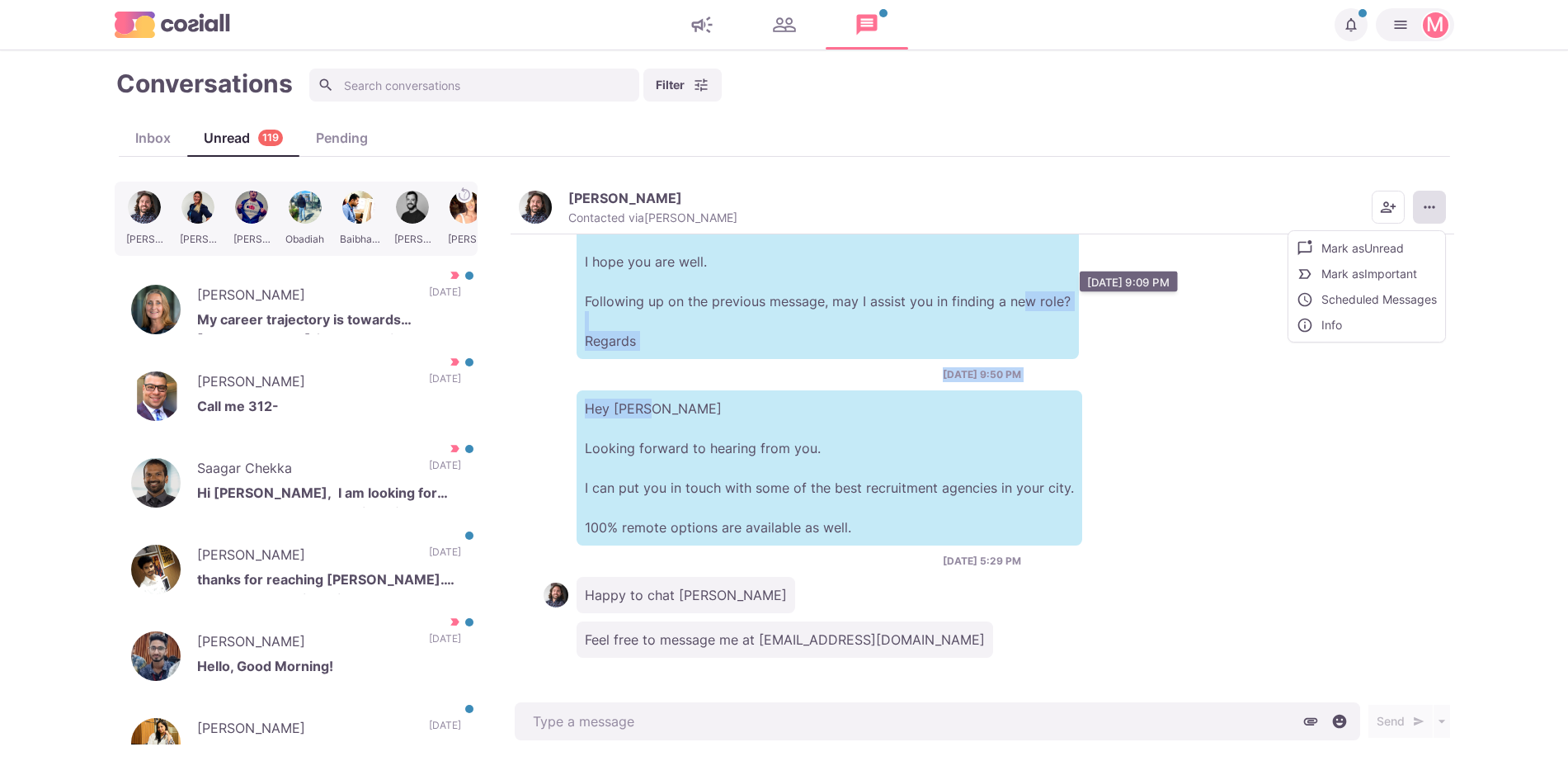
click at [998, 320] on div "[DATE] 8:58 PM M Hi there [PERSON_NAME], I'm working with global agencies that …" at bounding box center [983, 466] width 944 height 465
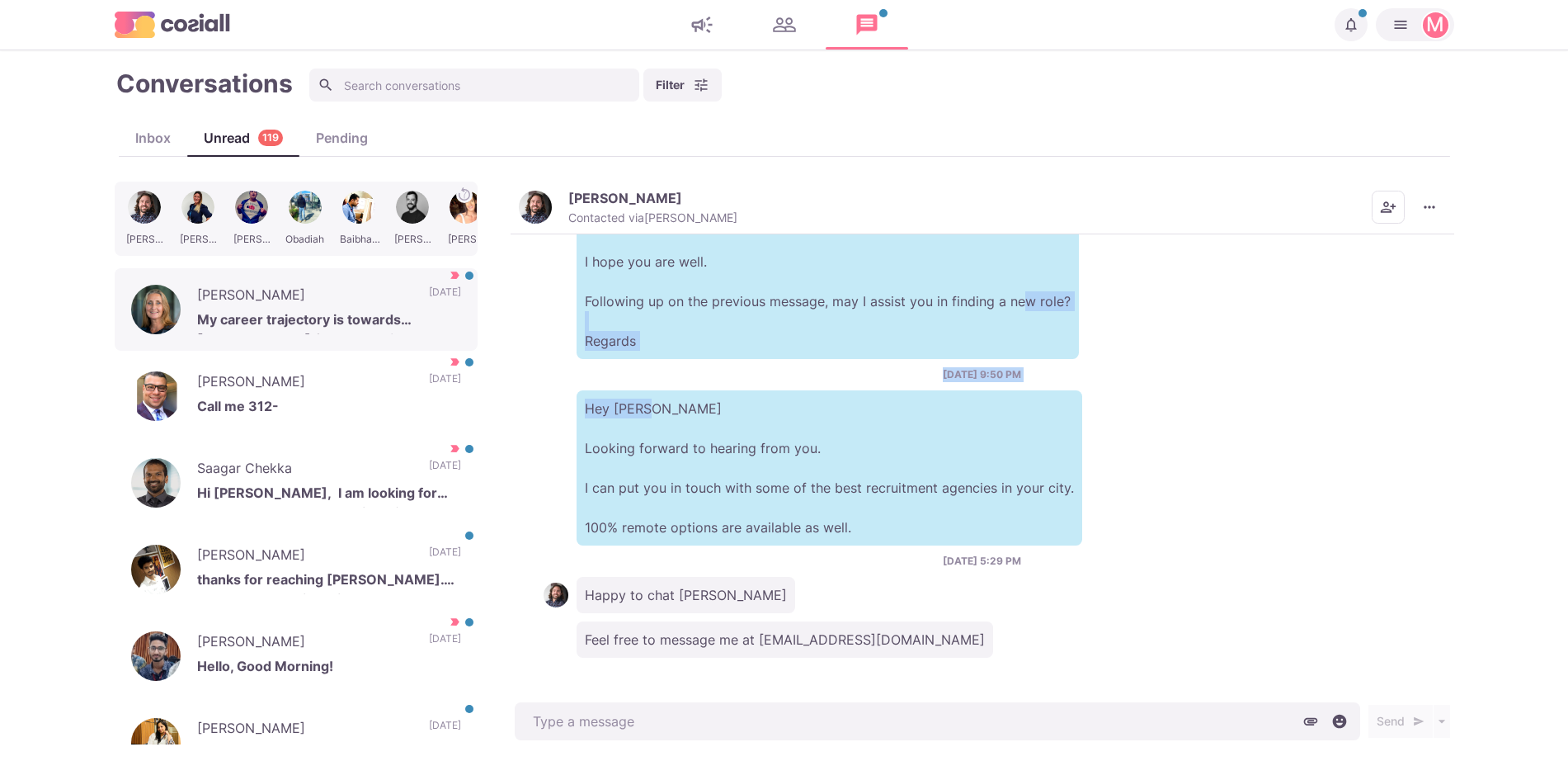
click at [429, 309] on p "[DATE]" at bounding box center [444, 297] width 32 height 24
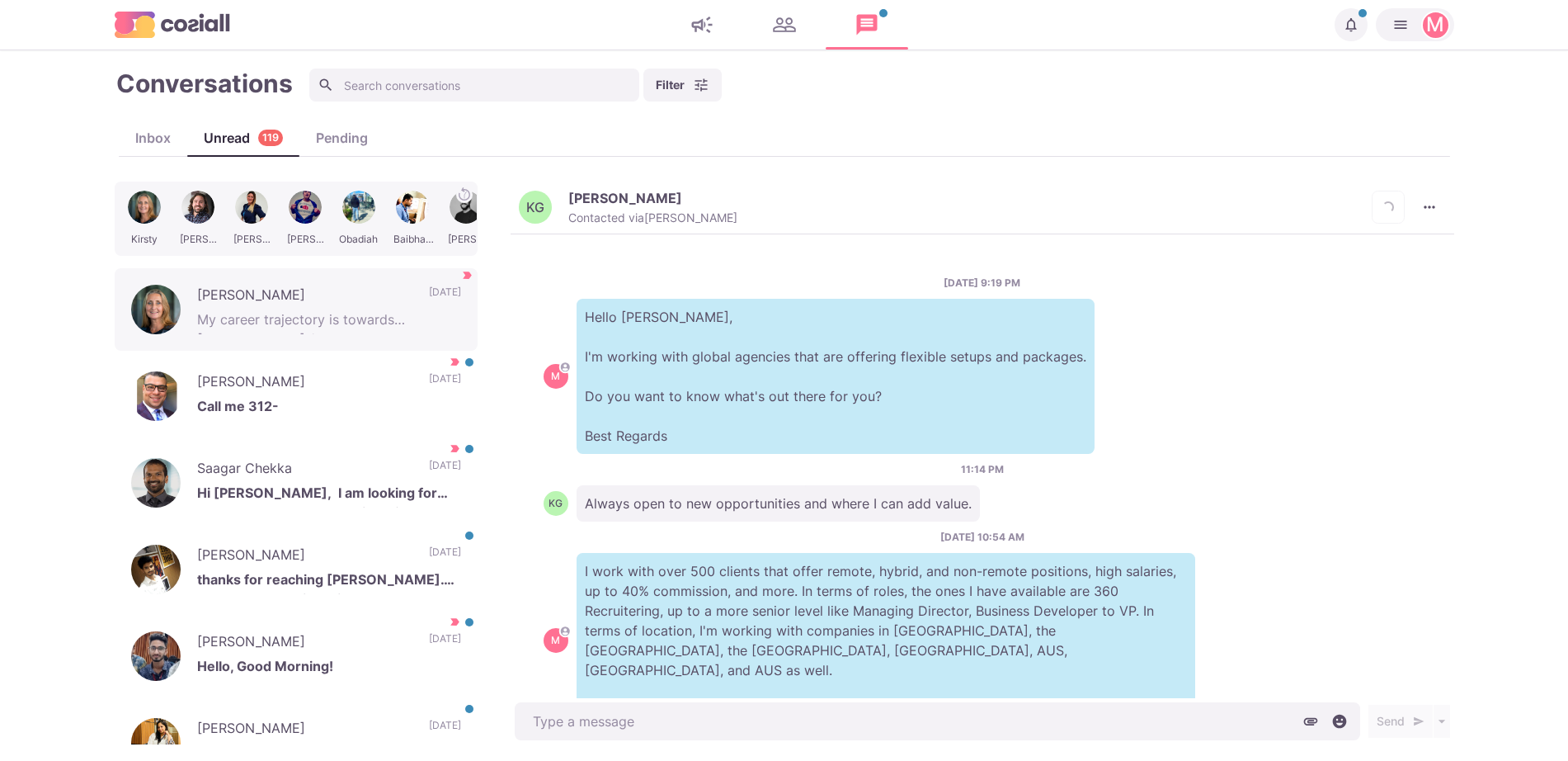
scroll to position [276, 0]
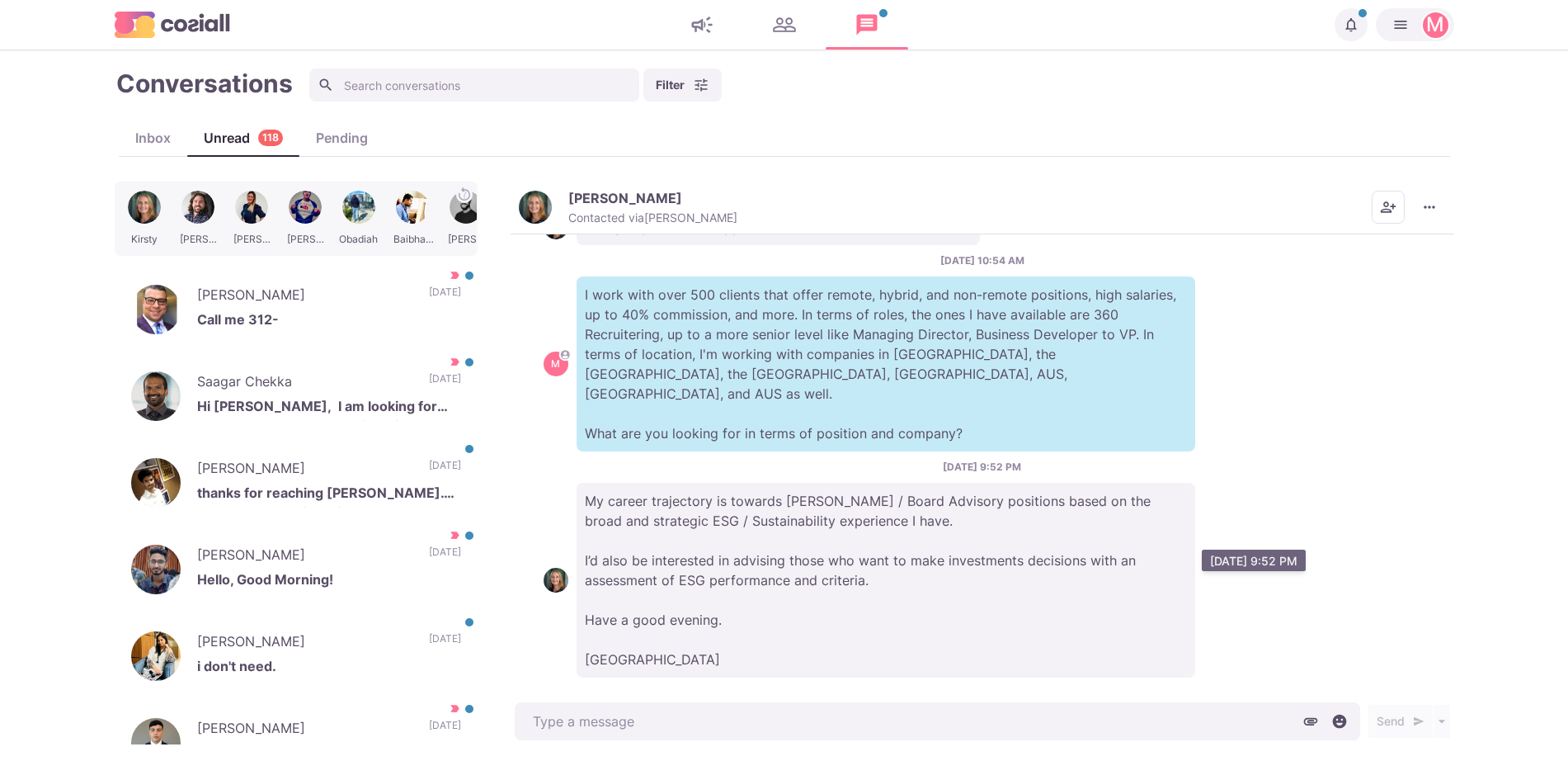
click at [838, 613] on p "My career trajectory is towards [PERSON_NAME] / Board Advisory positions based …" at bounding box center [886, 580] width 619 height 195
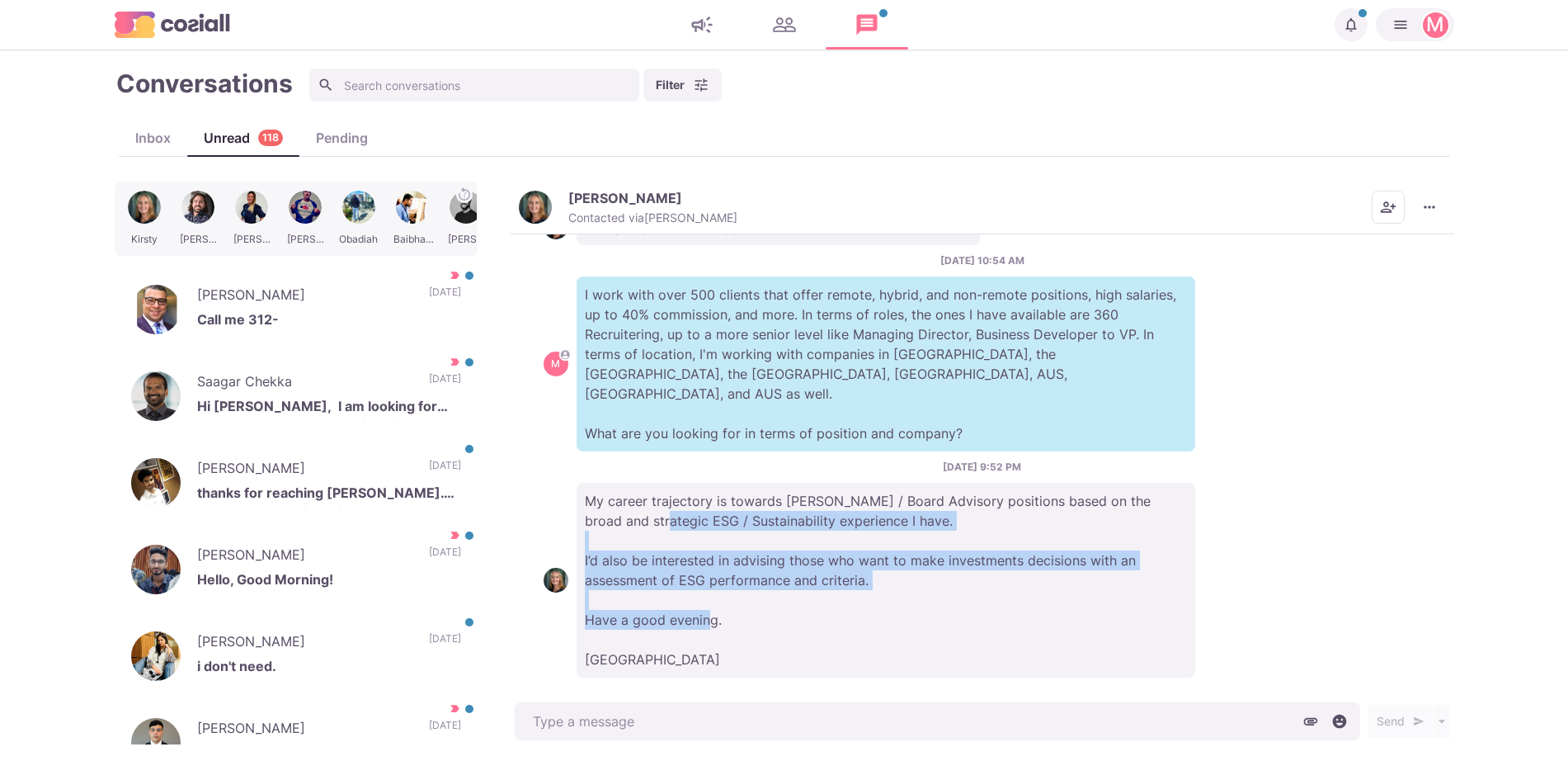
drag, startPoint x: 668, startPoint y: 512, endPoint x: 666, endPoint y: 503, distance: 9.2
click at [667, 506] on p "My career trajectory is towards [PERSON_NAME] / Board Advisory positions based …" at bounding box center [886, 580] width 619 height 195
click at [660, 513] on p "My career trajectory is towards [PERSON_NAME] / Board Advisory positions based …" at bounding box center [886, 580] width 619 height 195
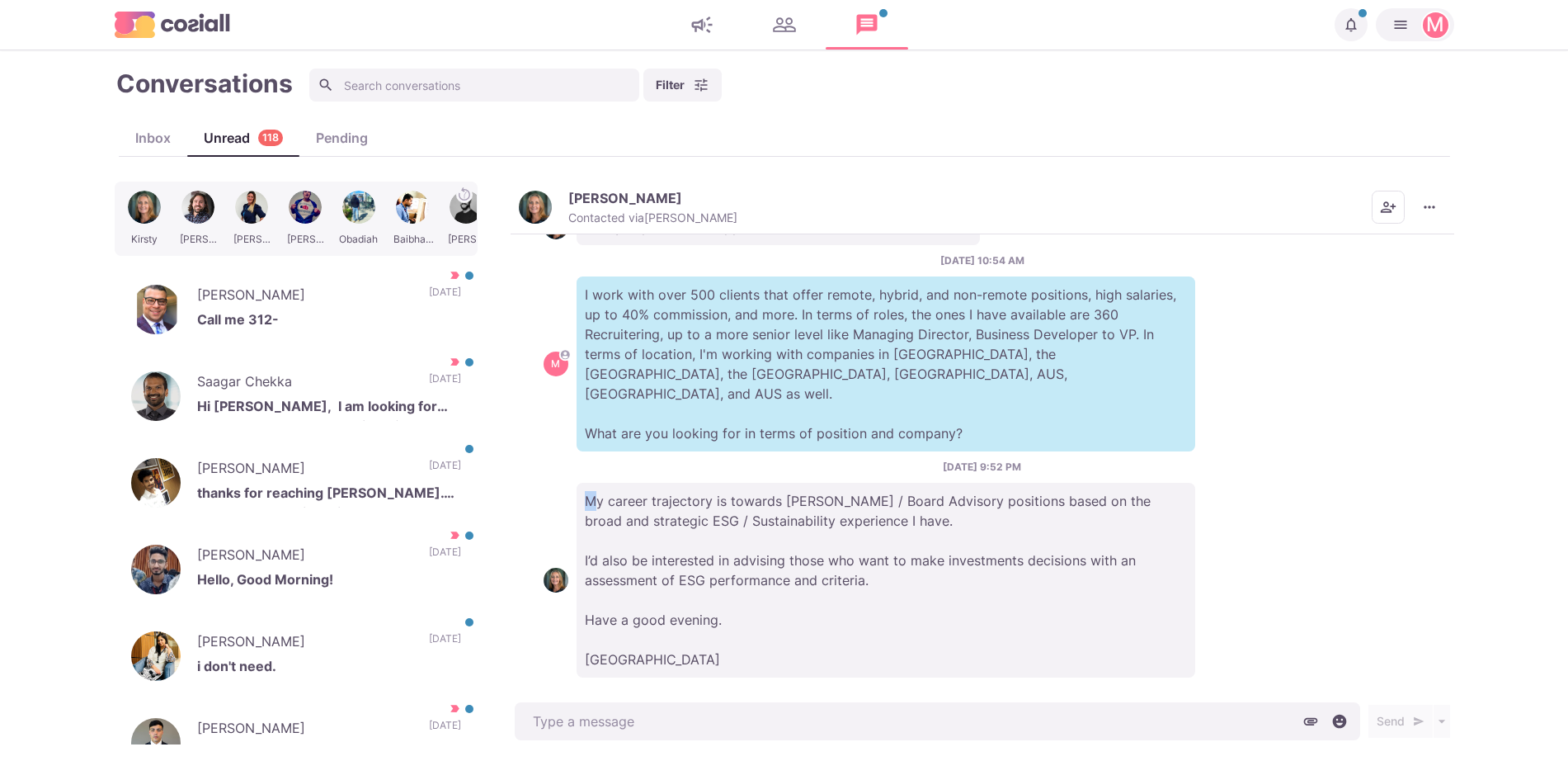
click at [587, 483] on p "My career trajectory is towards [PERSON_NAME] / Board Advisory positions based …" at bounding box center [886, 580] width 619 height 195
click at [581, 483] on p "My career trajectory is towards [PERSON_NAME] / Board Advisory positions based …" at bounding box center [886, 580] width 619 height 195
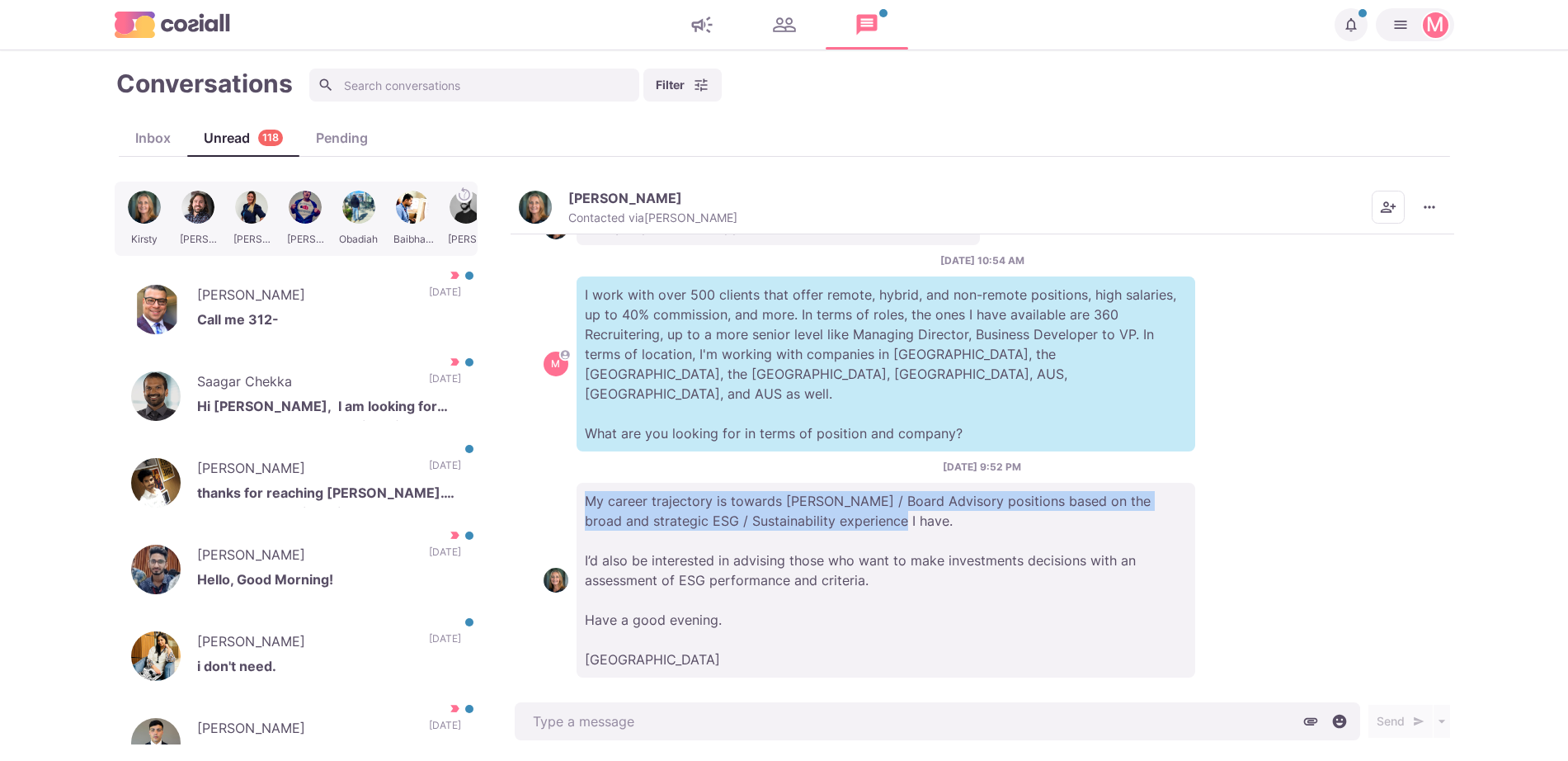
drag, startPoint x: 581, startPoint y: 471, endPoint x: 790, endPoint y: 515, distance: 213.6
click at [790, 515] on p "My career trajectory is towards [PERSON_NAME] / Board Advisory positions based …" at bounding box center [886, 580] width 619 height 195
click at [783, 527] on p "My career trajectory is towards [PERSON_NAME] / Board Advisory positions based …" at bounding box center [886, 580] width 619 height 195
click at [626, 607] on p "My career trajectory is towards [PERSON_NAME] / Board Advisory positions based …" at bounding box center [886, 580] width 619 height 195
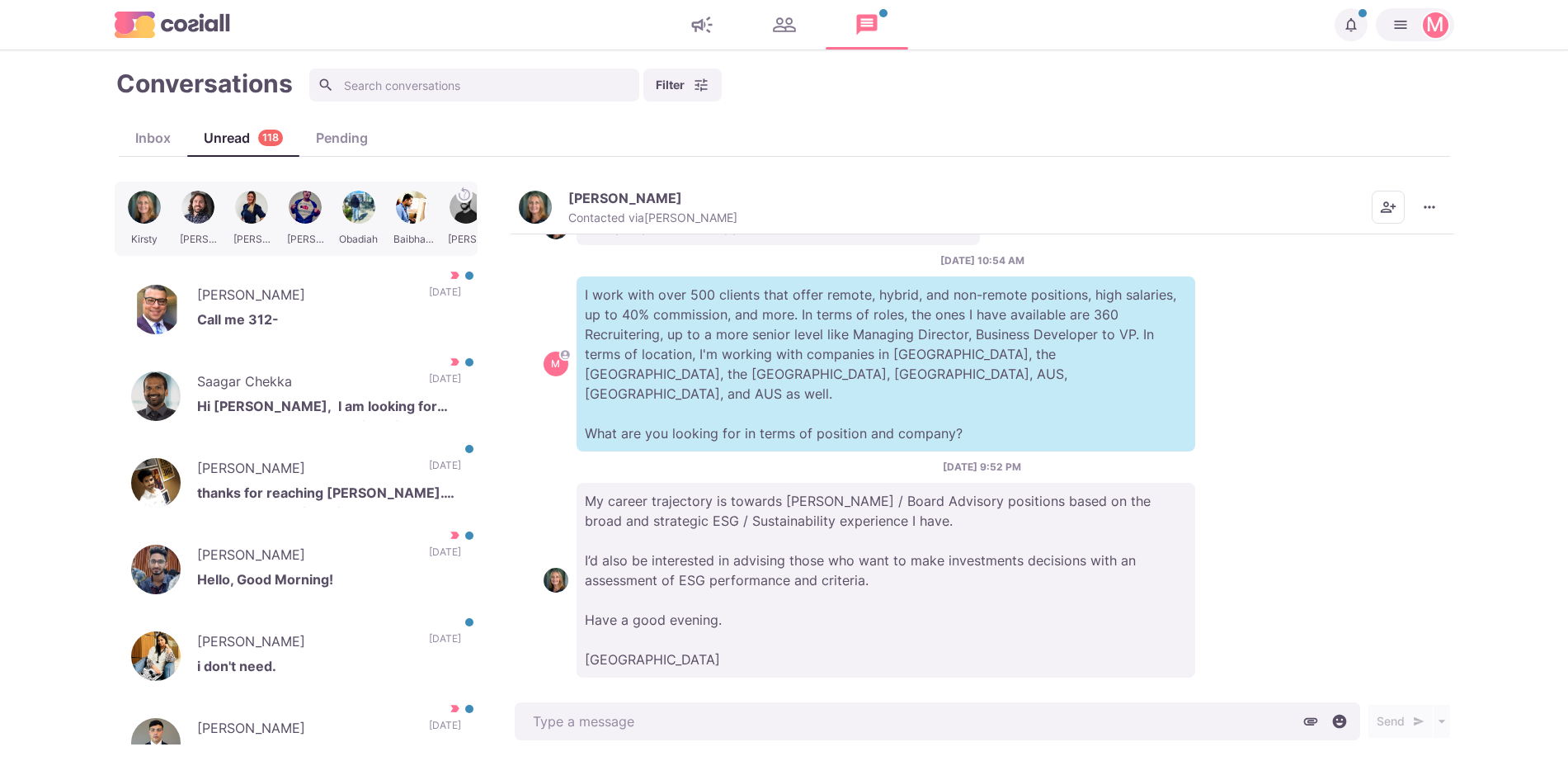
click at [827, 559] on p "My career trajectory is towards [PERSON_NAME] / Board Advisory positions based …" at bounding box center [886, 580] width 619 height 195
click at [732, 507] on p "My career trajectory is towards [PERSON_NAME] / Board Advisory positions based …" at bounding box center [886, 580] width 619 height 195
click at [693, 485] on p "My career trajectory is towards [PERSON_NAME] / Board Advisory positions based …" at bounding box center [886, 580] width 619 height 195
drag, startPoint x: 808, startPoint y: 591, endPoint x: 650, endPoint y: 485, distance: 190.3
click at [659, 494] on p "My career trajectory is towards [PERSON_NAME] / Board Advisory positions based …" at bounding box center [886, 580] width 619 height 195
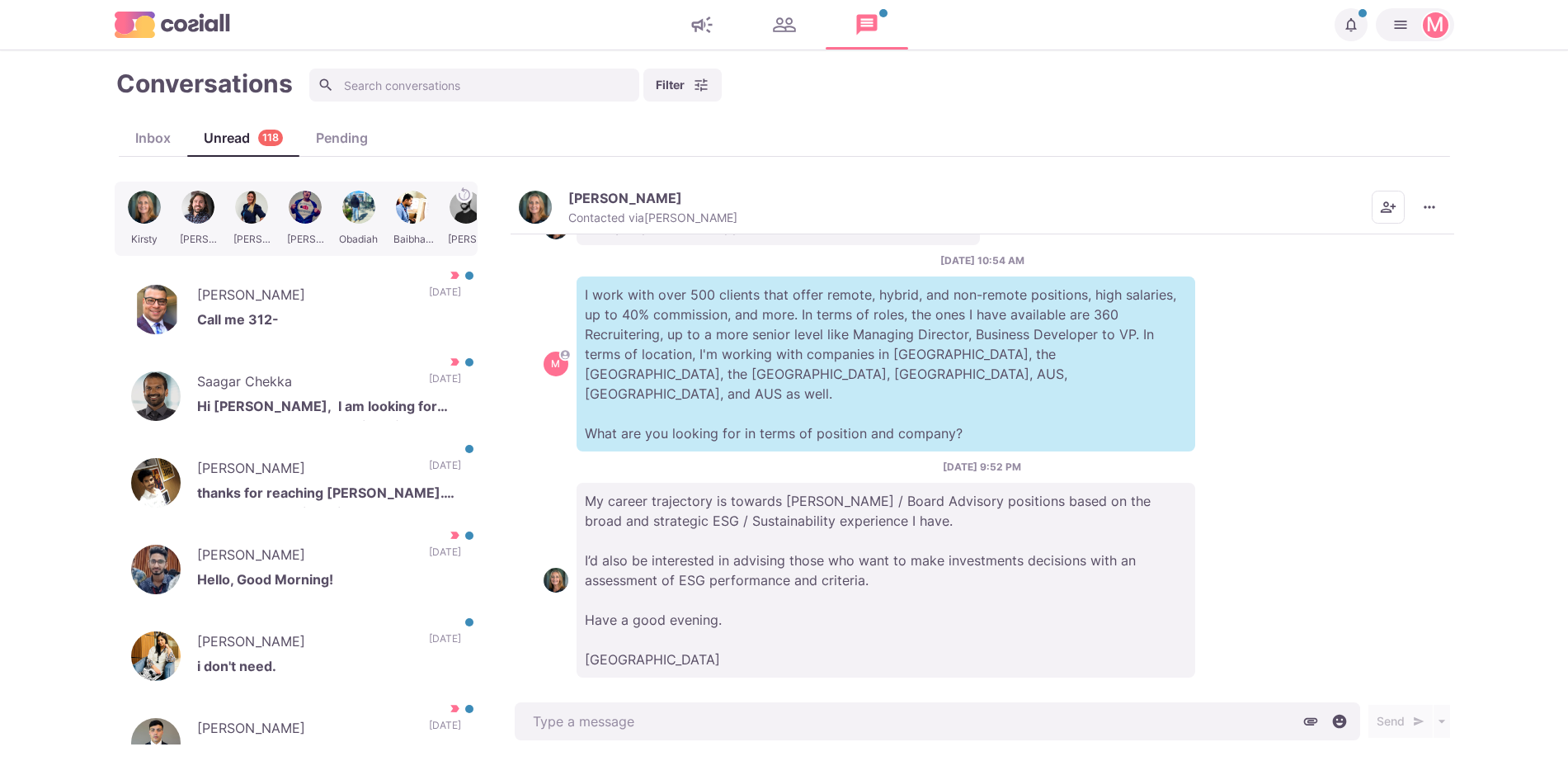
click at [650, 485] on p "My career trajectory is towards [PERSON_NAME] / Board Advisory positions based …" at bounding box center [886, 580] width 619 height 195
drag, startPoint x: 895, startPoint y: 573, endPoint x: 750, endPoint y: 555, distance: 146.1
click at [800, 562] on p "My career trajectory is towards [PERSON_NAME] / Board Advisory positions based …" at bounding box center [886, 580] width 619 height 195
click at [702, 548] on p "My career trajectory is towards [PERSON_NAME] / Board Advisory positions based …" at bounding box center [886, 580] width 619 height 195
click at [875, 565] on p "My career trajectory is towards [PERSON_NAME] / Board Advisory positions based …" at bounding box center [886, 580] width 619 height 195
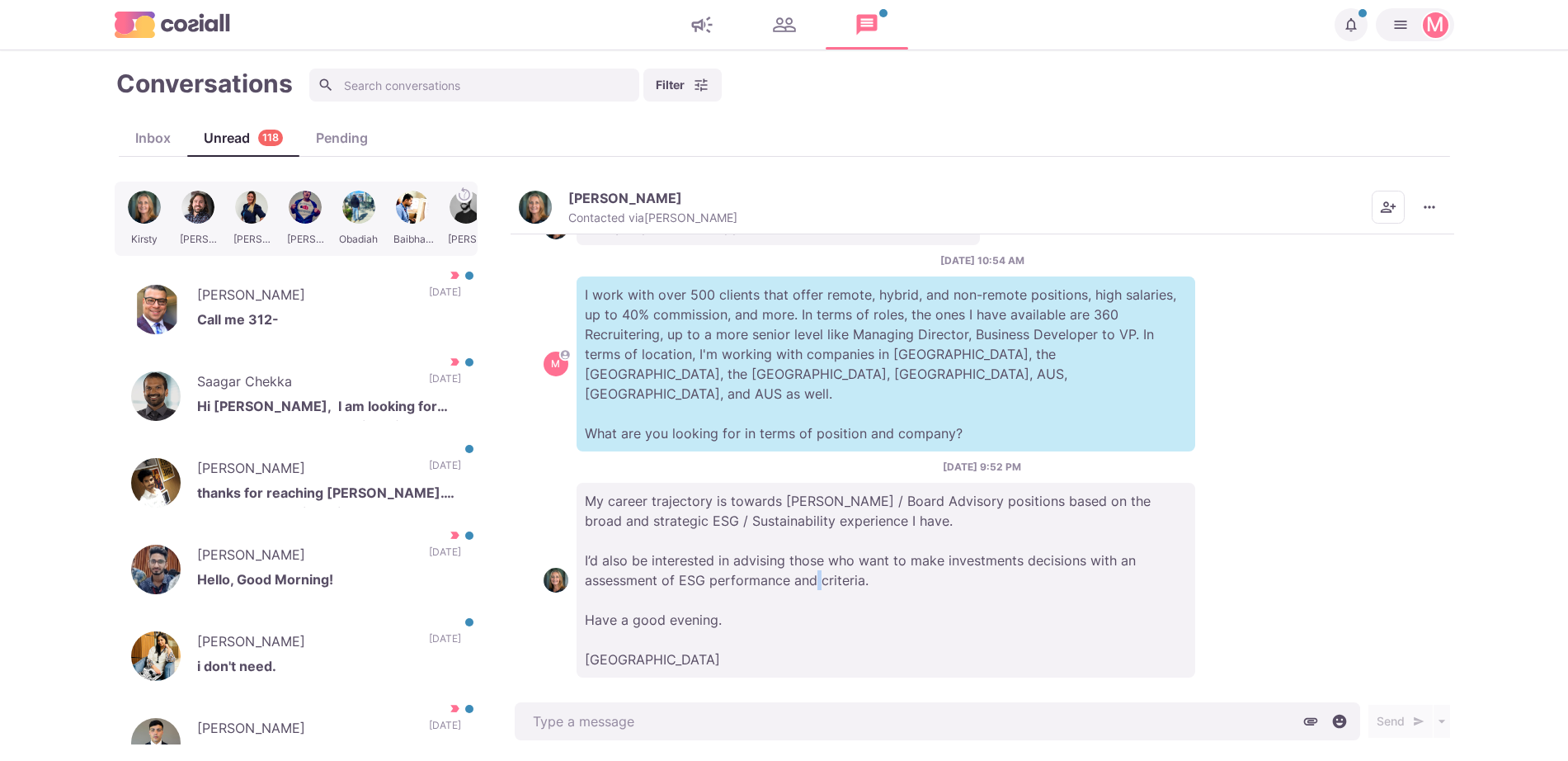
click at [871, 561] on p "My career trajectory is towards [PERSON_NAME] / Board Advisory positions based …" at bounding box center [886, 580] width 619 height 195
click at [890, 544] on p "My career trajectory is towards [PERSON_NAME] / Board Advisory positions based …" at bounding box center [886, 580] width 619 height 195
click at [671, 459] on div "[DATE] 9:52 PM My career trajectory is towards [PERSON_NAME] / Board Advisory p…" at bounding box center [982, 568] width 878 height 218
click at [548, 198] on img "button" at bounding box center [535, 208] width 33 height 33
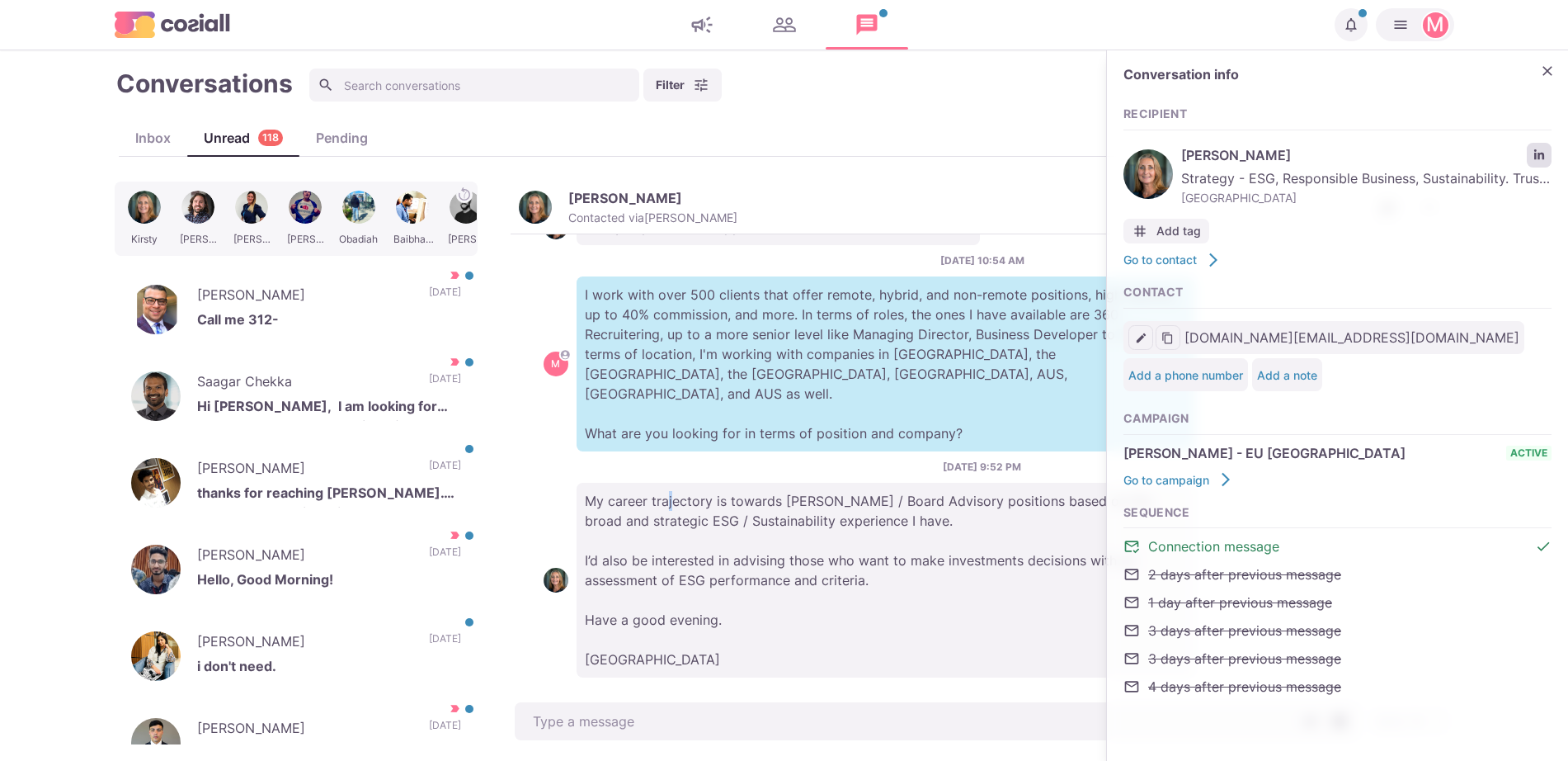
click at [1541, 156] on icon "LinkedIn profile link" at bounding box center [1540, 156] width 12 height 12
click at [1555, 71] on icon "Close" at bounding box center [1547, 71] width 17 height 17
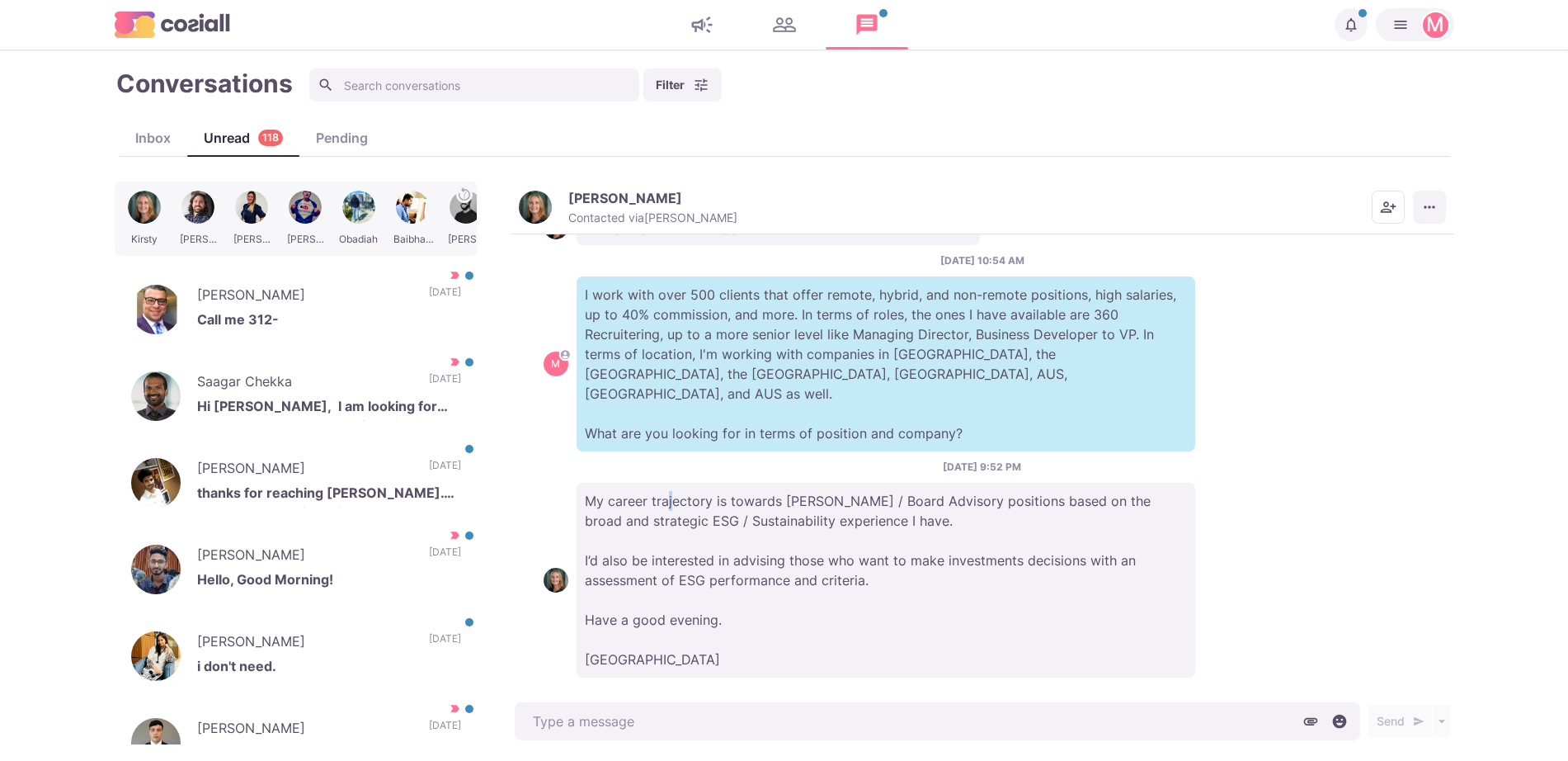
click at [1432, 209] on icon "More menu" at bounding box center [1429, 207] width 17 height 17
click at [1379, 265] on button "Mark as Not Important" at bounding box center [1365, 273] width 161 height 25
click at [429, 465] on p "[DATE]" at bounding box center [444, 470] width 32 height 24
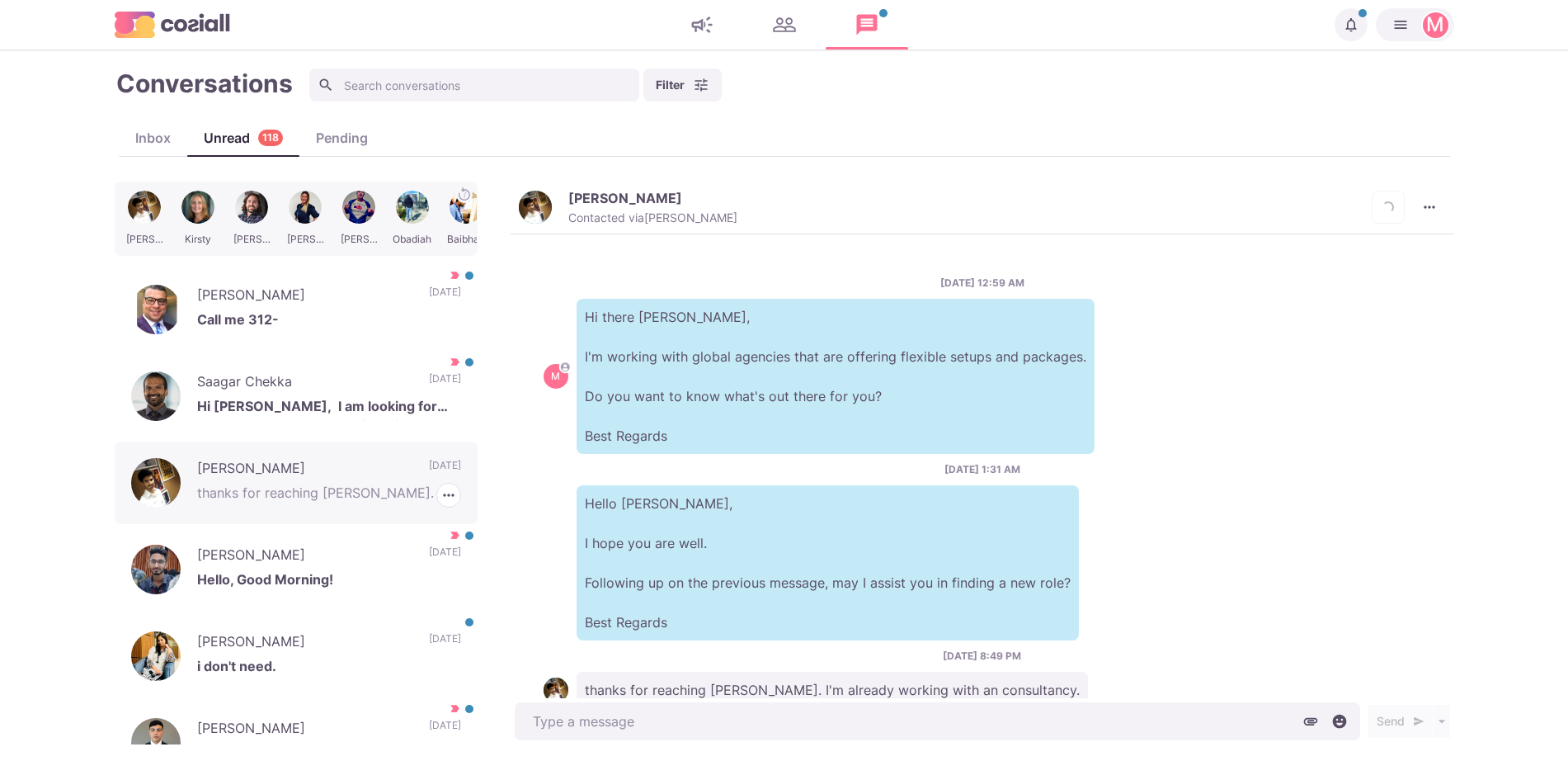
scroll to position [50, 0]
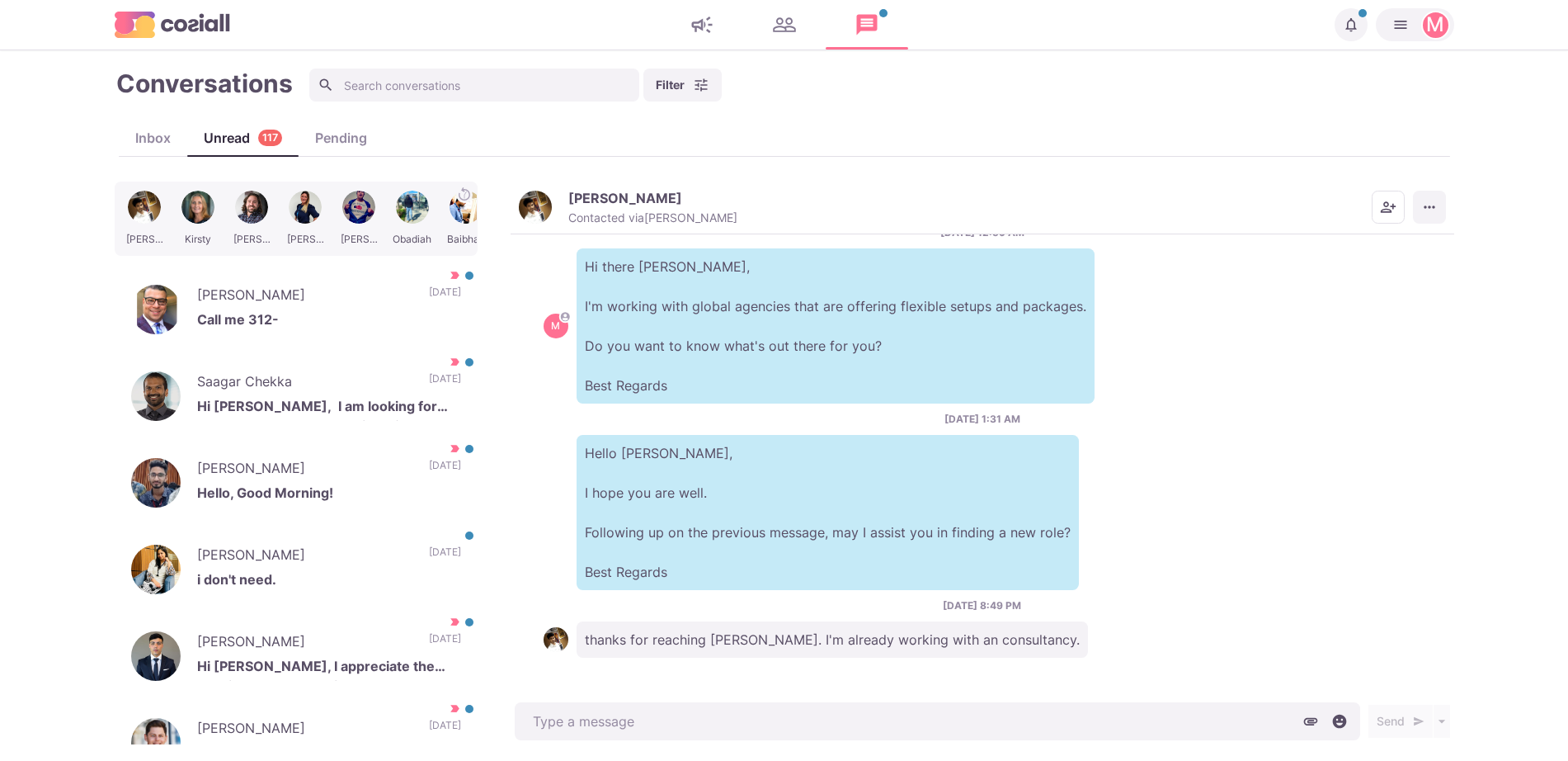
click at [1422, 205] on icon "More menu" at bounding box center [1429, 207] width 17 height 17
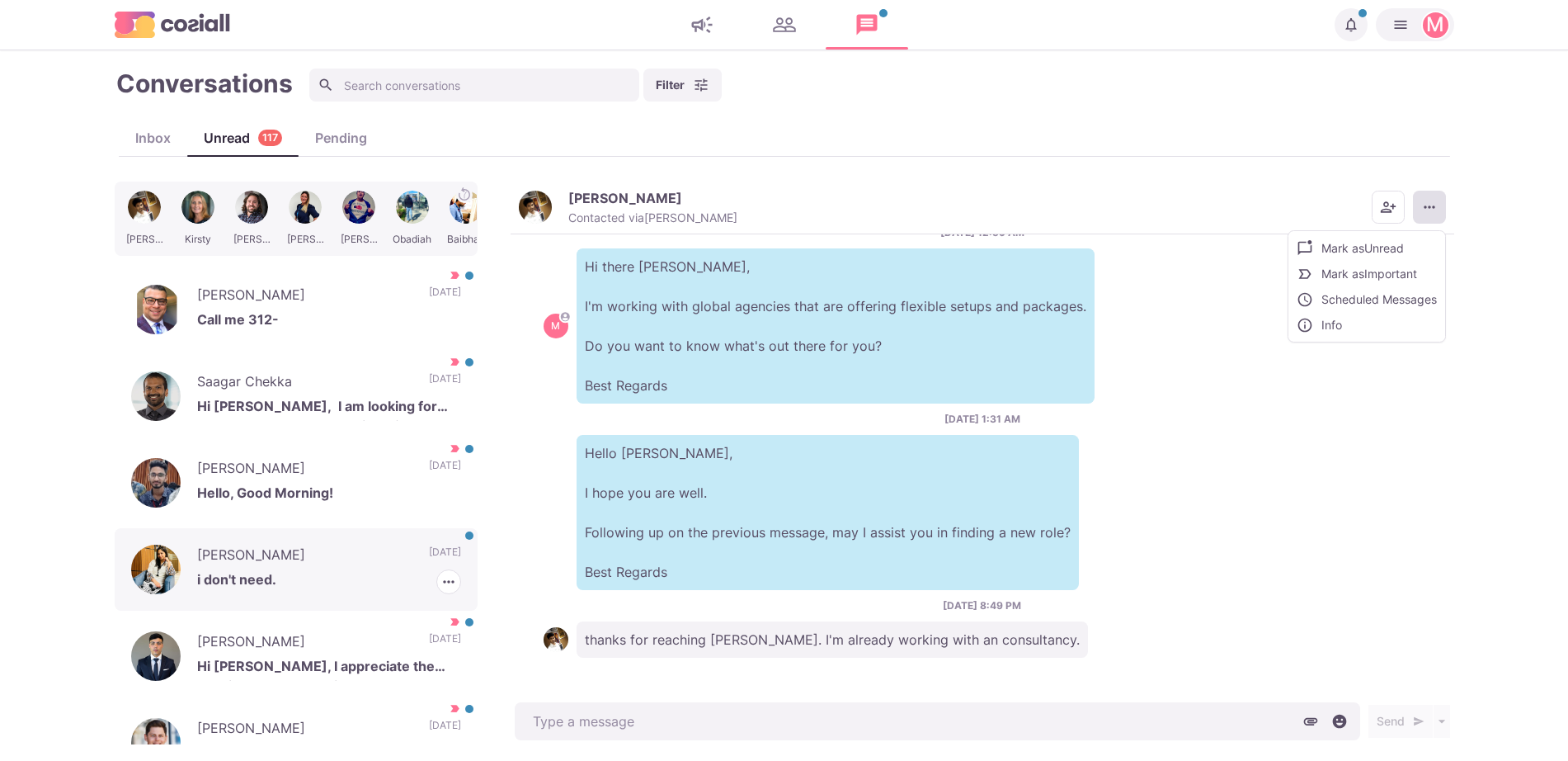
click at [350, 534] on div "[PERSON_NAME] i don't need. [DATE] [PERSON_NAME] as Read [PERSON_NAME] as Impor…" at bounding box center [296, 569] width 363 height 82
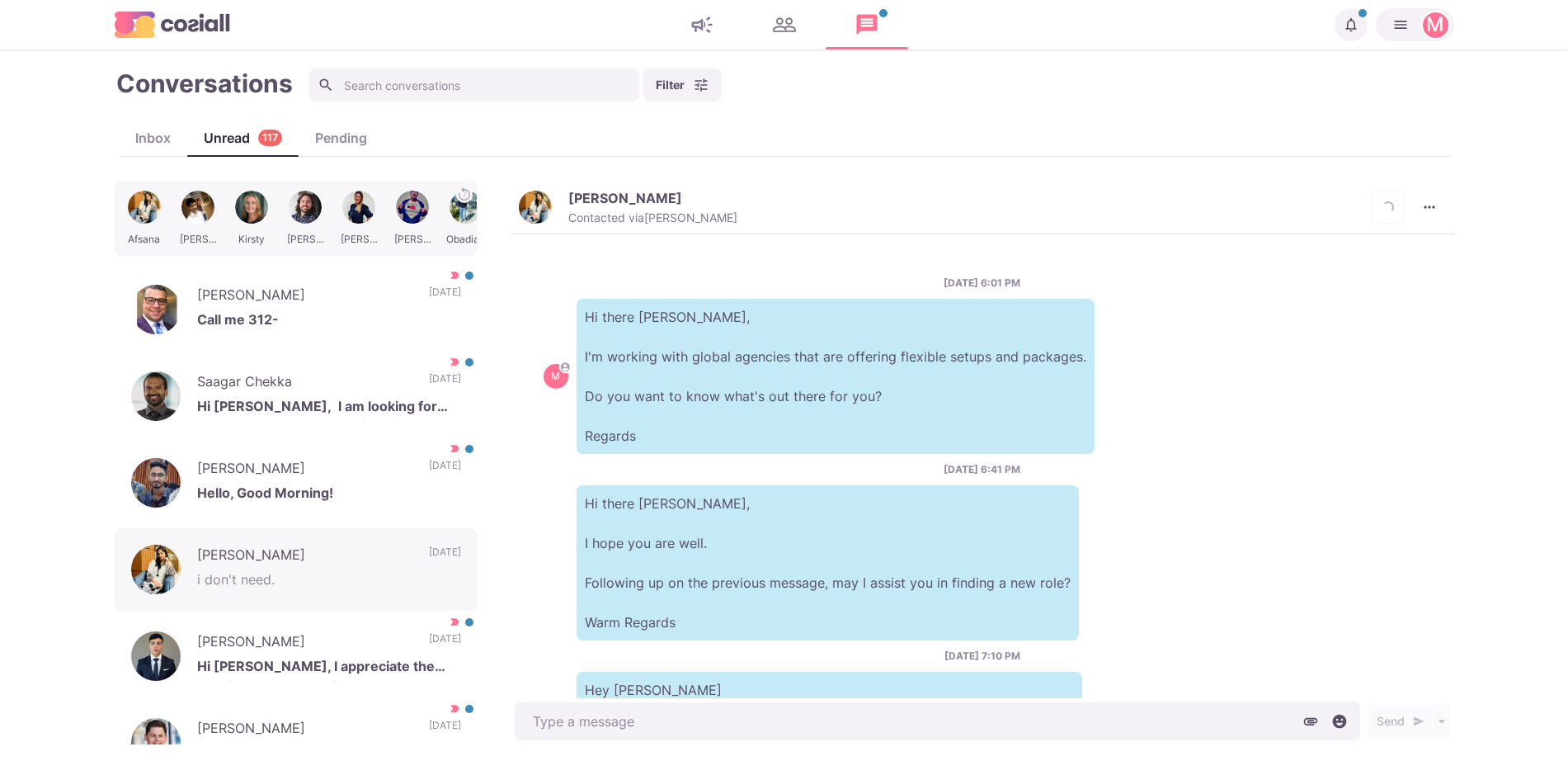
scroll to position [281, 0]
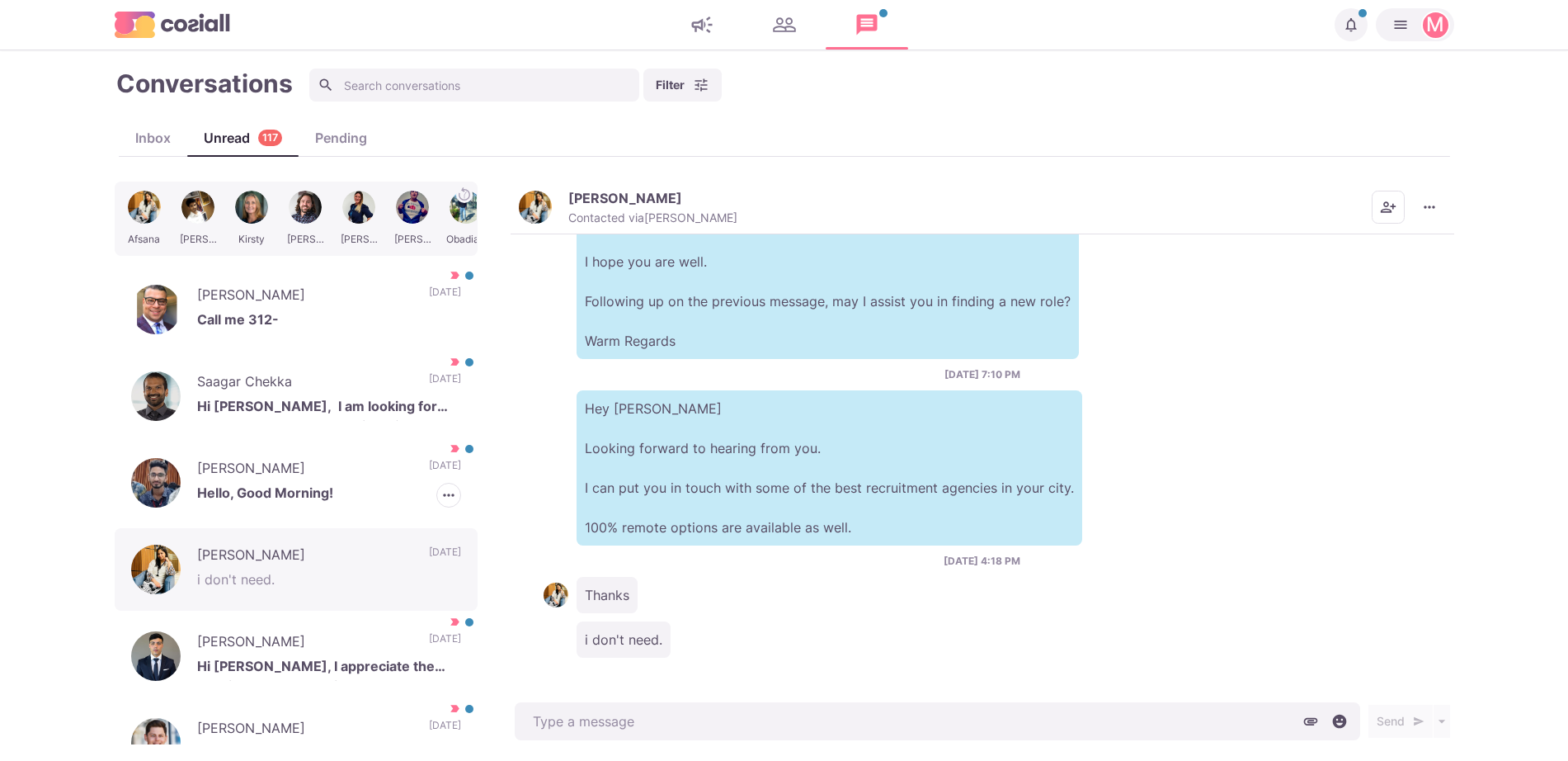
click at [322, 470] on p "[PERSON_NAME]" at bounding box center [304, 470] width 215 height 24
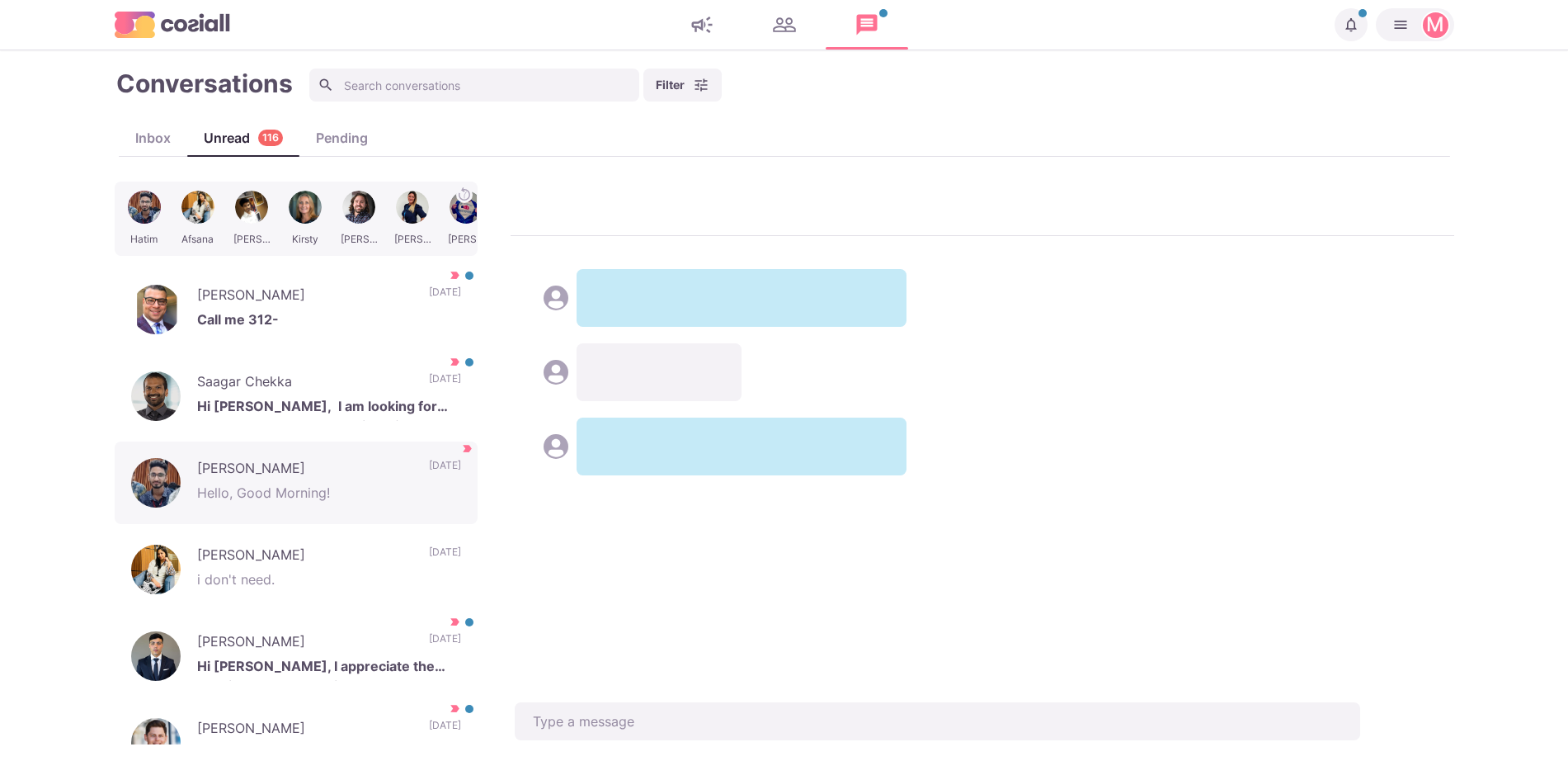
click at [552, 202] on button "HS [PERSON_NAME] Contacted via [PERSON_NAME]" at bounding box center [627, 209] width 218 height 37
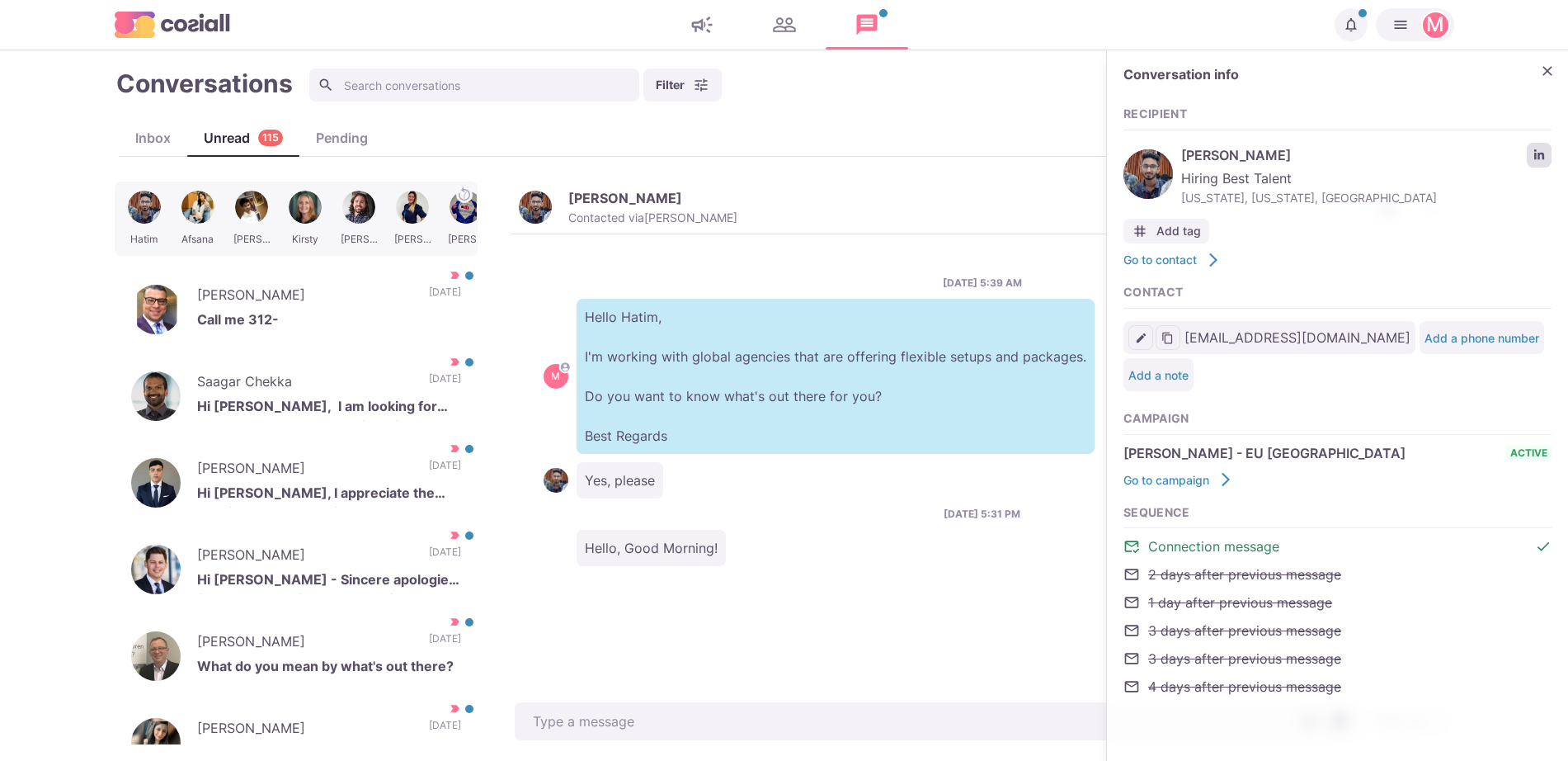
click at [1547, 151] on link "LinkedIn profile link" at bounding box center [1539, 155] width 24 height 24
click at [1549, 61] on button "Close" at bounding box center [1547, 71] width 24 height 24
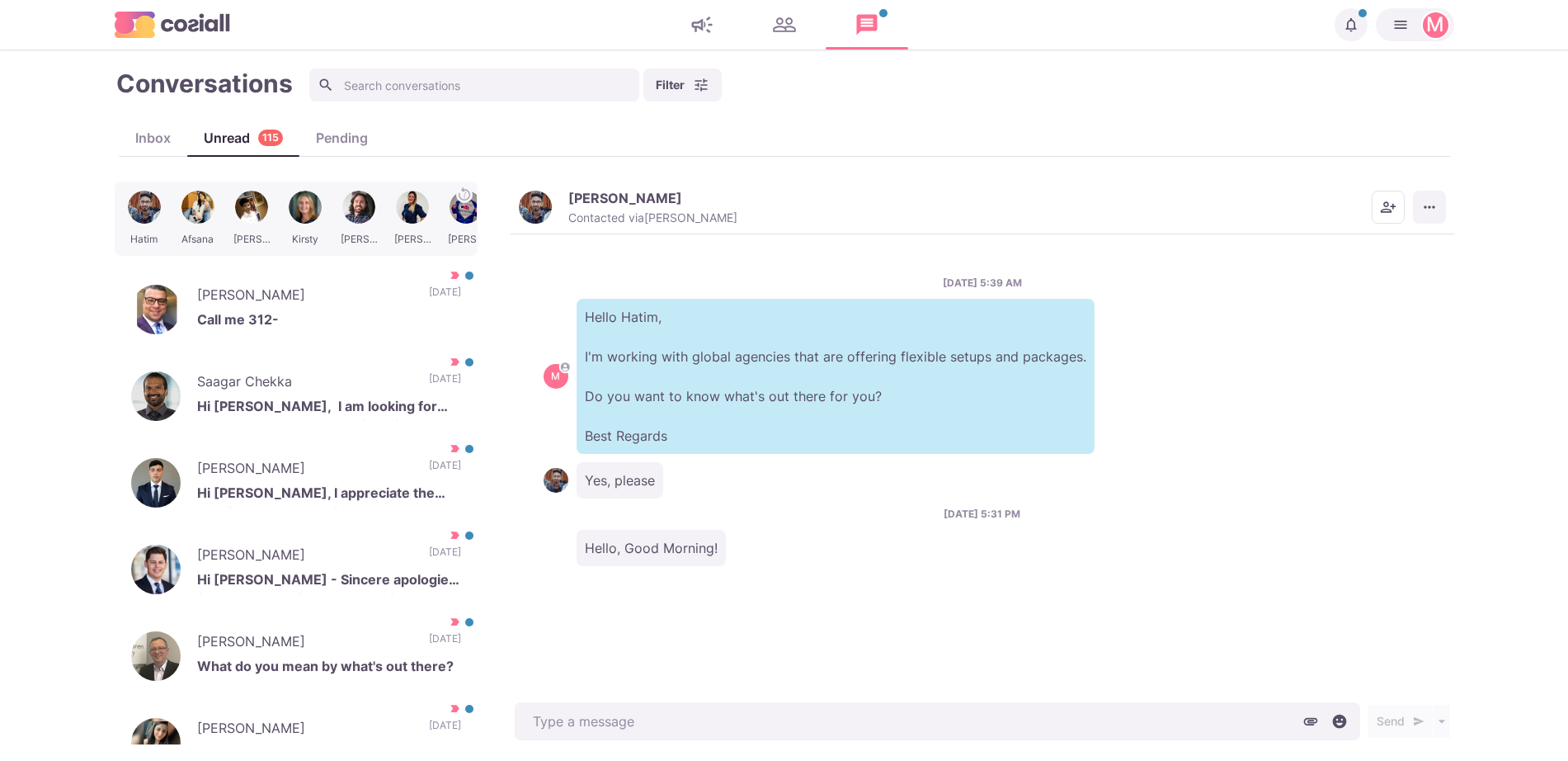
click at [1442, 197] on button "More menu" at bounding box center [1430, 208] width 33 height 33
click at [1400, 269] on button "Mark as Not Important" at bounding box center [1365, 273] width 161 height 25
click at [307, 585] on p "Hi [PERSON_NAME] - Sincere apologies for not responding to you earlier. Thank y…" at bounding box center [329, 582] width 264 height 24
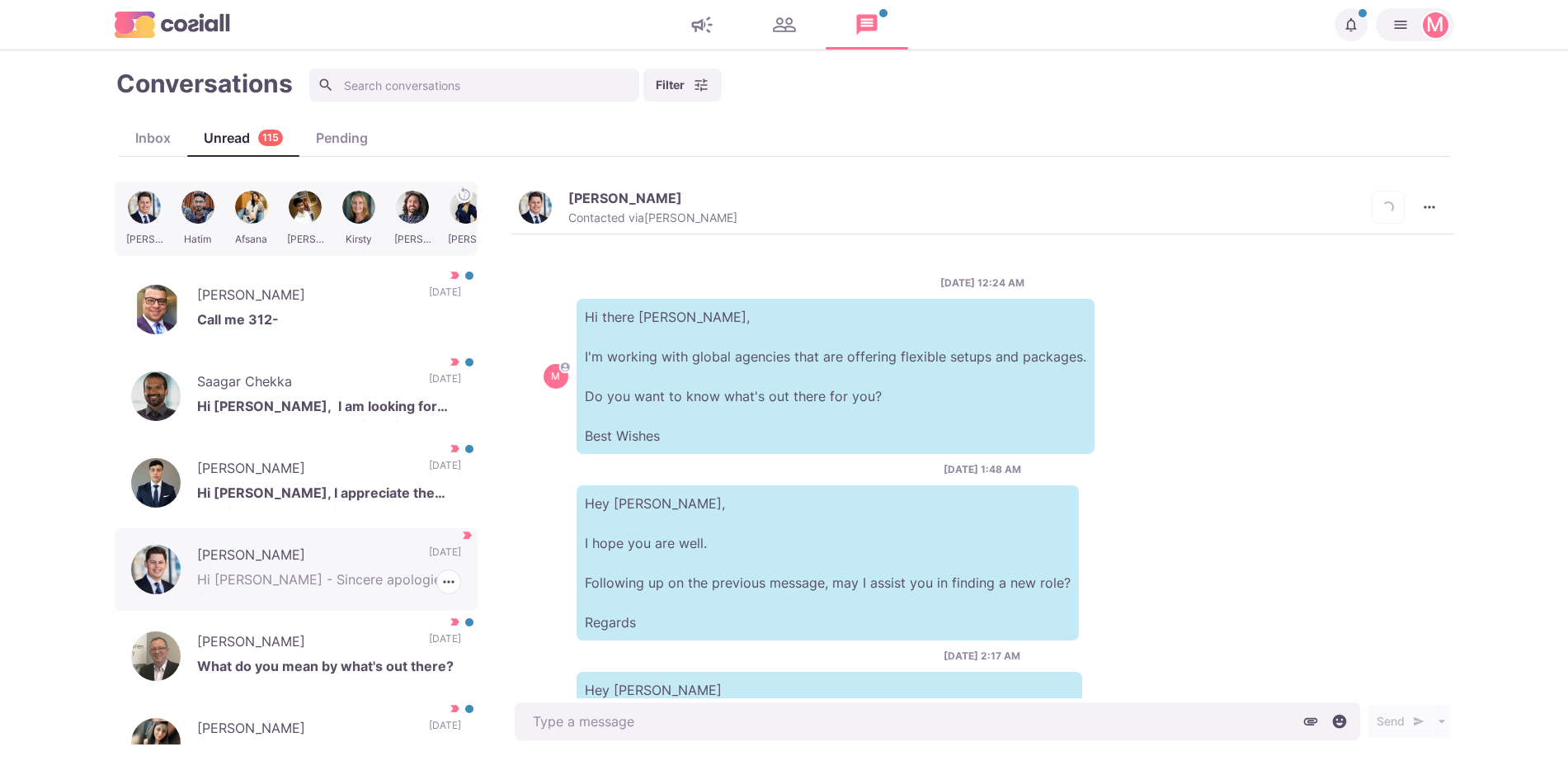
scroll to position [836, 0]
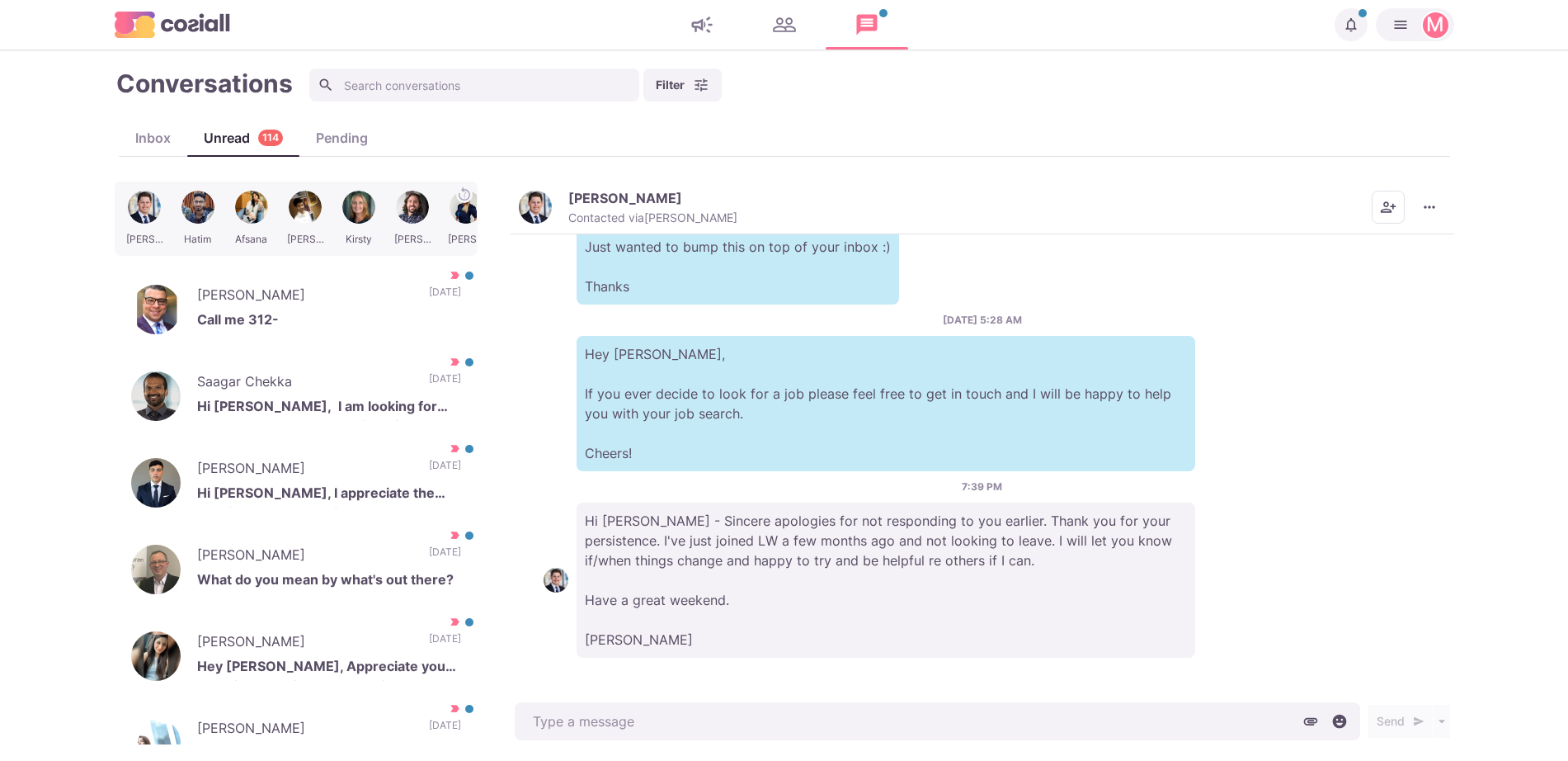
click at [537, 559] on div "[DATE] 12:24 AM M Hi there [PERSON_NAME], I'm working with global agencies that…" at bounding box center [983, 466] width 944 height 465
click at [669, 590] on p "Hi [PERSON_NAME] - Sincere apologies for not responding to you earlier. Thank y…" at bounding box center [886, 580] width 619 height 155
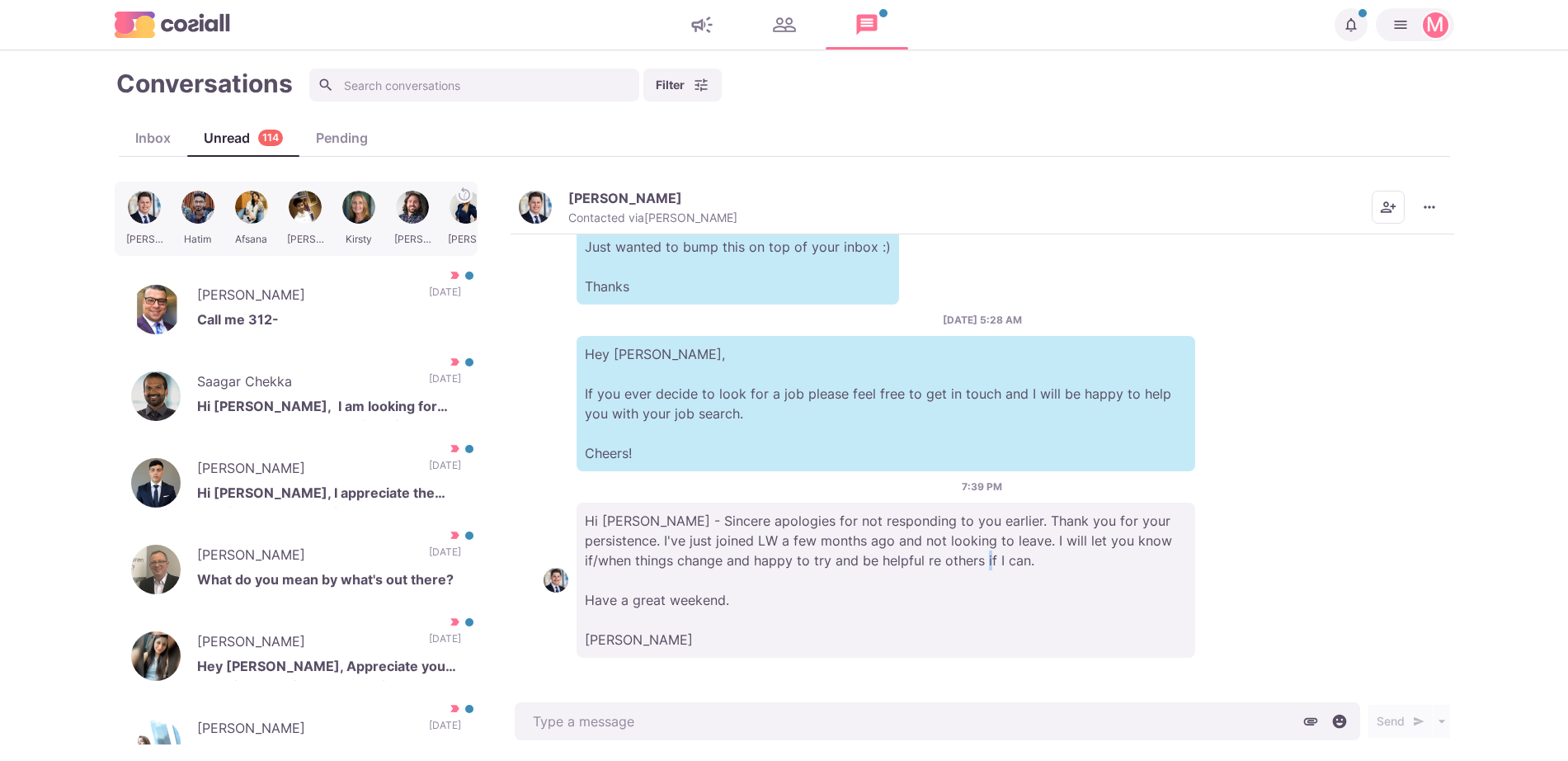
click at [669, 590] on p "Hi [PERSON_NAME] - Sincere apologies for not responding to you earlier. Thank y…" at bounding box center [886, 580] width 619 height 155
click at [698, 575] on p "Hi [PERSON_NAME] - Sincere apologies for not responding to you earlier. Thank y…" at bounding box center [886, 580] width 619 height 155
click at [771, 536] on p "Hi [PERSON_NAME] - Sincere apologies for not responding to you earlier. Thank y…" at bounding box center [886, 580] width 619 height 155
click at [800, 534] on p "Hi [PERSON_NAME] - Sincere apologies for not responding to you earlier. Thank y…" at bounding box center [886, 580] width 619 height 155
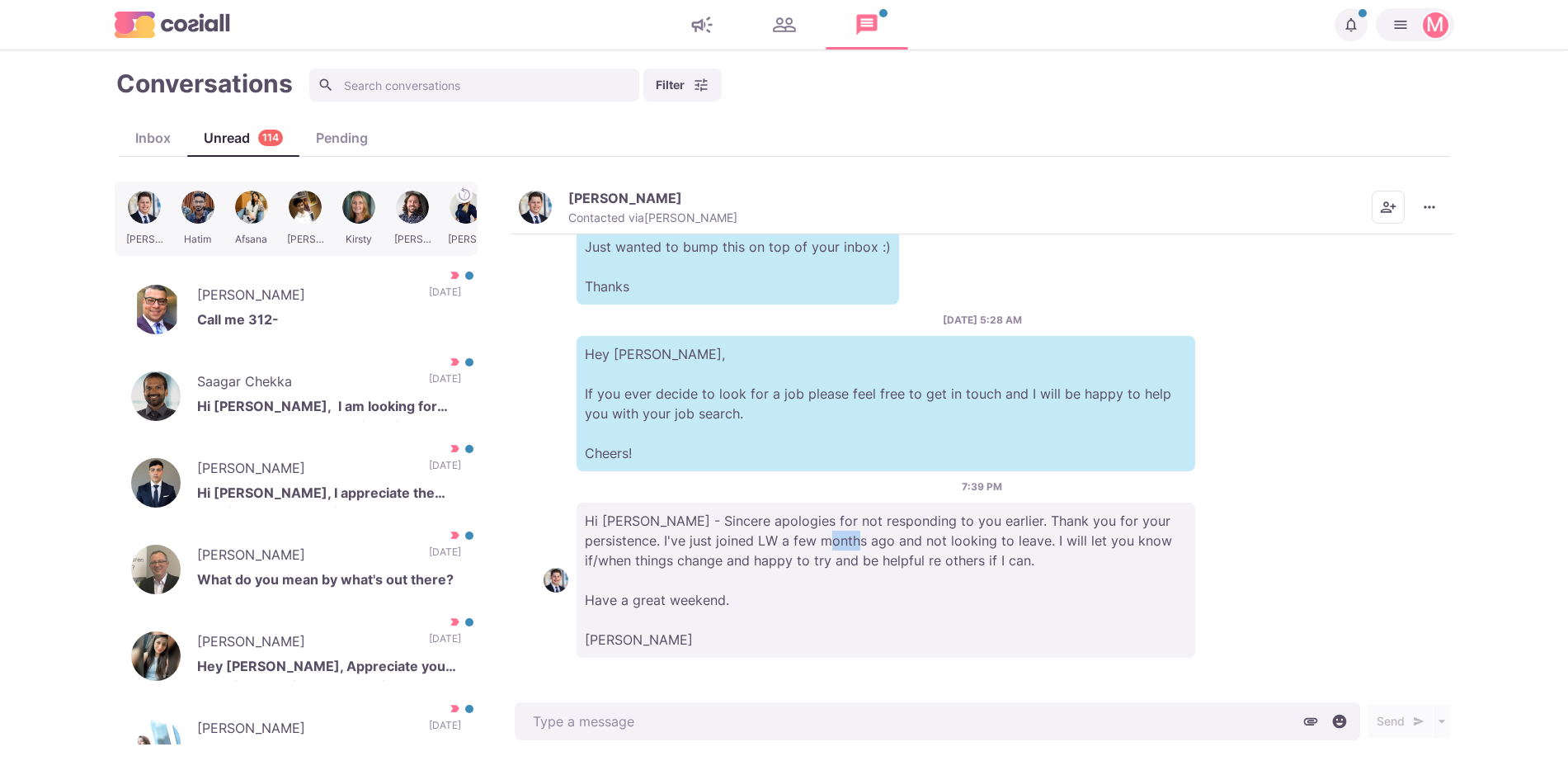
click at [800, 534] on p "Hi [PERSON_NAME] - Sincere apologies for not responding to you earlier. Thank y…" at bounding box center [886, 580] width 619 height 155
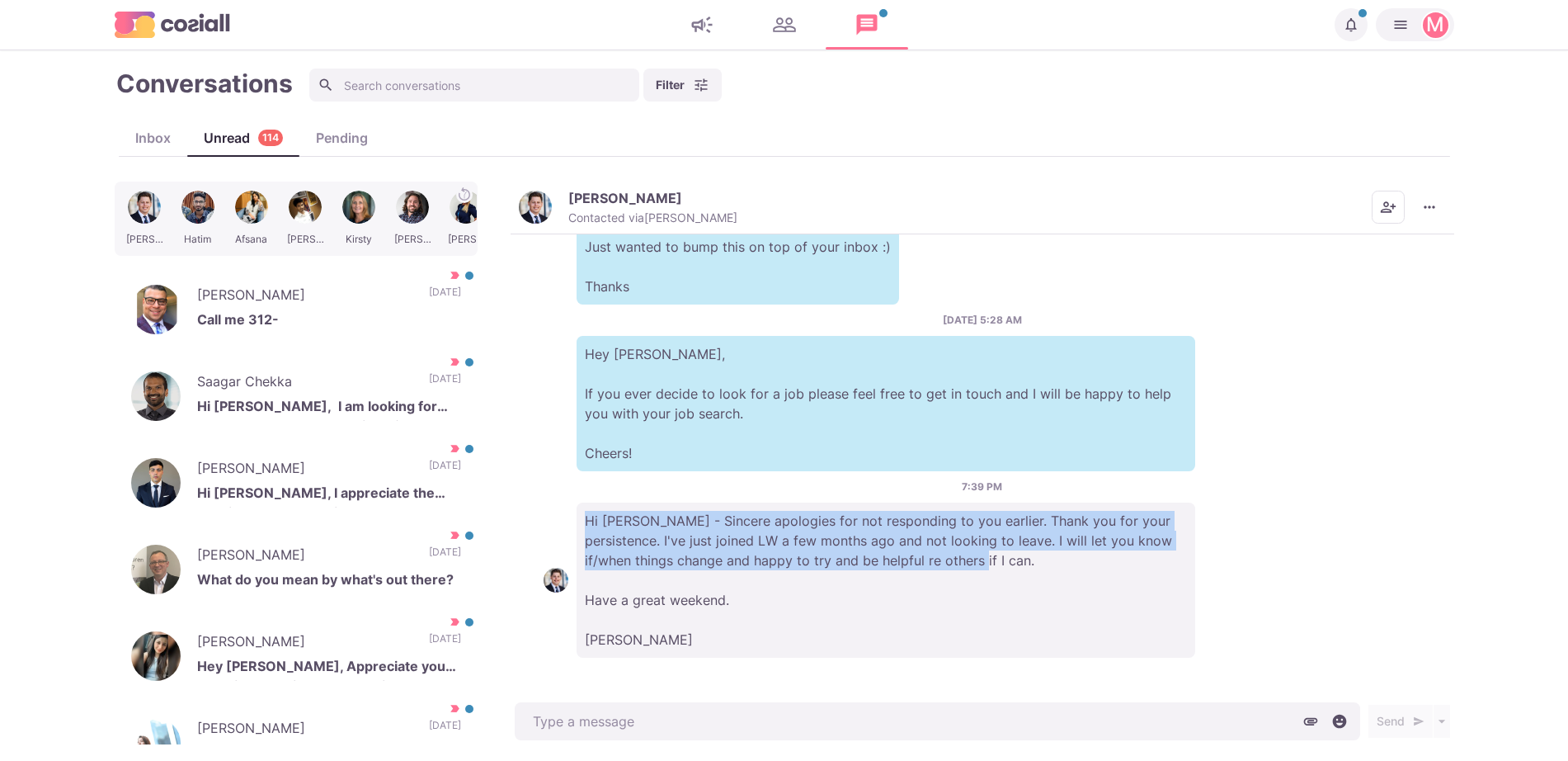
click at [800, 534] on p "Hi [PERSON_NAME] - Sincere apologies for not responding to you earlier. Thank y…" at bounding box center [886, 580] width 619 height 155
click at [804, 518] on p "Hi [PERSON_NAME] - Sincere apologies for not responding to you earlier. Thank y…" at bounding box center [886, 580] width 619 height 155
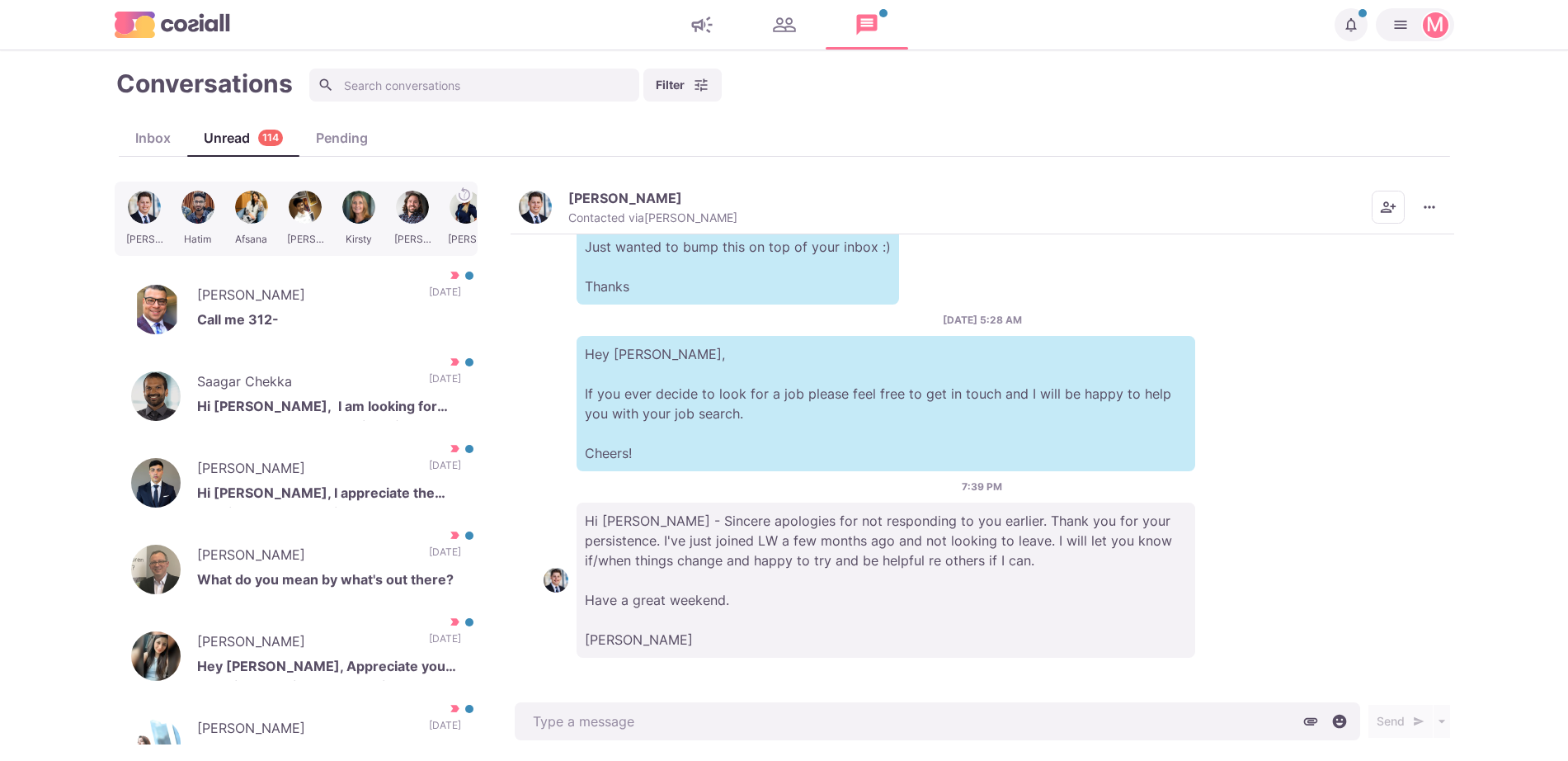
click at [858, 593] on p "Hi [PERSON_NAME] - Sincere apologies for not responding to you earlier. Thank y…" at bounding box center [886, 580] width 619 height 155
click at [788, 532] on p "Hi [PERSON_NAME] - Sincere apologies for not responding to you earlier. Thank y…" at bounding box center [886, 580] width 619 height 155
click at [865, 607] on p "Hi [PERSON_NAME] - Sincere apologies for not responding to you earlier. Thank y…" at bounding box center [886, 580] width 619 height 155
click at [992, 431] on p "Hey [PERSON_NAME], If you ever decide to look for a job please feel free to get…" at bounding box center [886, 404] width 619 height 135
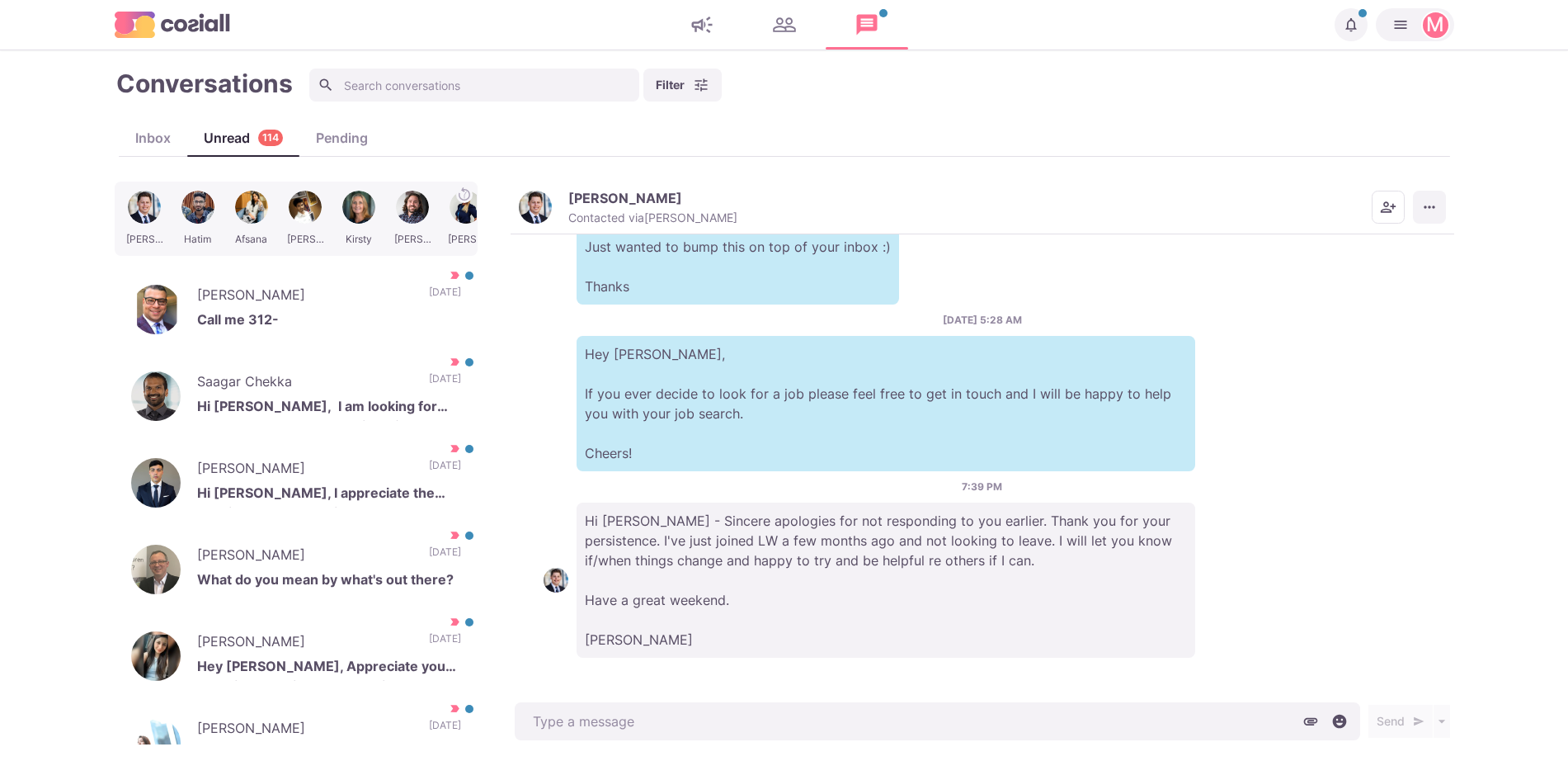
click at [1431, 214] on icon "More menu" at bounding box center [1429, 207] width 17 height 17
click at [1331, 327] on button "Info" at bounding box center [1365, 325] width 161 height 25
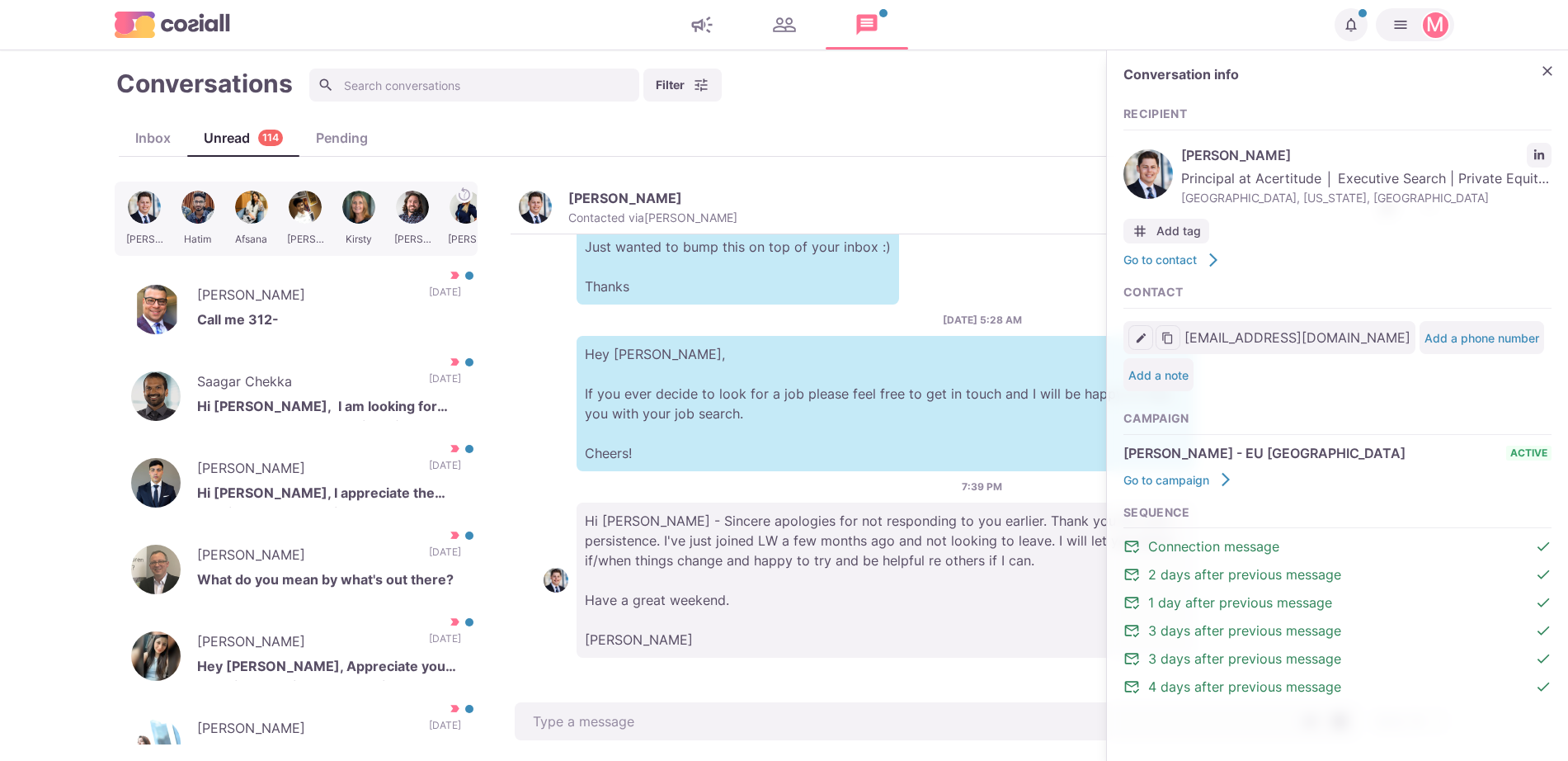
click at [1530, 168] on span "Principal at Acertitude │ Executive Search | Private Equity | #UnleashingHumanP…" at bounding box center [1366, 178] width 370 height 20
click at [1555, 140] on div "Conversation info Recipient [PERSON_NAME] Principal at Acertitude │ Executive S…" at bounding box center [1337, 390] width 461 height 680
click at [1536, 150] on icon "LinkedIn profile link" at bounding box center [1540, 155] width 10 height 10
click at [1546, 76] on button "Close" at bounding box center [1547, 71] width 24 height 24
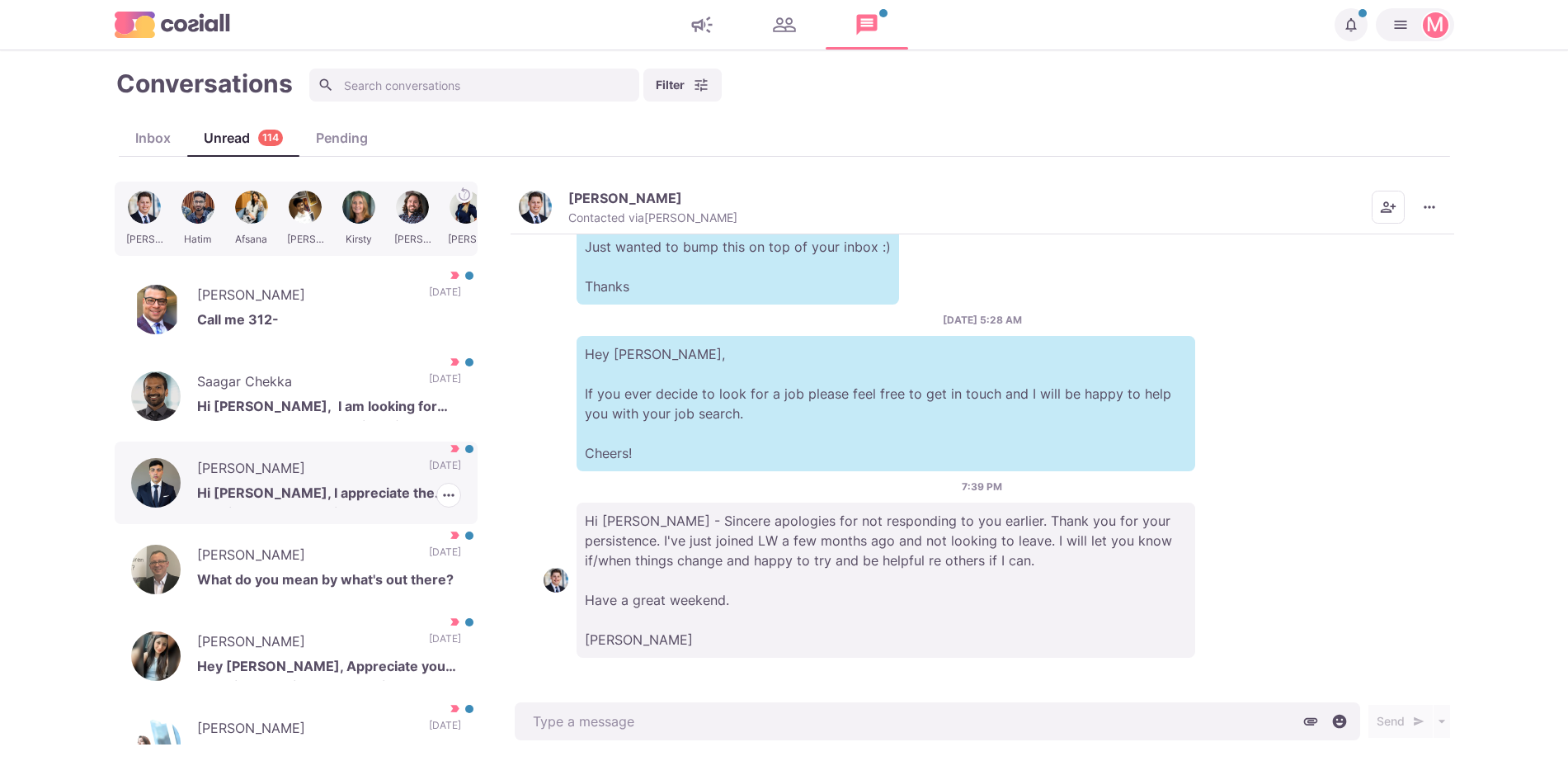
click at [368, 480] on p "[PERSON_NAME]" at bounding box center [304, 470] width 215 height 24
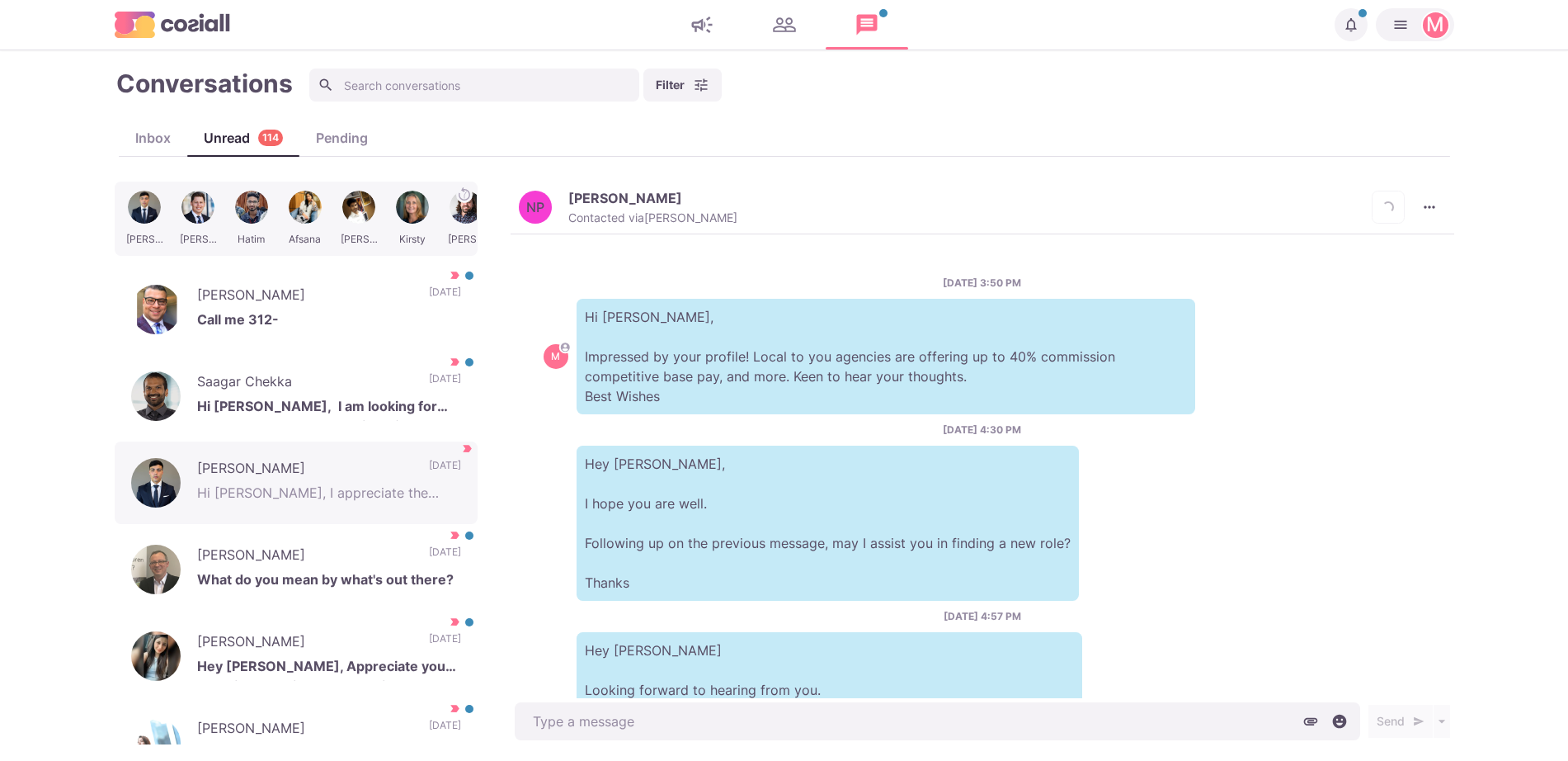
scroll to position [817, 0]
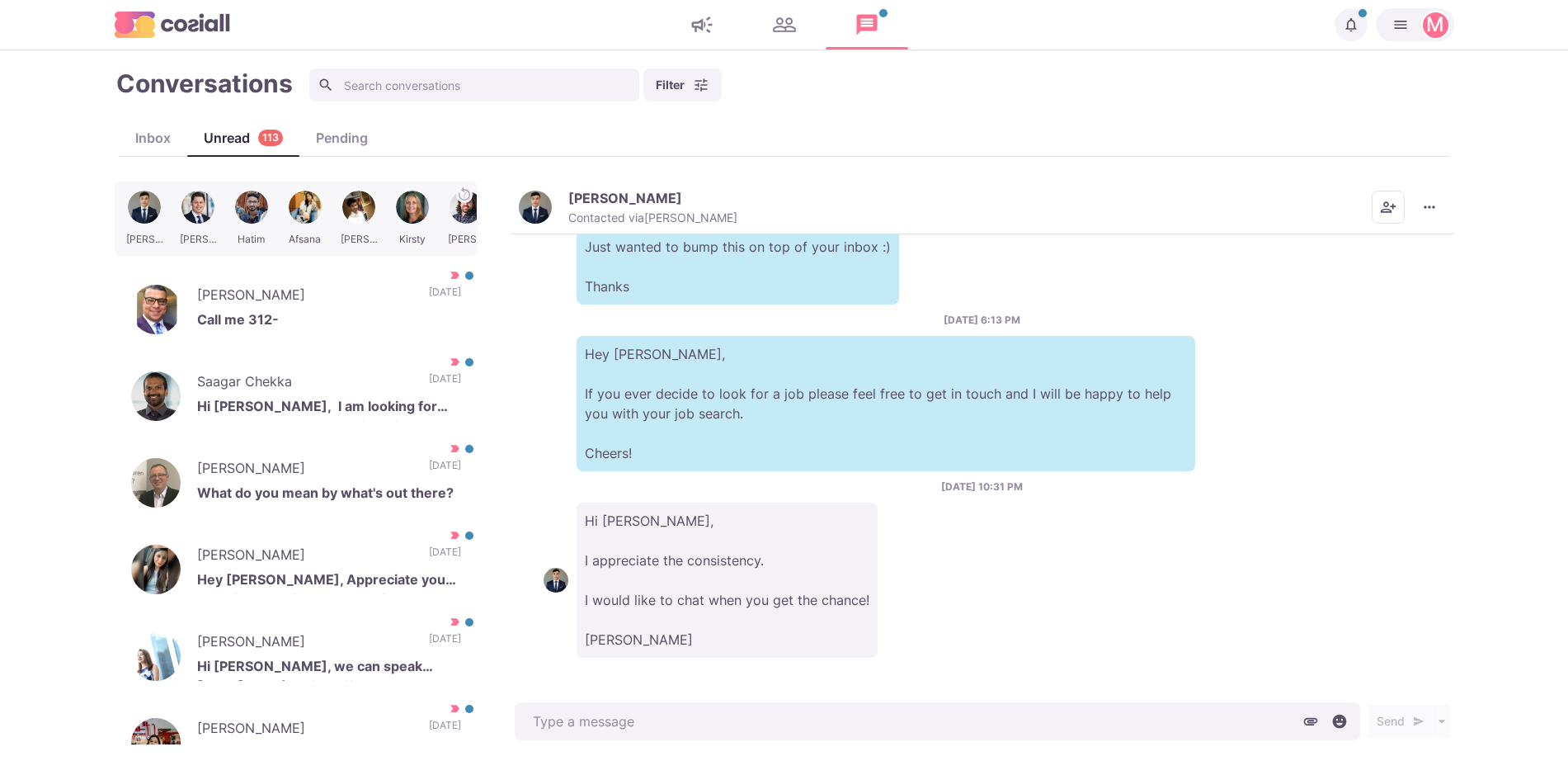
click at [550, 201] on button "[PERSON_NAME] Contacted via [PERSON_NAME]" at bounding box center [627, 208] width 218 height 35
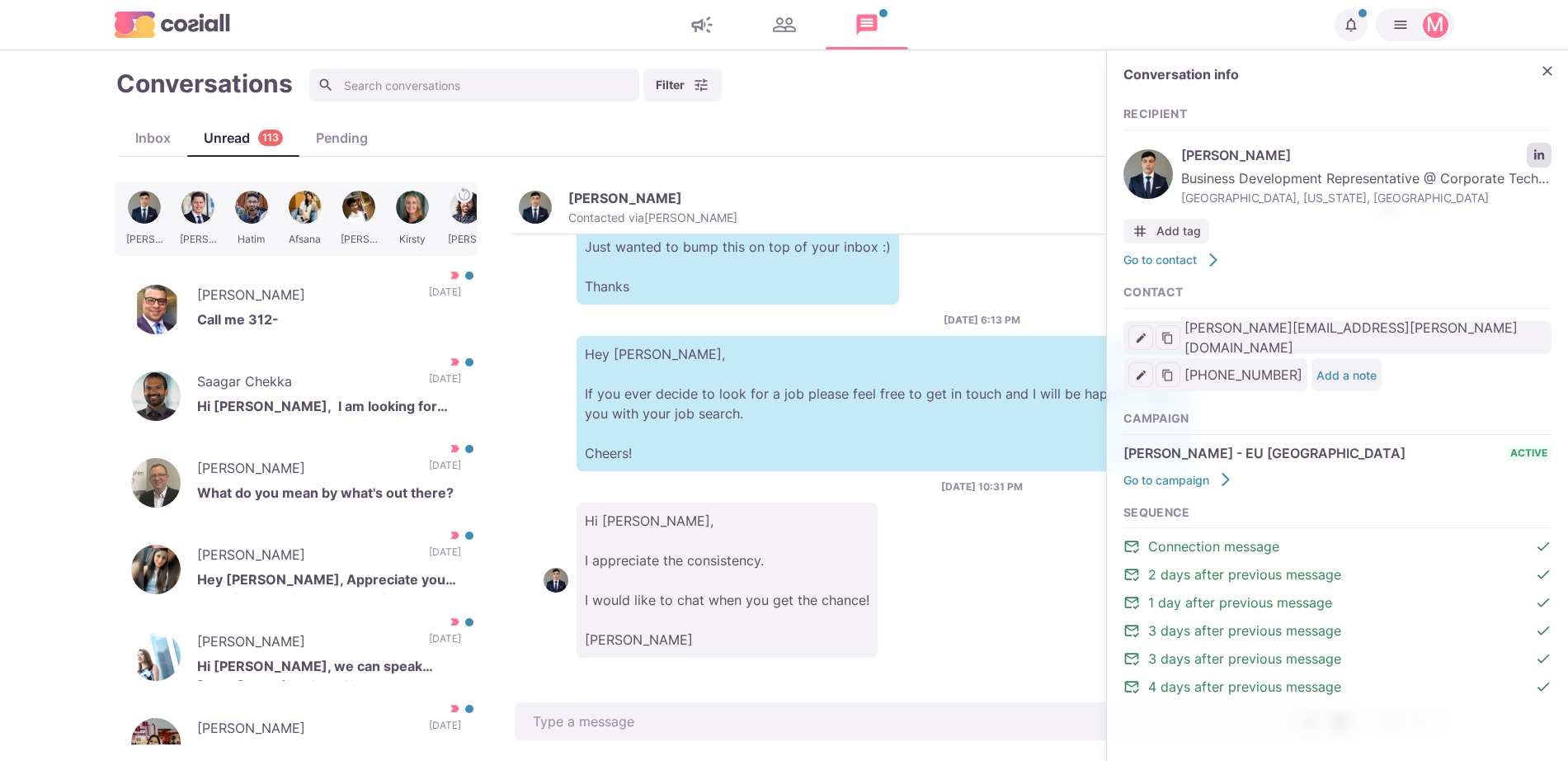
click at [1539, 147] on link "LinkedIn profile link" at bounding box center [1539, 155] width 24 height 24
click at [1543, 81] on div "Conversation info Recipient [PERSON_NAME] Business Development Representative @…" at bounding box center [1337, 390] width 461 height 680
click at [1543, 77] on icon "Close" at bounding box center [1547, 71] width 17 height 17
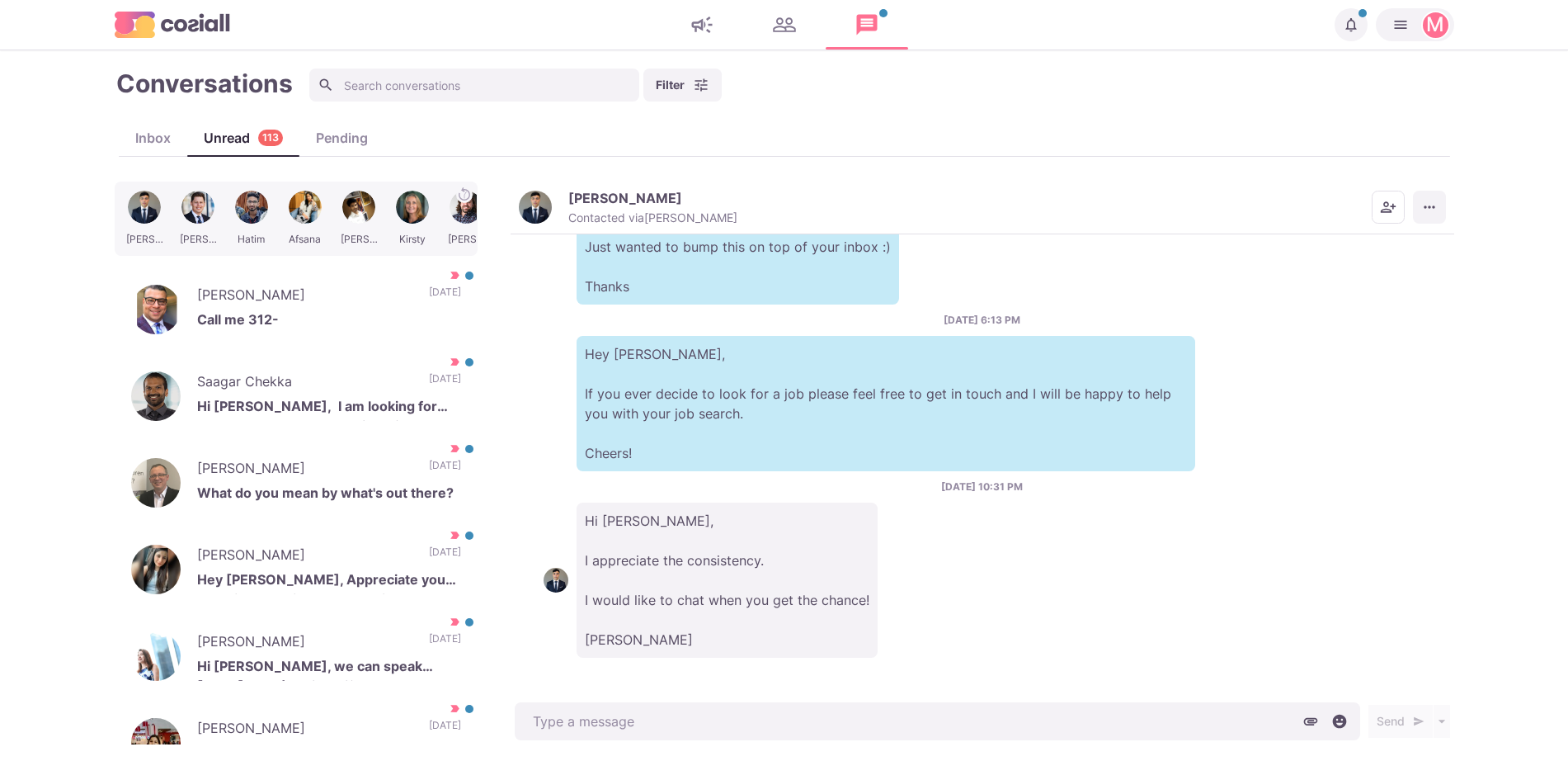
click at [1419, 191] on button "More menu" at bounding box center [1430, 208] width 33 height 33
click at [1352, 276] on button "Mark as Not Important" at bounding box center [1365, 273] width 161 height 25
drag, startPoint x: 331, startPoint y: 405, endPoint x: 790, endPoint y: 486, distance: 466.1
click at [328, 409] on p "Hi [PERSON_NAME], I am looking for new employment. What kind of opportunities d…" at bounding box center [329, 408] width 264 height 24
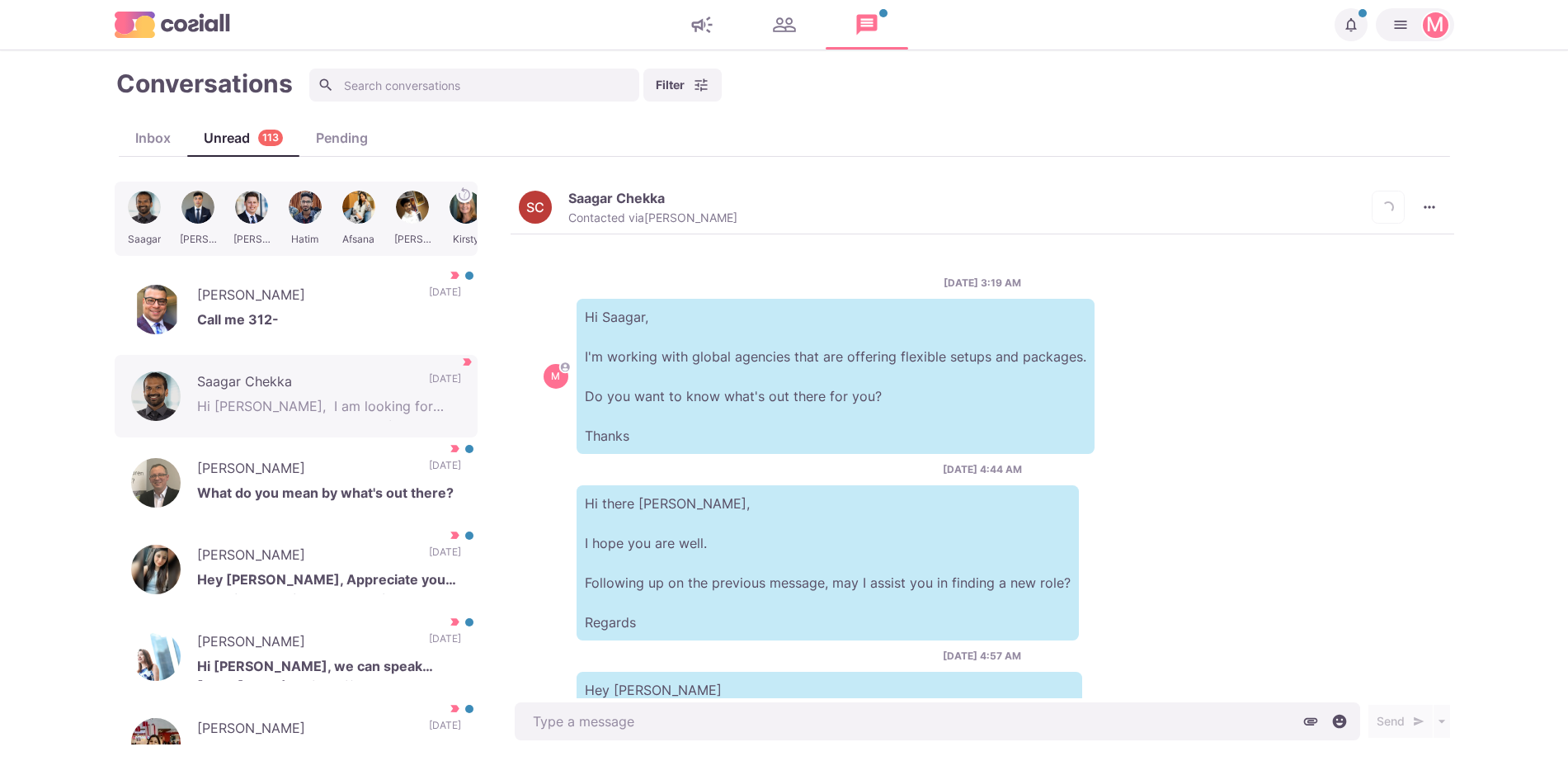
scroll to position [737, 0]
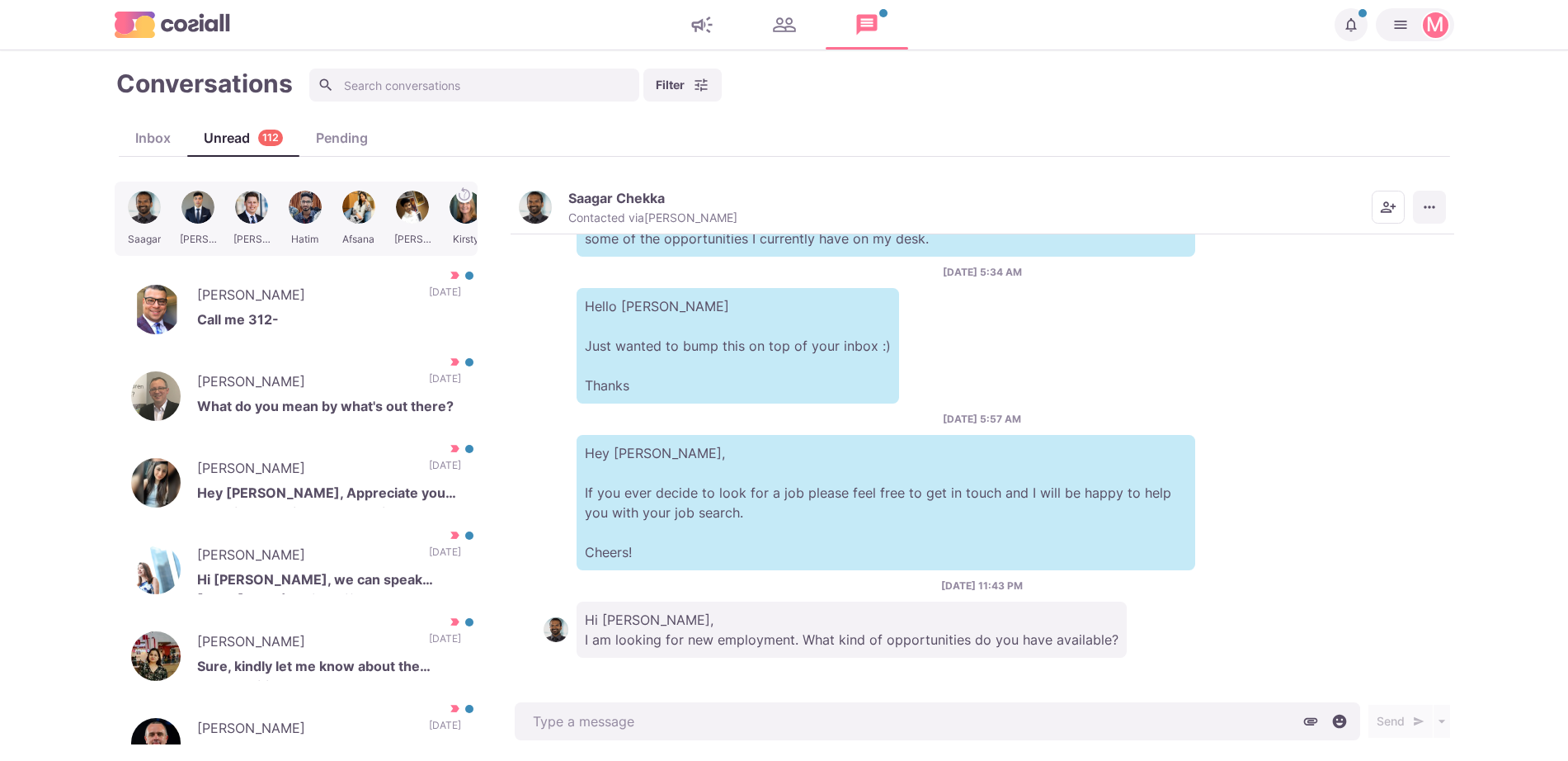
drag, startPoint x: 1441, startPoint y: 190, endPoint x: 1435, endPoint y: 199, distance: 10.8
click at [1439, 192] on div "[PERSON_NAME] Contacted via [PERSON_NAME] Mark as Unread Mark as Not Important …" at bounding box center [983, 208] width 944 height 53
click at [1435, 200] on icon "More menu" at bounding box center [1429, 207] width 17 height 17
click at [1368, 277] on button "Mark as Not Important" at bounding box center [1365, 273] width 161 height 25
click at [298, 290] on p "[PERSON_NAME]" at bounding box center [304, 297] width 215 height 24
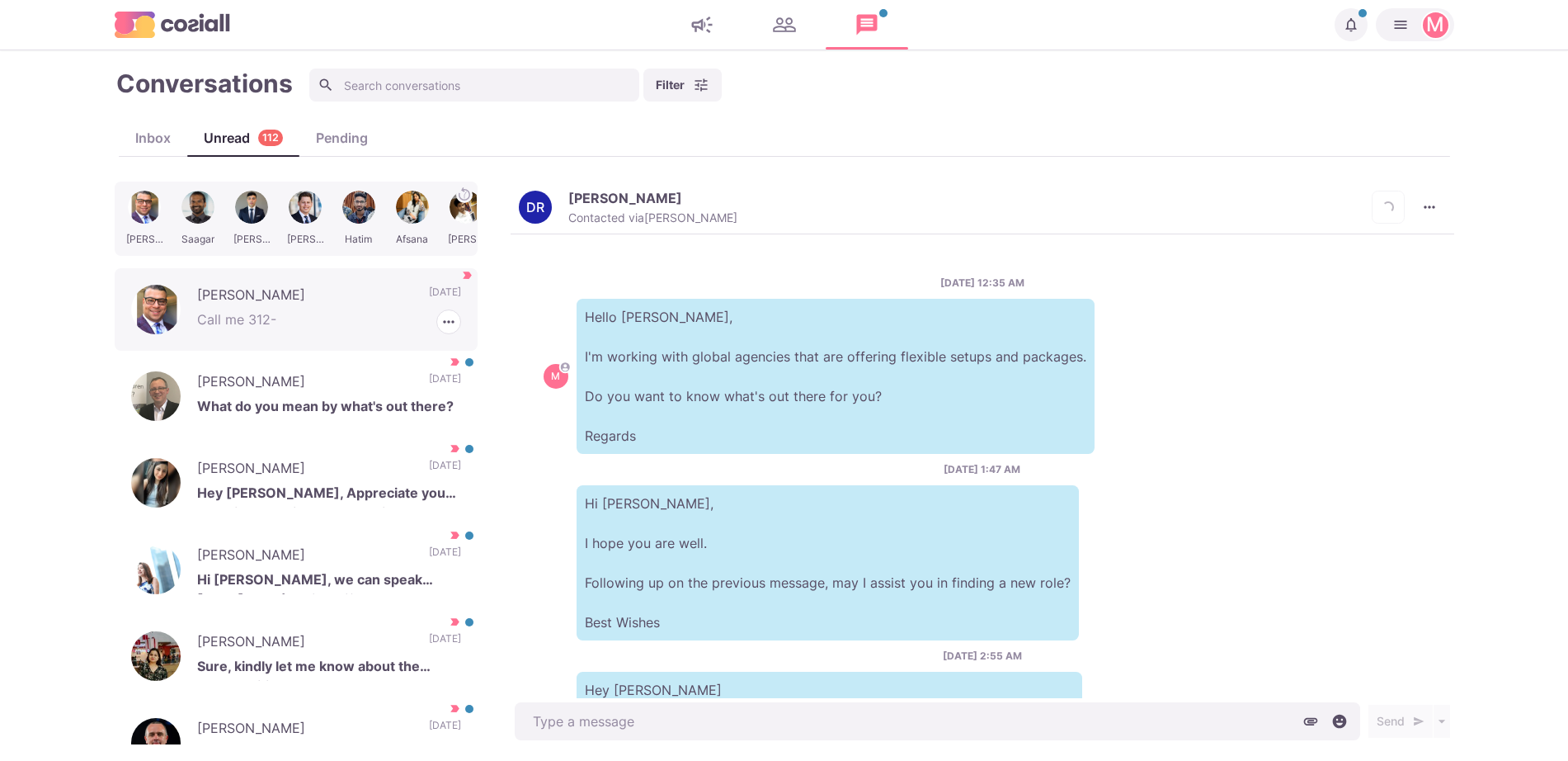
scroll to position [404, 0]
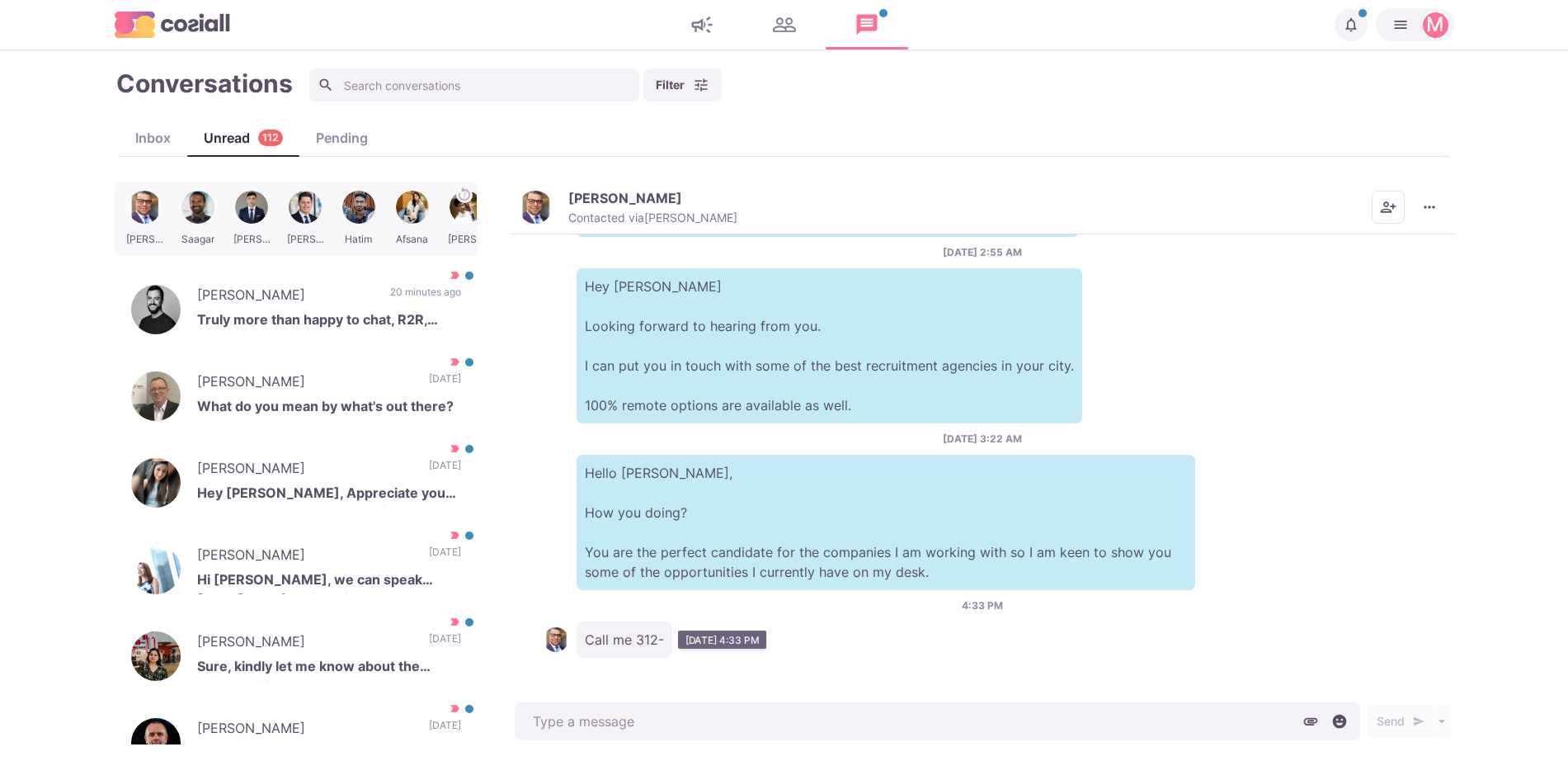
click at [547, 216] on img "button" at bounding box center [535, 208] width 33 height 33
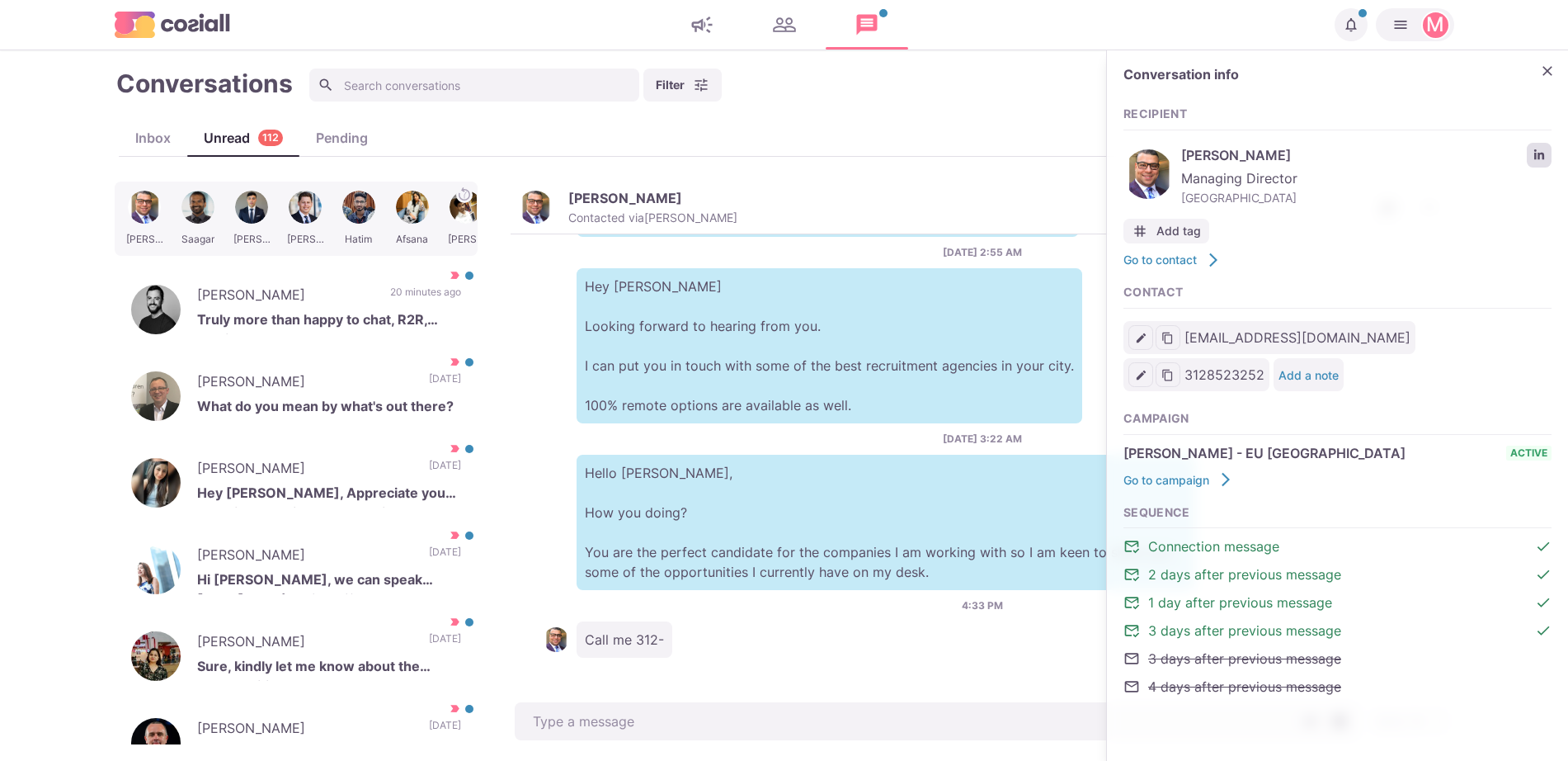
click at [1546, 155] on link "LinkedIn profile link" at bounding box center [1539, 155] width 24 height 24
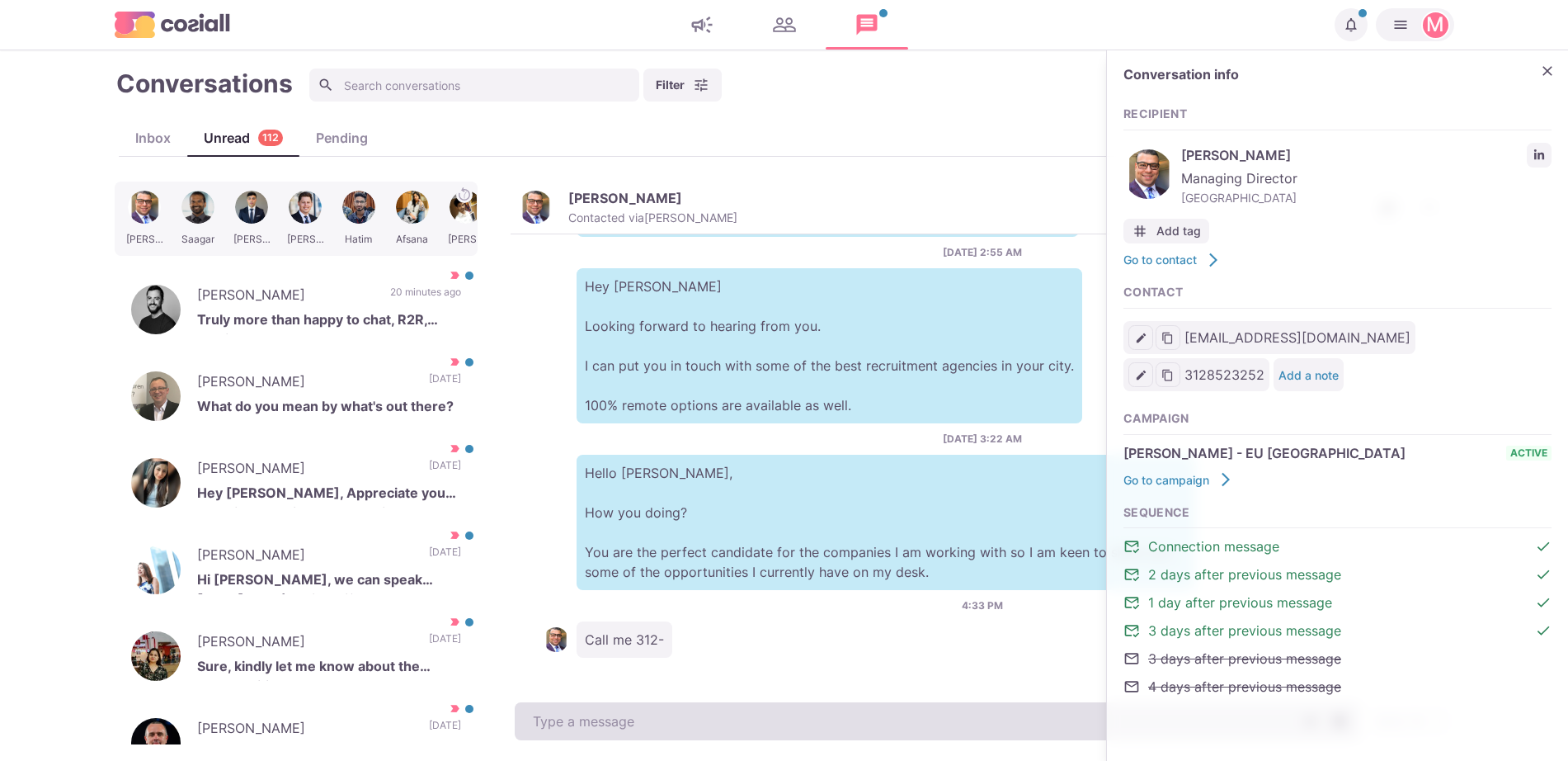
drag, startPoint x: 691, startPoint y: 748, endPoint x: 665, endPoint y: 733, distance: 30.0
click at [691, 748] on main "Conversations Filter Status Campaign Contact Mark conversations as important wh…" at bounding box center [784, 405] width 1568 height 711
click at [680, 708] on textarea at bounding box center [938, 721] width 846 height 38
click at [669, 733] on textarea at bounding box center [938, 721] width 846 height 38
click at [665, 733] on textarea at bounding box center [938, 721] width 846 height 38
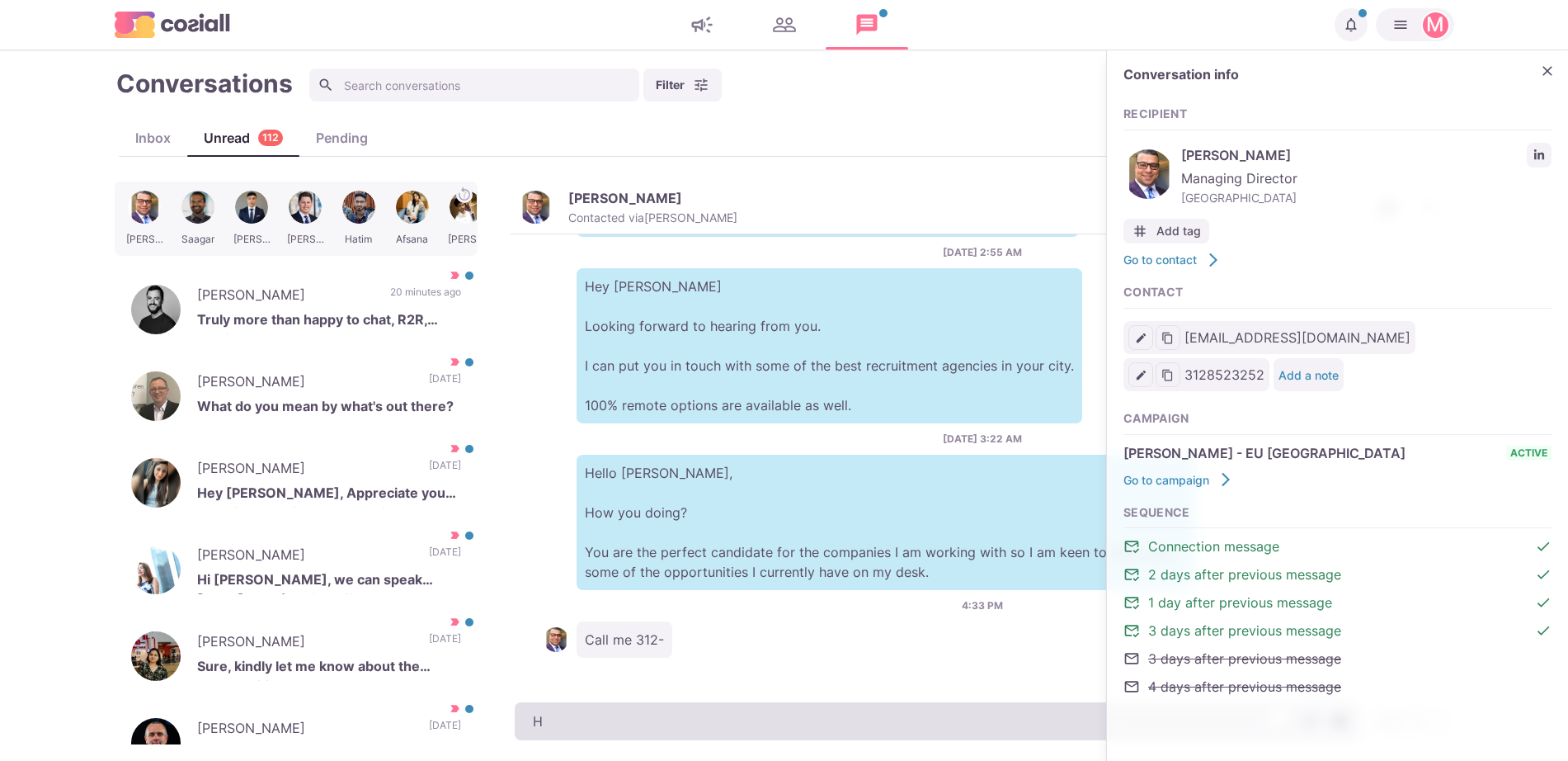
click at [665, 733] on textarea "H" at bounding box center [938, 721] width 846 height 38
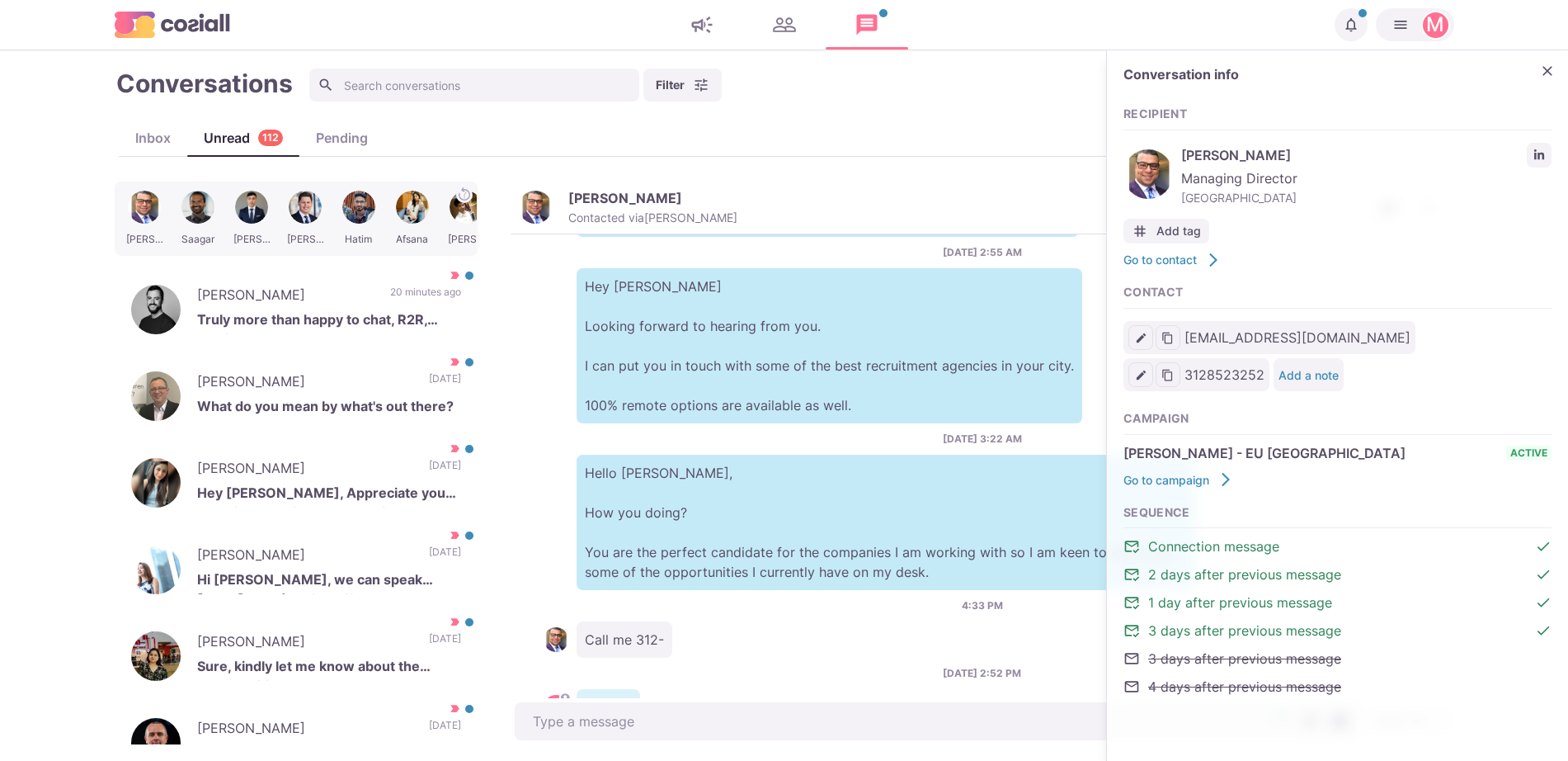
scroll to position [471, 0]
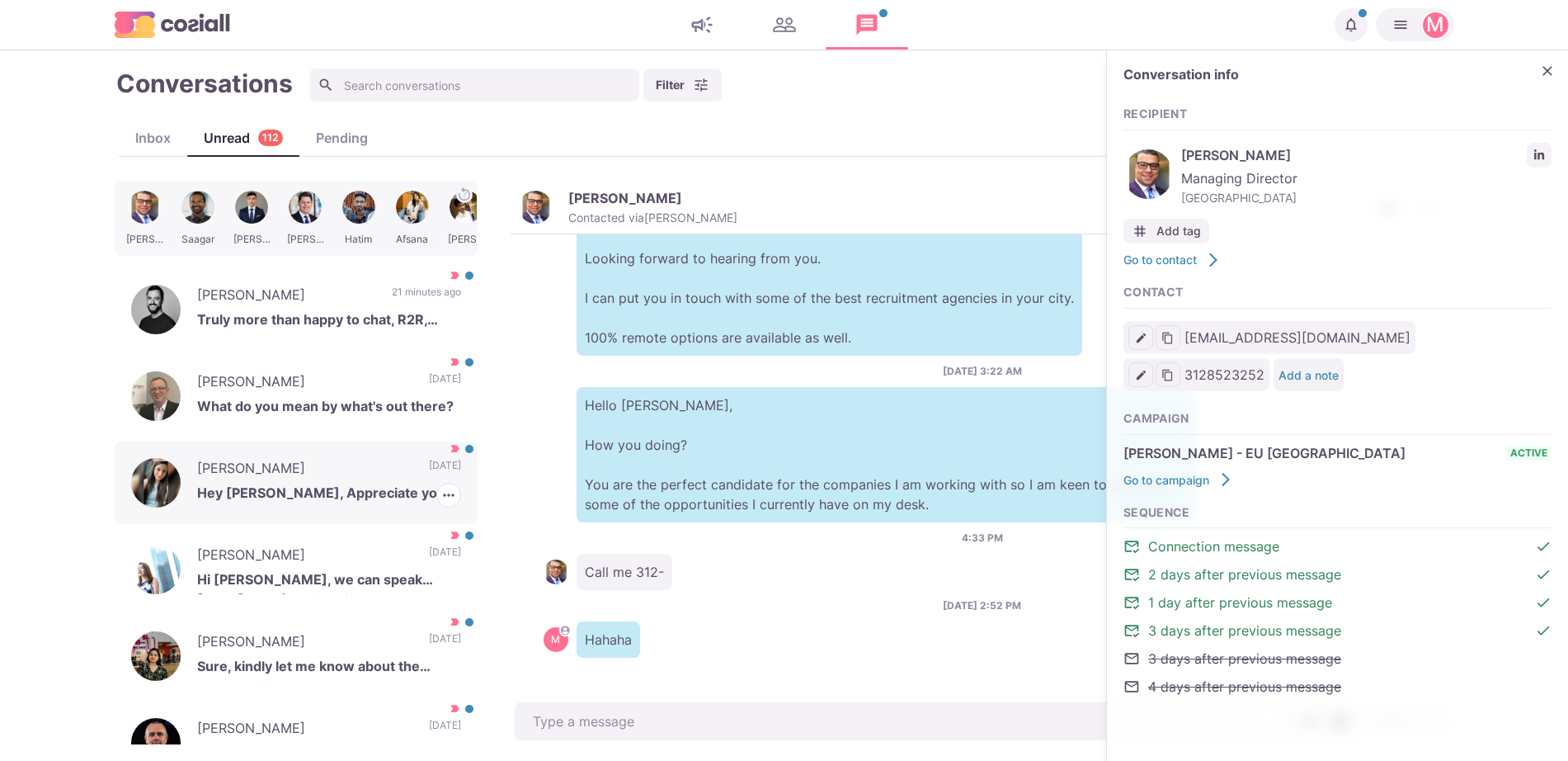
click at [392, 481] on div "[PERSON_NAME] Hey [PERSON_NAME], Appreciate you reaching out! I just started wi…" at bounding box center [296, 483] width 363 height 82
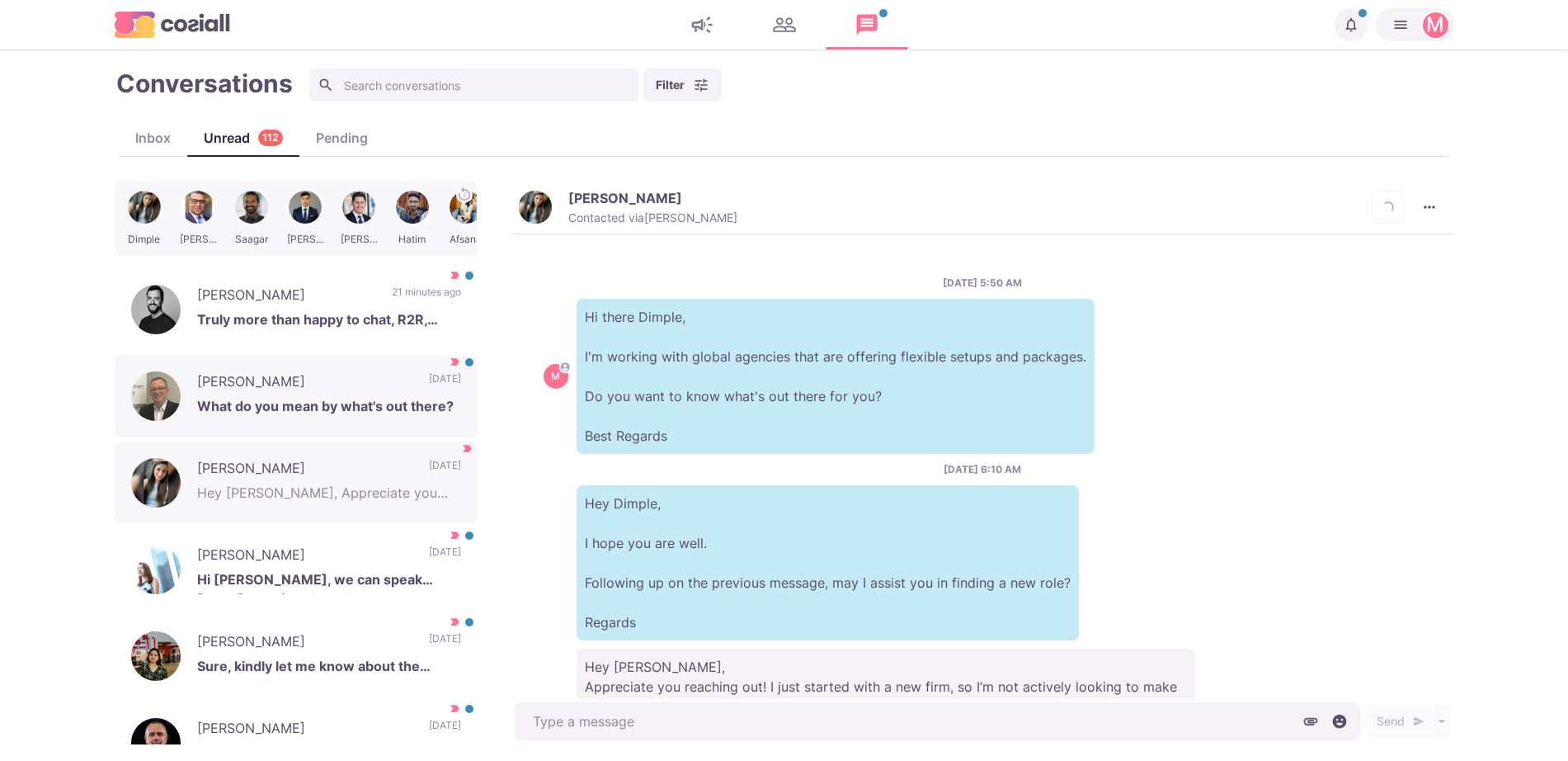
scroll to position [126, 0]
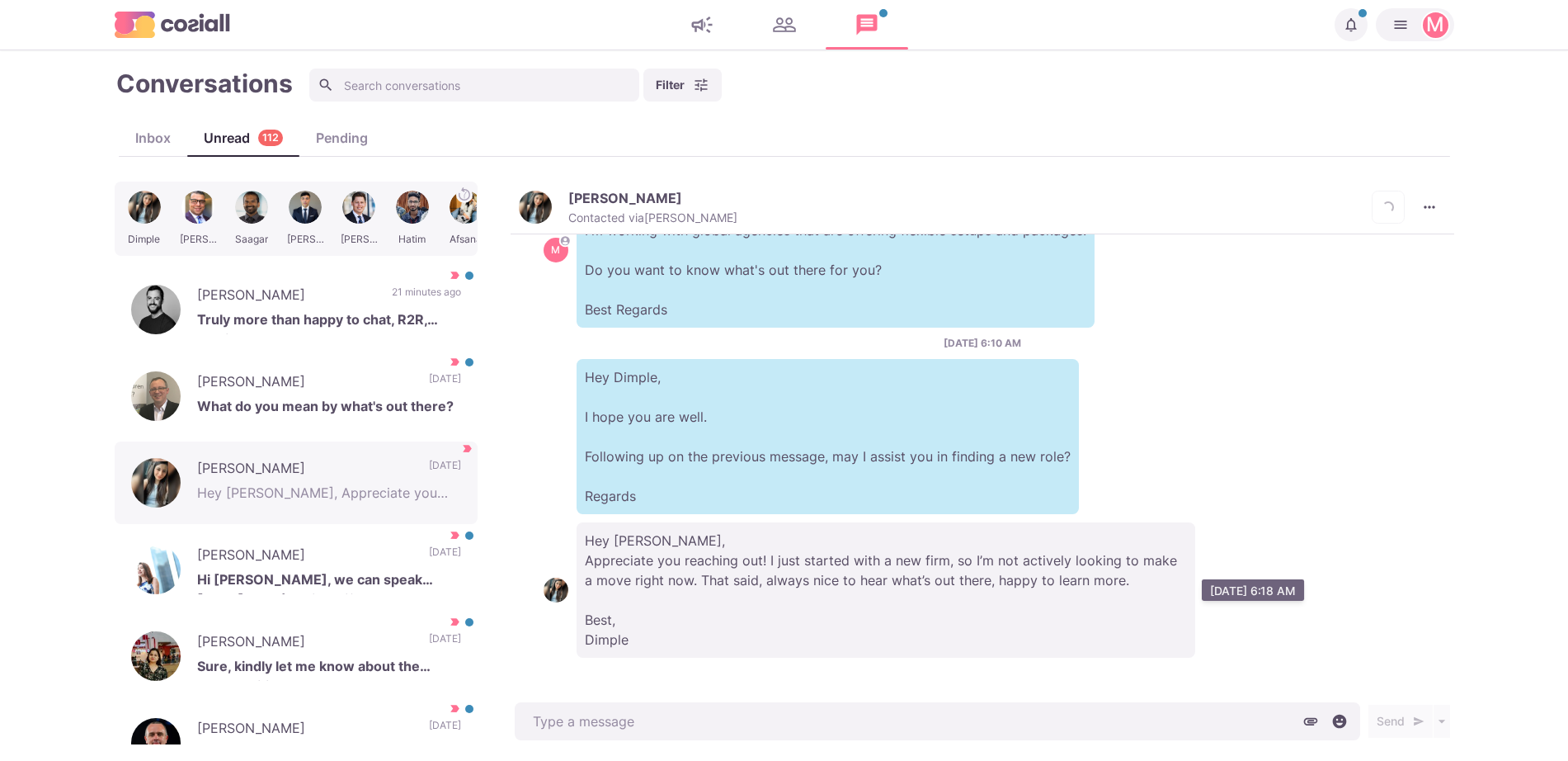
click at [901, 612] on p "Hey [PERSON_NAME], Appreciate you reaching out! I just started with a new firm,…" at bounding box center [886, 591] width 619 height 135
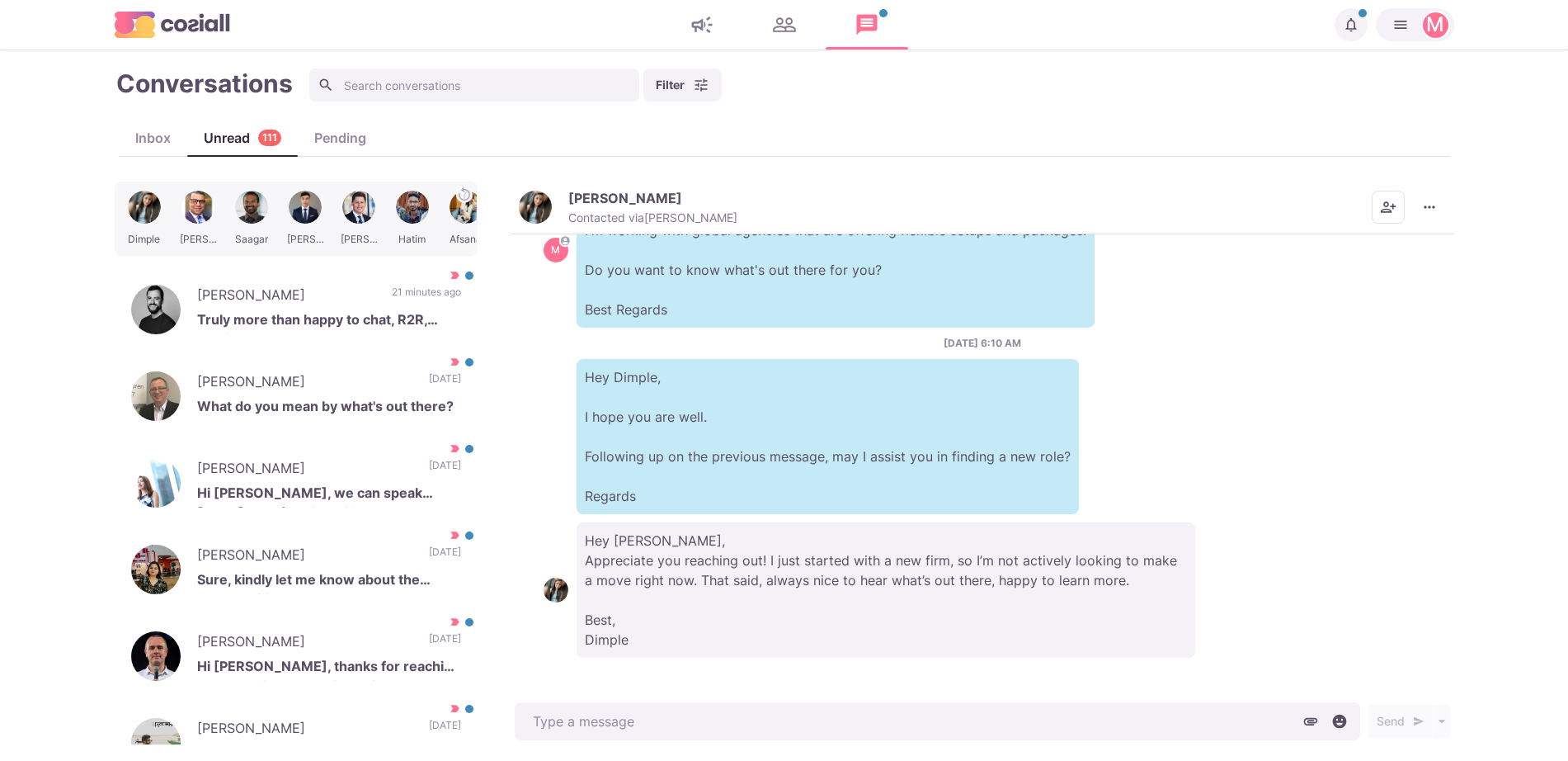
click at [843, 546] on p "Hey [PERSON_NAME], Appreciate you reaching out! I just started with a new firm,…" at bounding box center [886, 591] width 619 height 135
click at [1025, 565] on p "Hey [PERSON_NAME], Appreciate you reaching out! I just started with a new firm,…" at bounding box center [886, 591] width 619 height 135
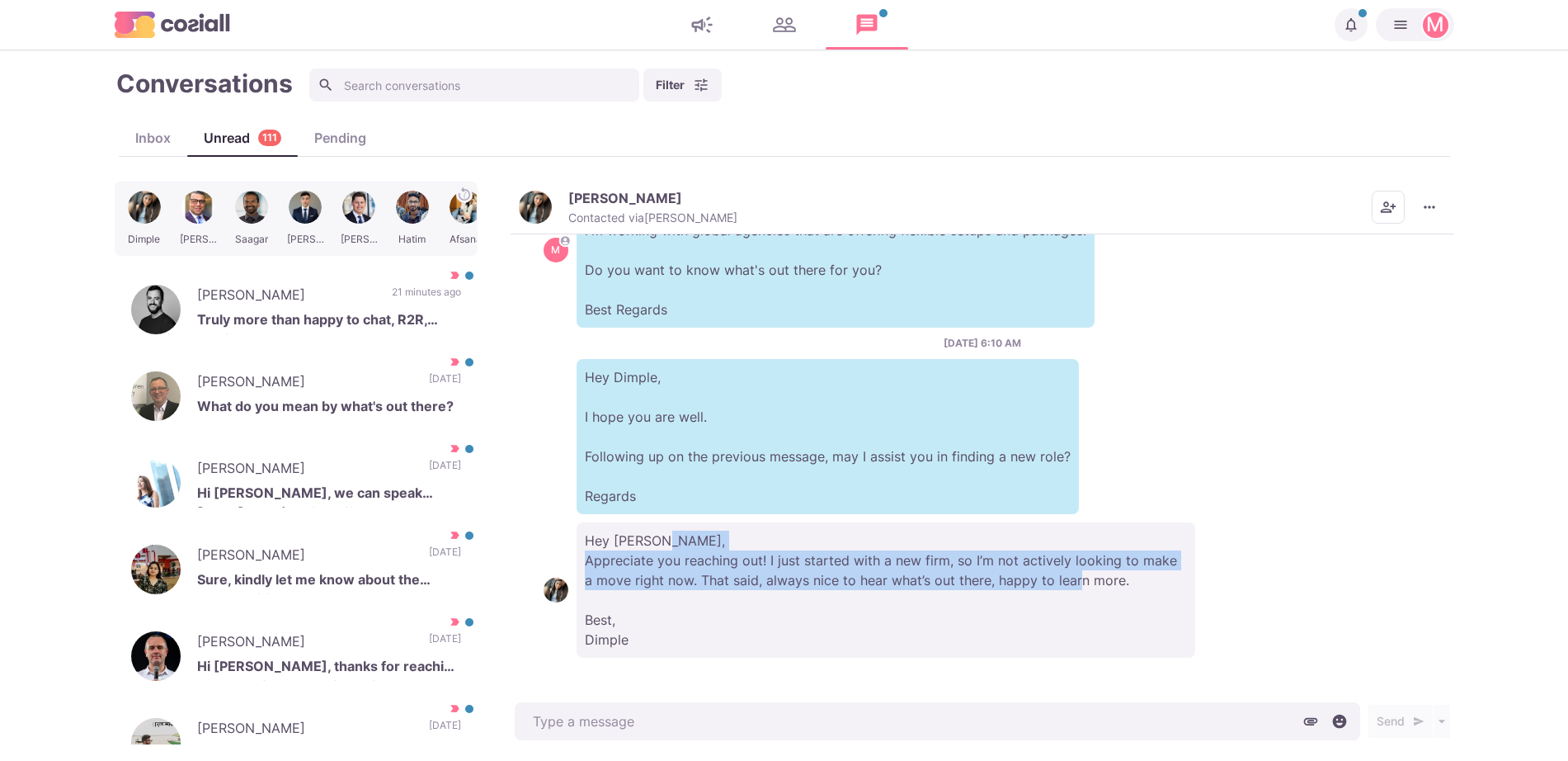
click at [1025, 565] on p "Hey [PERSON_NAME], Appreciate you reaching out! I just started with a new firm,…" at bounding box center [886, 591] width 619 height 135
click at [1025, 595] on p "Hey [PERSON_NAME], Appreciate you reaching out! I just started with a new firm,…" at bounding box center [886, 591] width 619 height 135
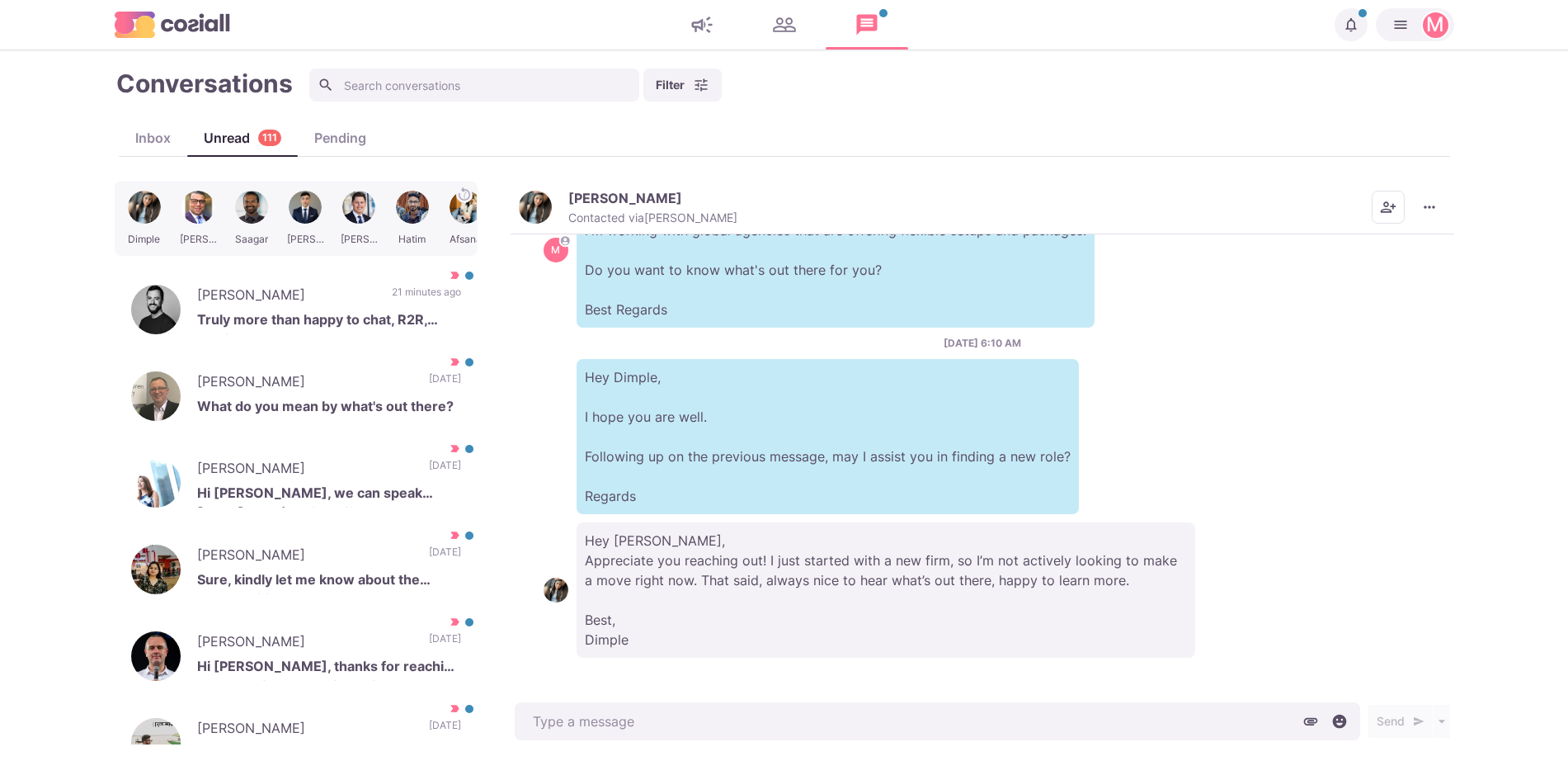
click at [1433, 185] on div "[PERSON_NAME] Contacted via [PERSON_NAME] [PERSON_NAME] as Unread Mark as Not I…" at bounding box center [983, 208] width 944 height 53
click at [1433, 197] on button "More menu" at bounding box center [1430, 208] width 33 height 33
click at [1331, 268] on button "Mark as Not Important" at bounding box center [1365, 273] width 161 height 25
drag, startPoint x: 376, startPoint y: 447, endPoint x: 623, endPoint y: 431, distance: 247.5
click at [376, 449] on div "[PERSON_NAME] Hi [PERSON_NAME], we can speak [DATE] 5pm (SG time) if you are av…" at bounding box center [296, 483] width 363 height 82
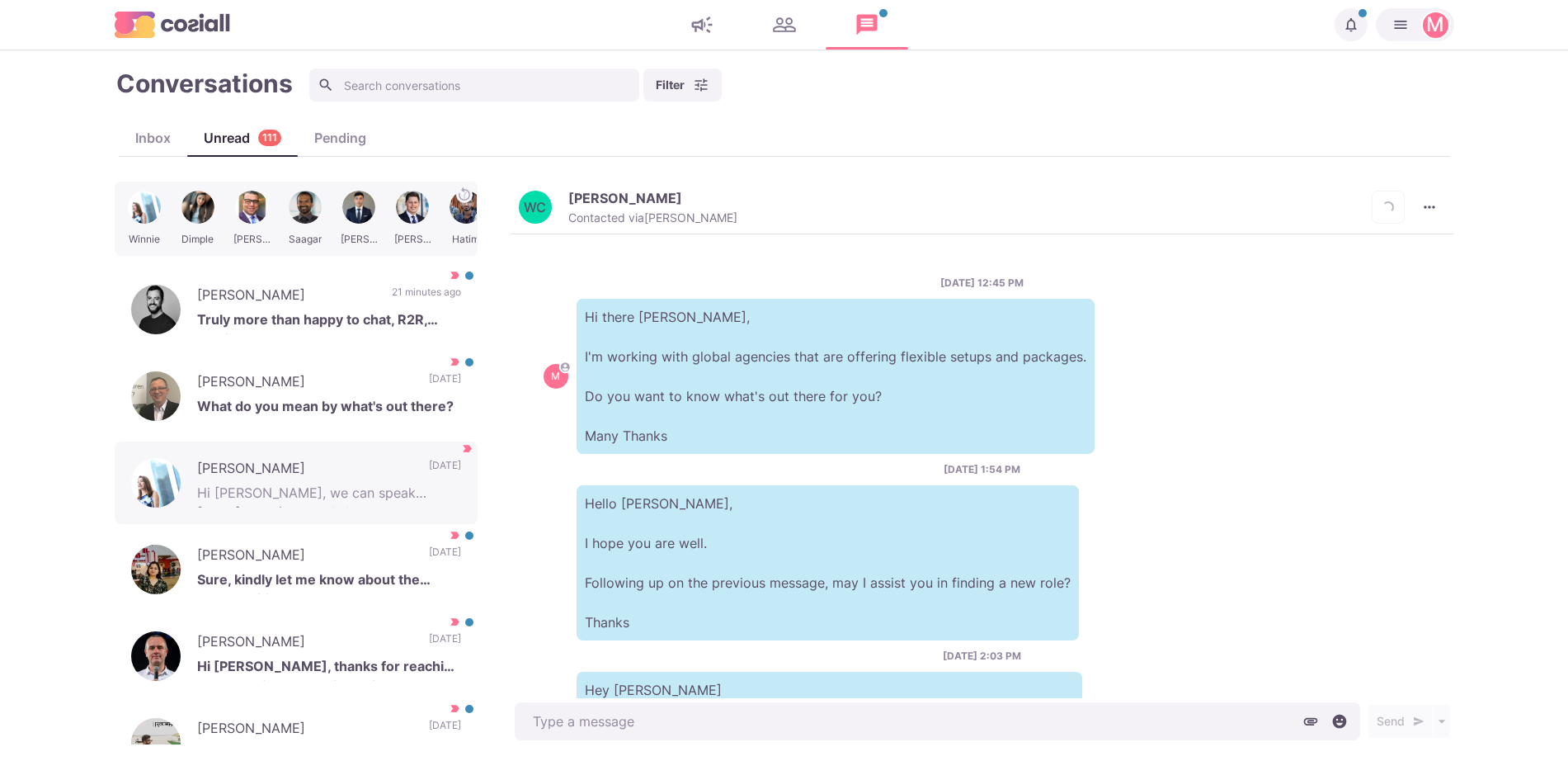
scroll to position [423, 0]
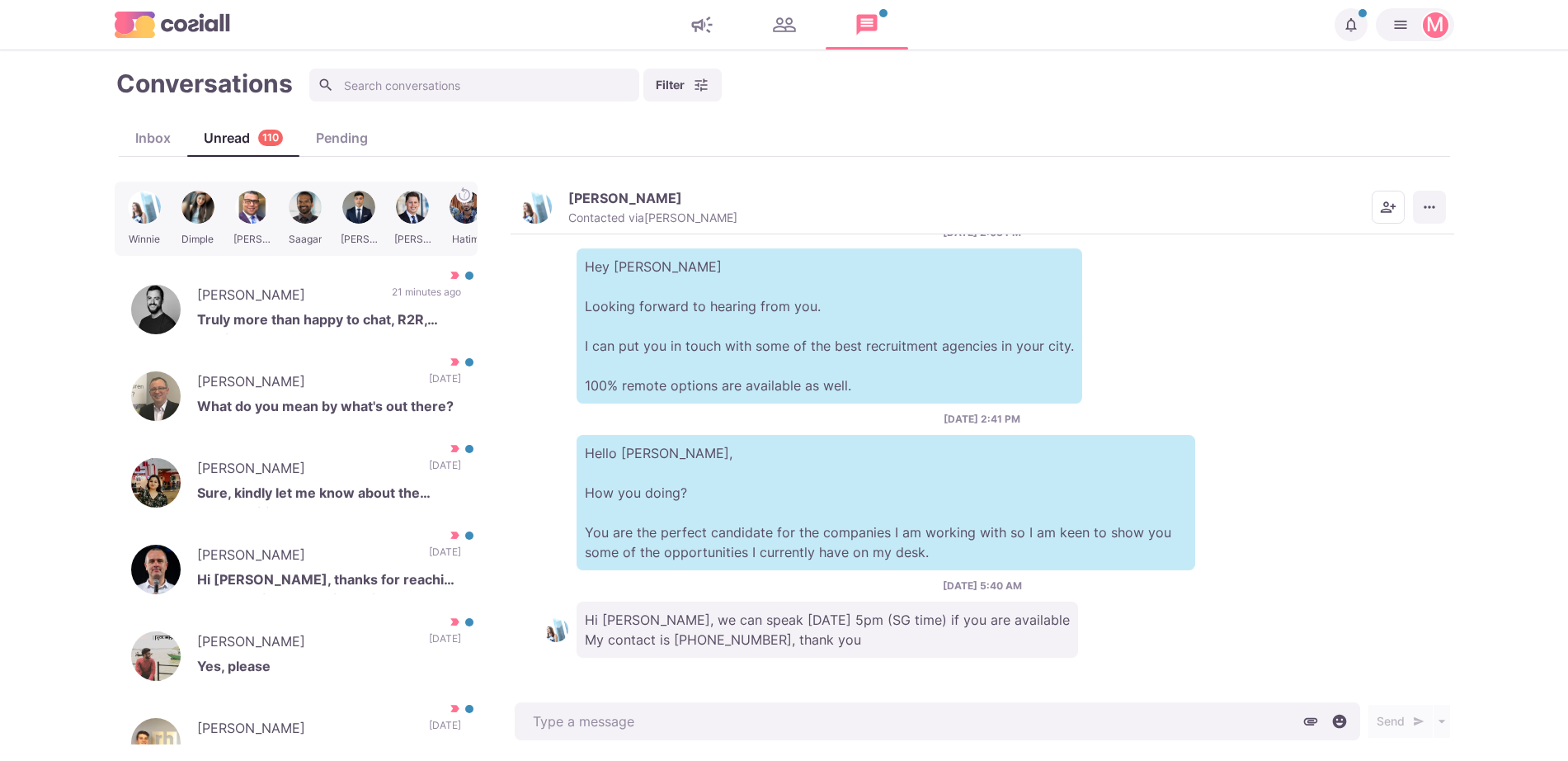
click at [1450, 217] on div "[PERSON_NAME] Contacted via [PERSON_NAME] [PERSON_NAME] as Unread Mark as Not I…" at bounding box center [983, 208] width 944 height 53
click at [1435, 210] on icon "More menu" at bounding box center [1429, 207] width 17 height 17
click at [1363, 318] on button "Info" at bounding box center [1369, 319] width 151 height 24
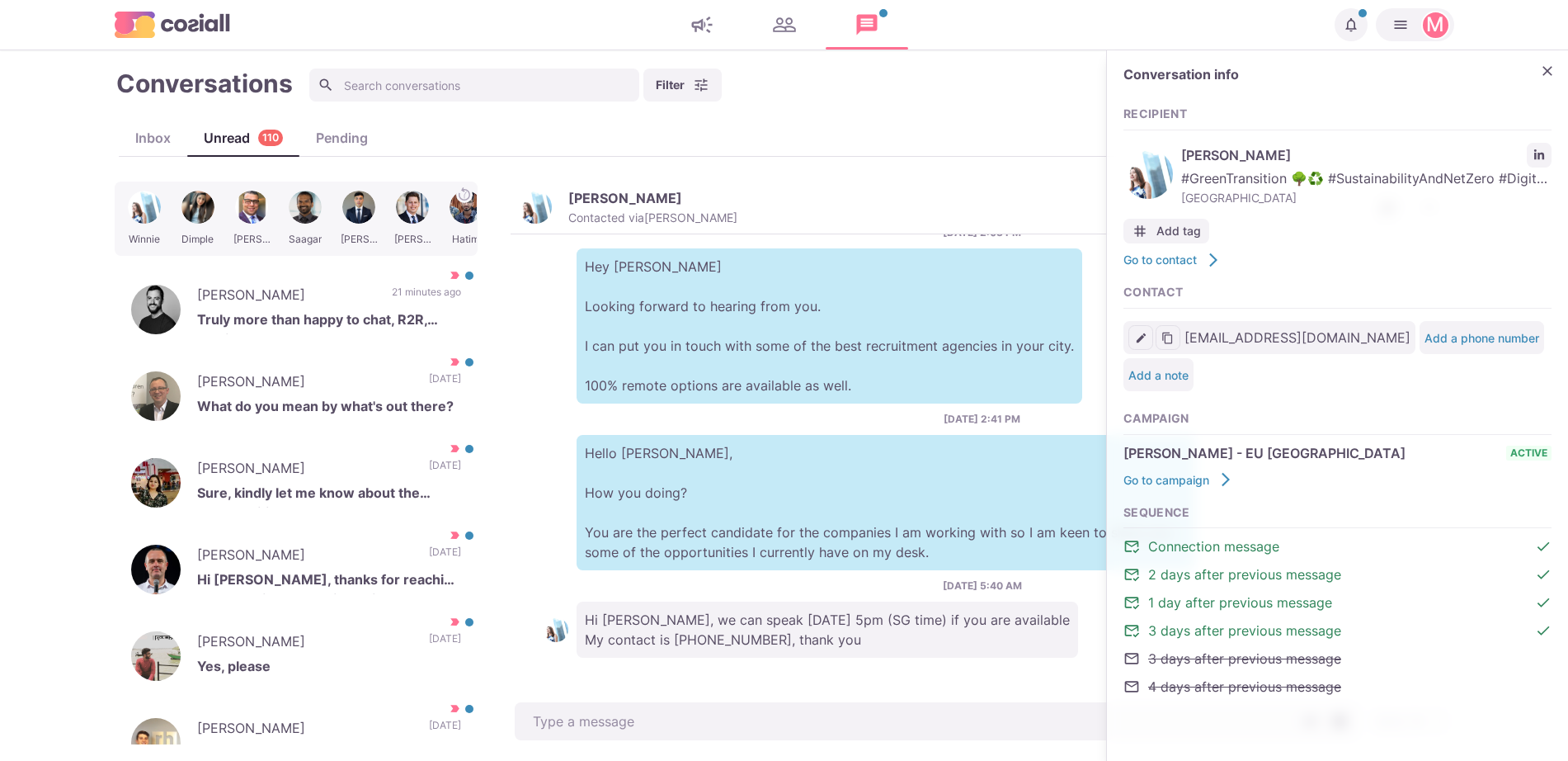
click at [1524, 148] on div "[PERSON_NAME] #GreenTransition 🌳♻️ #SustainabilityAndNetZero #Digitalization #N…" at bounding box center [1337, 174] width 428 height 71
click at [1543, 154] on icon "LinkedIn profile link" at bounding box center [1540, 155] width 10 height 10
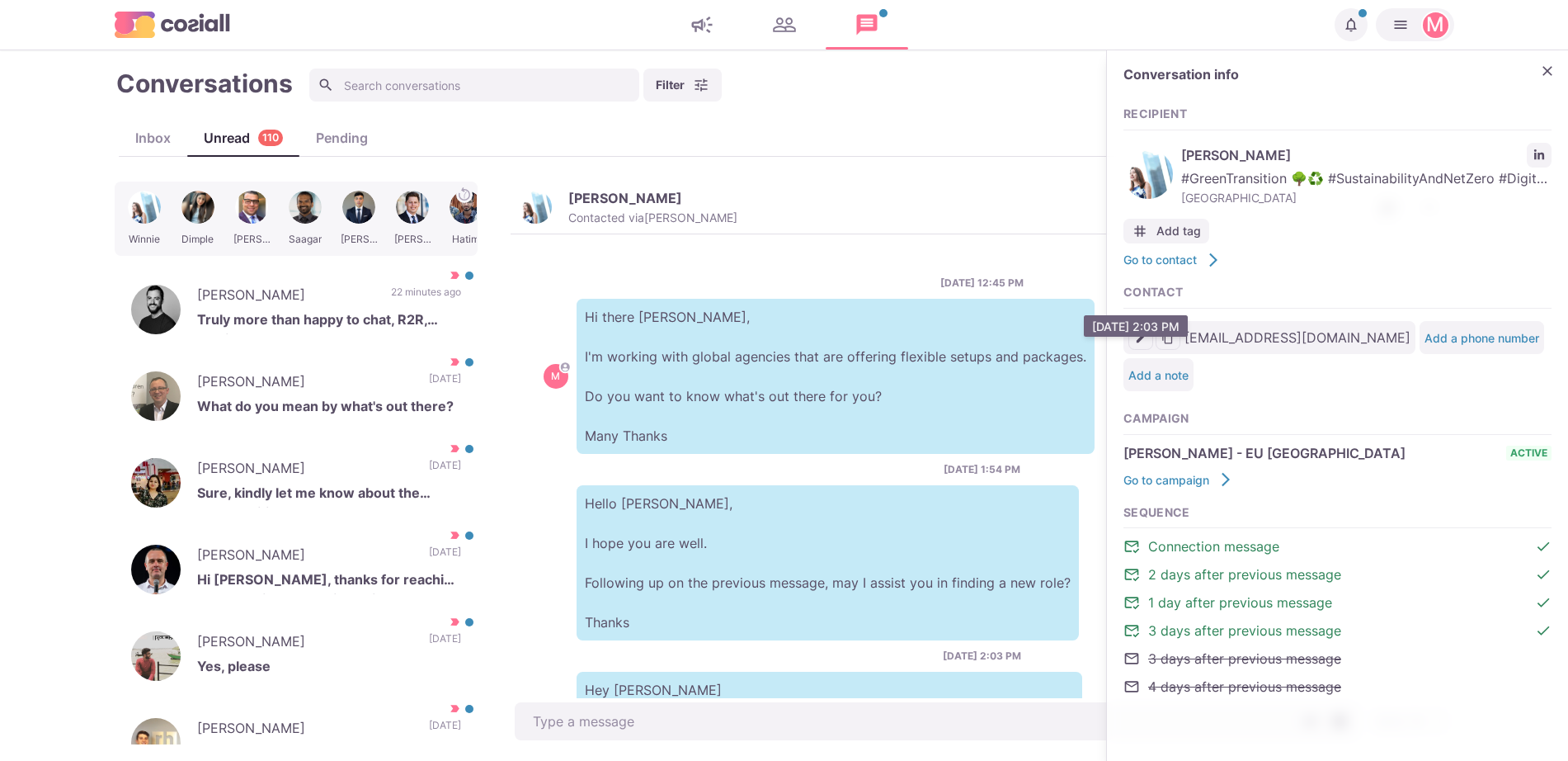
scroll to position [423, 0]
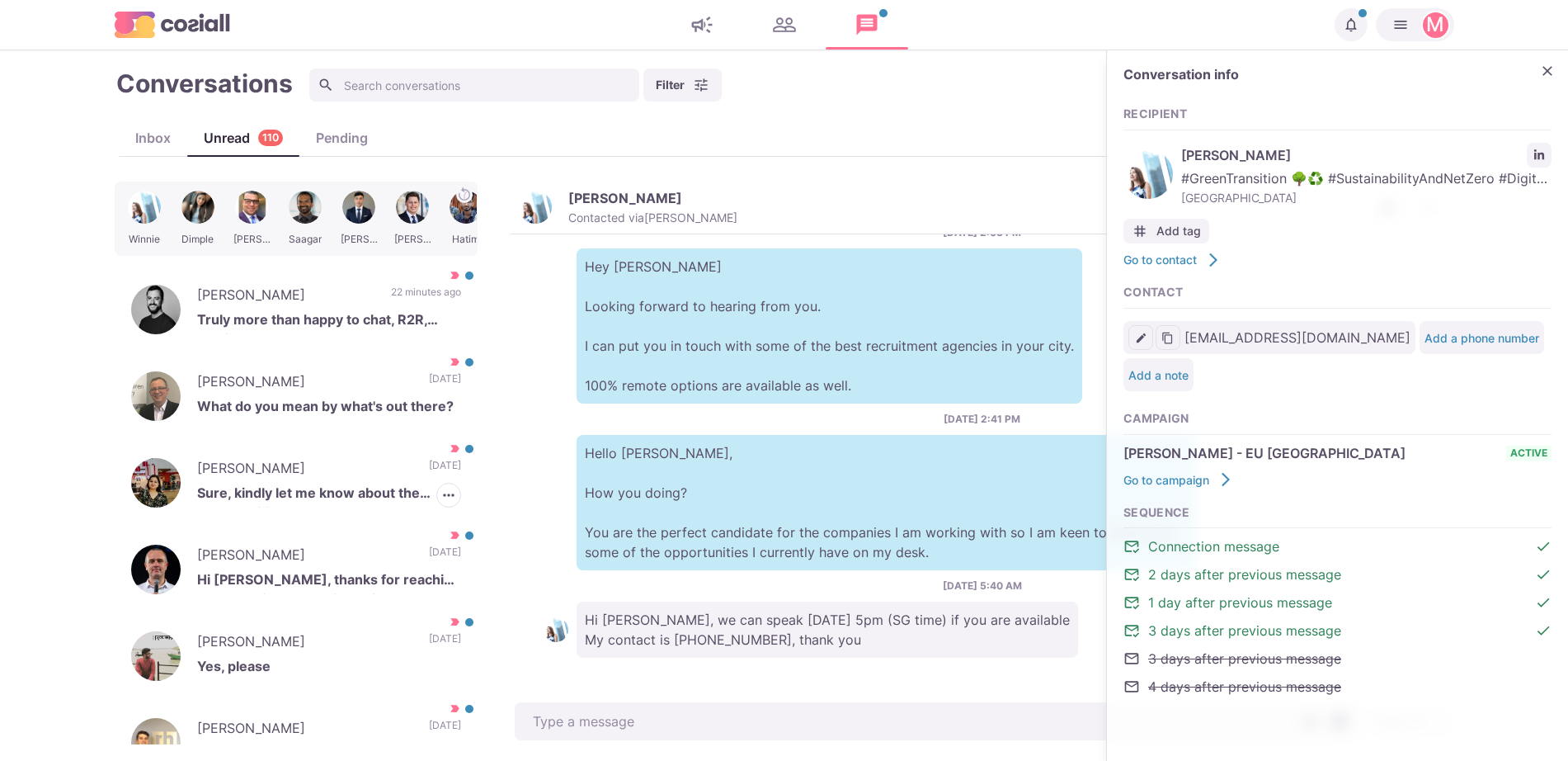
drag, startPoint x: 263, startPoint y: 501, endPoint x: 543, endPoint y: 459, distance: 283.1
click at [261, 501] on p "Sure, kindly let me know about the opportunities." at bounding box center [329, 495] width 264 height 24
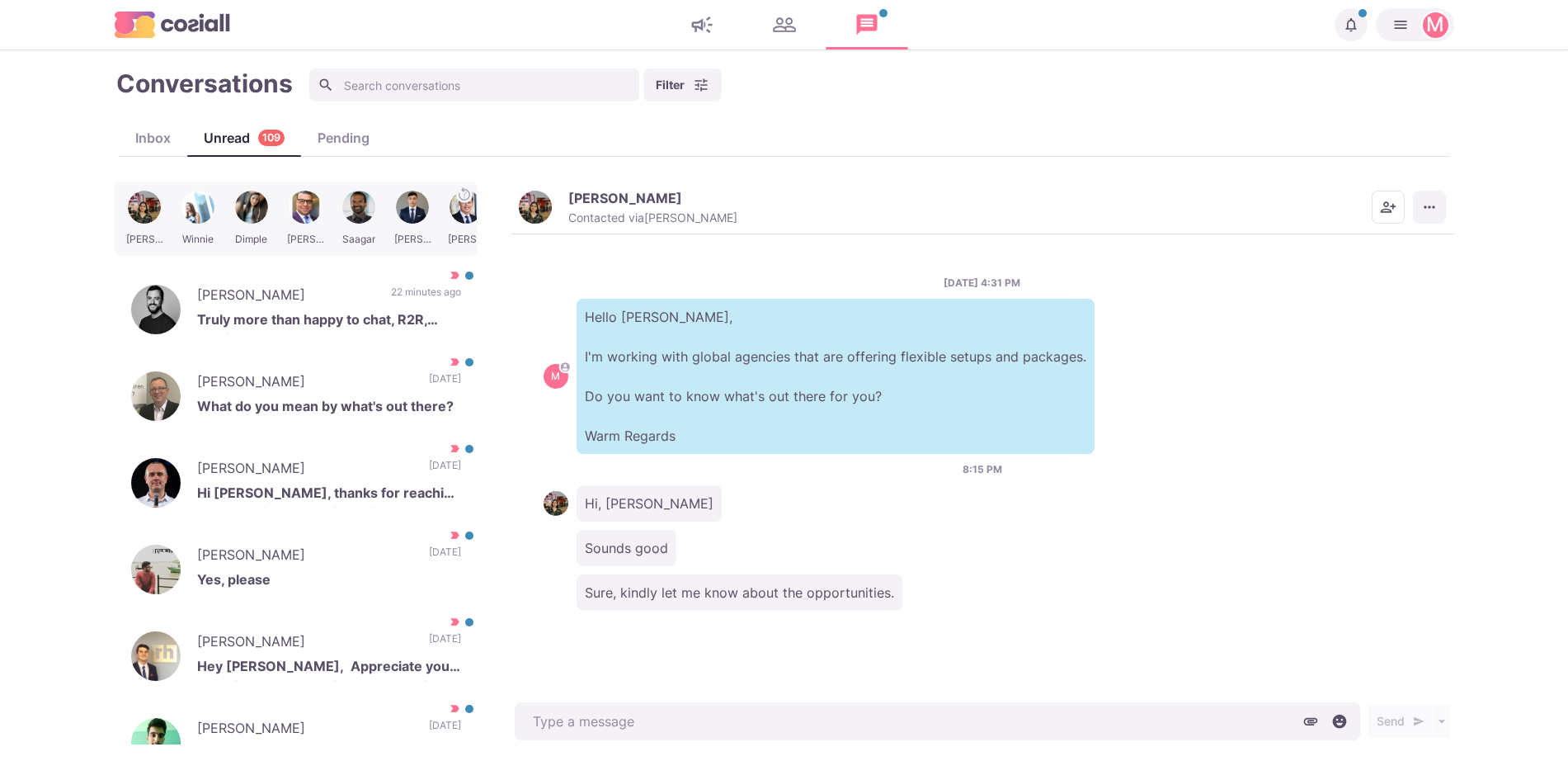
click at [1437, 205] on icon "More menu" at bounding box center [1429, 207] width 17 height 17
click at [1390, 266] on button "Mark as Not Important" at bounding box center [1365, 273] width 161 height 25
click at [679, 207] on div "Mansi Mishra Contacted via Jacob Moss" at bounding box center [653, 208] width 169 height 35
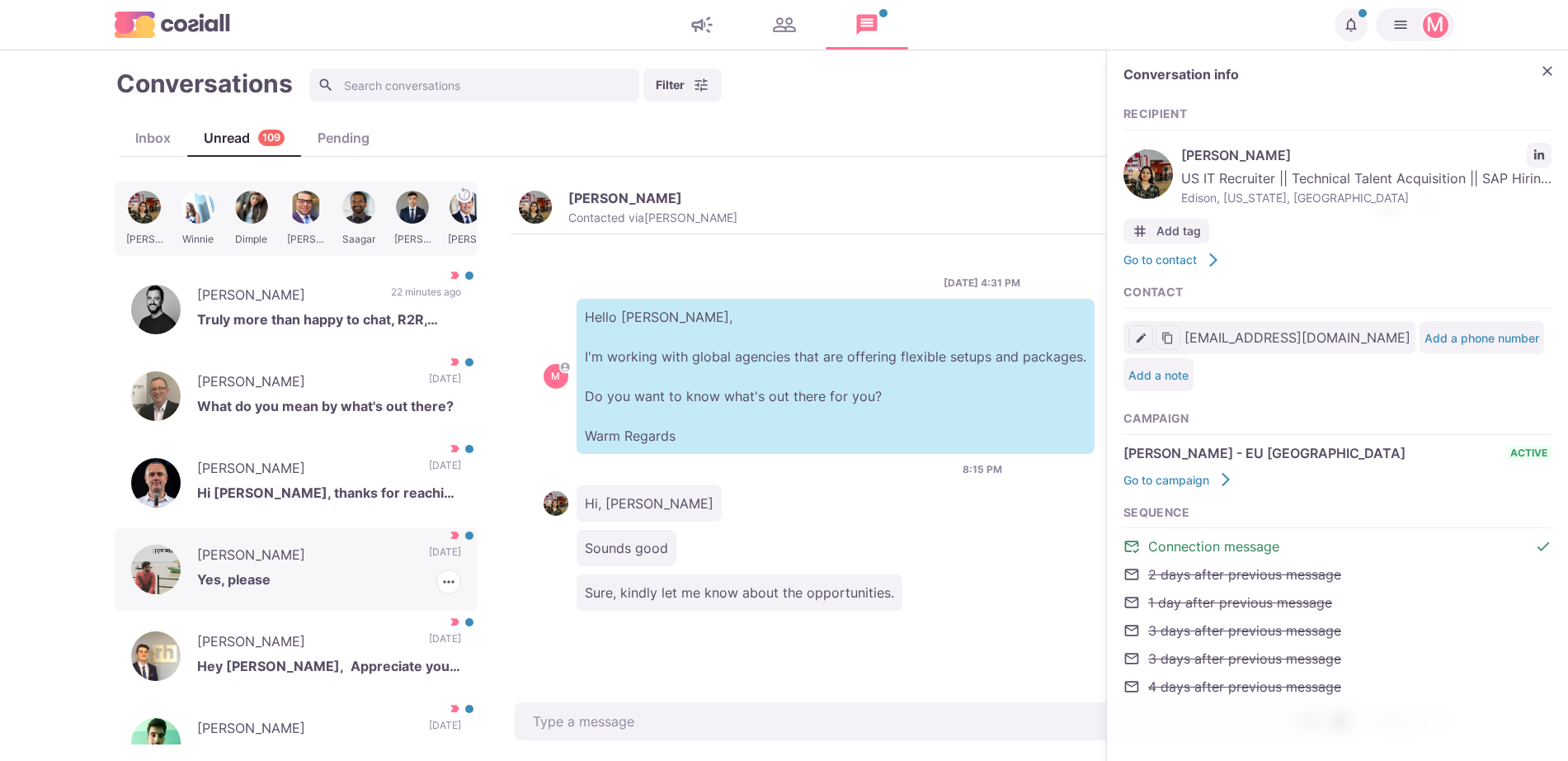
drag, startPoint x: 359, startPoint y: 587, endPoint x: 426, endPoint y: 616, distance: 73.0
click at [359, 586] on p "Yes, please" at bounding box center [329, 582] width 264 height 24
click at [440, 582] on icon "button" at bounding box center [448, 582] width 17 height 17
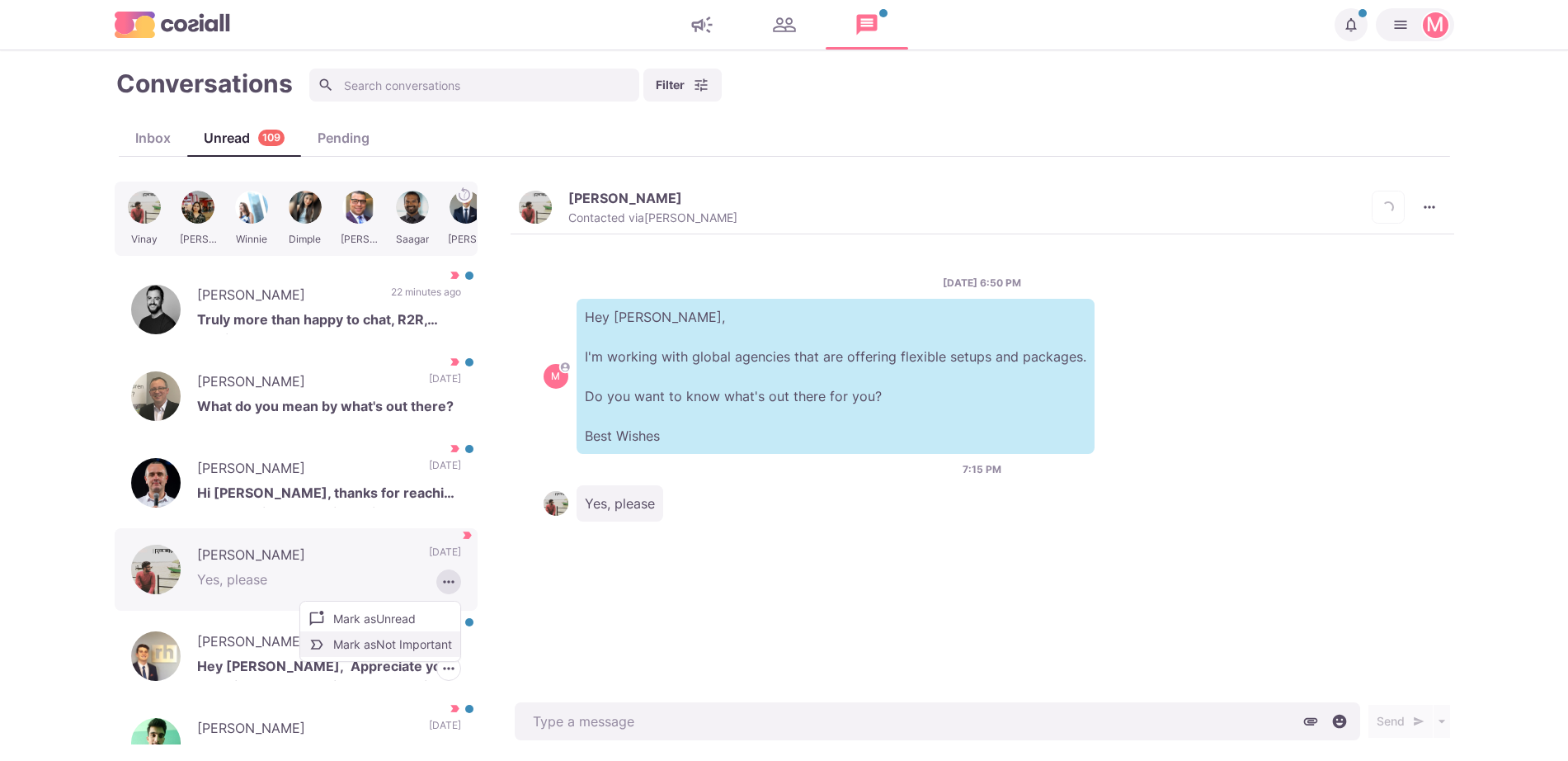
click at [385, 643] on button "Mark as Not Important" at bounding box center [381, 644] width 161 height 25
click at [254, 471] on p "[PERSON_NAME]" at bounding box center [304, 470] width 215 height 24
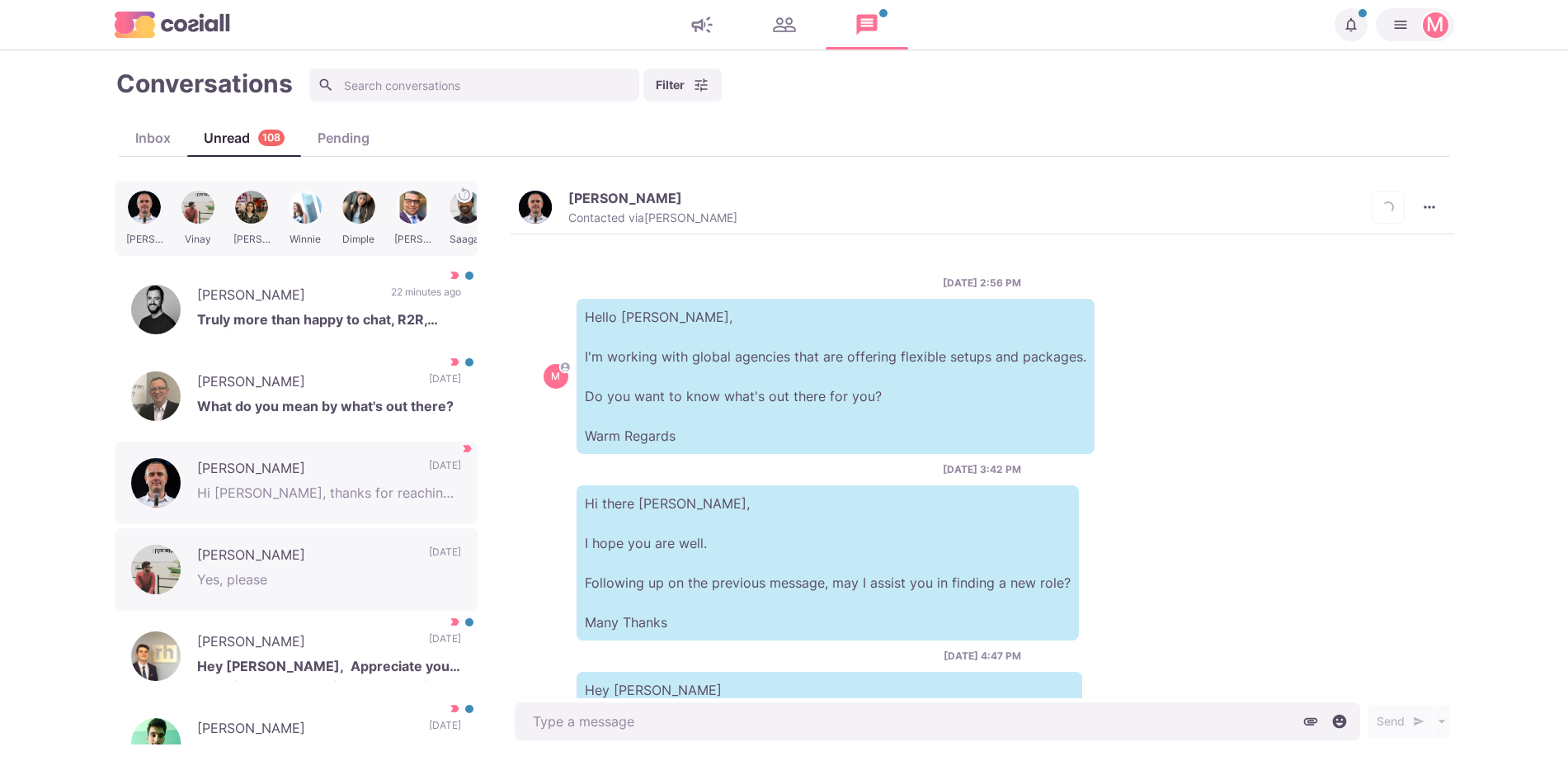
scroll to position [423, 0]
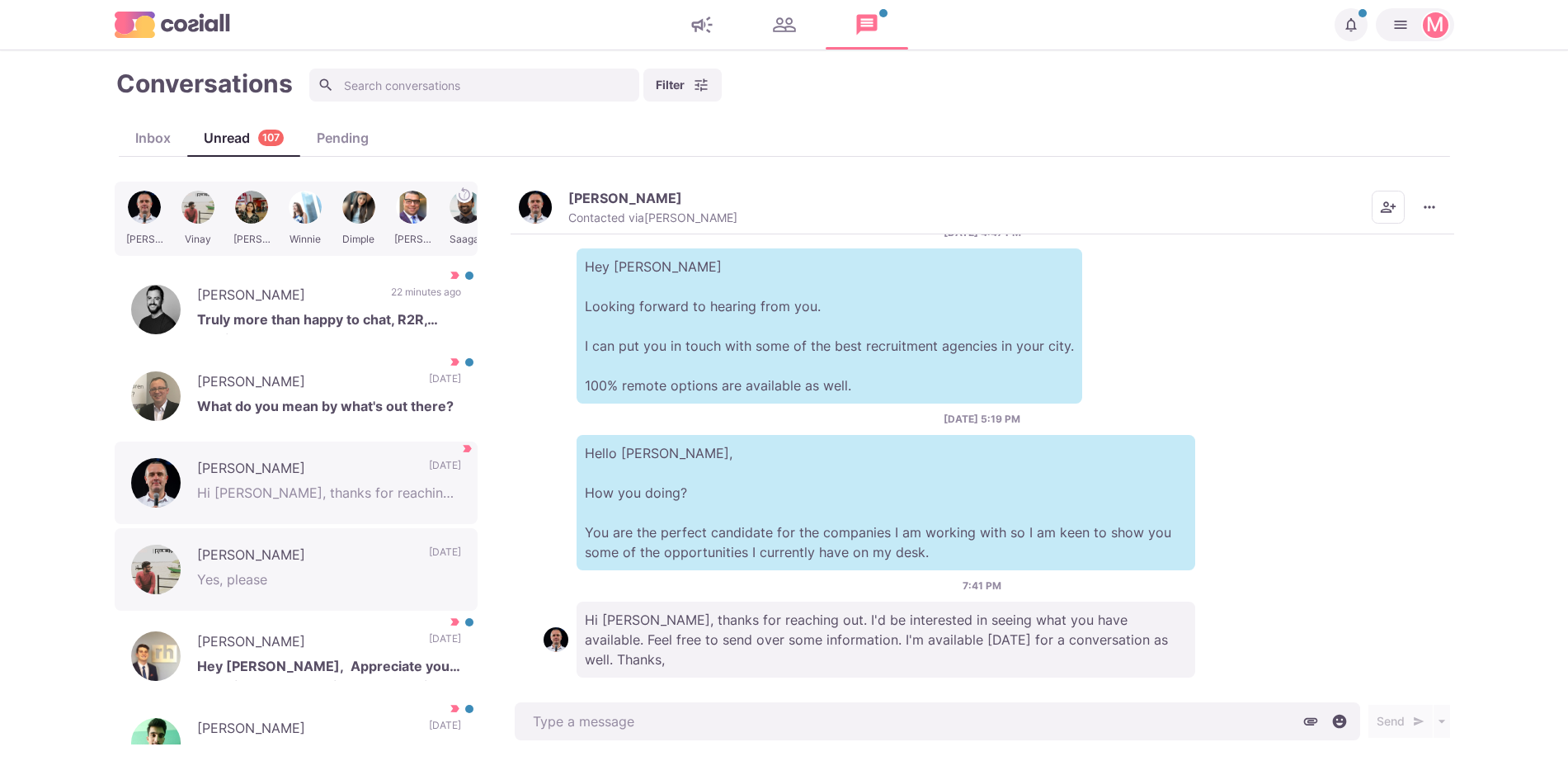
click at [559, 192] on button "Joshua Kappelman Contacted via Sam Richardson" at bounding box center [627, 208] width 218 height 35
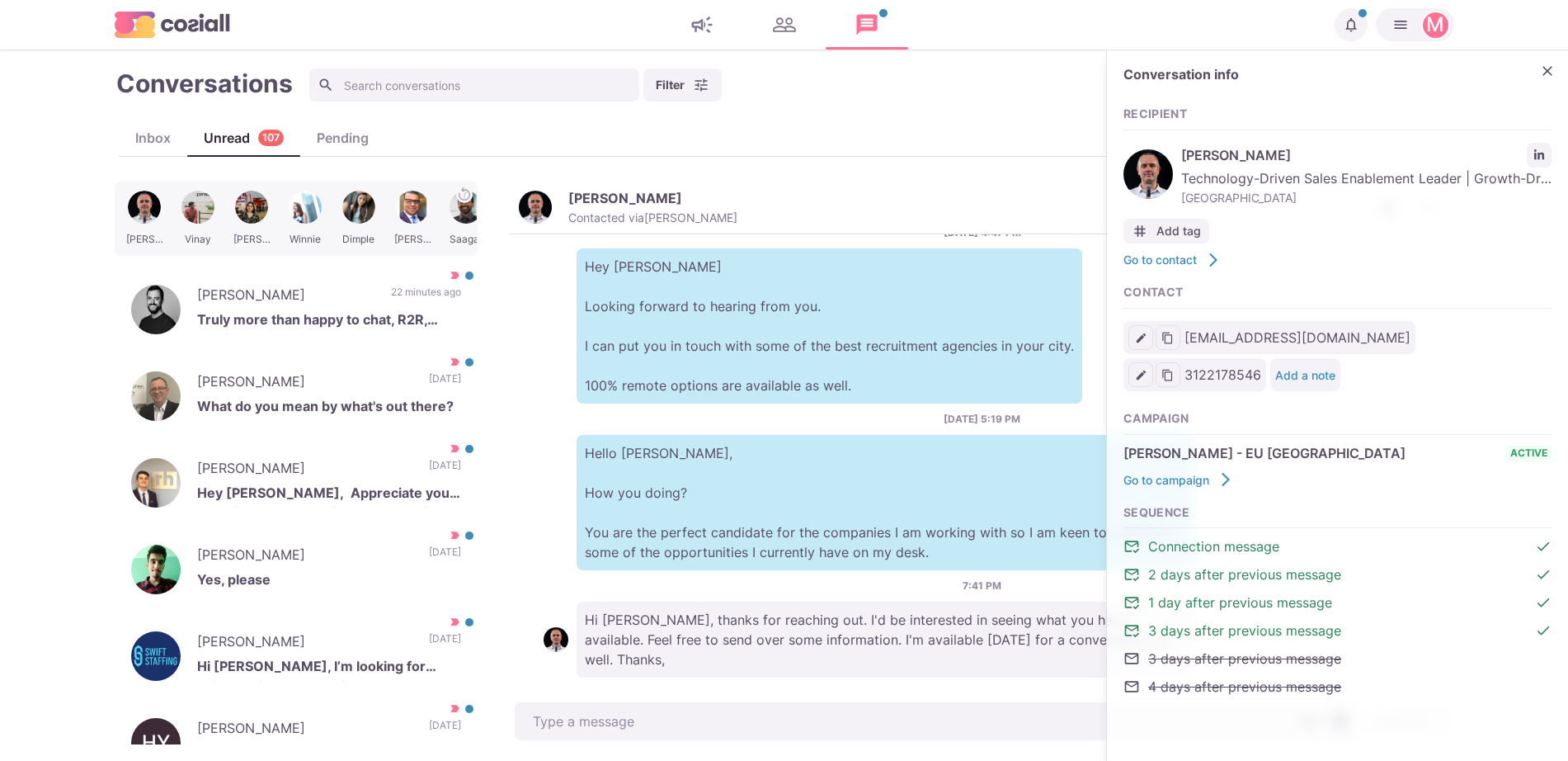
click at [1535, 170] on span "Technology-Driven Sales Enablement Leader | Growth-Driven Strategist | Former D…" at bounding box center [1366, 178] width 370 height 20
click at [1544, 162] on link "LinkedIn profile link" at bounding box center [1539, 155] width 24 height 24
click at [1545, 77] on icon "Close" at bounding box center [1547, 71] width 17 height 17
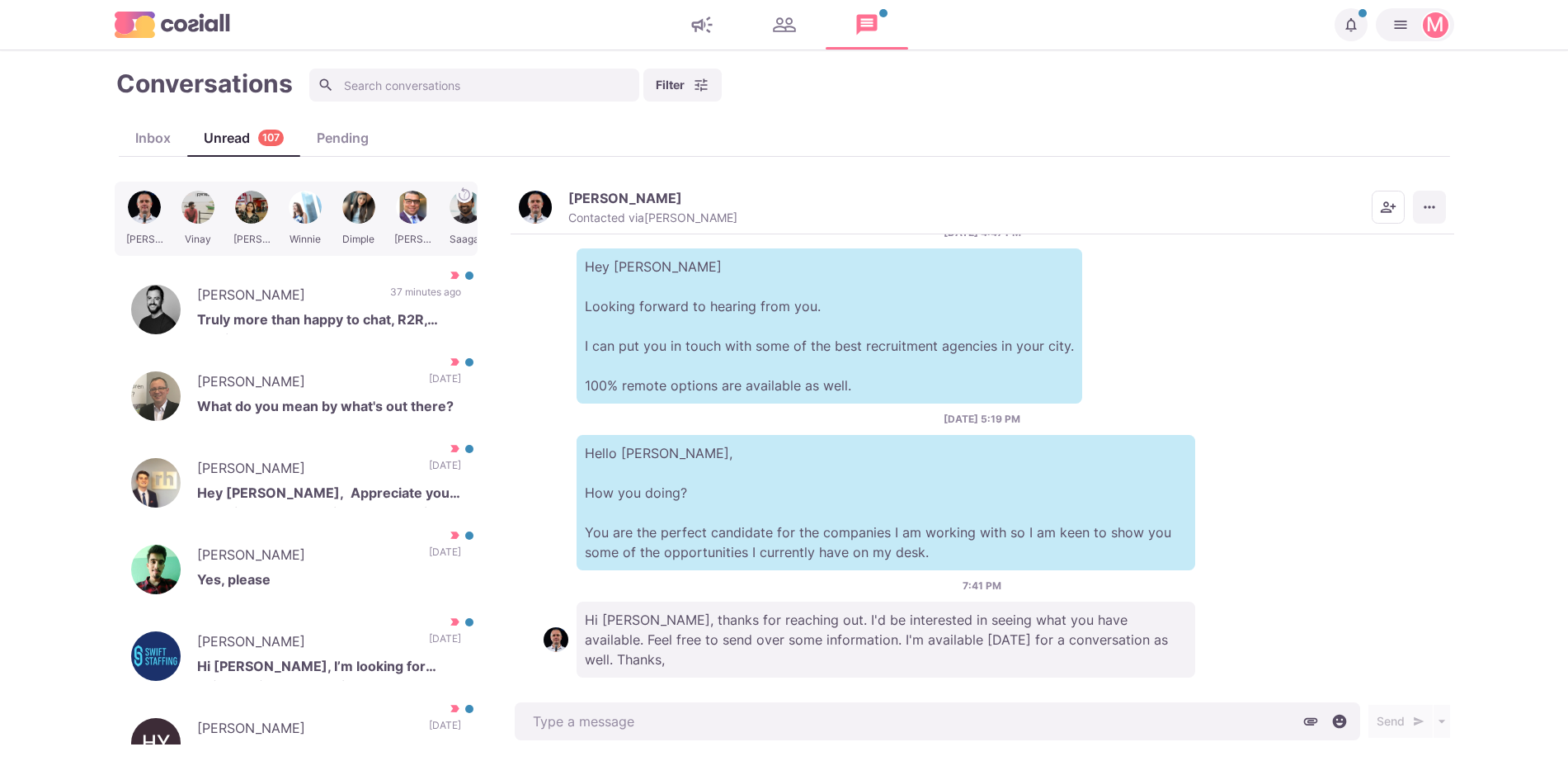
click at [1427, 218] on button "More menu" at bounding box center [1430, 208] width 33 height 33
click at [1368, 268] on button "Mark as Not Important" at bounding box center [1365, 273] width 161 height 25
click at [443, 581] on button "button" at bounding box center [448, 582] width 24 height 24
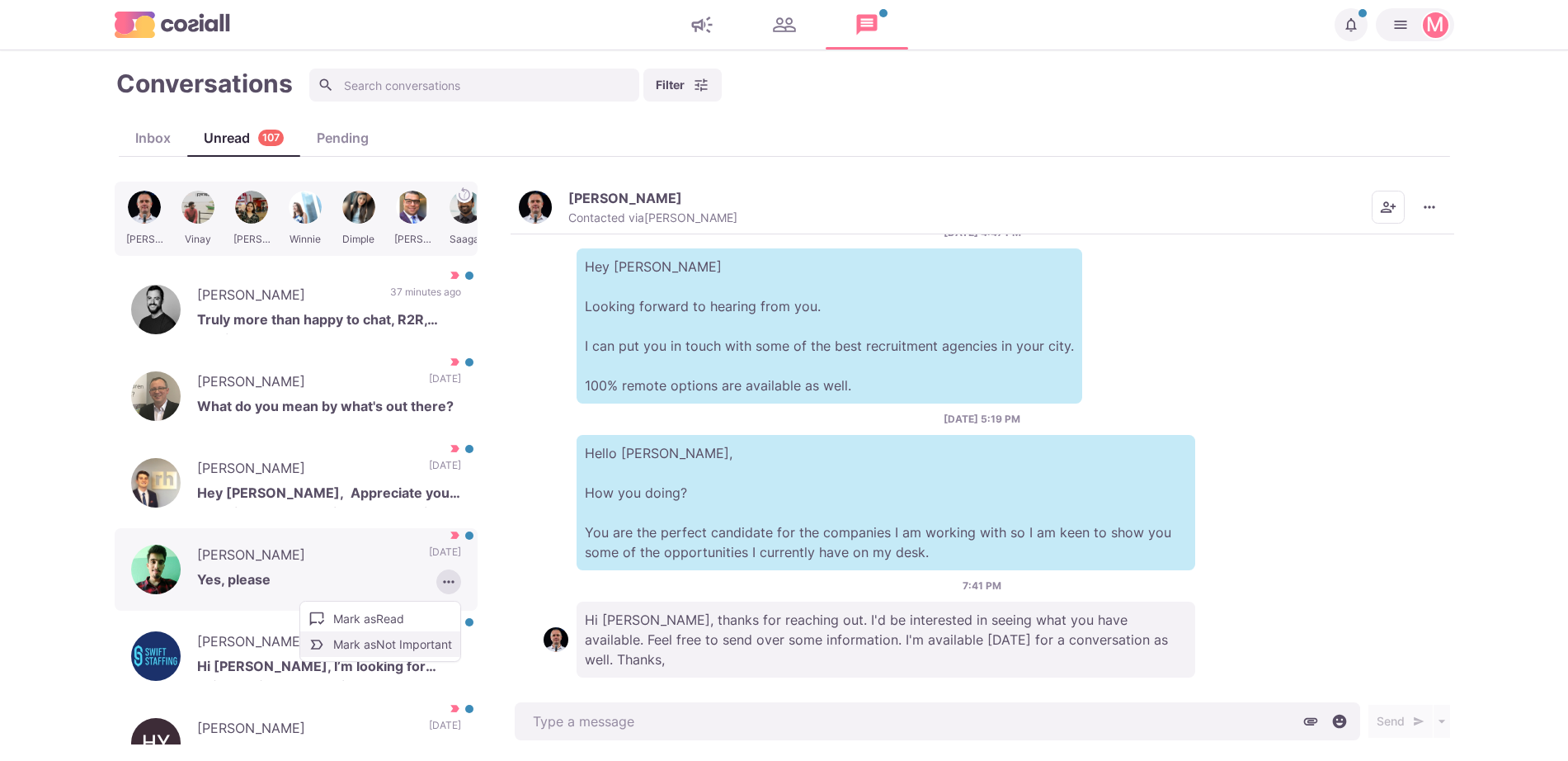
click at [368, 643] on button "Mark as Not Important" at bounding box center [381, 644] width 161 height 25
click at [245, 579] on p "Yes, please" at bounding box center [329, 582] width 264 height 24
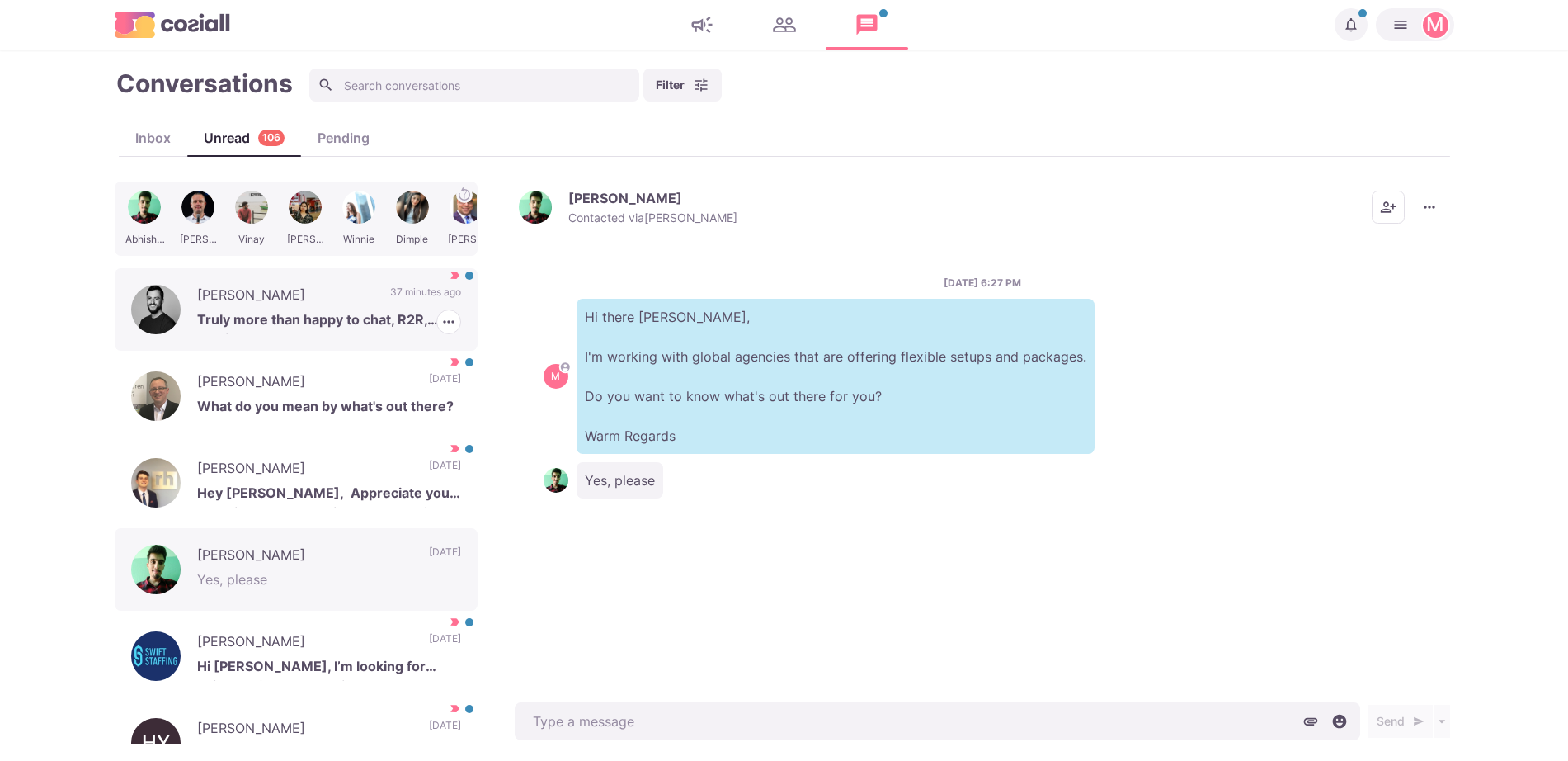
click at [343, 327] on p "Truly more than happy to chat, R2R, anytime :)" at bounding box center [329, 321] width 264 height 24
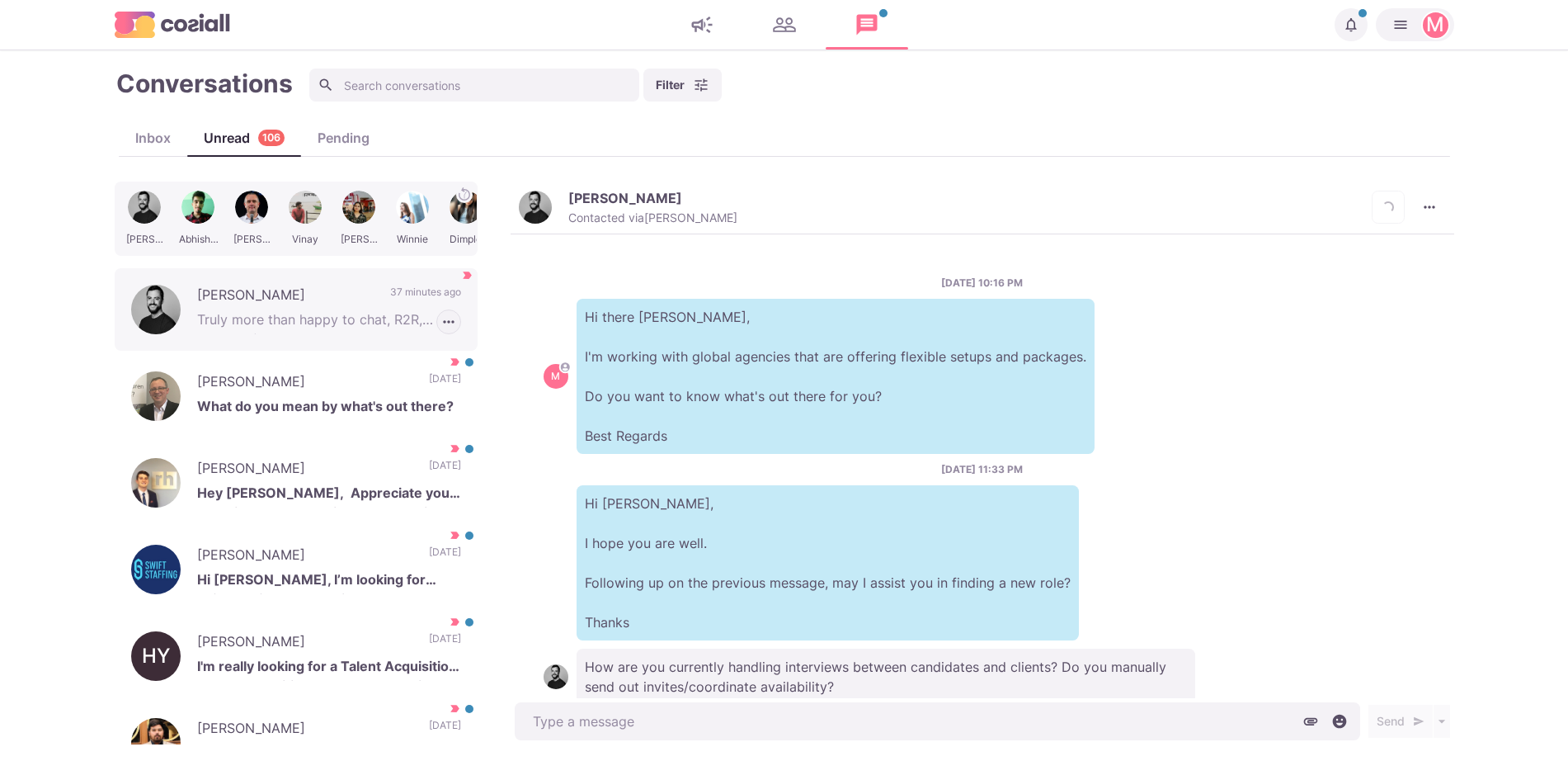
scroll to position [417, 0]
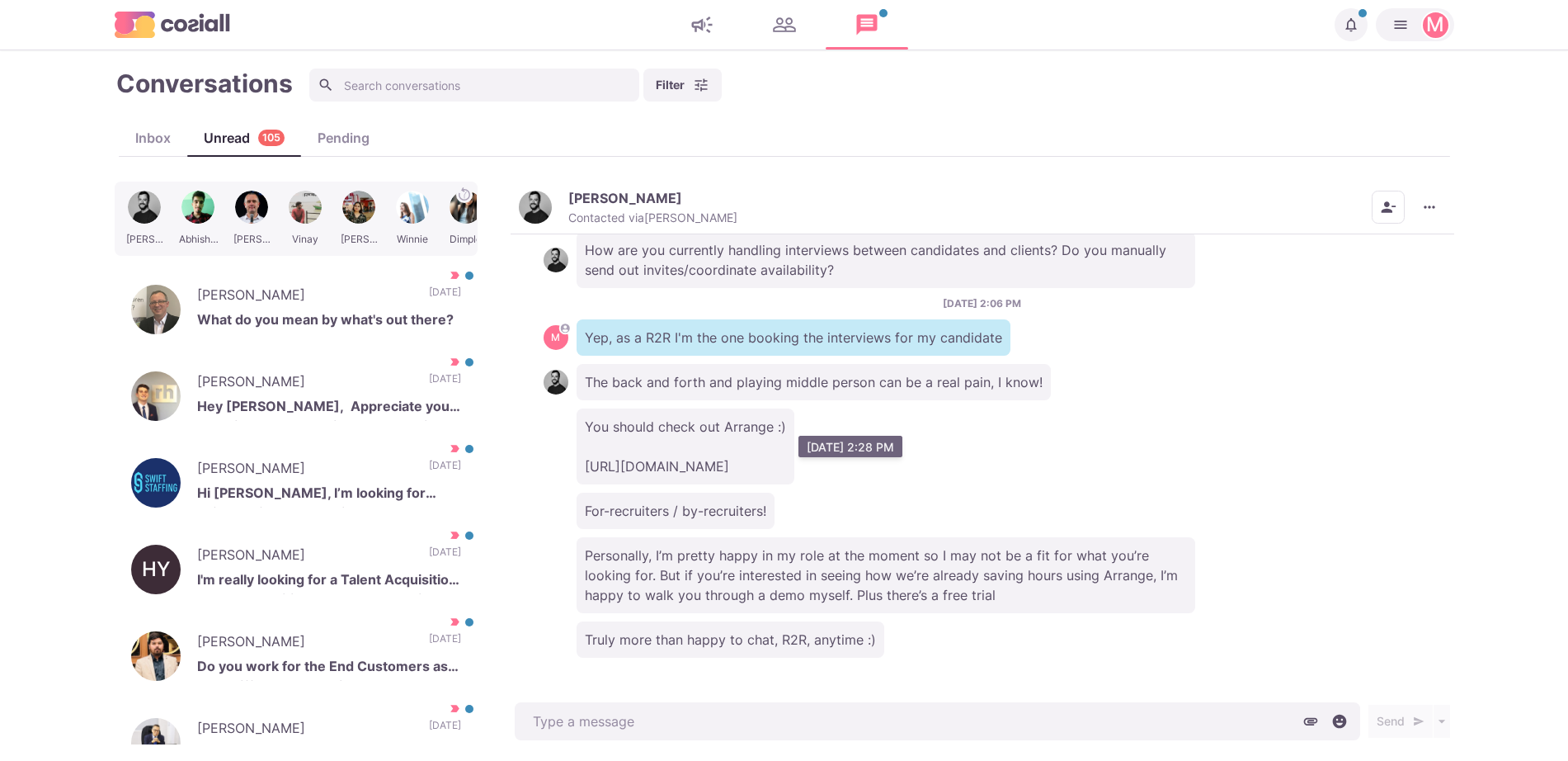
click at [657, 465] on p "You should check out Arrange :) [URL][DOMAIN_NAME]" at bounding box center [685, 447] width 218 height 76
copy div "https://www.arrangeai.io/"
click at [1439, 204] on button "More menu" at bounding box center [1430, 208] width 33 height 33
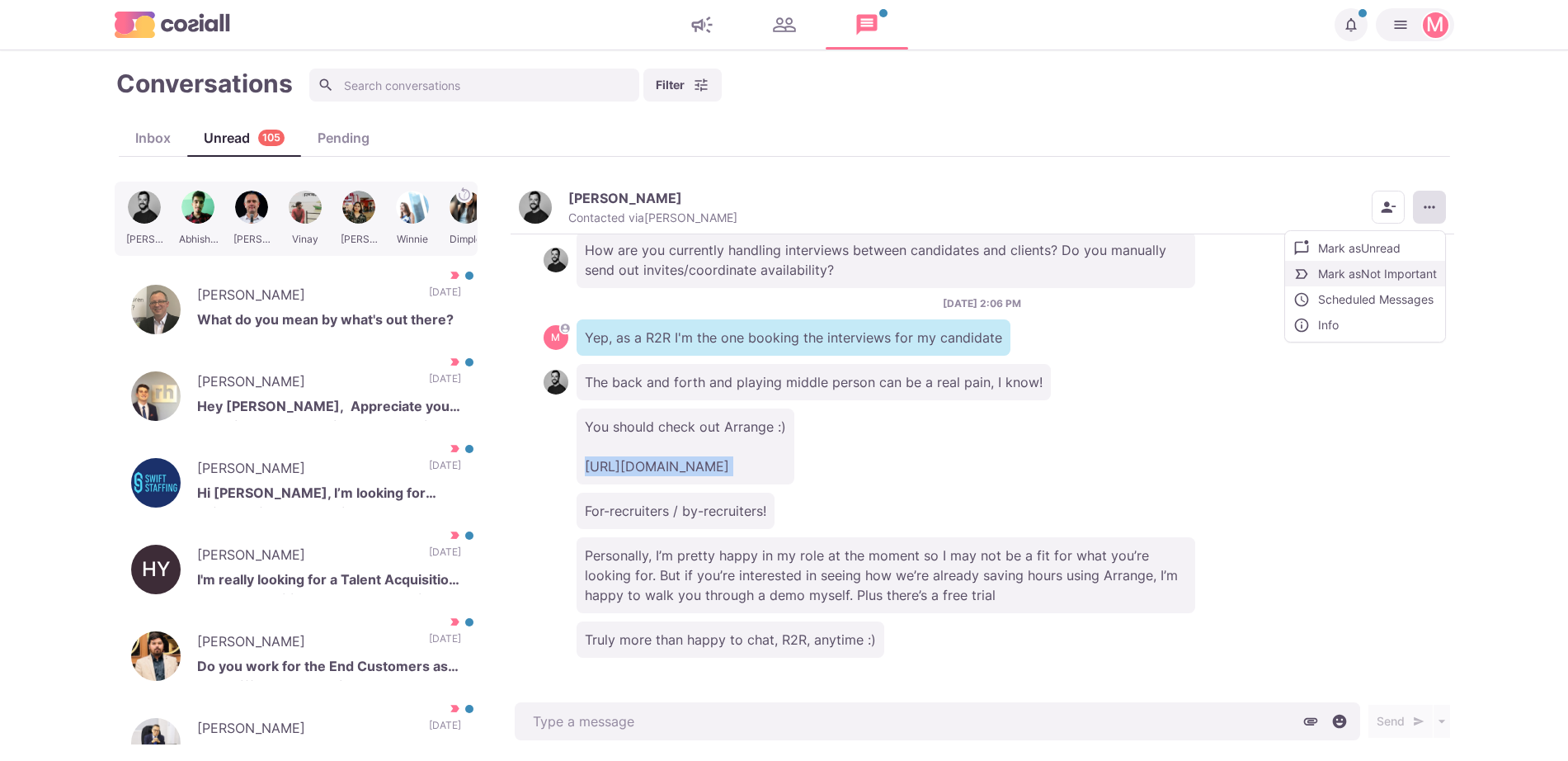
click at [1396, 276] on button "Mark as Not Important" at bounding box center [1365, 273] width 161 height 25
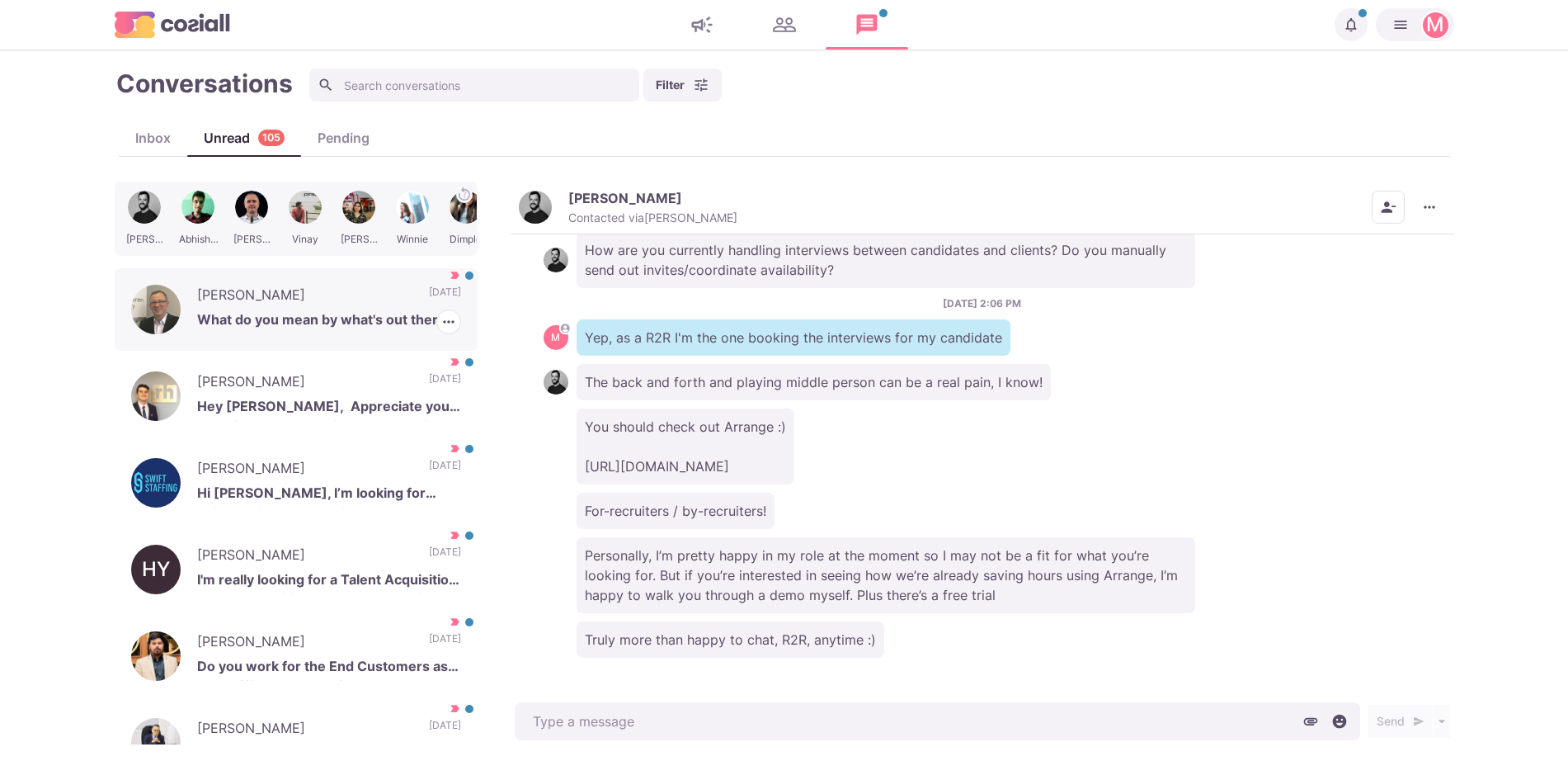
click at [352, 287] on p "[PERSON_NAME]" at bounding box center [304, 297] width 215 height 24
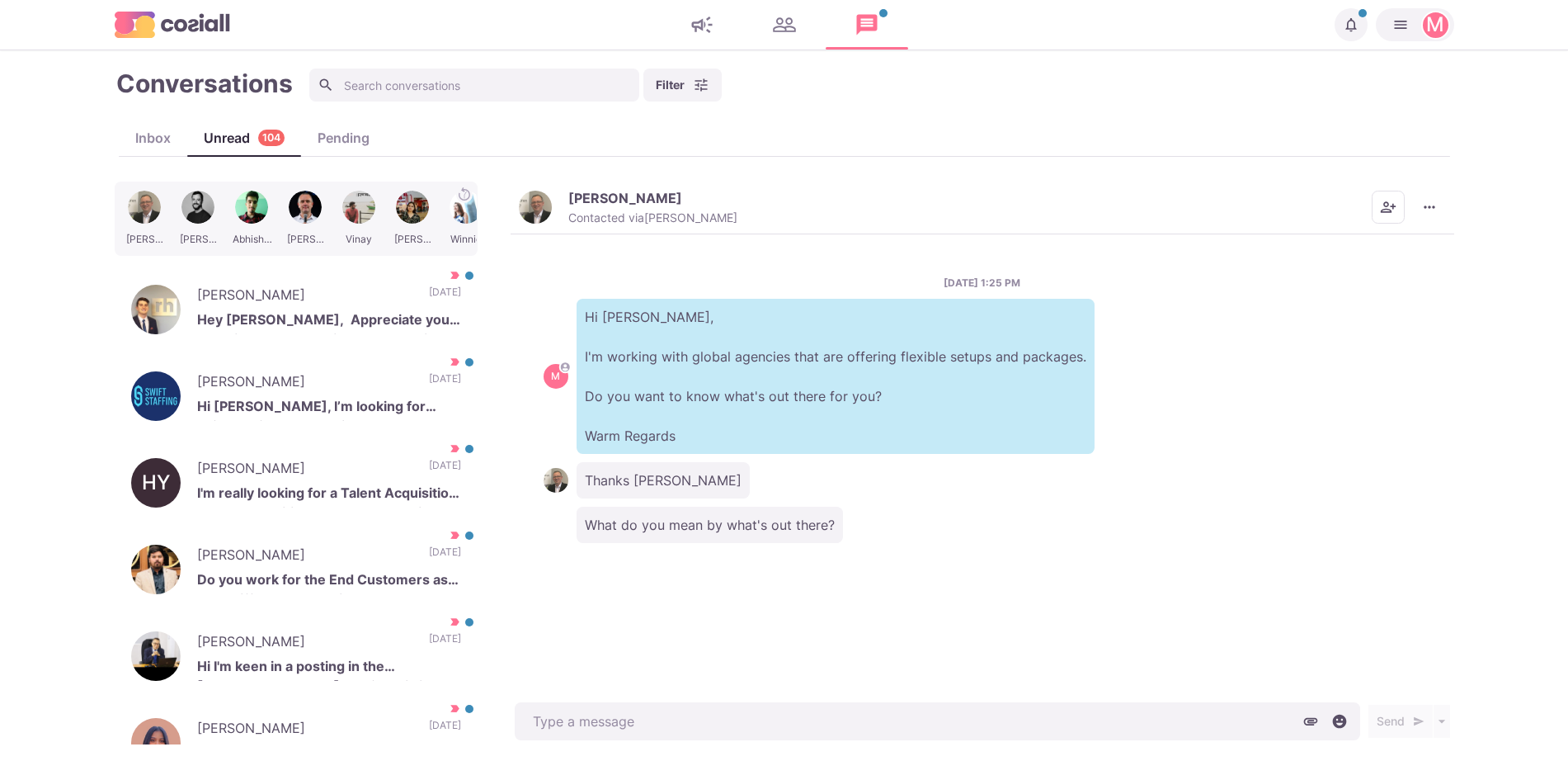
drag, startPoint x: 586, startPoint y: 203, endPoint x: 1144, endPoint y: 233, distance: 558.8
click at [584, 203] on p "[PERSON_NAME]" at bounding box center [625, 198] width 114 height 17
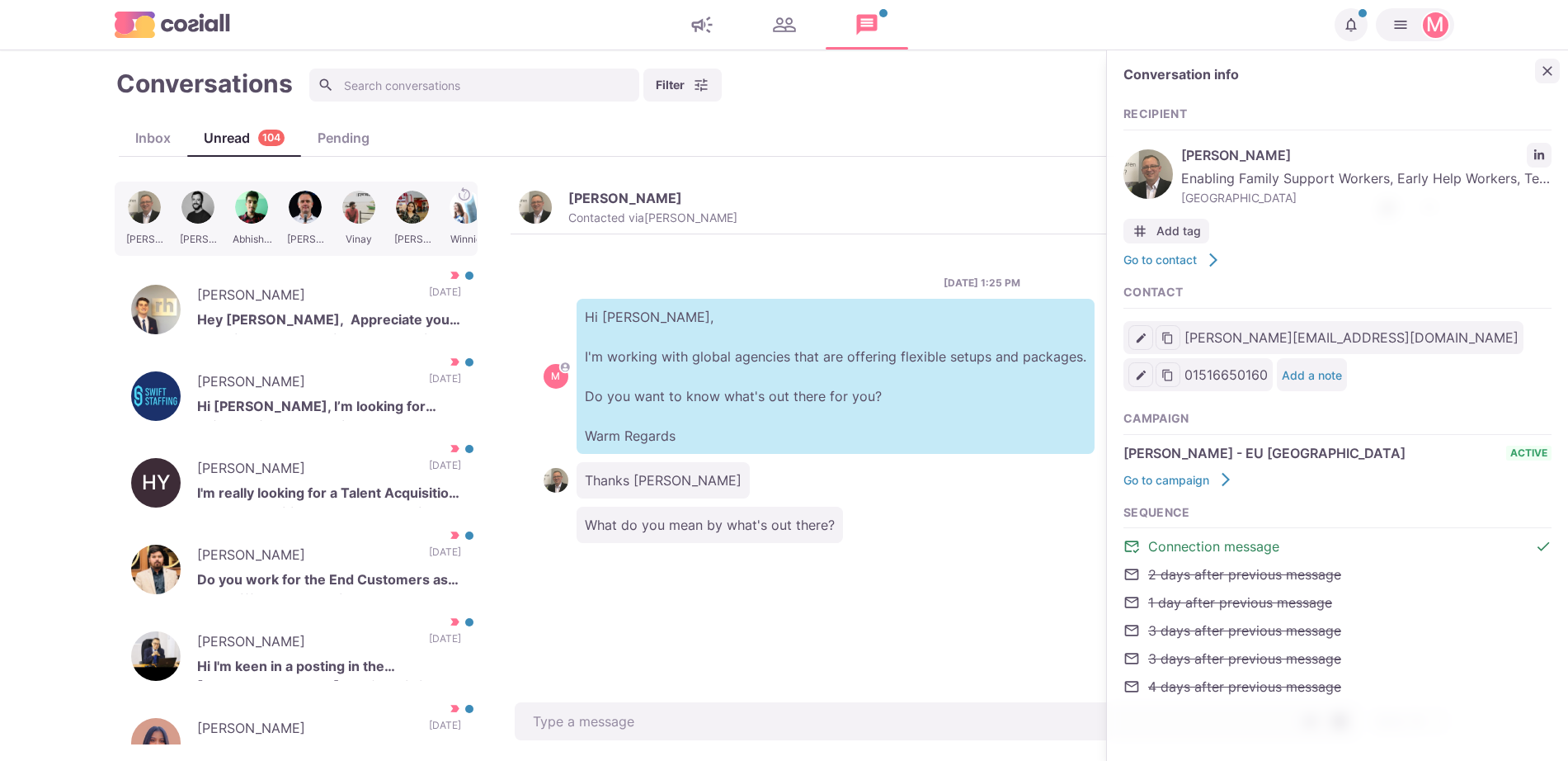
click at [1553, 67] on button "Close" at bounding box center [1547, 71] width 24 height 24
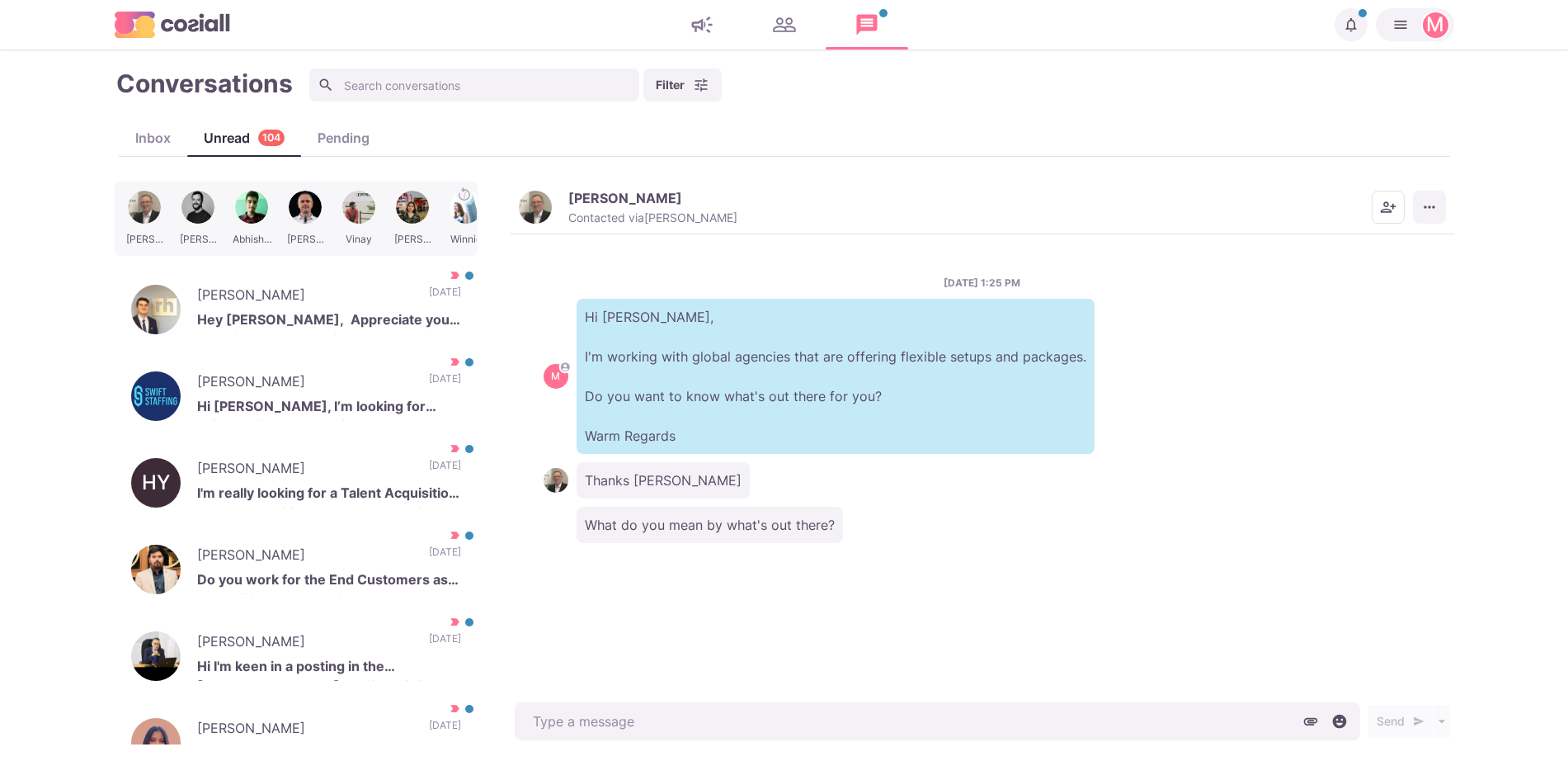
click at [1426, 206] on icon "More menu" at bounding box center [1429, 207] width 17 height 17
click at [1415, 277] on button "Mark as Not Important" at bounding box center [1365, 273] width 161 height 25
click at [389, 379] on div "Frimet Brull Hi Sam, I’m looking for referrals for a Production Manager role. T…" at bounding box center [296, 396] width 363 height 82
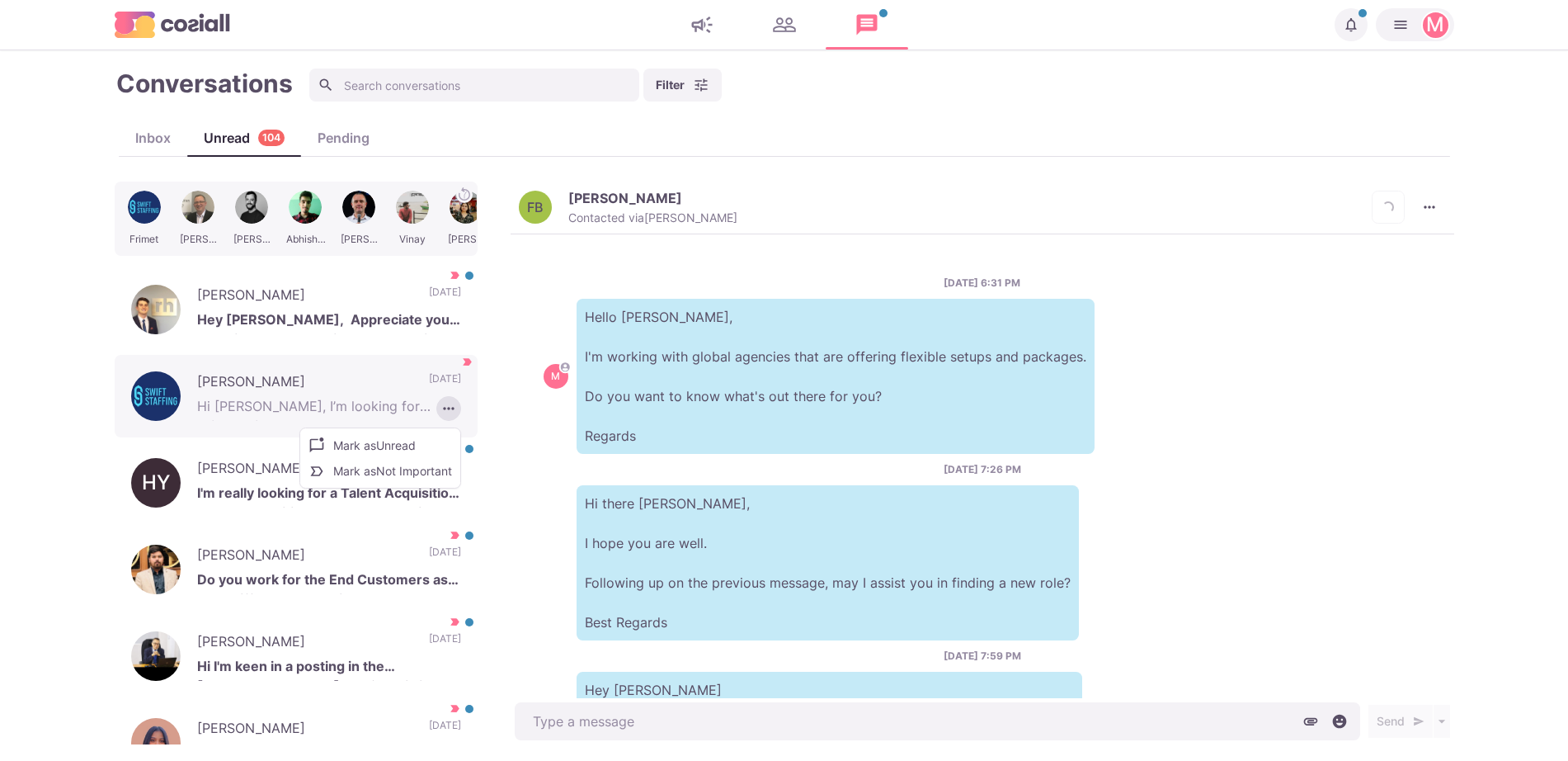
click at [392, 473] on button "Mark as Not Important" at bounding box center [381, 471] width 161 height 25
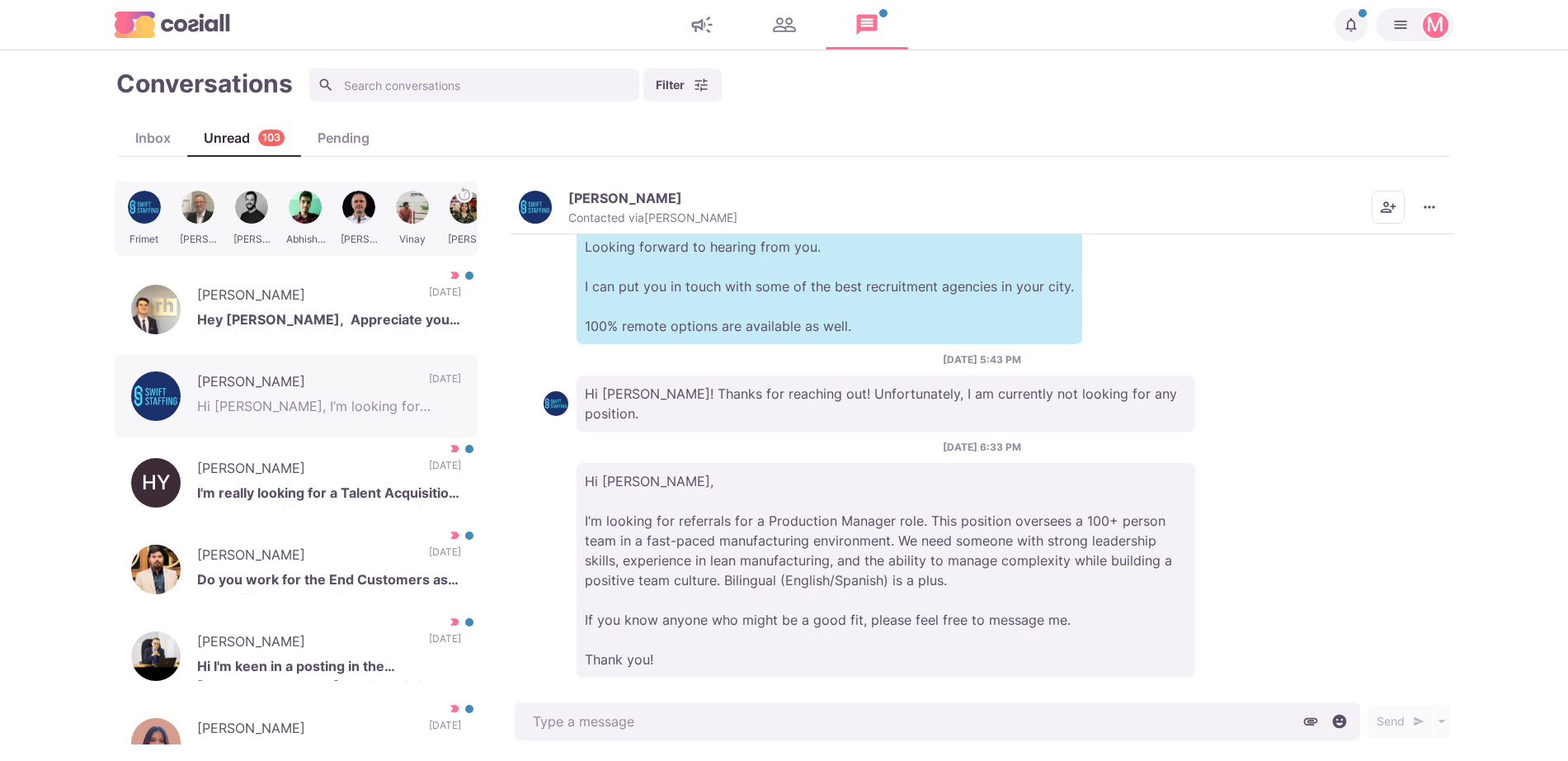
click at [538, 186] on div "Frimet Brull Contacted via Sam Richardson Mark as Unread Mark as Important Sche…" at bounding box center [983, 208] width 944 height 53
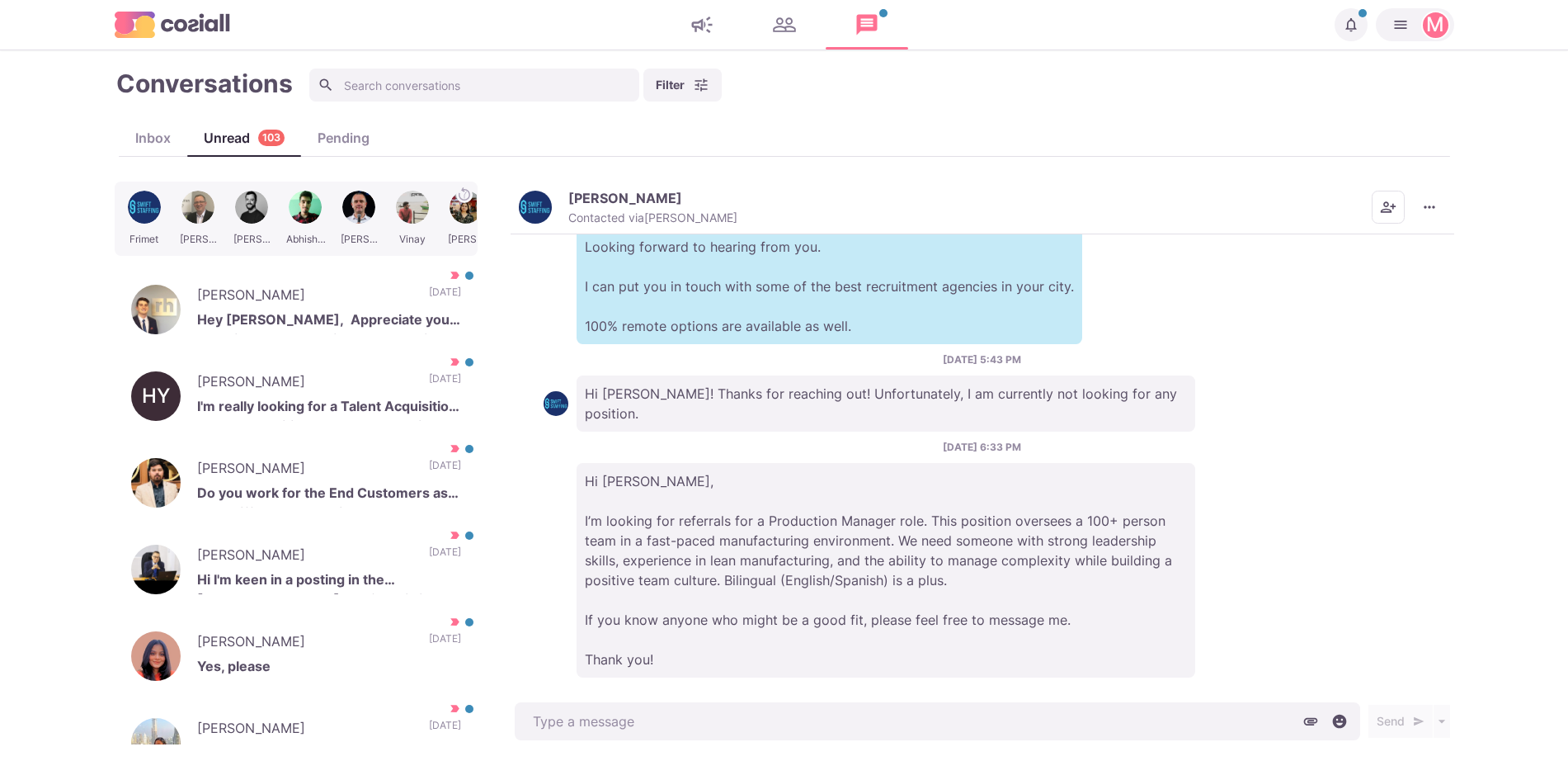
click at [515, 208] on div "Frimet Brull Contacted via Sam Richardson Mark as Unread Mark as Important Sche…" at bounding box center [983, 208] width 944 height 53
click at [536, 202] on img "button" at bounding box center [535, 208] width 33 height 33
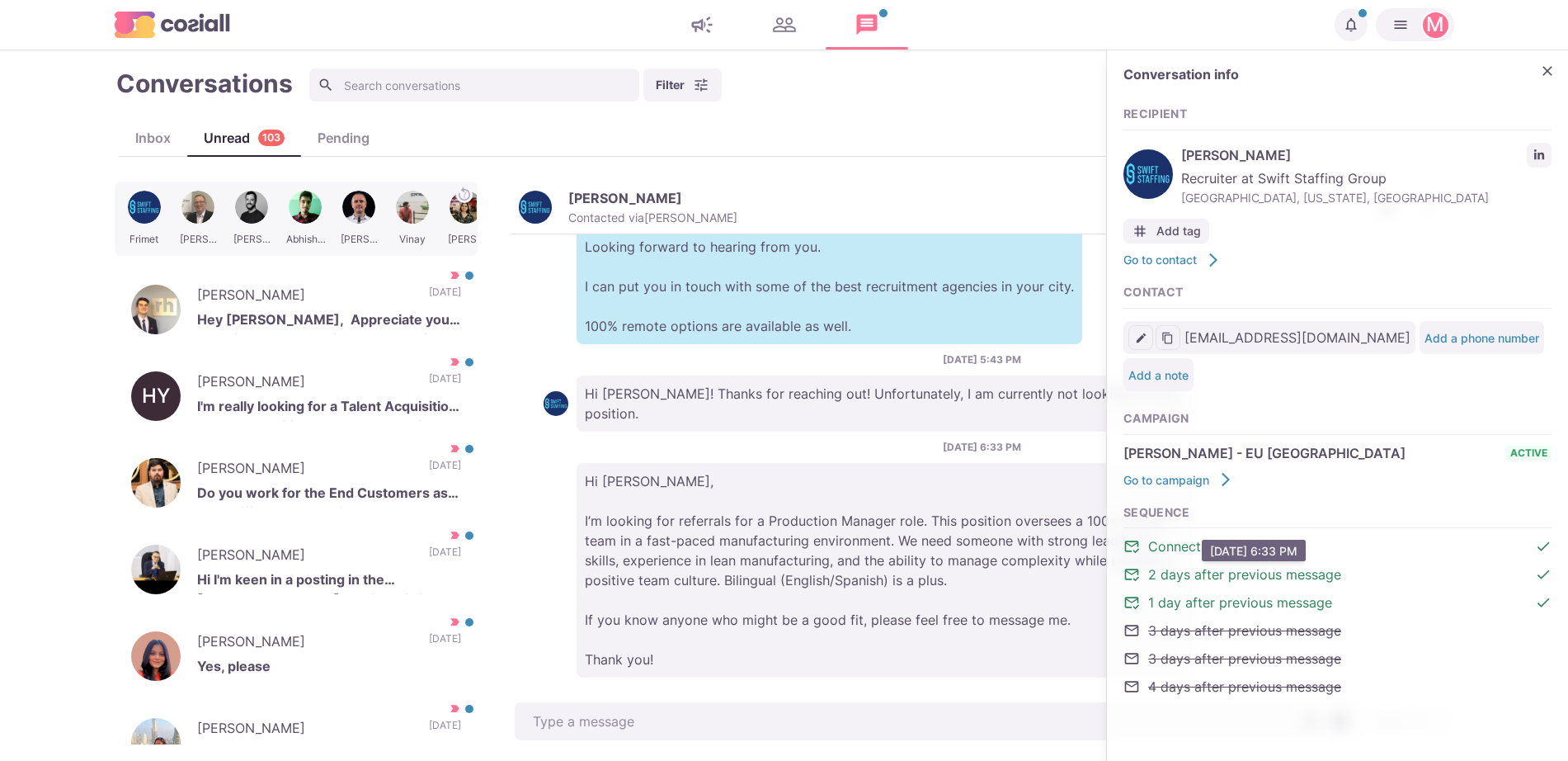
click at [725, 534] on p "Hi [PERSON_NAME], I’m looking for referrals for a Production Manager role. This…" at bounding box center [886, 570] width 619 height 214
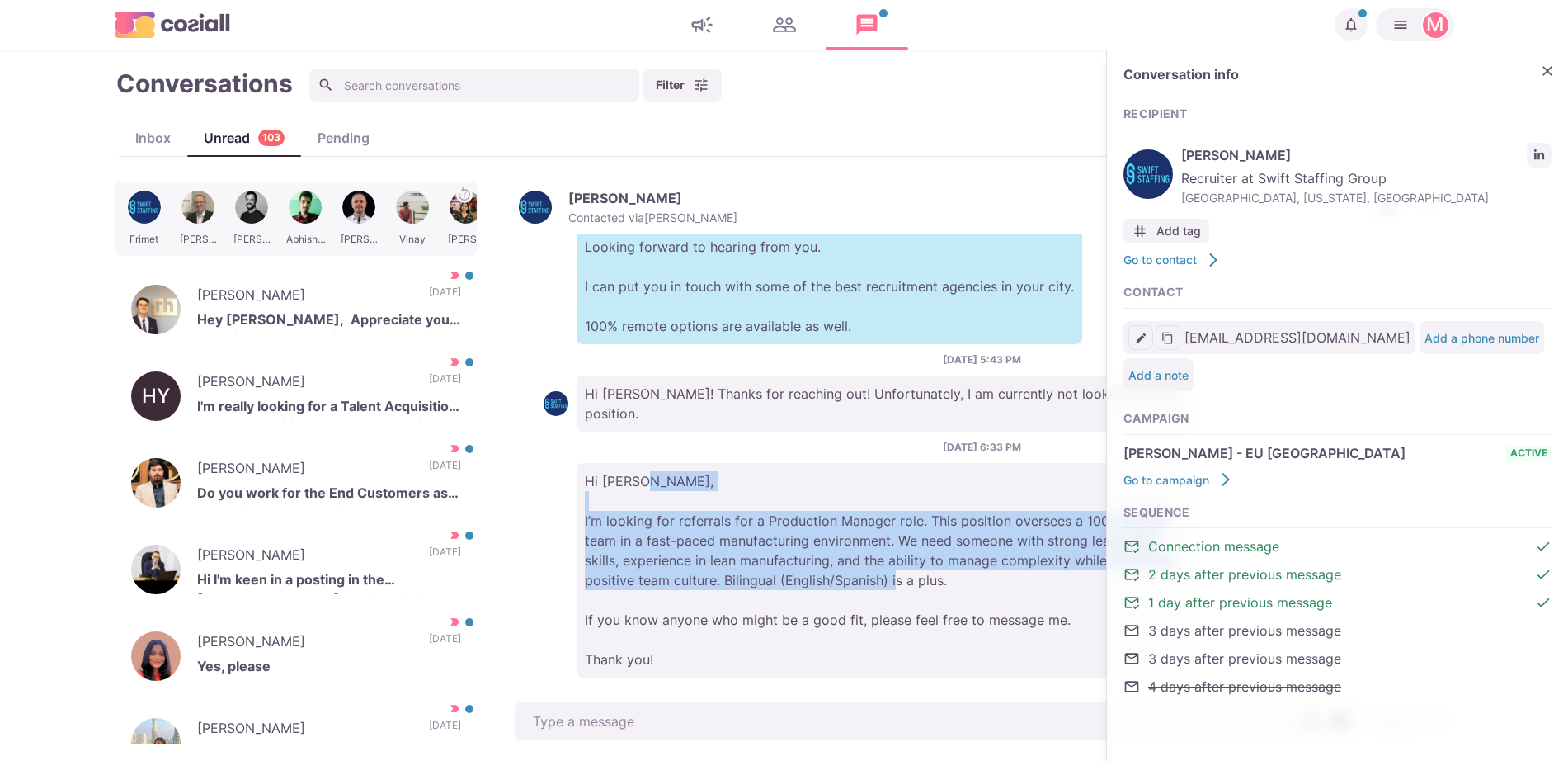
click at [725, 534] on p "Hi [PERSON_NAME], I’m looking for referrals for a Production Manager role. This…" at bounding box center [886, 570] width 619 height 214
click at [1527, 158] on link "LinkedIn profile link" at bounding box center [1539, 155] width 24 height 24
click at [1540, 68] on icon "Close" at bounding box center [1547, 71] width 17 height 17
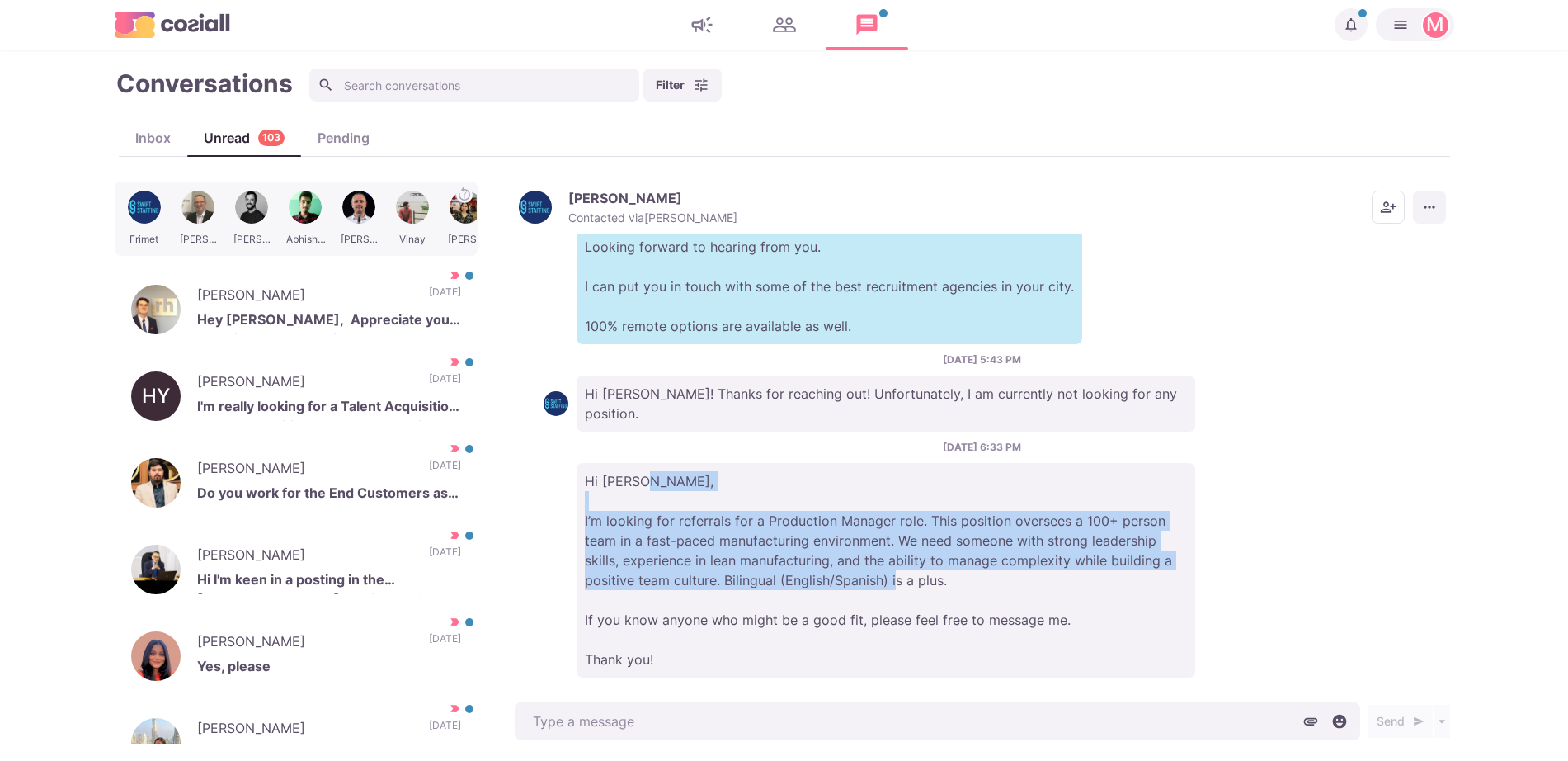
click at [1423, 205] on icon "More menu" at bounding box center [1429, 207] width 17 height 17
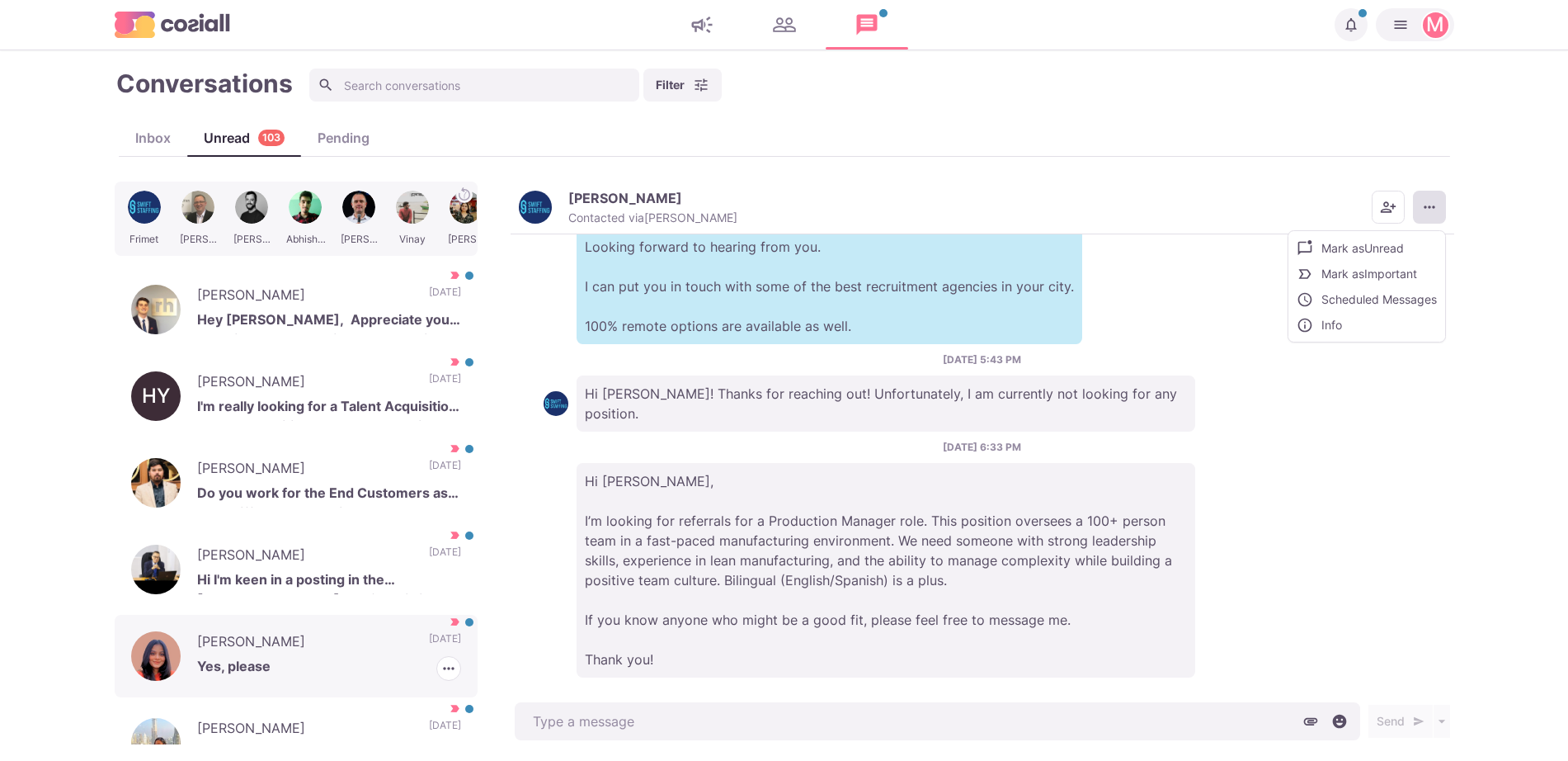
click at [367, 639] on p "[PERSON_NAME]" at bounding box center [304, 643] width 215 height 24
click at [440, 667] on icon "button" at bounding box center [448, 668] width 17 height 17
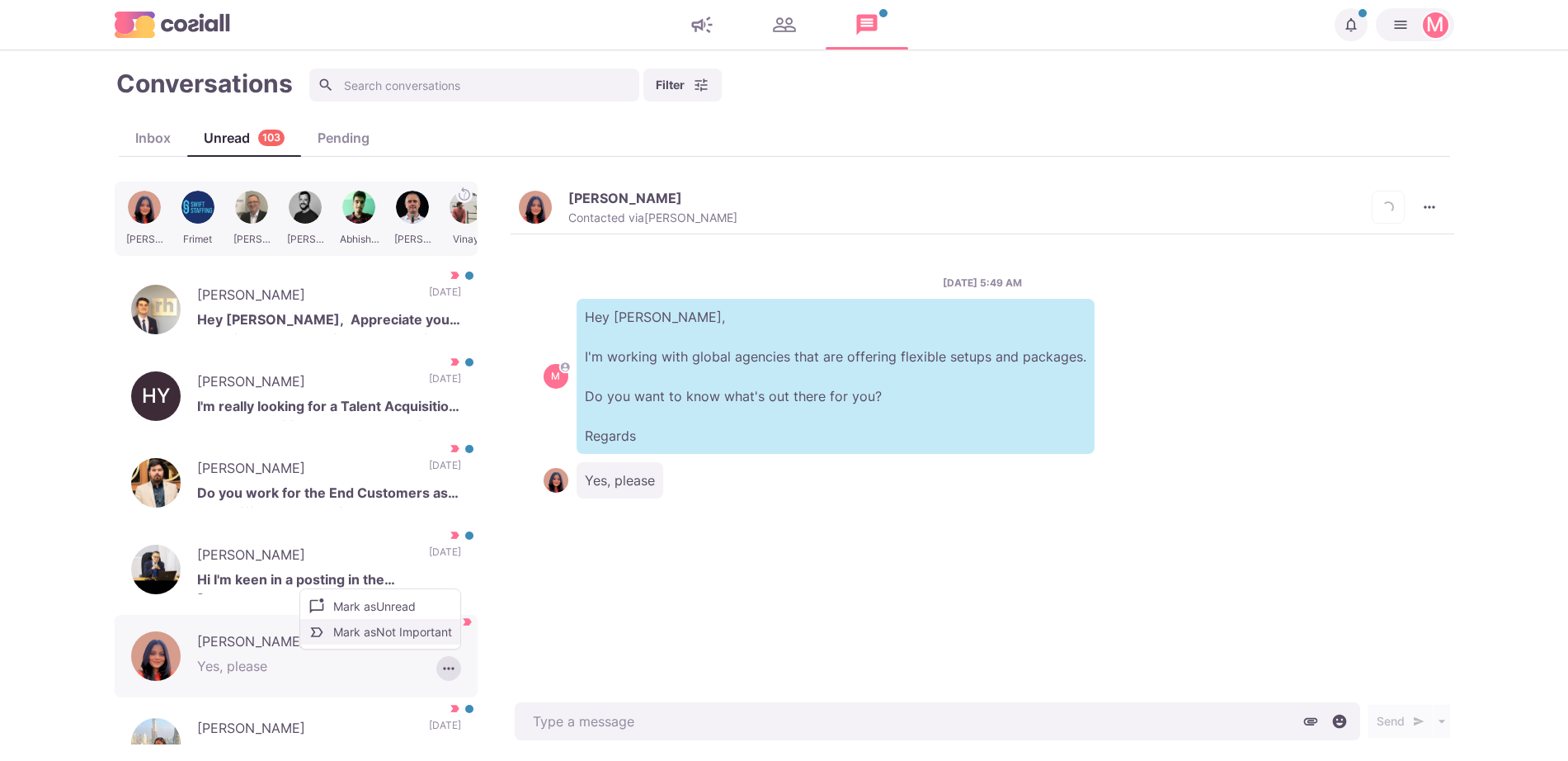
click at [352, 633] on button "Mark as Not Important" at bounding box center [381, 632] width 161 height 25
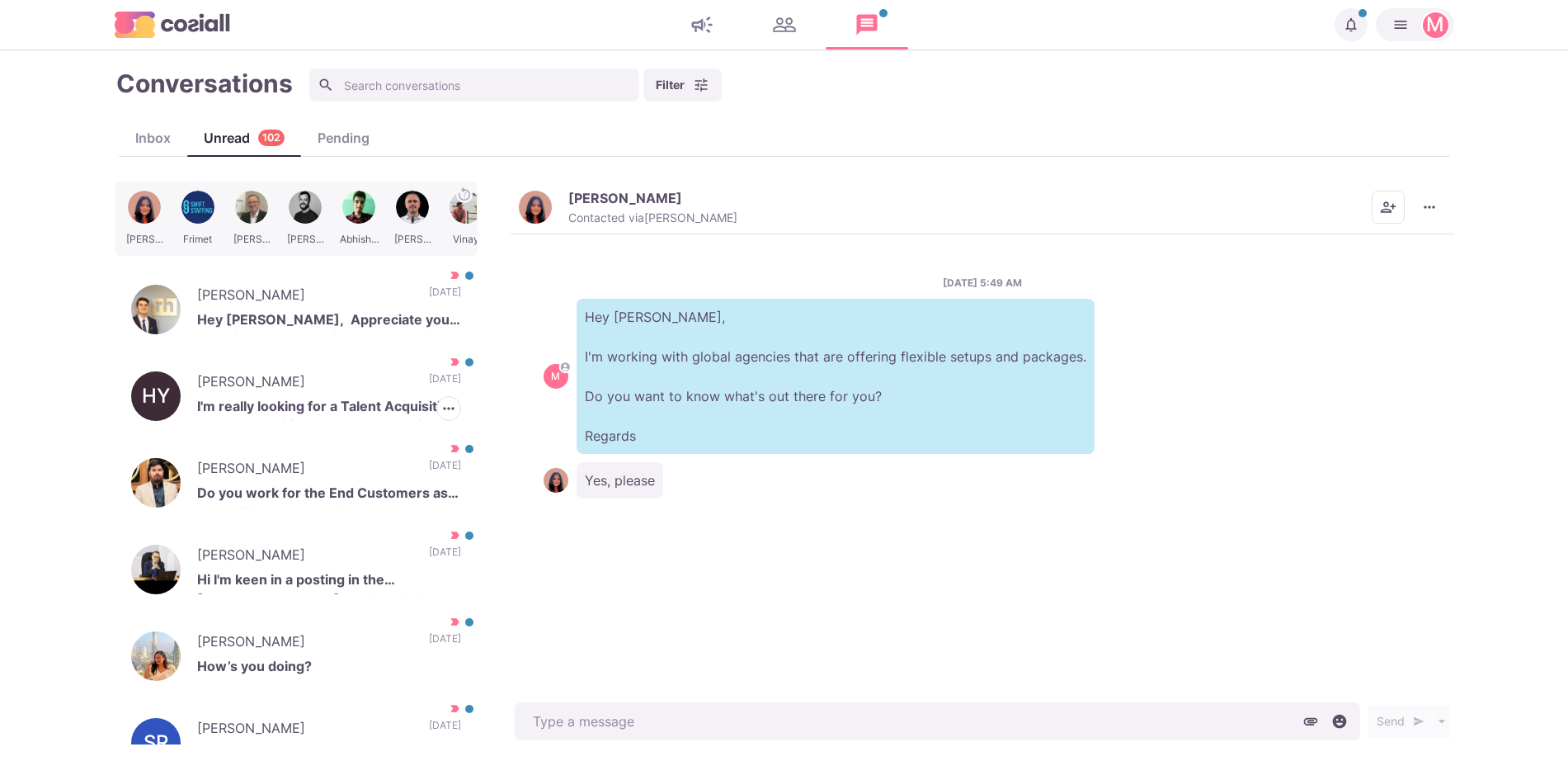
drag, startPoint x: 411, startPoint y: 396, endPoint x: 466, endPoint y: 344, distance: 75.7
click at [429, 394] on p "[DATE]" at bounding box center [444, 383] width 32 height 24
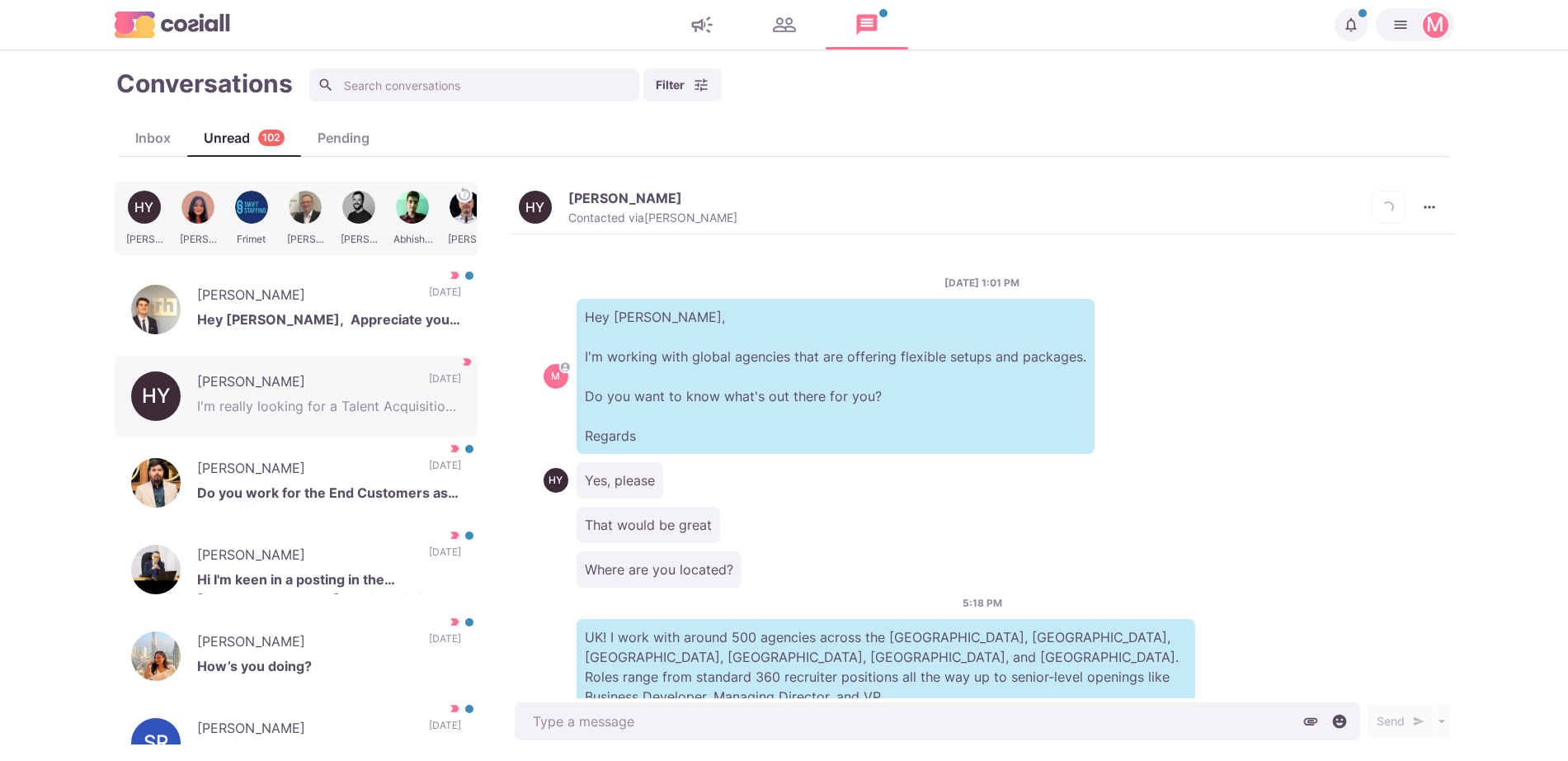
scroll to position [220, 0]
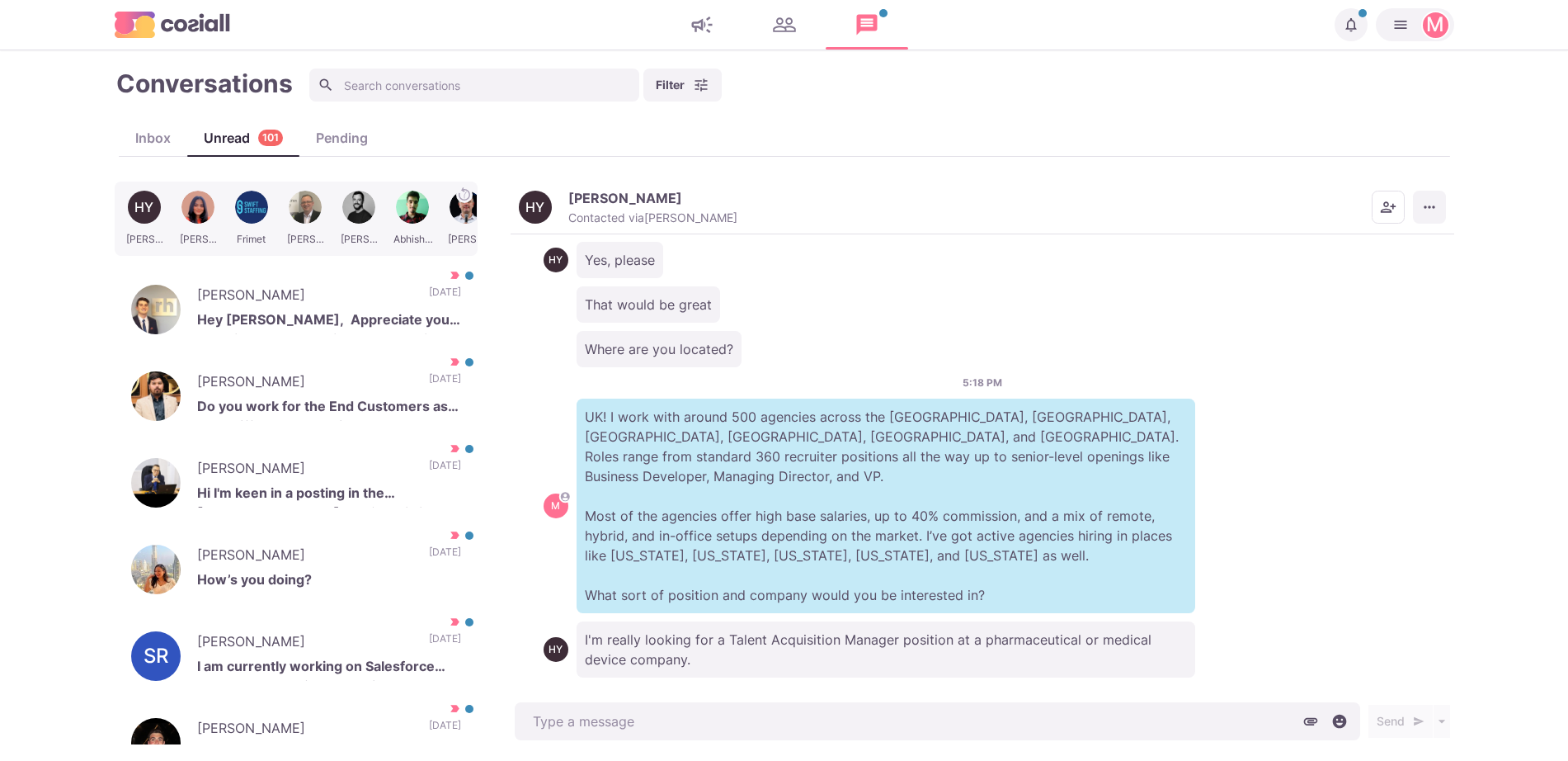
click at [1434, 213] on icon "More menu" at bounding box center [1429, 207] width 17 height 17
click at [1374, 270] on button "Mark as Not Important" at bounding box center [1365, 273] width 161 height 25
type textarea "x"
